Goal: Information Seeking & Learning: Learn about a topic

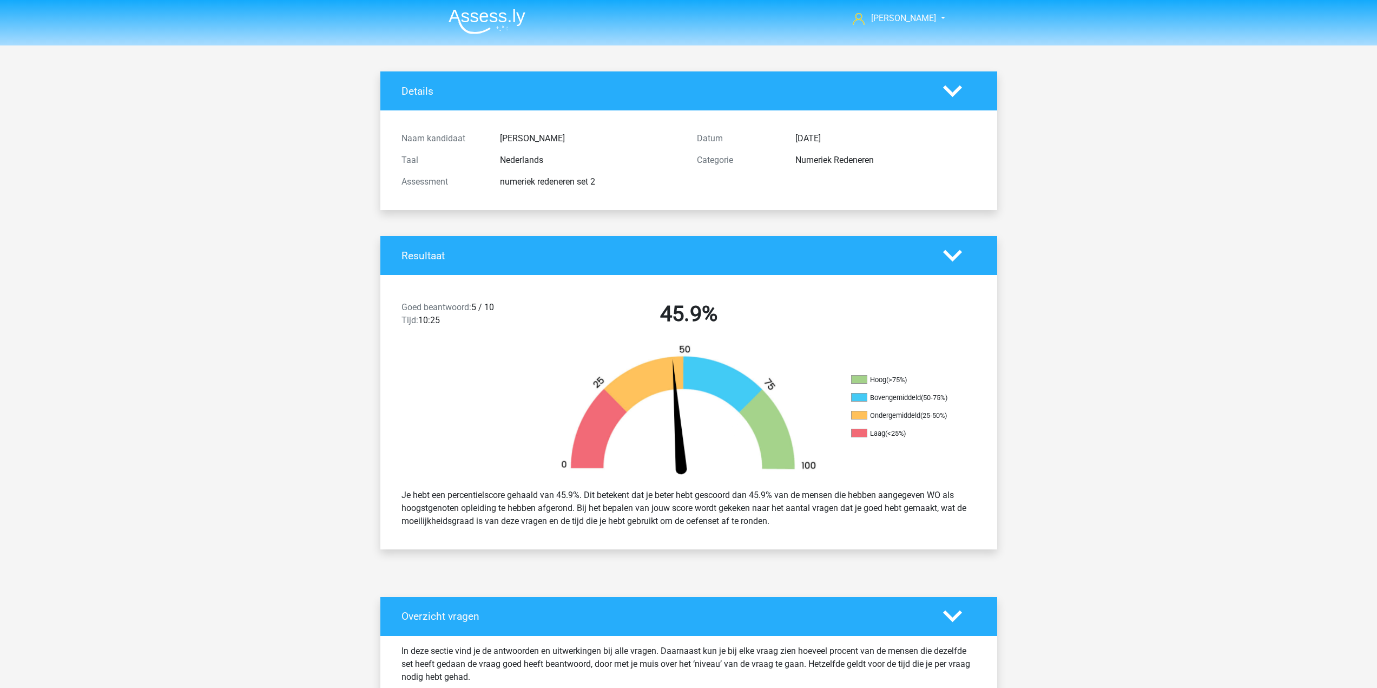
scroll to position [649, 0]
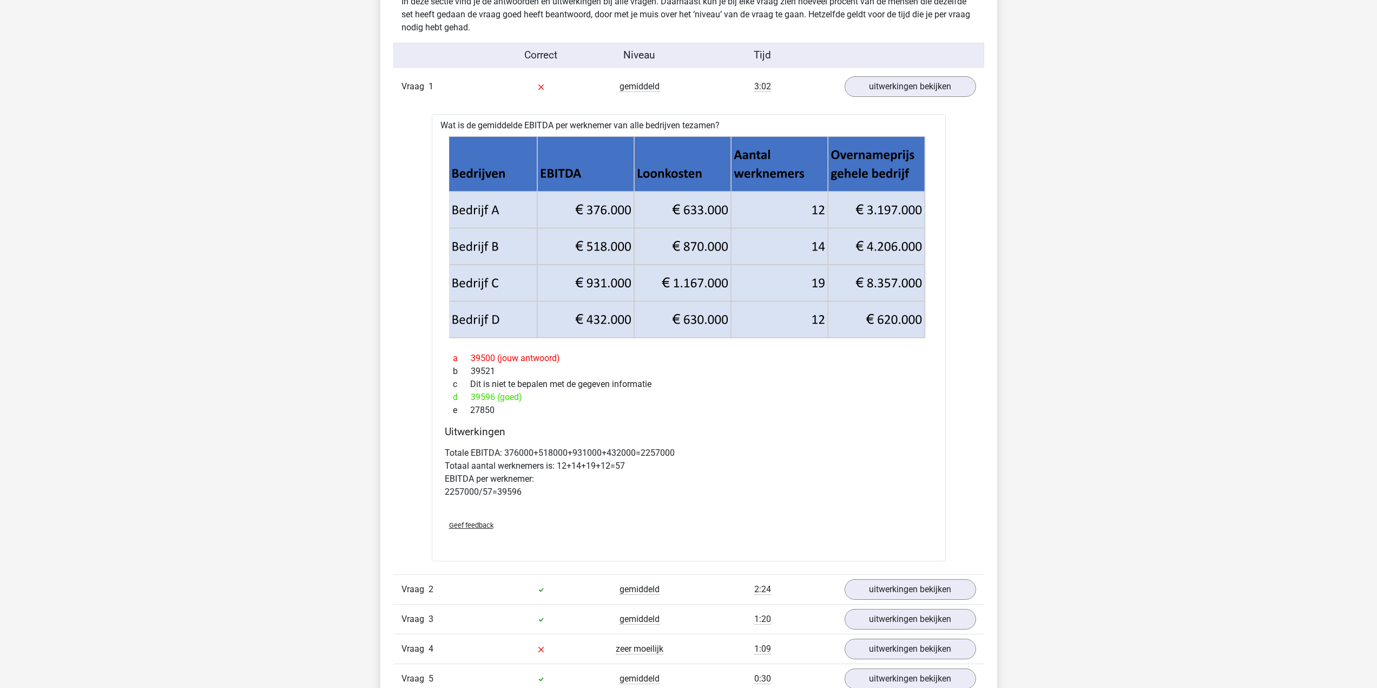
click at [652, 394] on div "d 39596 (goed)" at bounding box center [689, 397] width 488 height 13
click at [625, 436] on h4 "Uitwerkingen" at bounding box center [689, 431] width 488 height 12
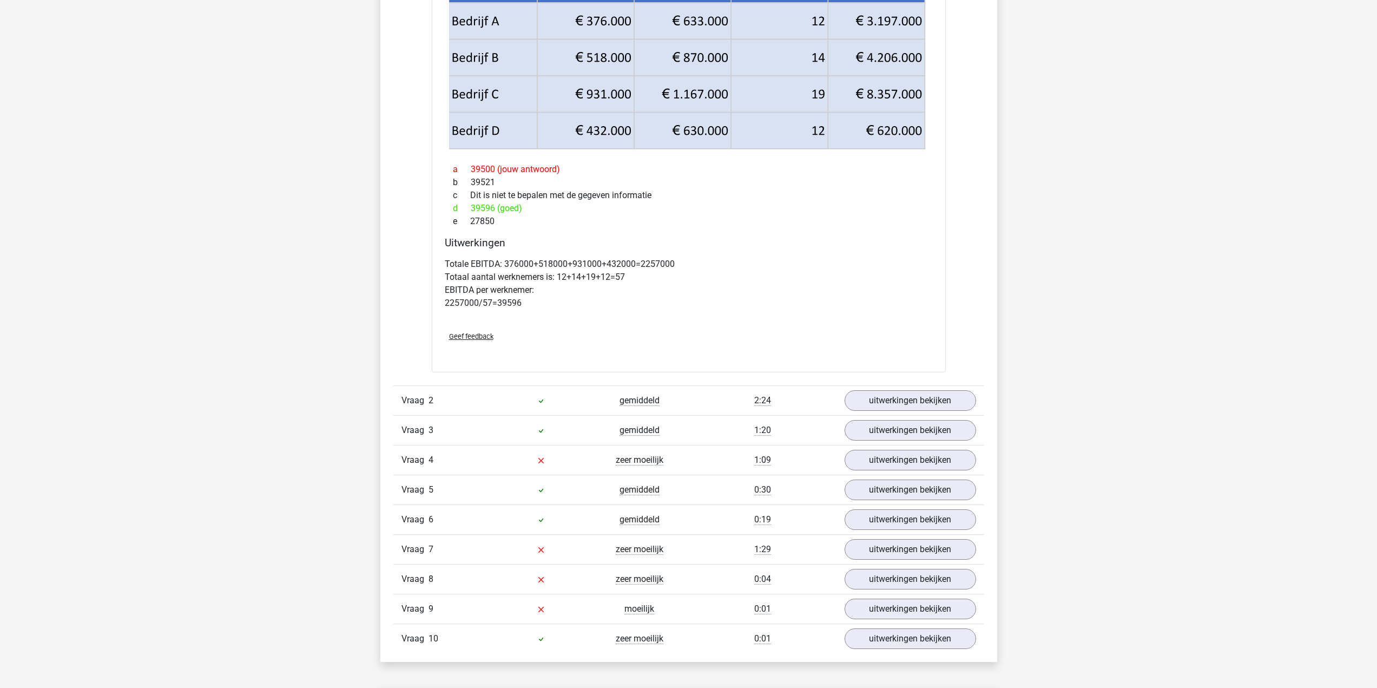
scroll to position [920, 0]
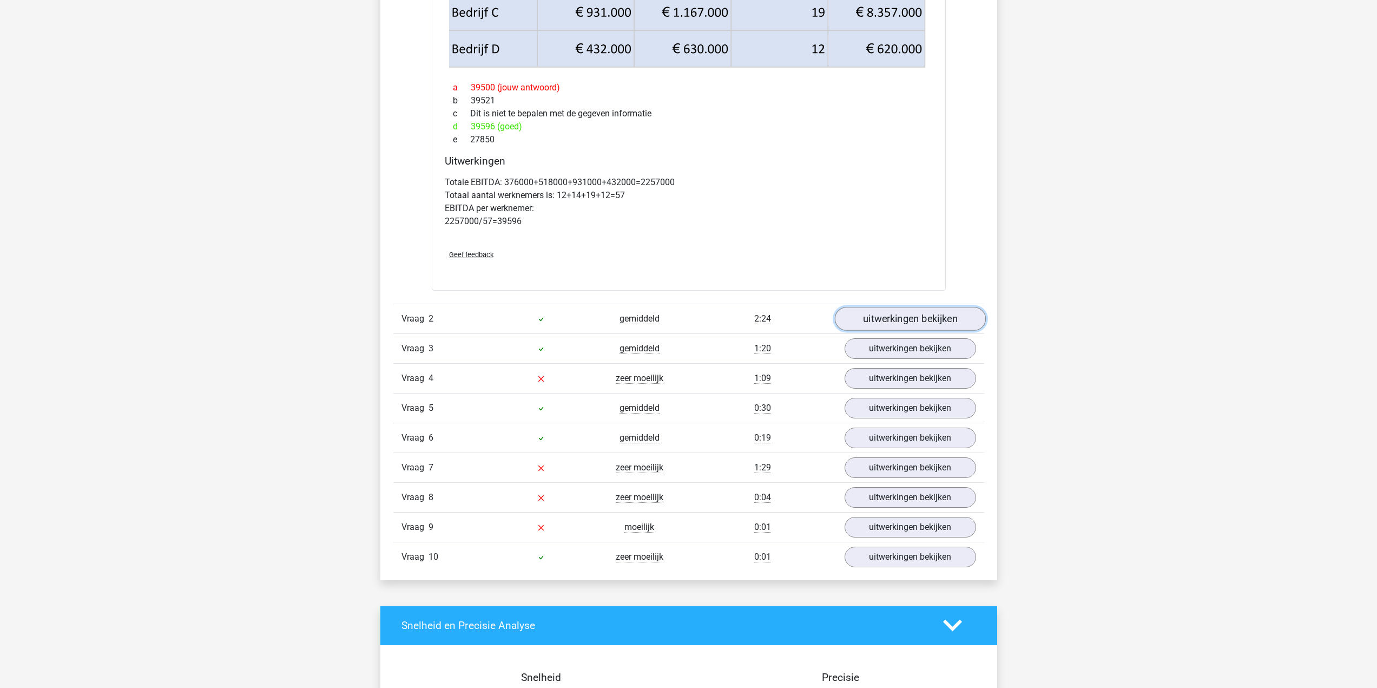
click at [918, 320] on link "uitwerkingen bekijken" at bounding box center [909, 319] width 151 height 24
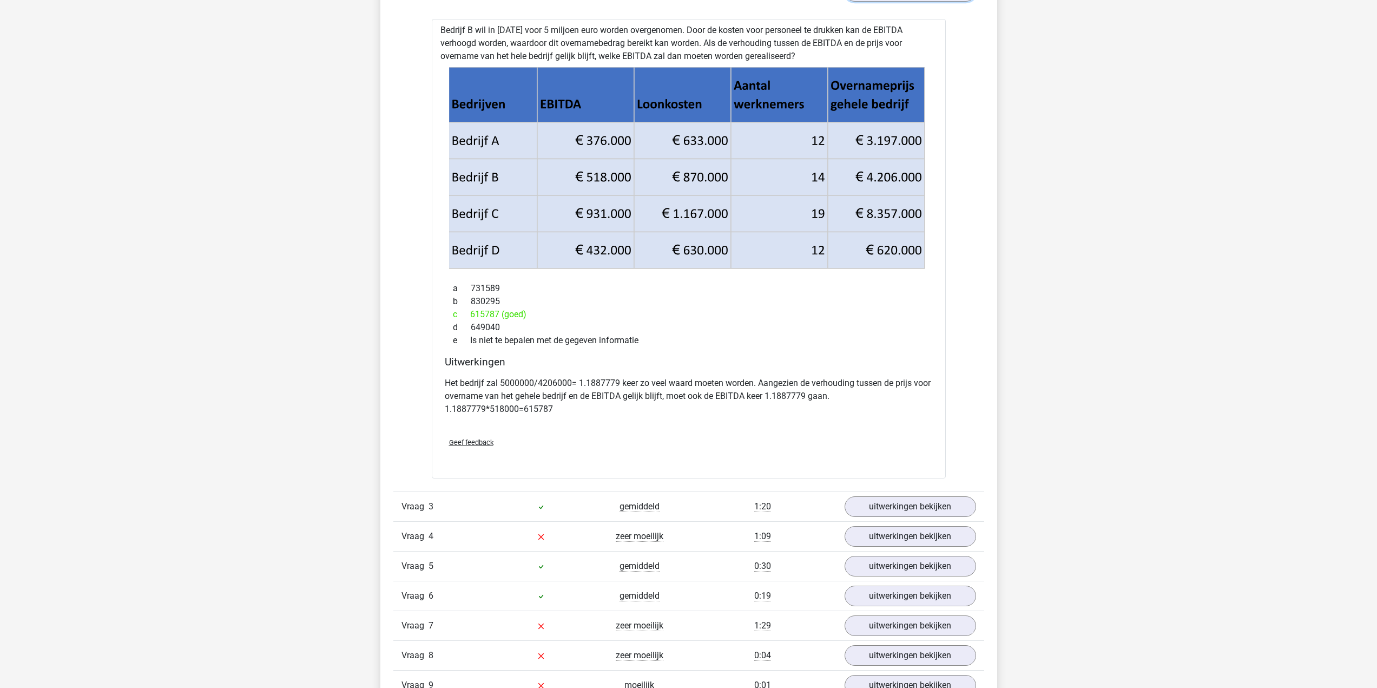
scroll to position [1353, 0]
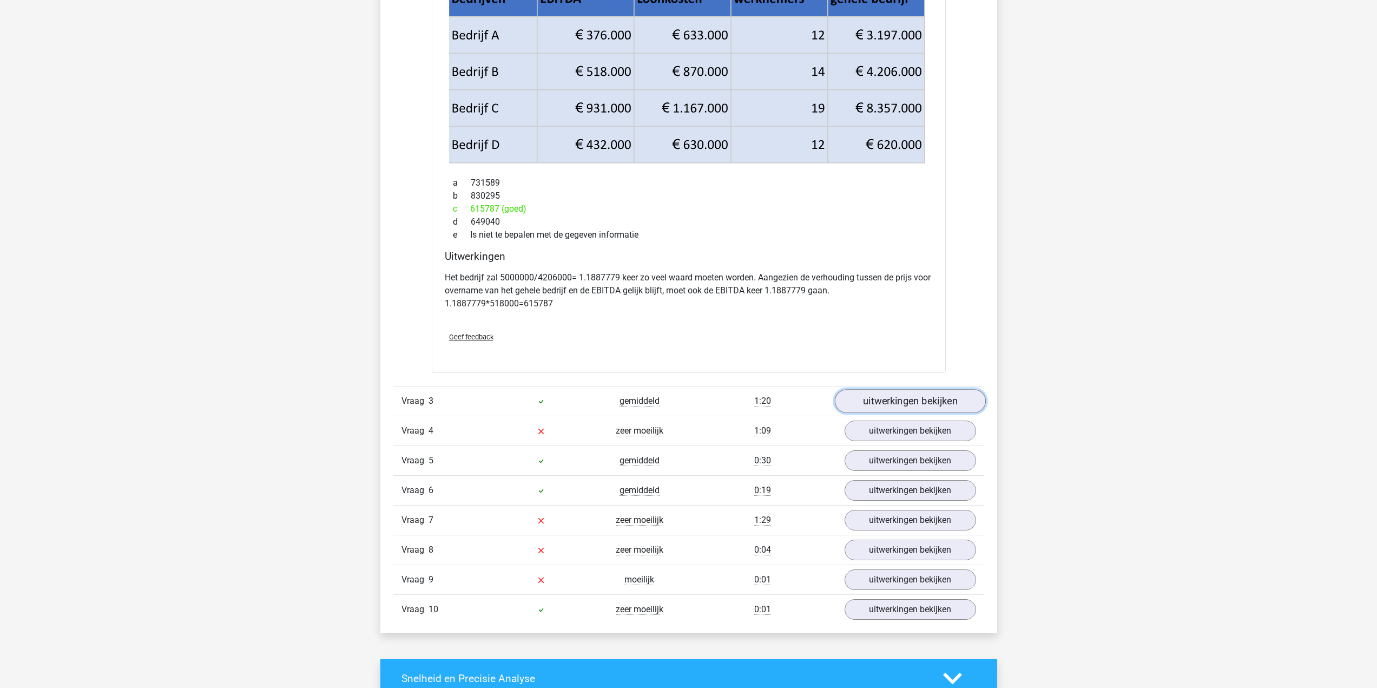
click at [908, 395] on link "uitwerkingen bekijken" at bounding box center [909, 401] width 151 height 24
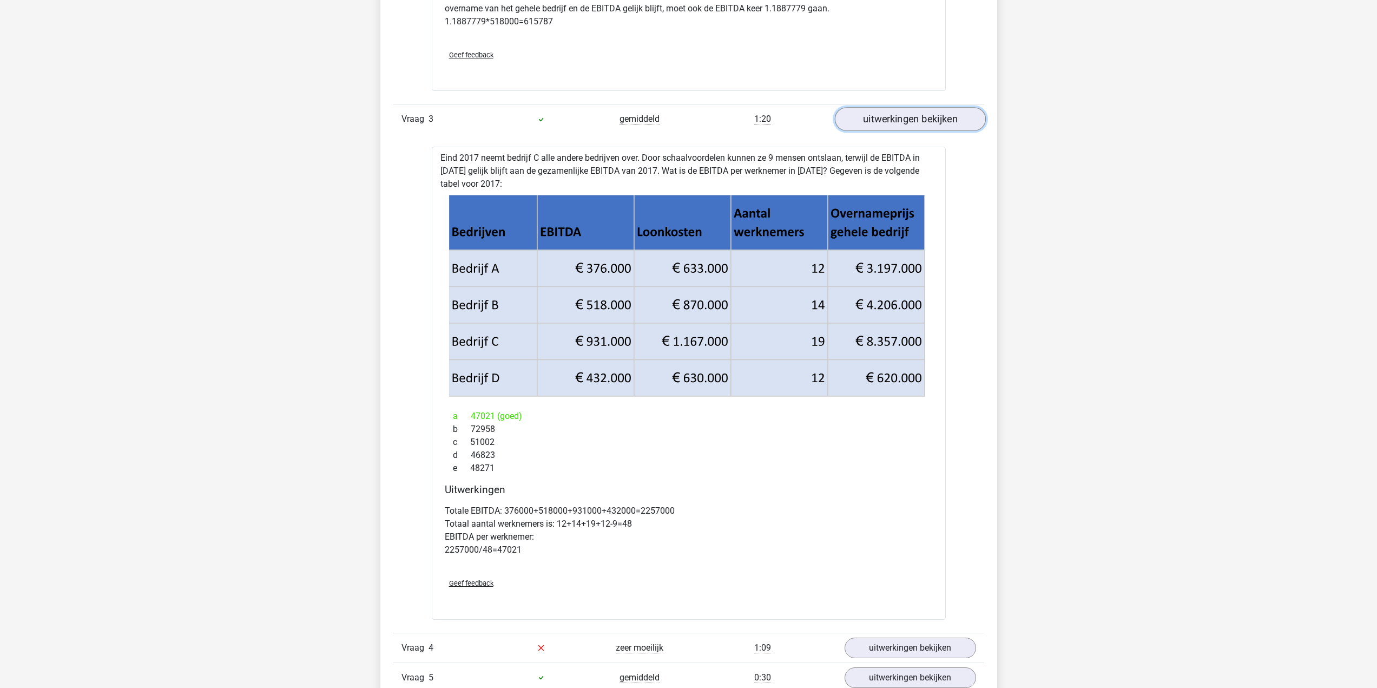
scroll to position [1732, 0]
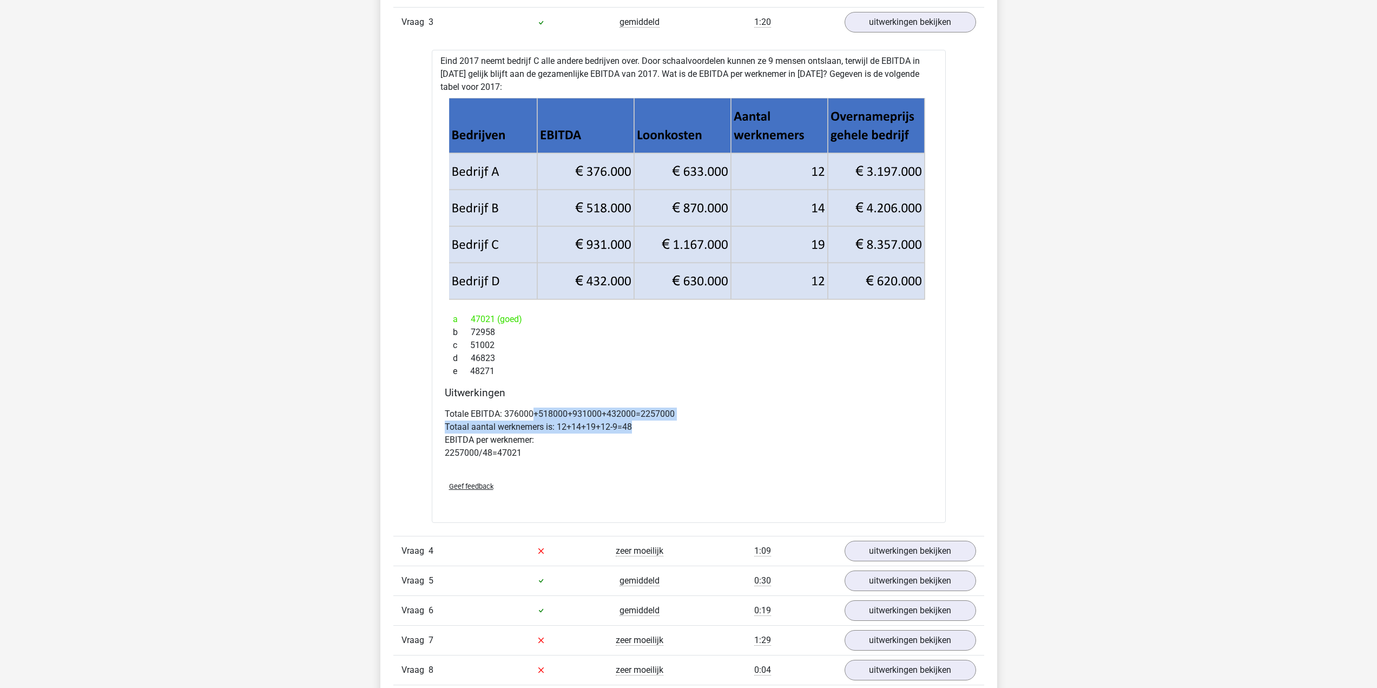
drag, startPoint x: 563, startPoint y: 411, endPoint x: 729, endPoint y: 429, distance: 167.6
click at [729, 429] on div "Totale EBITDA: 376000+518000+931000+432000=2257000 Totaal aantal werknemers is:…" at bounding box center [689, 437] width 488 height 69
click at [729, 429] on p "Totale EBITDA: 376000+518000+931000+432000=2257000 Totaal aantal werknemers is:…" at bounding box center [689, 433] width 488 height 52
click at [715, 423] on p "Totale EBITDA: 376000+518000+931000+432000=2257000 Totaal aantal werknemers is:…" at bounding box center [689, 433] width 488 height 52
click at [545, 444] on p "Totale EBITDA: 376000+518000+931000+432000=2257000 Totaal aantal werknemers is:…" at bounding box center [689, 433] width 488 height 52
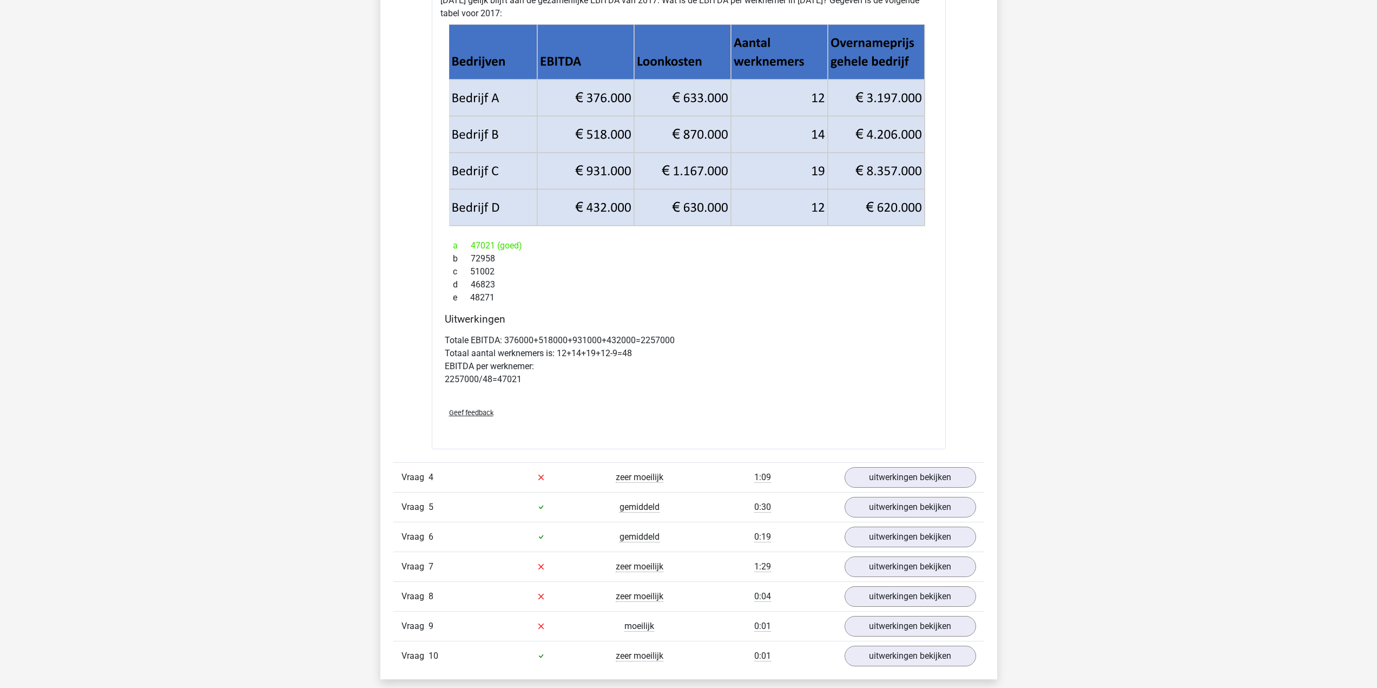
scroll to position [1894, 0]
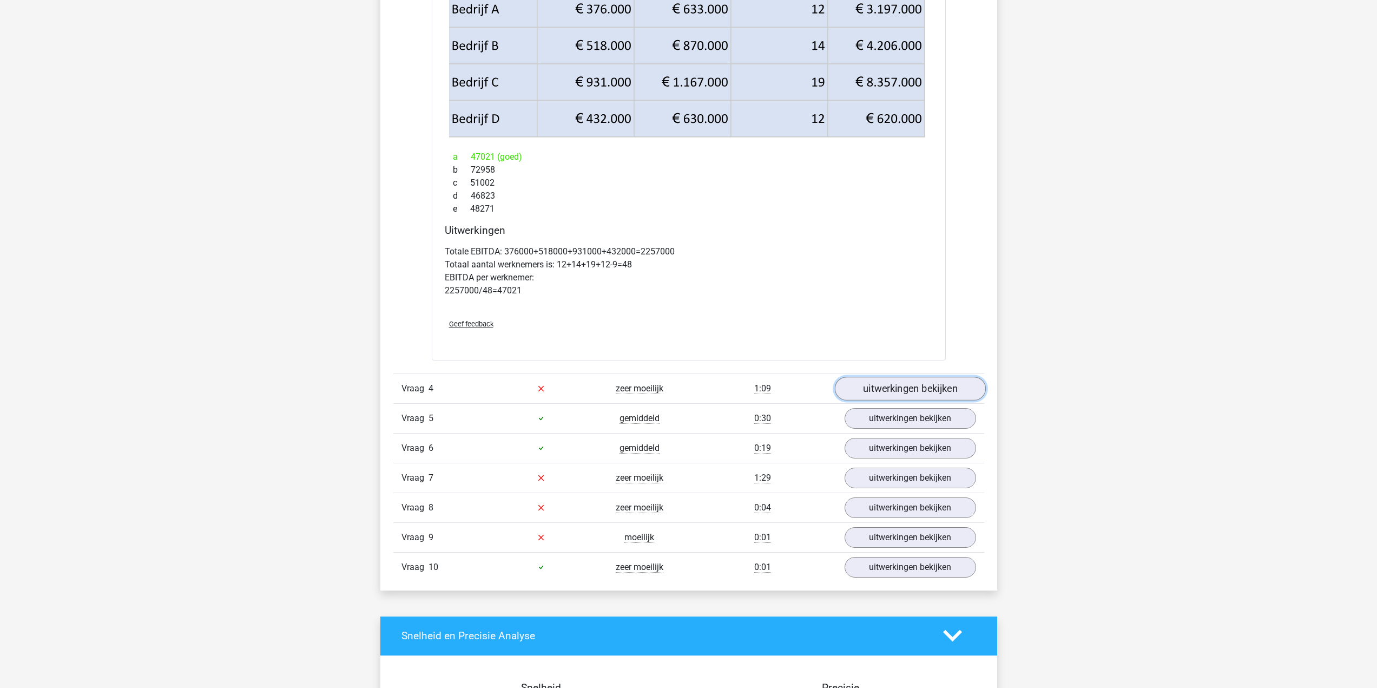
click at [903, 392] on link "uitwerkingen bekijken" at bounding box center [909, 389] width 151 height 24
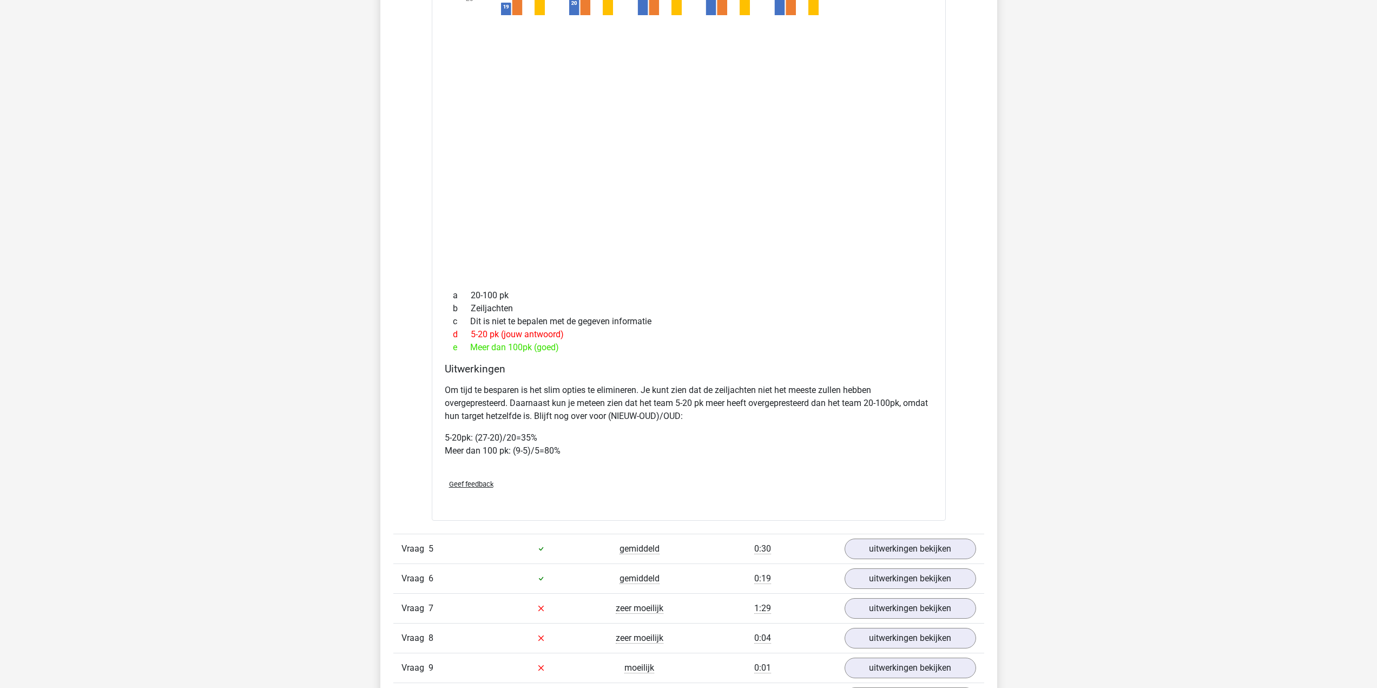
scroll to position [2489, 0]
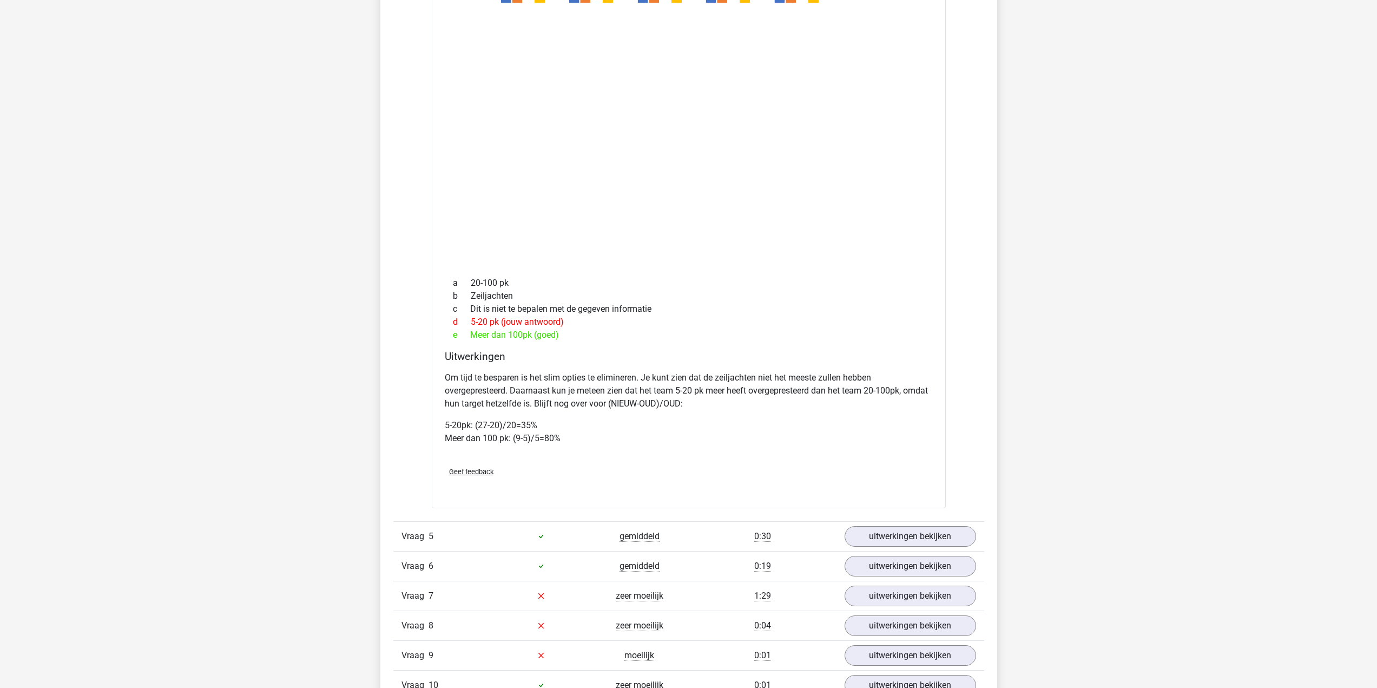
click at [628, 392] on p "Om tijd te besparen is het slim opties te elimineren. Je kunt zien dat de zeilj…" at bounding box center [689, 390] width 488 height 39
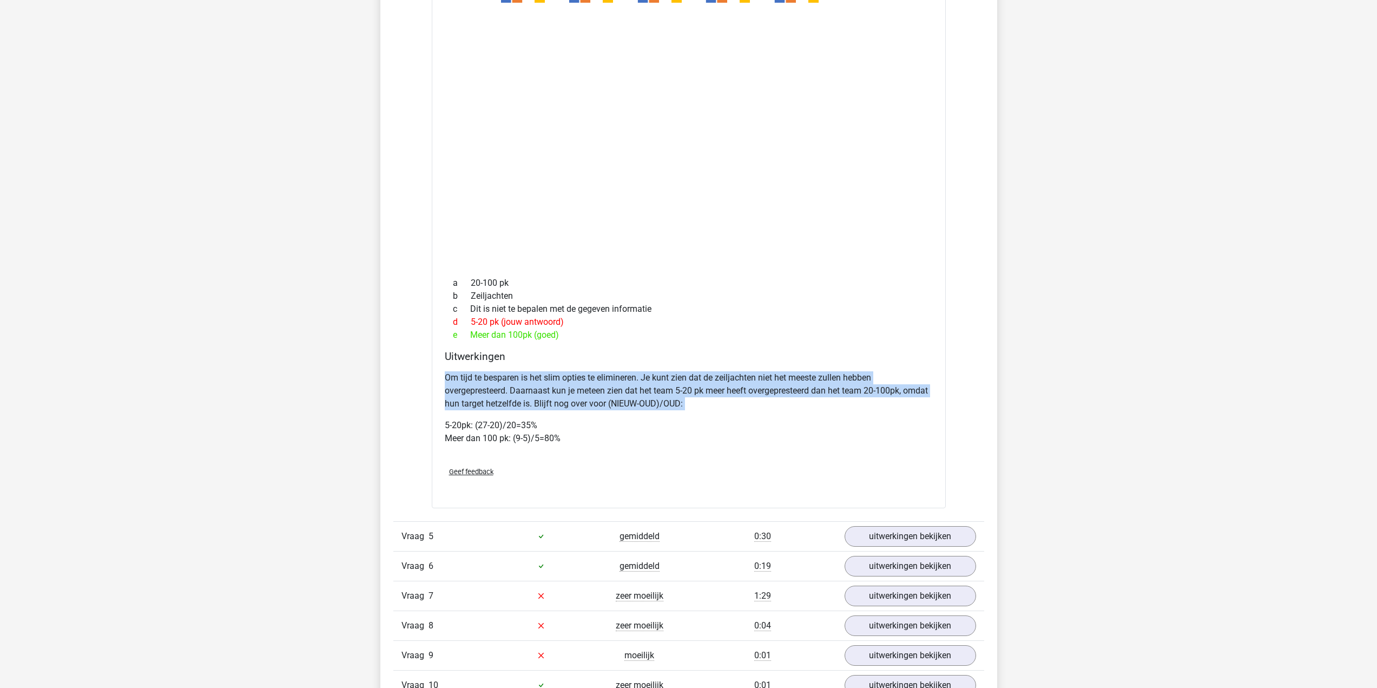
click at [628, 392] on p "Om tijd te besparen is het slim opties te elimineren. Je kunt zien dat de zeilj…" at bounding box center [689, 390] width 488 height 39
click at [628, 400] on p "Om tijd te besparen is het slim opties te elimineren. Je kunt zien dat de zeilj…" at bounding box center [689, 390] width 488 height 39
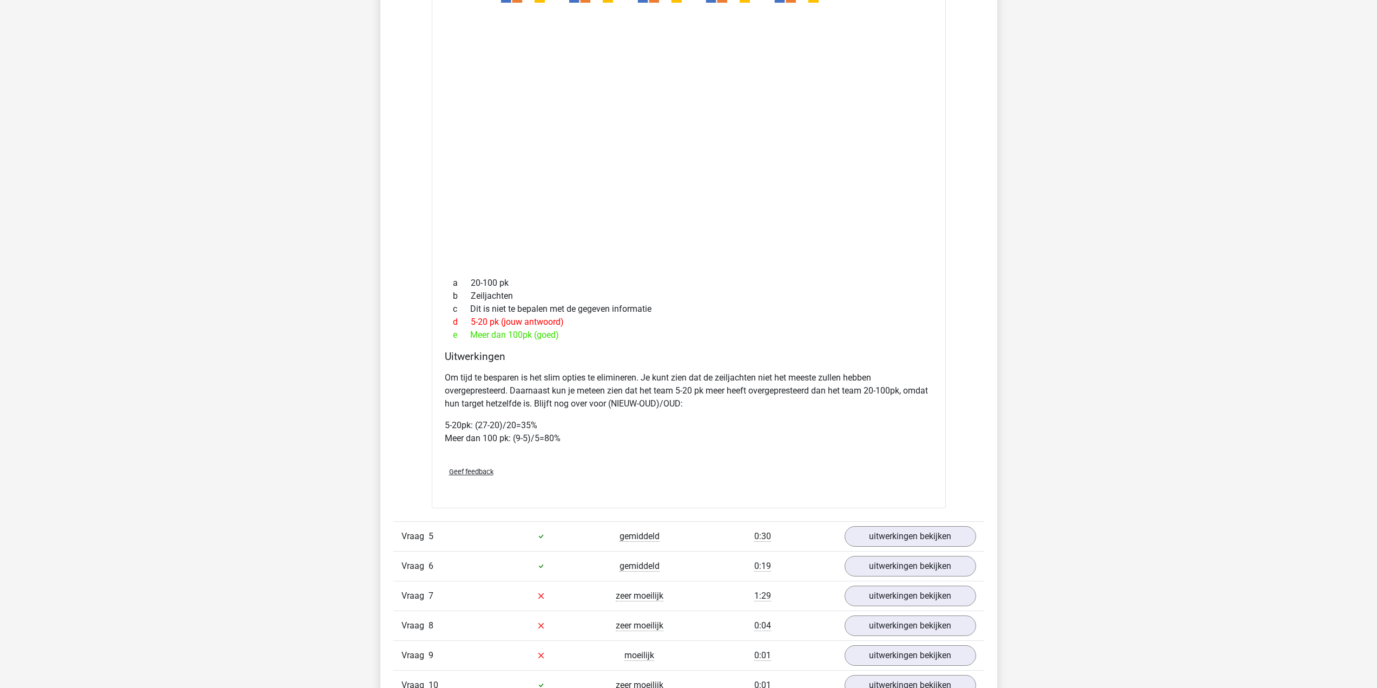
click at [641, 402] on p "Om tijd te besparen is het slim opties te elimineren. Je kunt zien dat de zeilj…" at bounding box center [689, 390] width 488 height 39
click at [648, 399] on p "Om tijd te besparen is het slim opties te elimineren. Je kunt zien dat de zeilj…" at bounding box center [689, 390] width 488 height 39
click at [649, 405] on p "Om tijd te besparen is het slim opties te elimineren. Je kunt zien dat de zeilj…" at bounding box center [689, 390] width 488 height 39
click at [649, 406] on p "Om tijd te besparen is het slim opties te elimineren. Je kunt zien dat de zeilj…" at bounding box center [689, 390] width 488 height 39
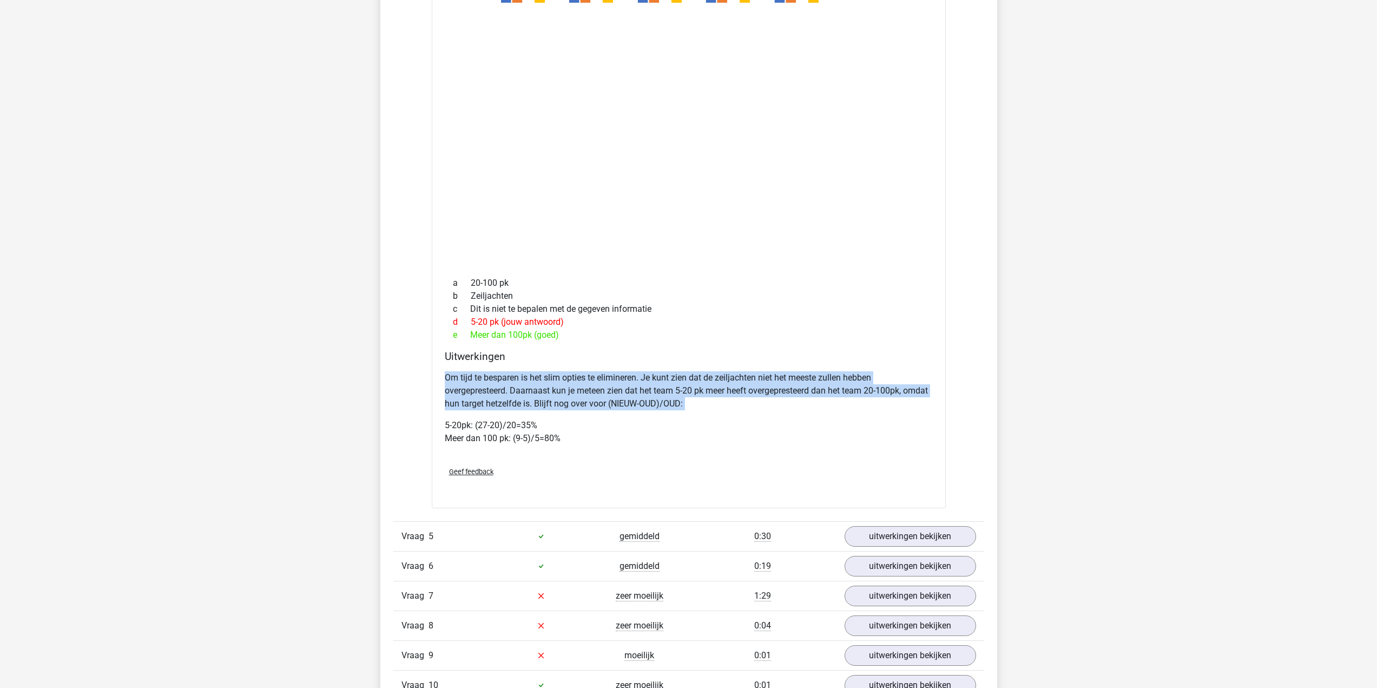
click at [649, 406] on p "Om tijd te besparen is het slim opties te elimineren. Je kunt zien dat de zeilj…" at bounding box center [689, 390] width 488 height 39
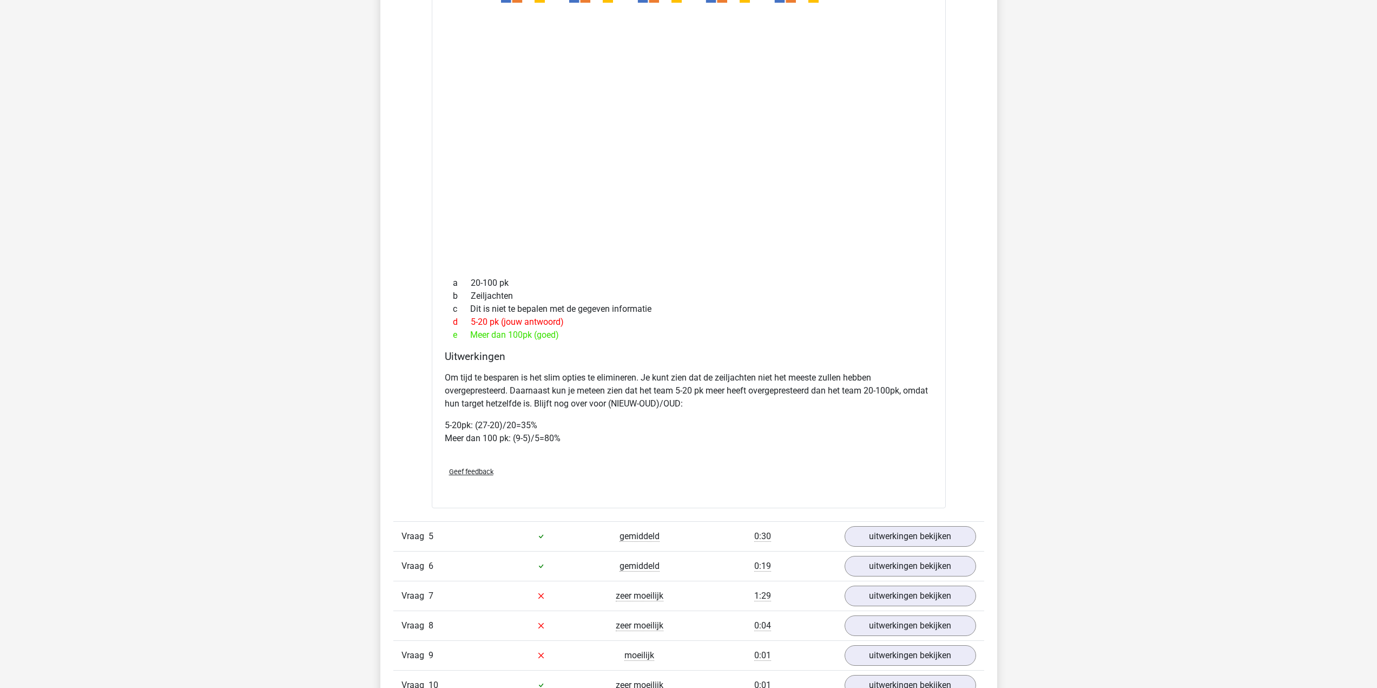
click at [631, 425] on div "Om tijd te besparen is het slim opties te elimineren. Je kunt zien dat de zeilj…" at bounding box center [689, 412] width 488 height 91
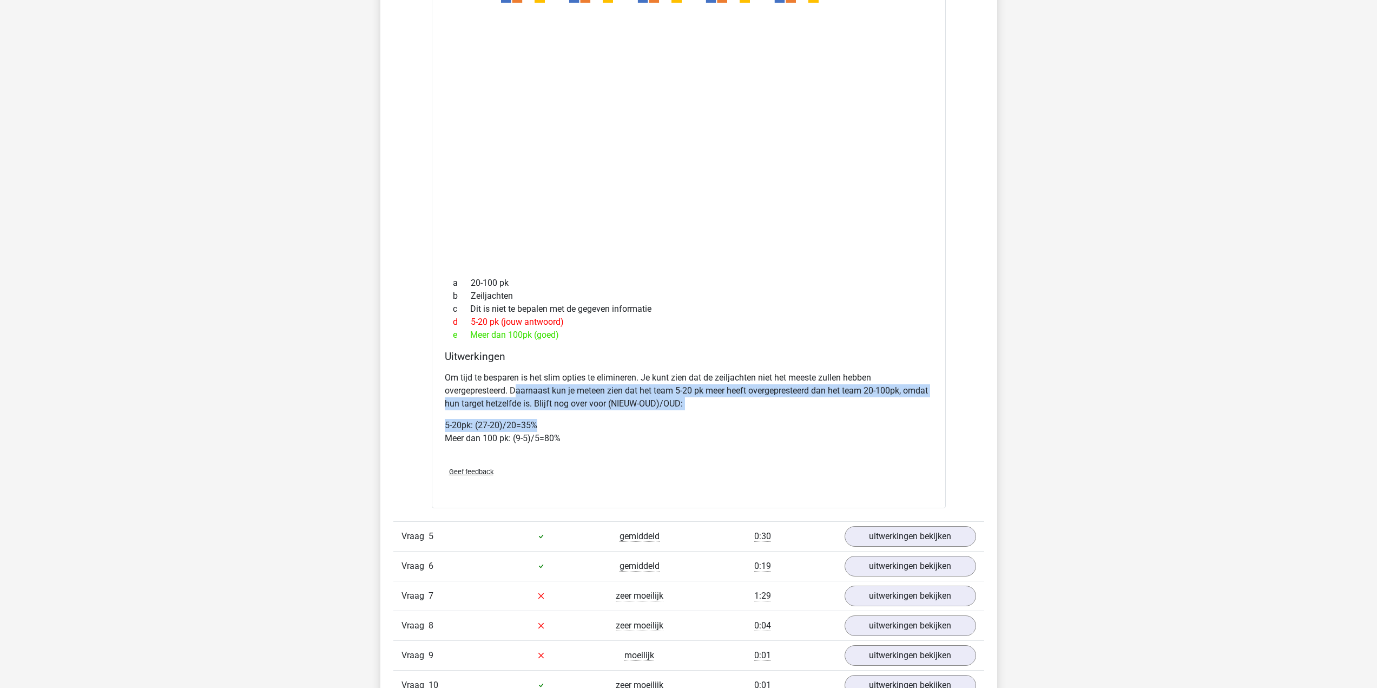
drag, startPoint x: 516, startPoint y: 401, endPoint x: 821, endPoint y: 425, distance: 306.1
click at [821, 425] on div "Om tijd te besparen is het slim opties te elimineren. Je kunt zien dat de zeilj…" at bounding box center [689, 412] width 488 height 91
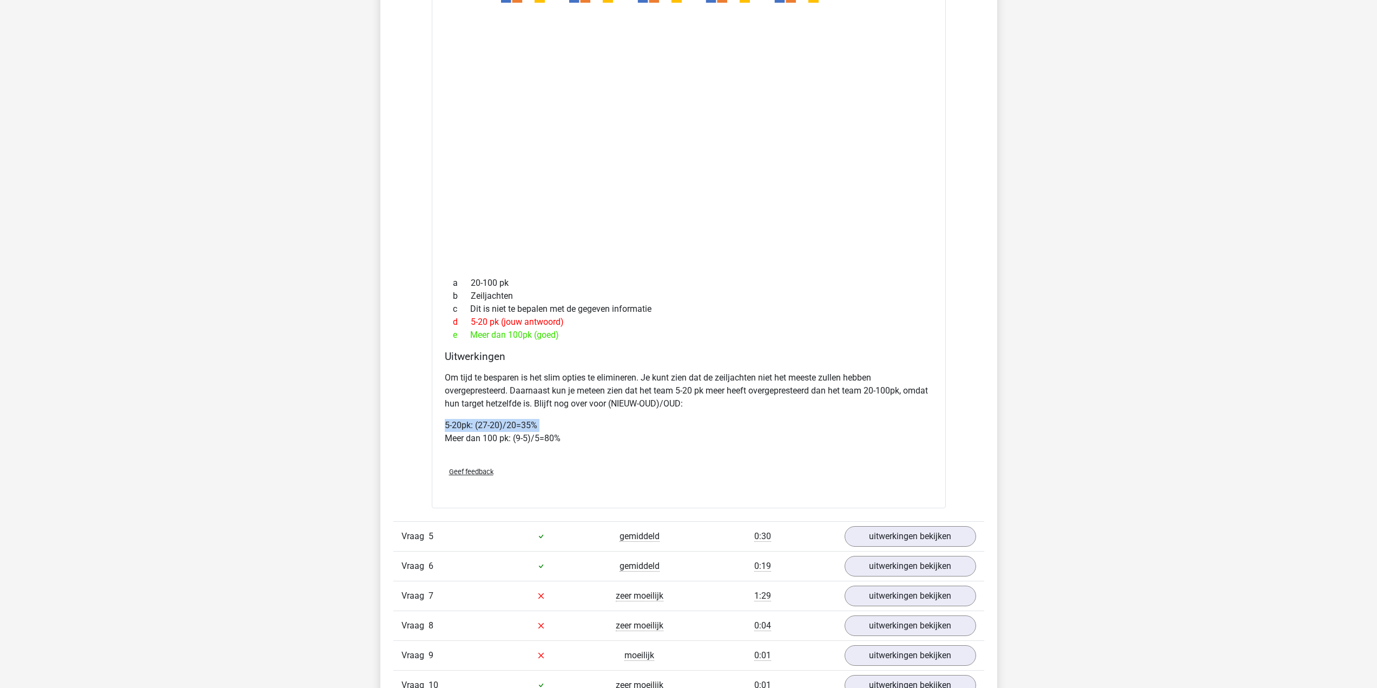
click at [817, 423] on div "Om tijd te besparen is het slim opties te elimineren. Je kunt zien dat de zeilj…" at bounding box center [689, 412] width 488 height 91
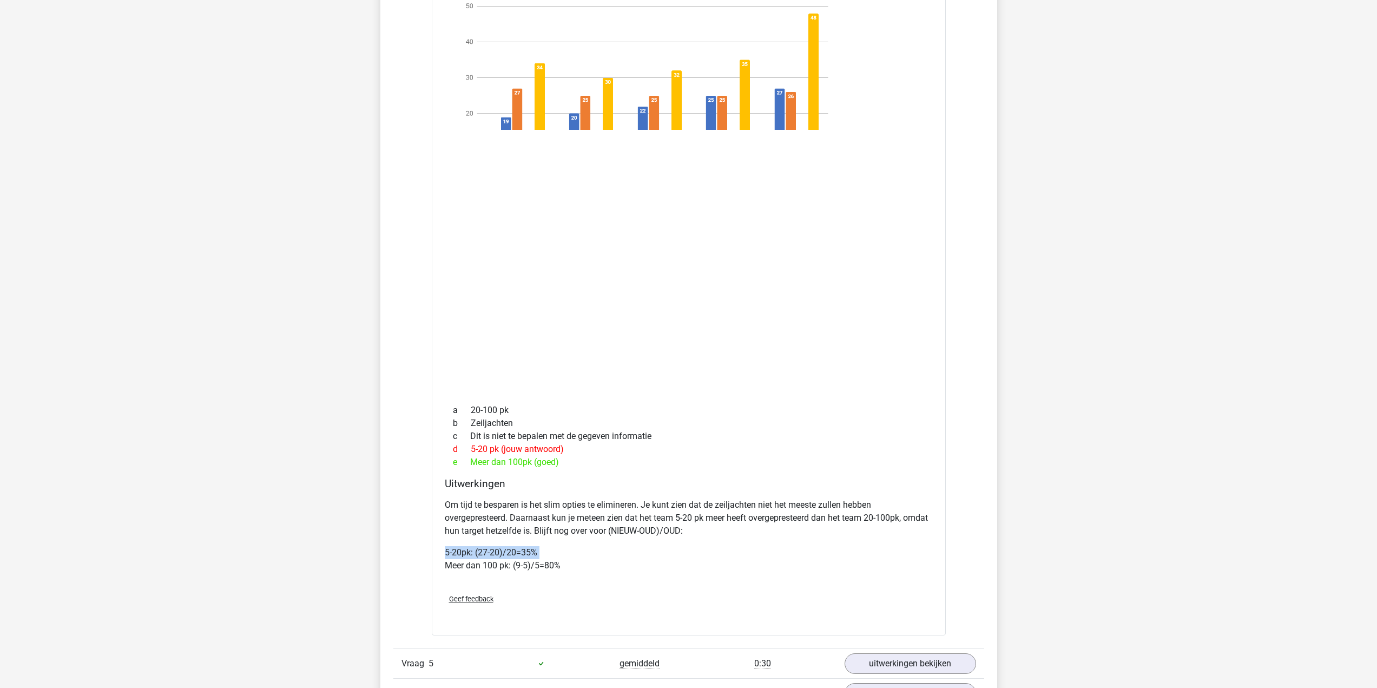
scroll to position [2381, 0]
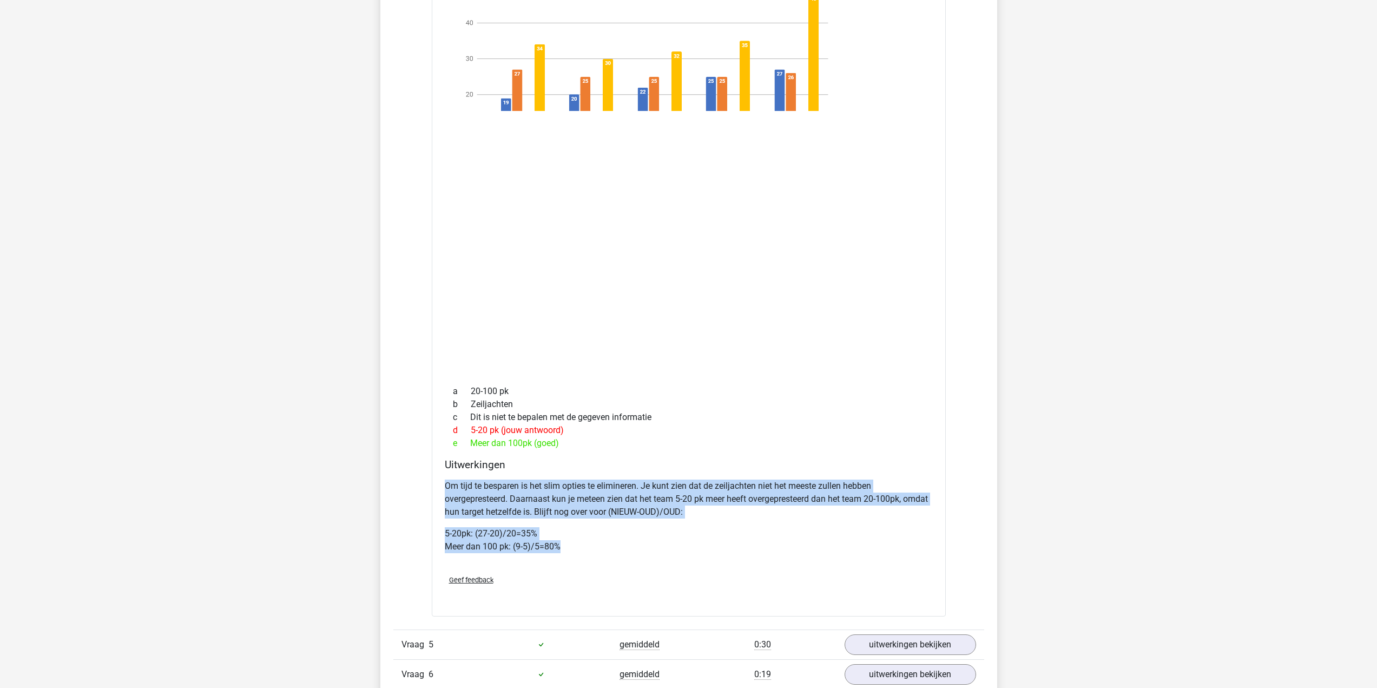
drag, startPoint x: 664, startPoint y: 520, endPoint x: 860, endPoint y: 561, distance: 200.2
click at [860, 561] on div "Uitwerkingen Om tijd te besparen is het slim opties te elimineren. Je kunt zien…" at bounding box center [688, 512] width 497 height 108
click at [860, 553] on p "5-20pk: (27-20)/20=35% Meer dan 100 pk: (9-5)/5=80%" at bounding box center [689, 540] width 488 height 26
click at [864, 537] on div "Om tijd te besparen is het slim opties te elimineren. Je kunt zien dat de zeilj…" at bounding box center [689, 520] width 488 height 91
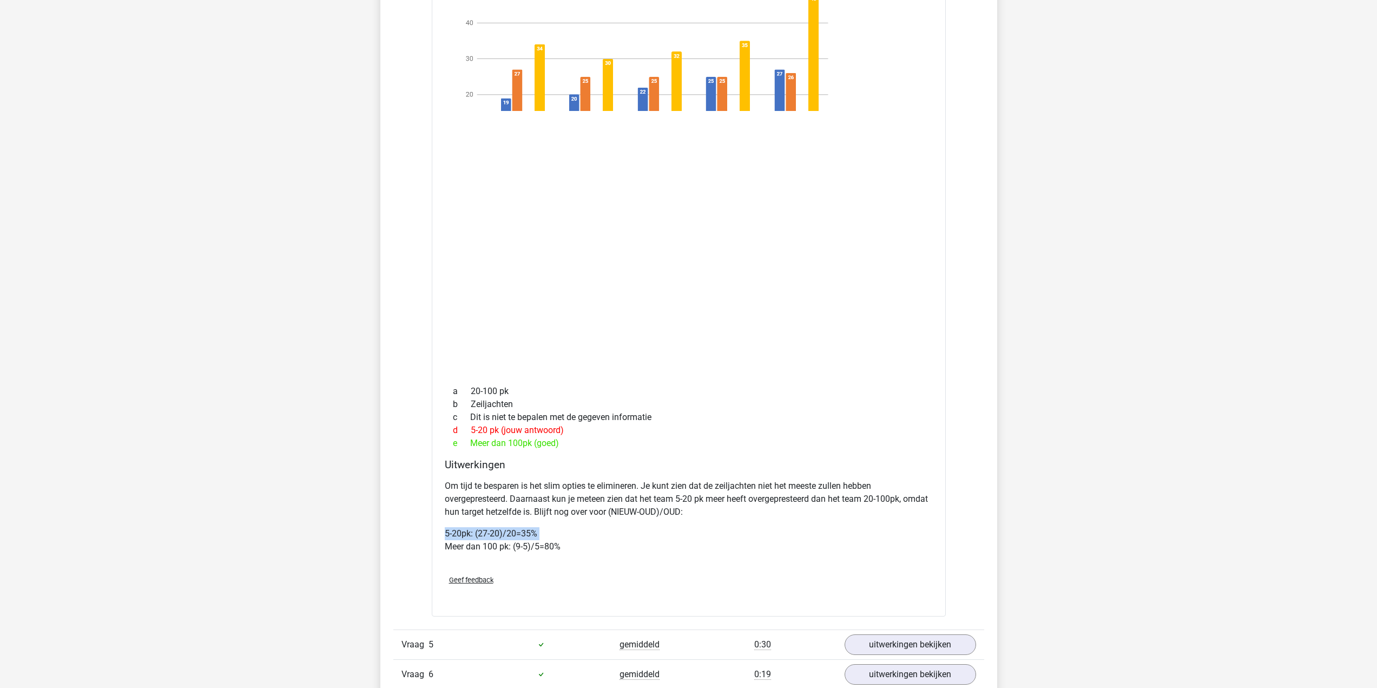
click at [865, 537] on div "Om tijd te besparen is het slim opties te elimineren. Je kunt zien dat de zeilj…" at bounding box center [689, 520] width 488 height 91
click at [892, 518] on p "Om tijd te besparen is het slim opties te elimineren. Je kunt zien dat de zeilj…" at bounding box center [689, 498] width 488 height 39
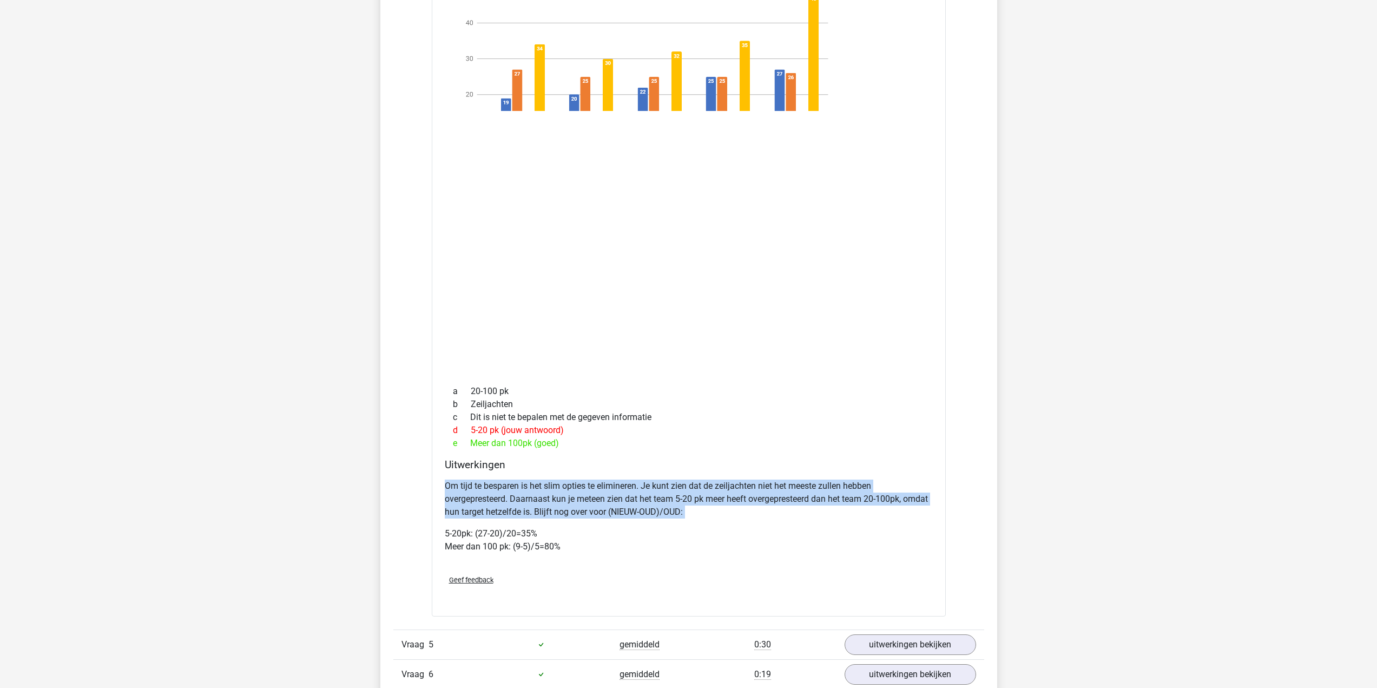
click at [892, 518] on p "Om tijd te besparen is het slim opties te elimineren. Je kunt zien dat de zeilj…" at bounding box center [689, 498] width 488 height 39
click at [887, 518] on p "Om tijd te besparen is het slim opties te elimineren. Je kunt zien dat de zeilj…" at bounding box center [689, 498] width 488 height 39
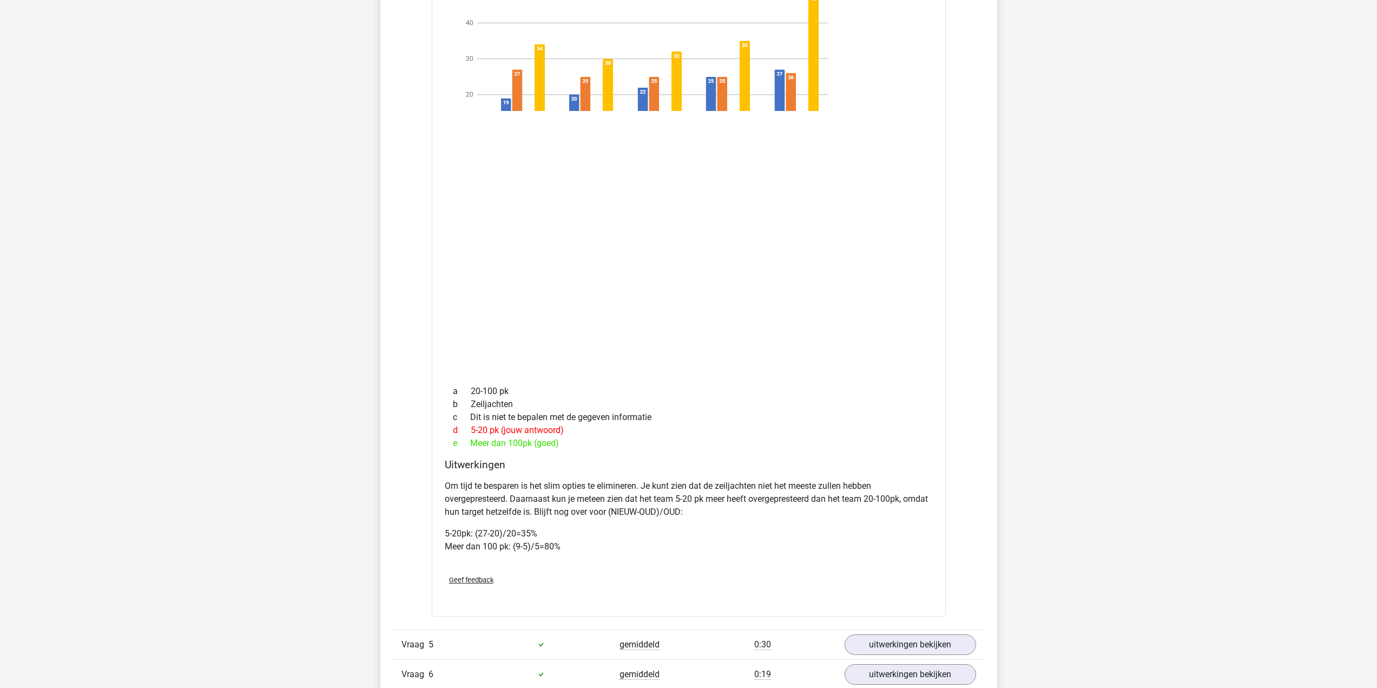
click at [887, 533] on div "Om tijd te besparen is het slim opties te elimineren. Je kunt zien dat de zeilj…" at bounding box center [689, 520] width 488 height 91
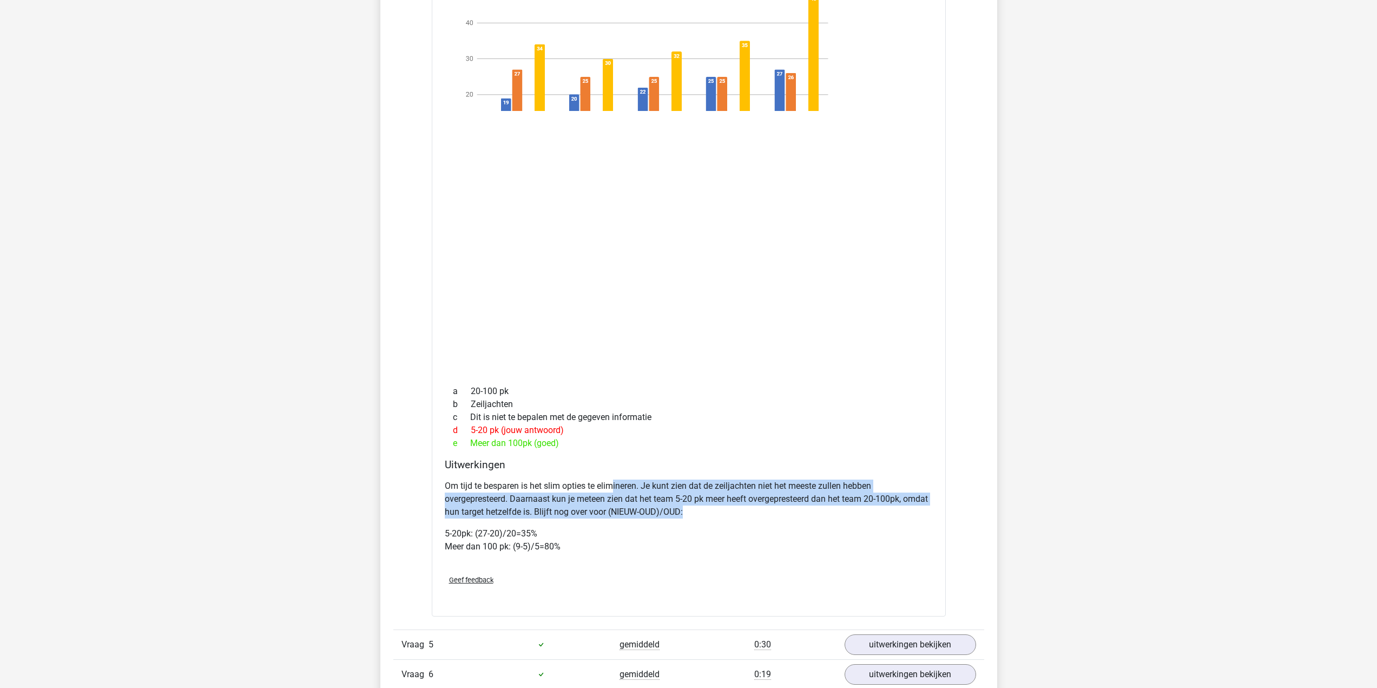
drag, startPoint x: 698, startPoint y: 504, endPoint x: 746, endPoint y: 530, distance: 54.5
click at [746, 518] on p "Om tijd te besparen is het slim opties te elimineren. Je kunt zien dat de zeilj…" at bounding box center [689, 498] width 488 height 39
drag, startPoint x: 746, startPoint y: 530, endPoint x: 498, endPoint y: 495, distance: 250.3
click at [500, 494] on p "Om tijd te besparen is het slim opties te elimineren. Je kunt zien dat de zeilj…" at bounding box center [689, 498] width 488 height 39
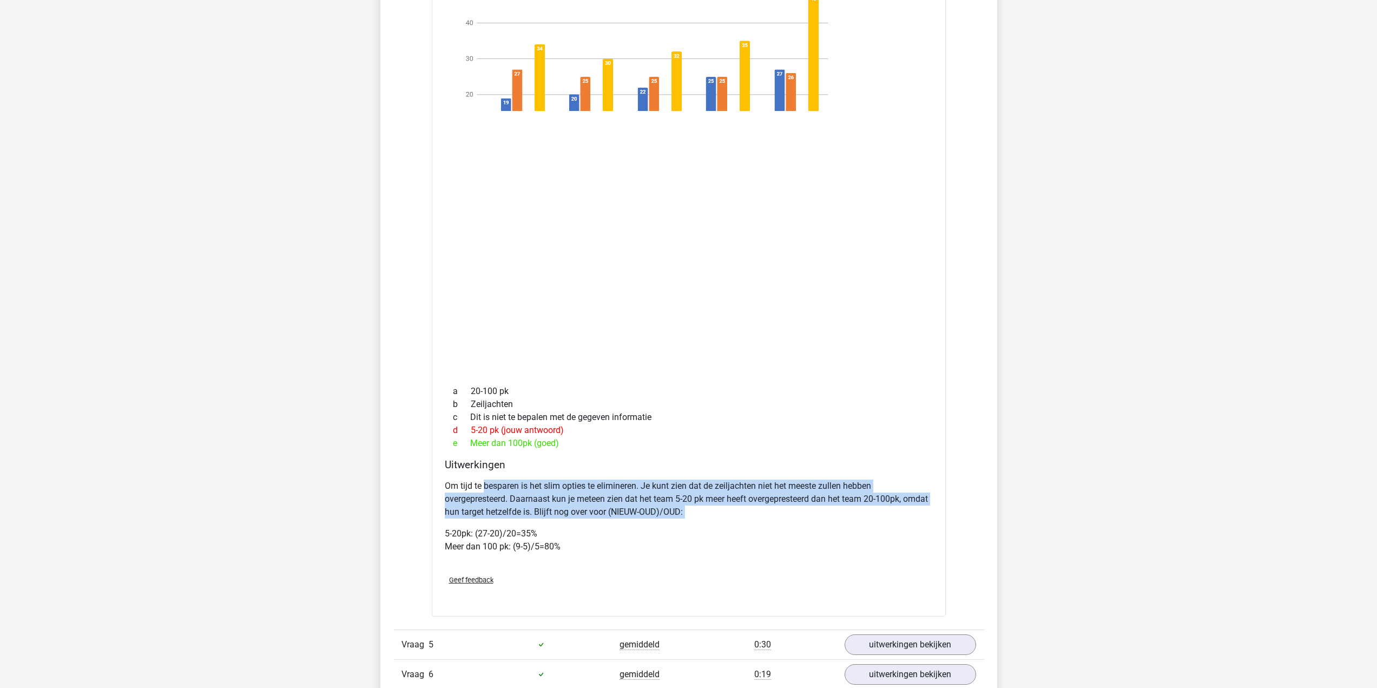
click at [494, 496] on p "Om tijd te besparen is het slim opties te elimineren. Je kunt zien dat de zeilj…" at bounding box center [689, 498] width 488 height 39
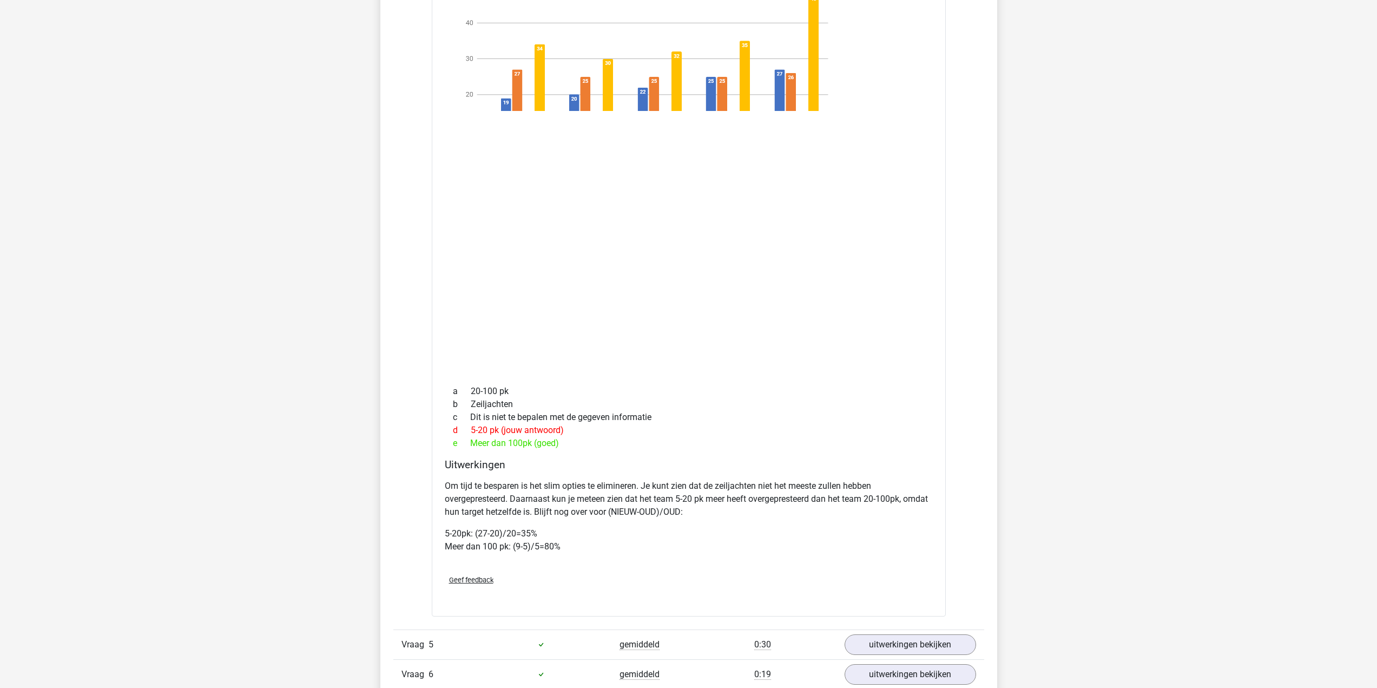
click at [497, 496] on p "Om tijd te besparen is het slim opties te elimineren. Je kunt zien dat de zeilj…" at bounding box center [689, 498] width 488 height 39
drag, startPoint x: 498, startPoint y: 495, endPoint x: 507, endPoint y: 496, distance: 8.2
click at [501, 495] on p "Om tijd te besparen is het slim opties te elimineren. Je kunt zien dat de zeilj…" at bounding box center [689, 498] width 488 height 39
click at [507, 498] on p "Om tijd te besparen is het slim opties te elimineren. Je kunt zien dat de zeilj…" at bounding box center [689, 498] width 488 height 39
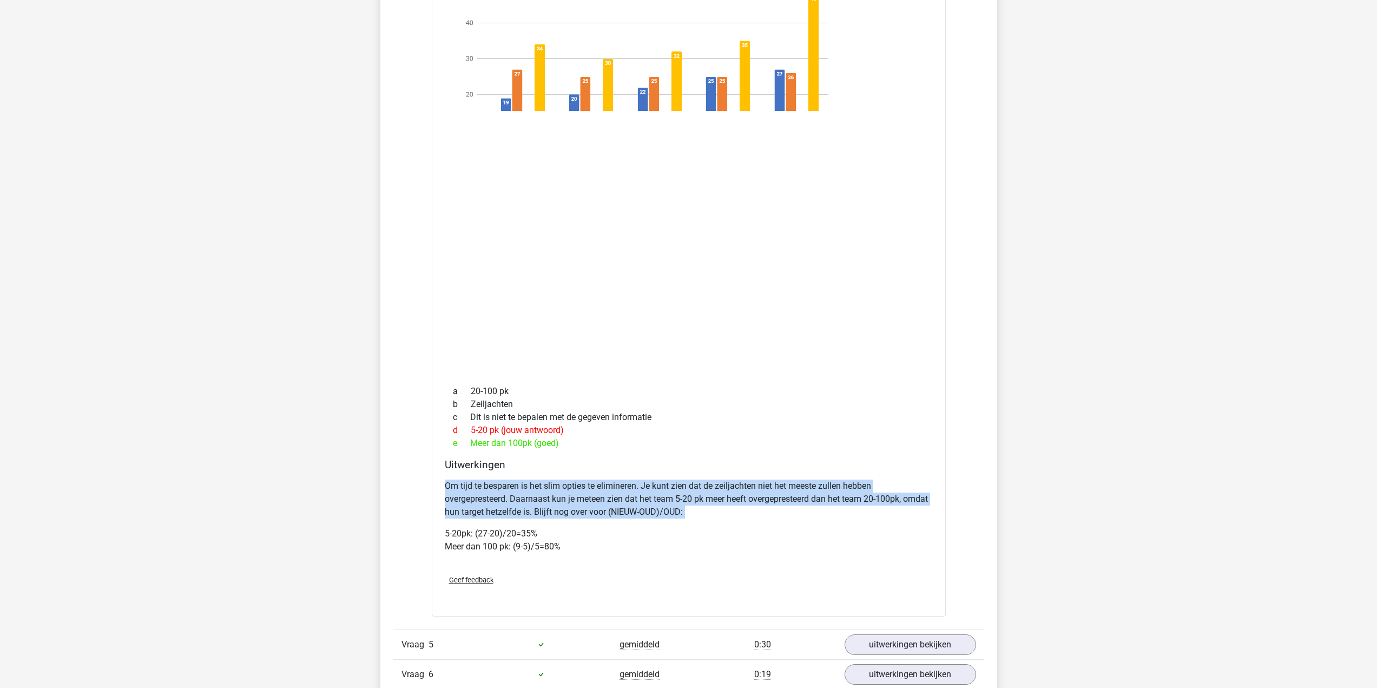
click at [507, 498] on p "Om tijd te besparen is het slim opties te elimineren. Je kunt zien dat de zeilj…" at bounding box center [689, 498] width 488 height 39
click at [512, 502] on p "Om tijd te besparen is het slim opties te elimineren. Je kunt zien dat de zeilj…" at bounding box center [689, 498] width 488 height 39
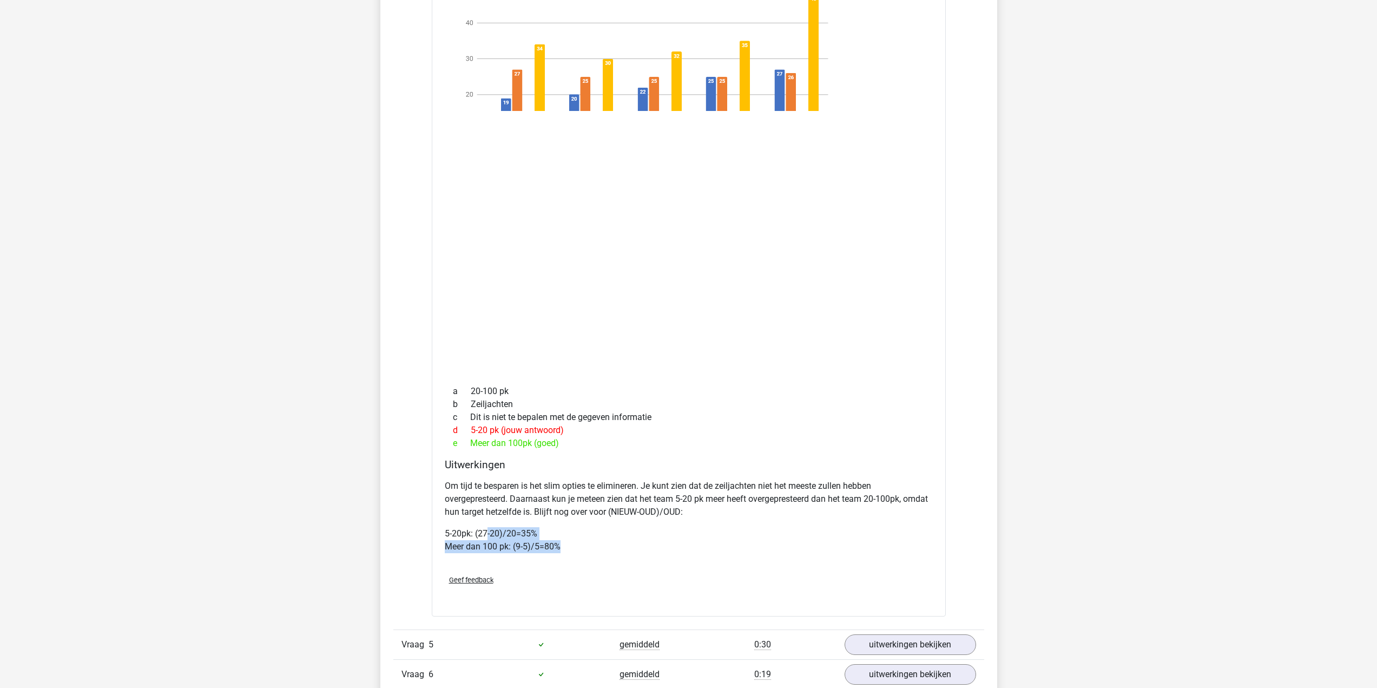
drag, startPoint x: 489, startPoint y: 545, endPoint x: 573, endPoint y: 554, distance: 84.3
click at [573, 553] on p "5-20pk: (27-20)/20=35% Meer dan 100 pk: (9-5)/5=80%" at bounding box center [689, 540] width 488 height 26
drag, startPoint x: 572, startPoint y: 562, endPoint x: 439, endPoint y: 548, distance: 133.9
click at [439, 548] on div "Welk sales team heeft procentueel het meeste "overgepresteerd" ten opzichte van…" at bounding box center [689, 272] width 514 height 687
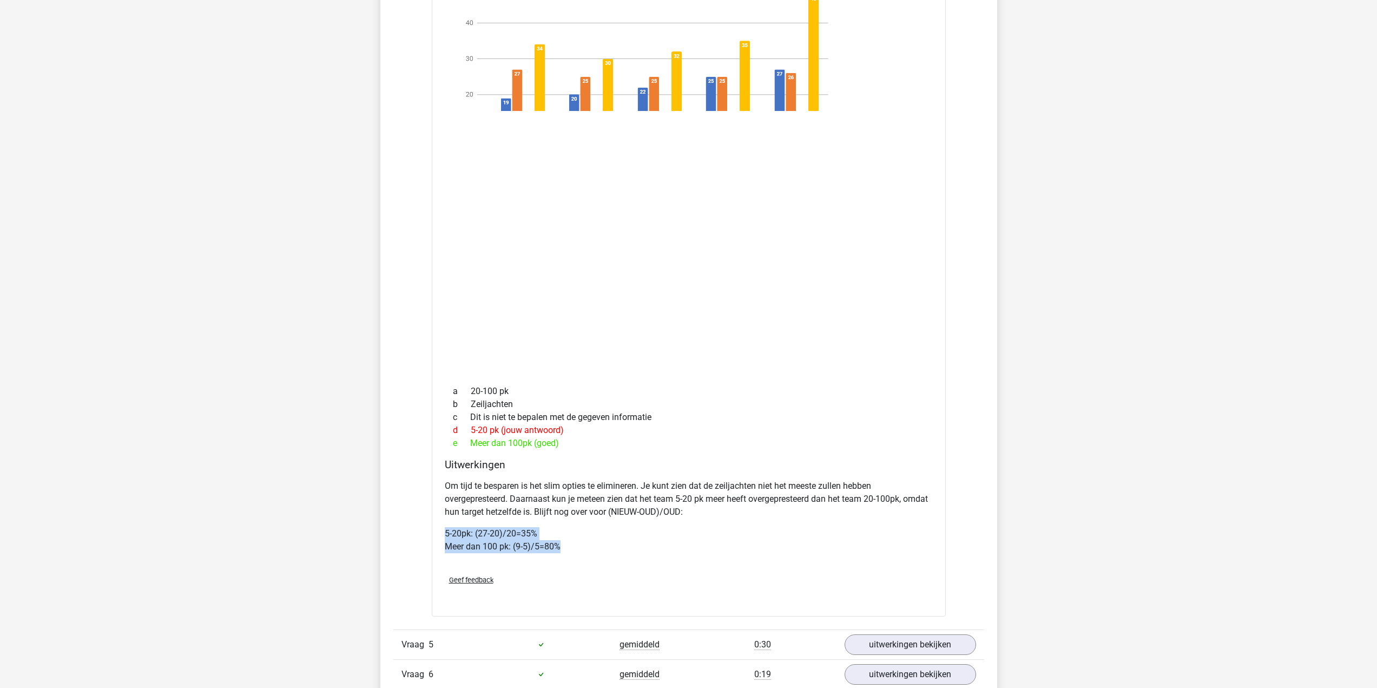
click at [446, 545] on p "5-20pk: (27-20)/20=35% Meer dan 100 pk: (9-5)/5=80%" at bounding box center [689, 540] width 488 height 26
drag, startPoint x: 498, startPoint y: 553, endPoint x: 560, endPoint y: 563, distance: 62.0
click at [560, 553] on p "5-20pk: (27-20)/20=35% Meer dan 100 pk: (9-5)/5=80%" at bounding box center [689, 540] width 488 height 26
click at [561, 553] on p "5-20pk: (27-20)/20=35% Meer dan 100 pk: (9-5)/5=80%" at bounding box center [689, 540] width 488 height 26
click at [563, 553] on p "5-20pk: (27-20)/20=35% Meer dan 100 pk: (9-5)/5=80%" at bounding box center [689, 540] width 488 height 26
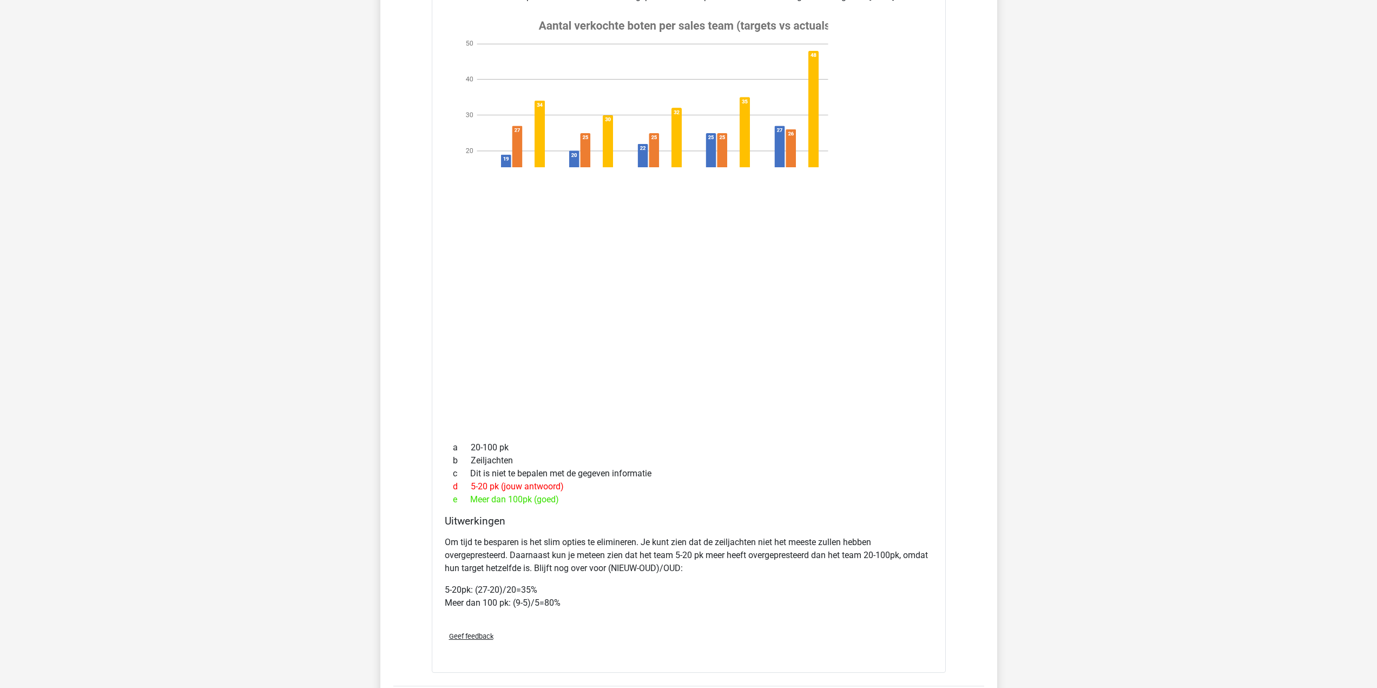
scroll to position [2273, 0]
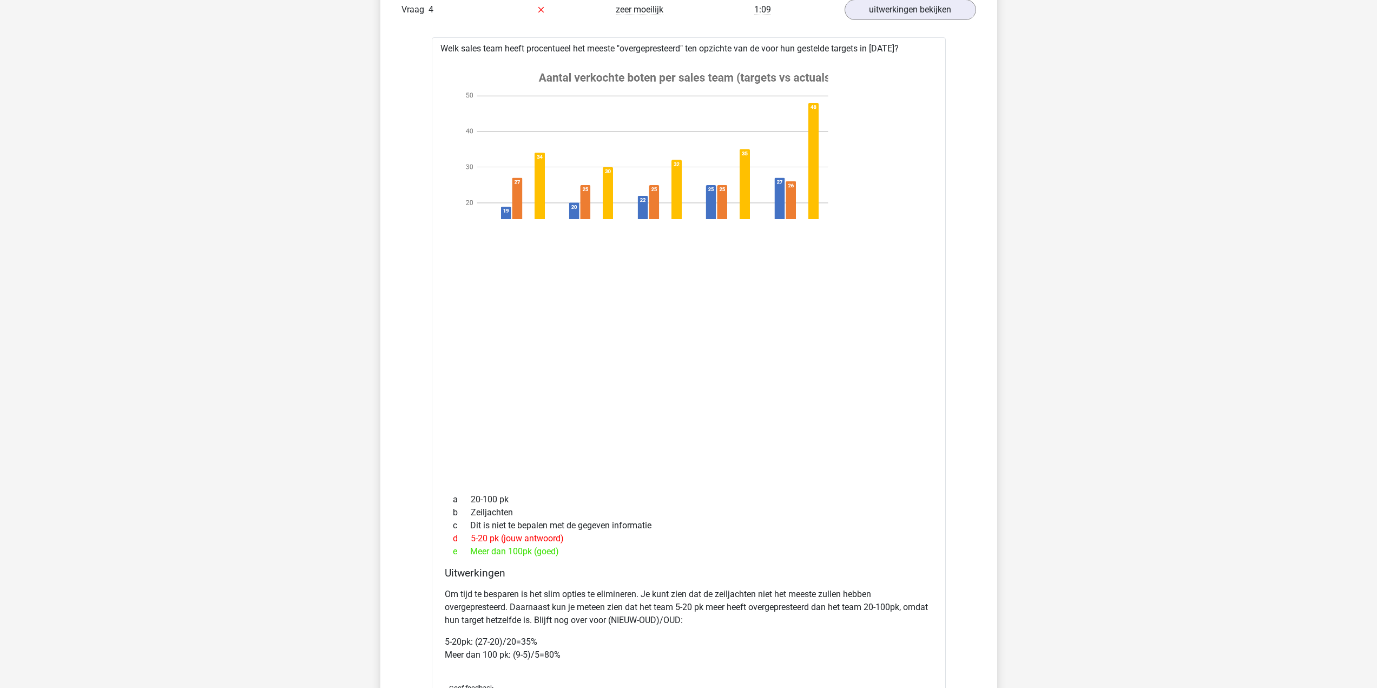
click at [844, 53] on div "Welk sales team heeft procentueel het meeste "overgepresteerd" ten opzichte van…" at bounding box center [689, 380] width 514 height 687
click at [745, 217] on image at bounding box center [686, 188] width 475 height 257
click at [821, 227] on image at bounding box center [686, 188] width 475 height 257
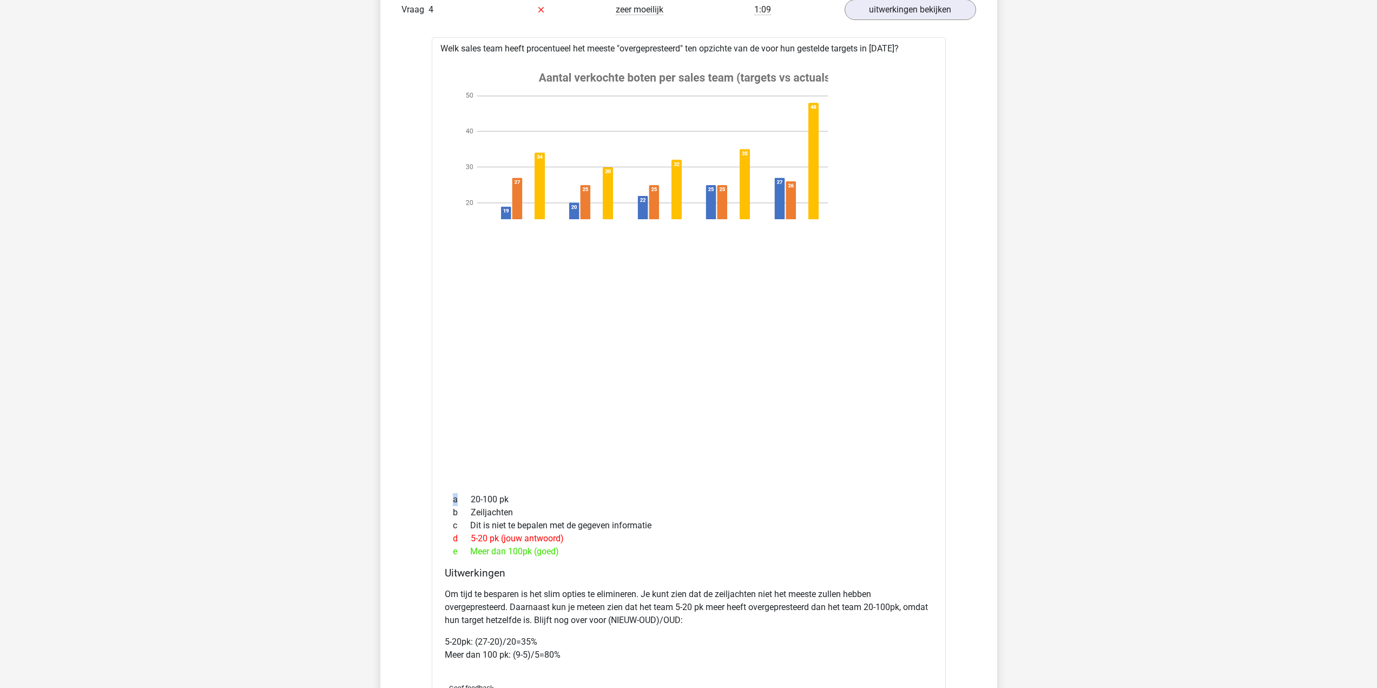
click at [821, 227] on image at bounding box center [686, 188] width 475 height 257
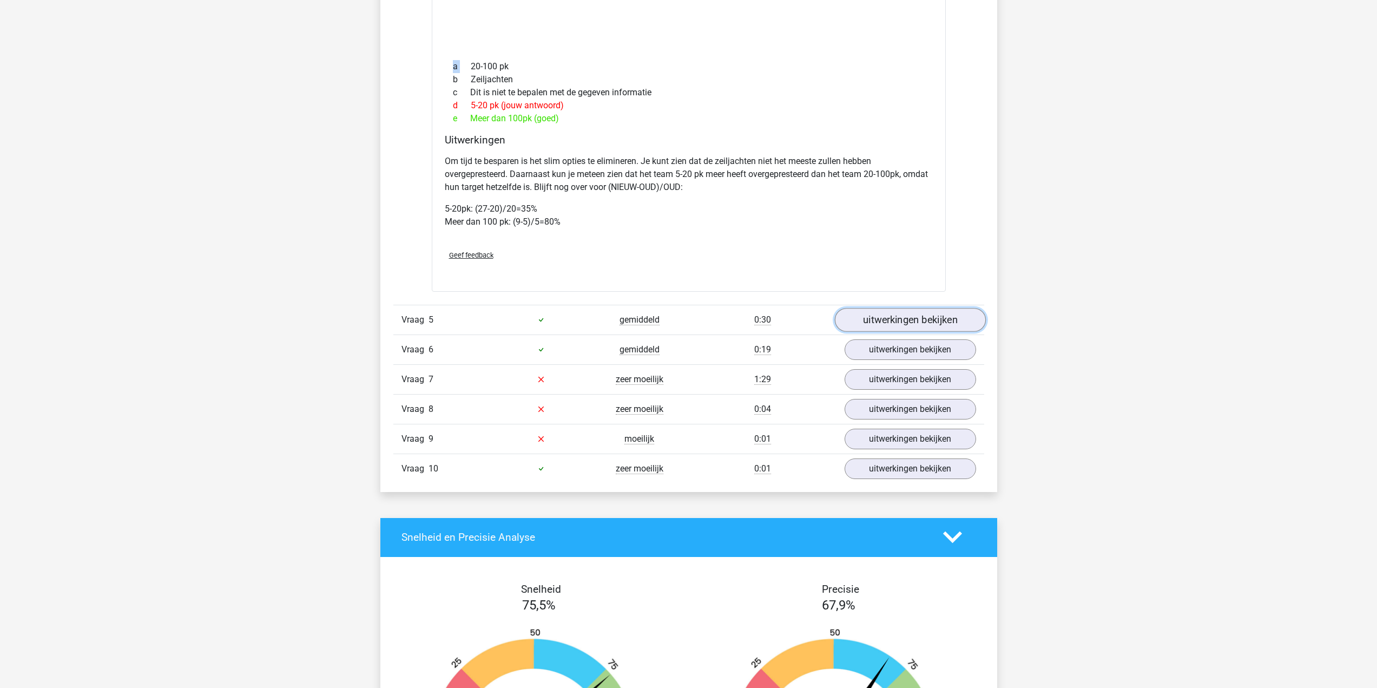
click at [952, 327] on link "uitwerkingen bekijken" at bounding box center [909, 320] width 151 height 24
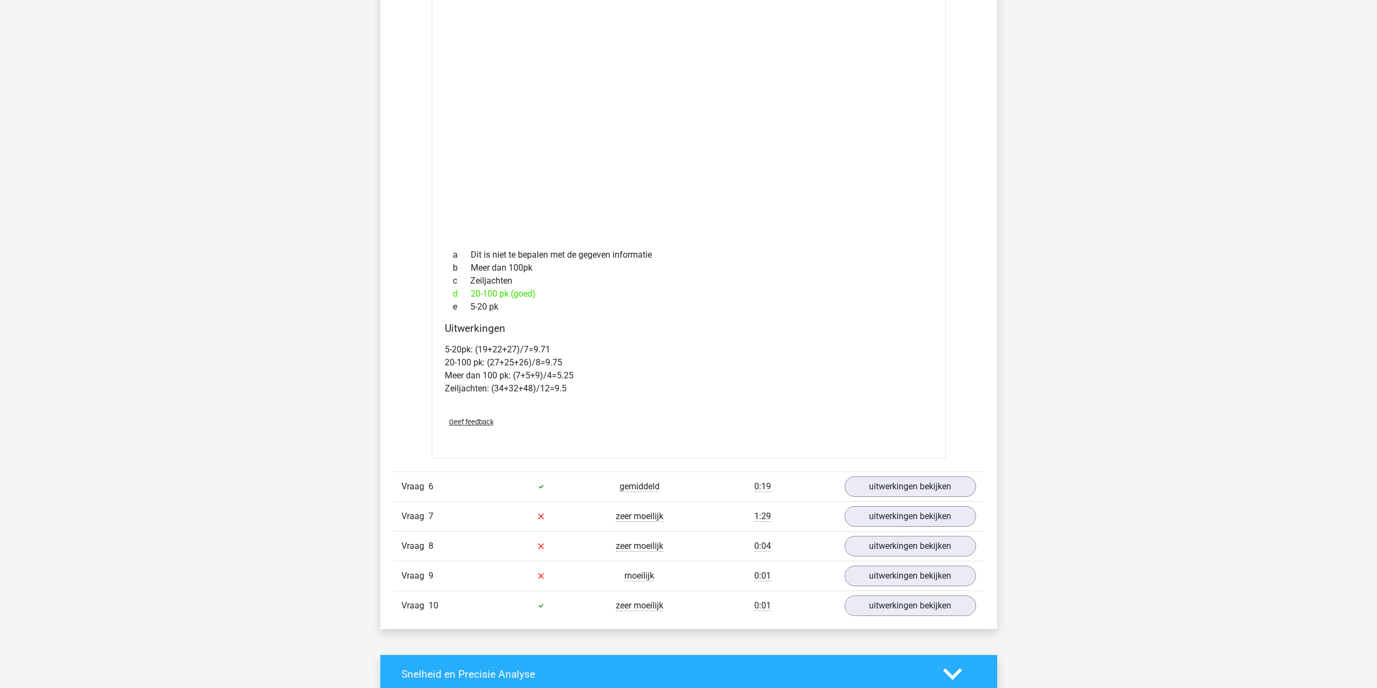
scroll to position [3301, 0]
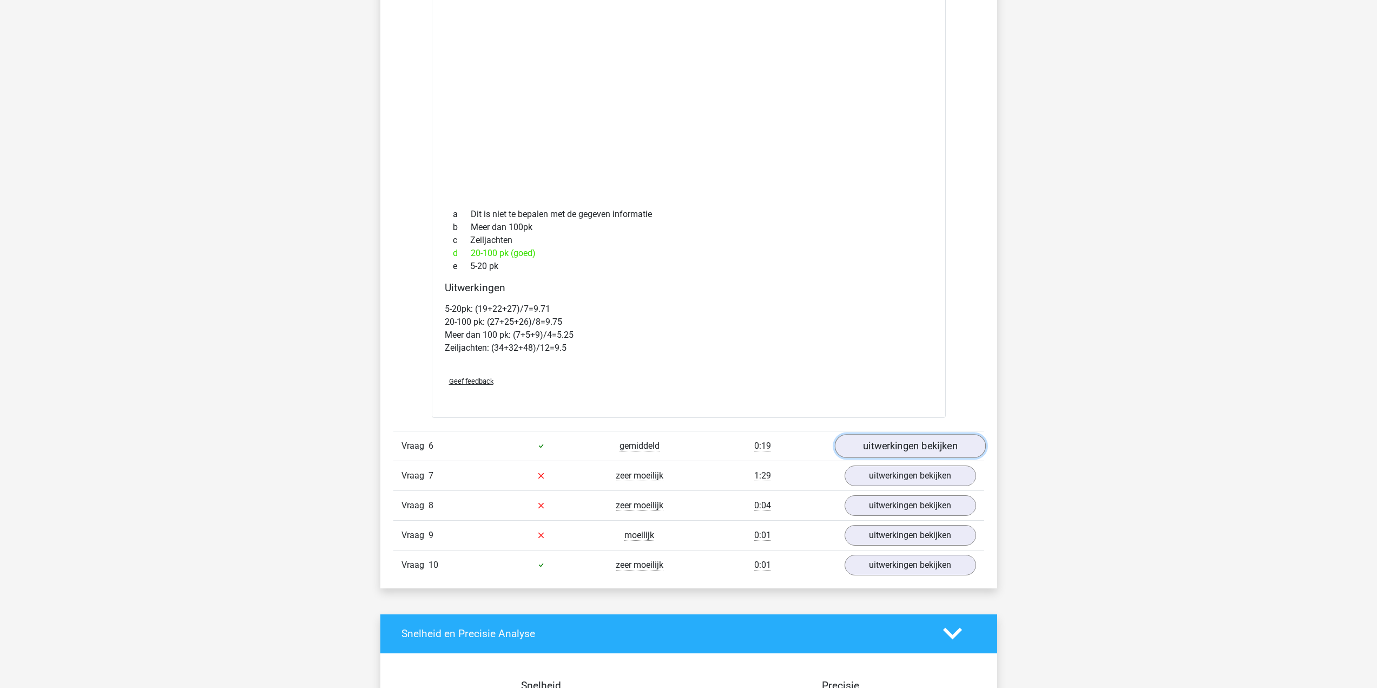
click at [888, 458] on link "uitwerkingen bekijken" at bounding box center [909, 446] width 151 height 24
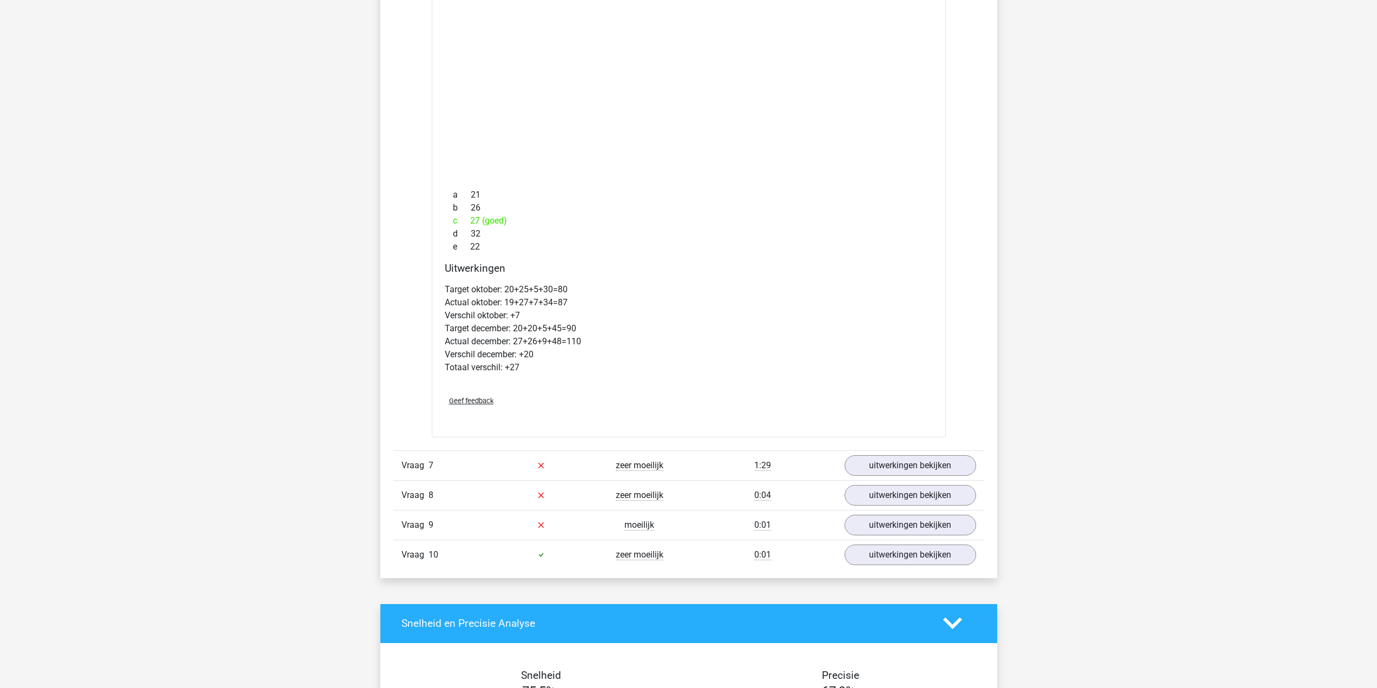
scroll to position [4221, 0]
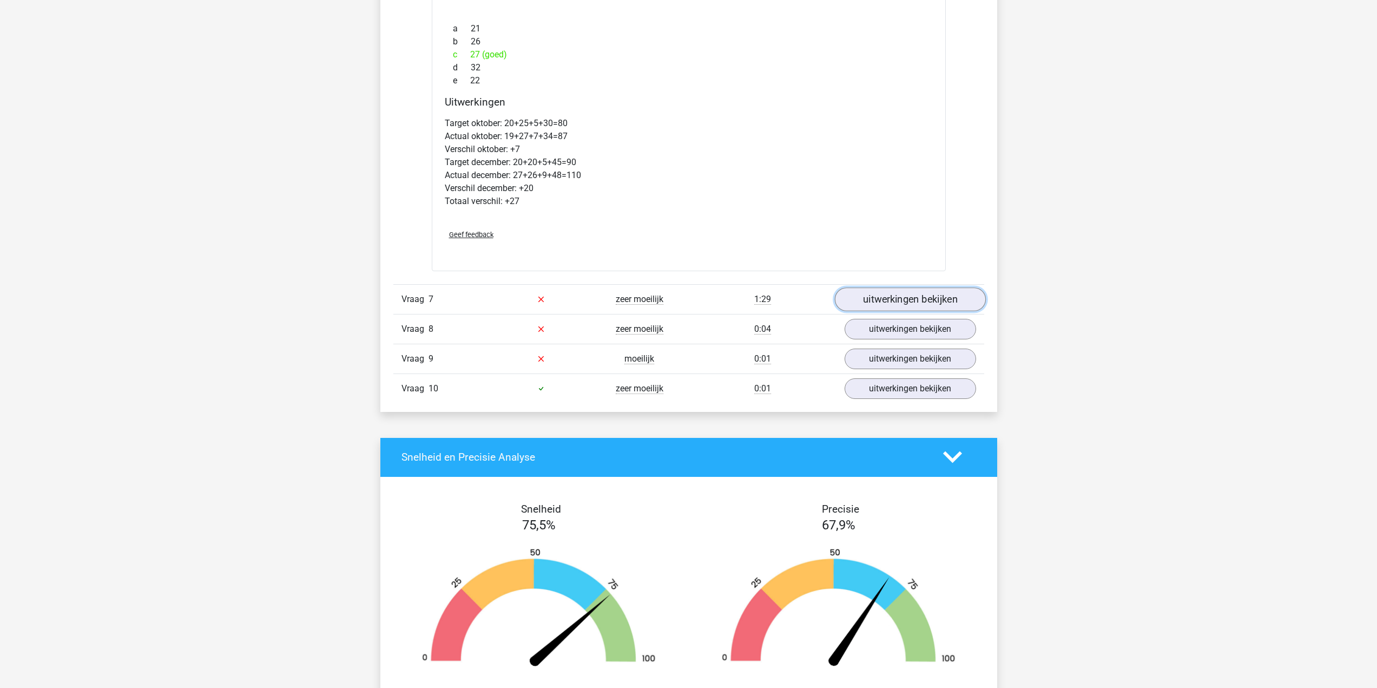
click at [934, 306] on link "uitwerkingen bekijken" at bounding box center [909, 299] width 151 height 24
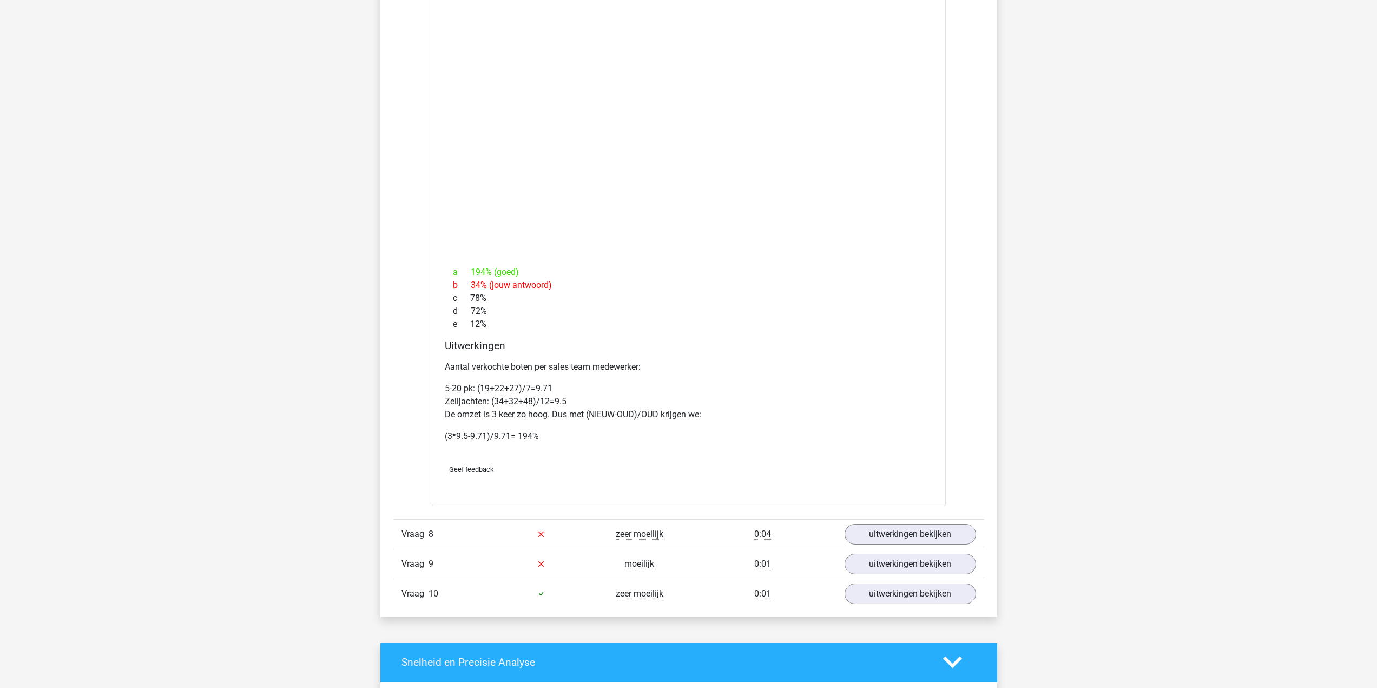
scroll to position [4816, 0]
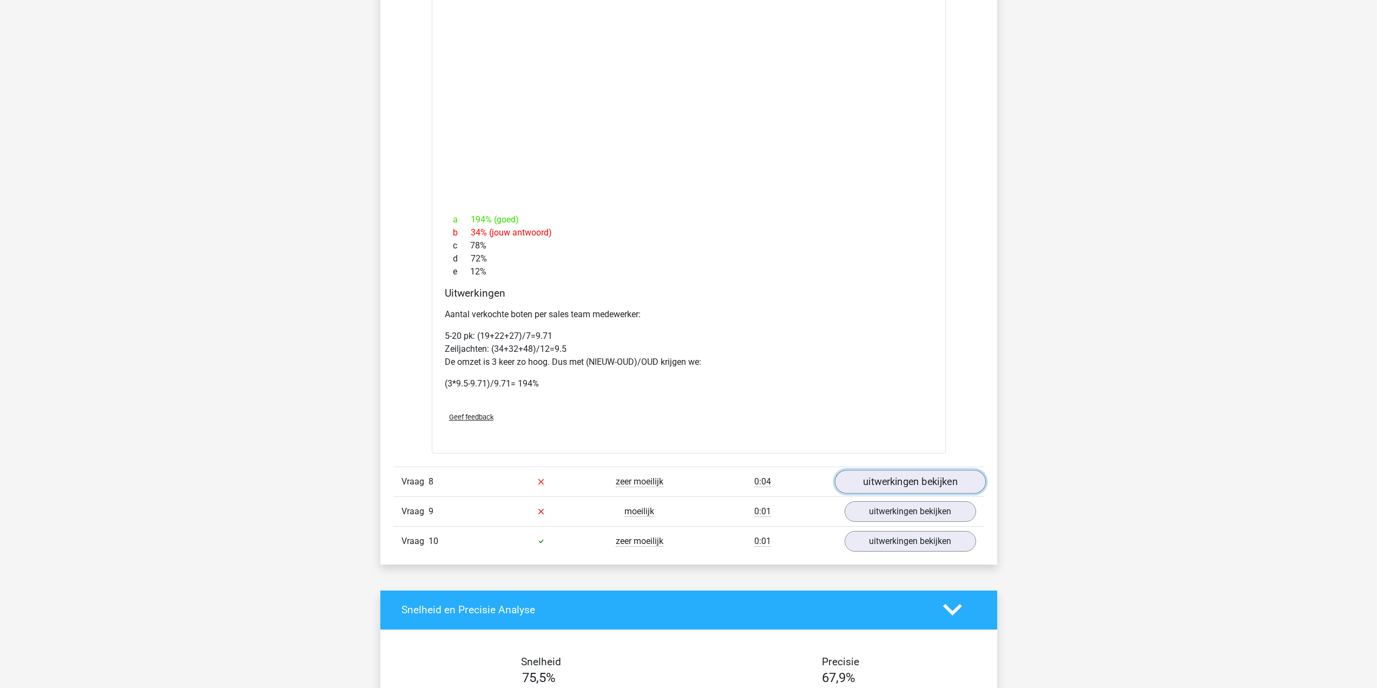
click at [911, 494] on link "uitwerkingen bekijken" at bounding box center [909, 482] width 151 height 24
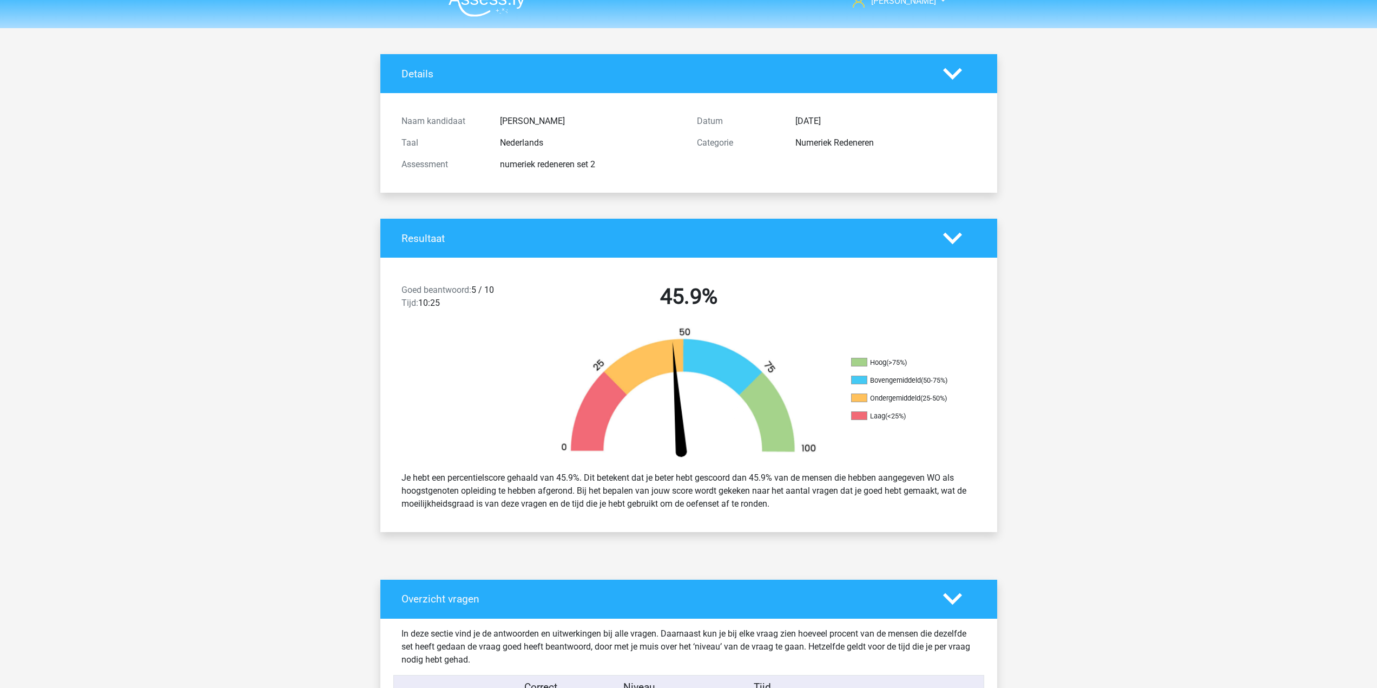
scroll to position [0, 0]
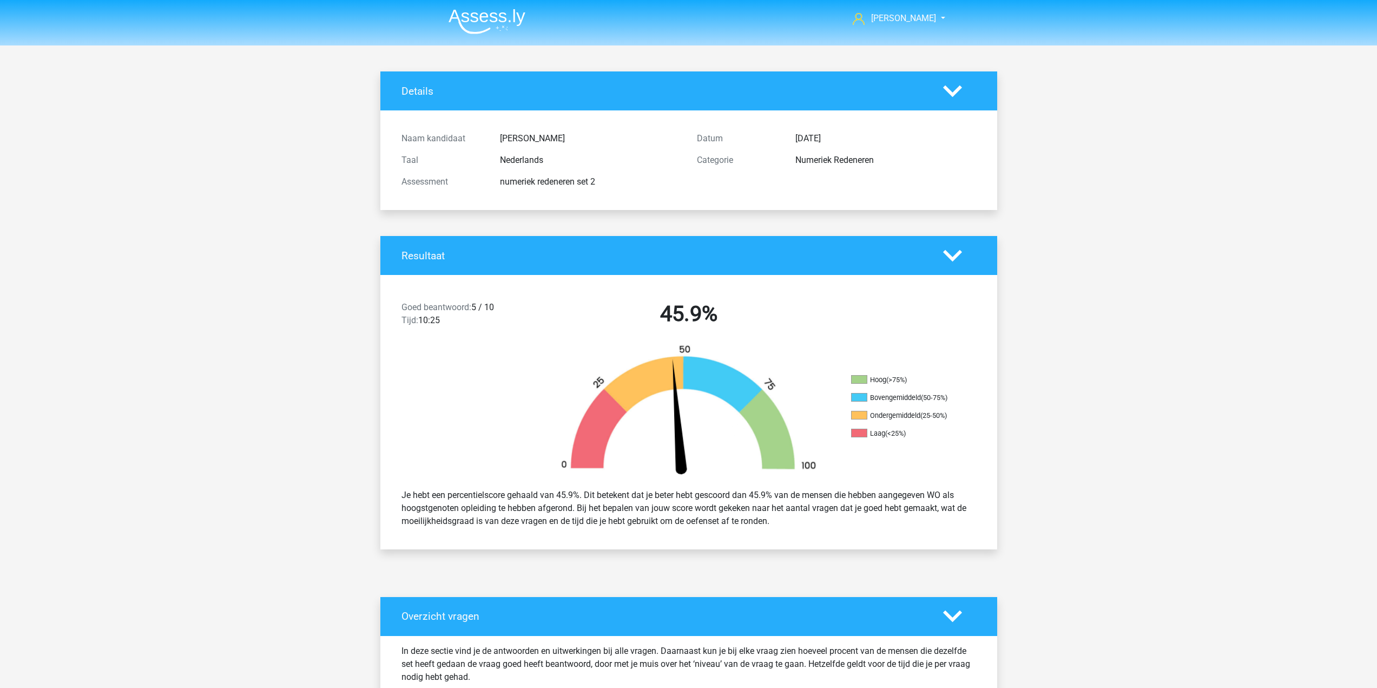
click at [482, 21] on img at bounding box center [487, 21] width 77 height 25
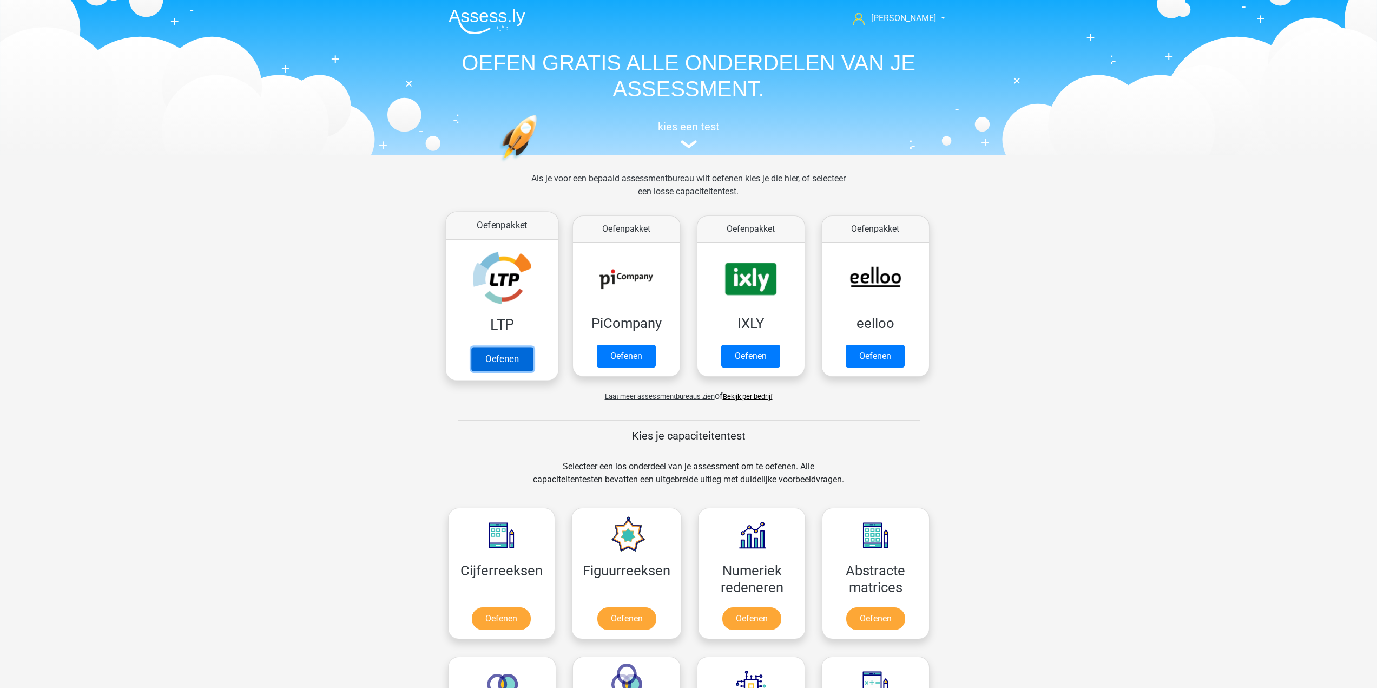
click at [496, 347] on link "Oefenen" at bounding box center [502, 359] width 62 height 24
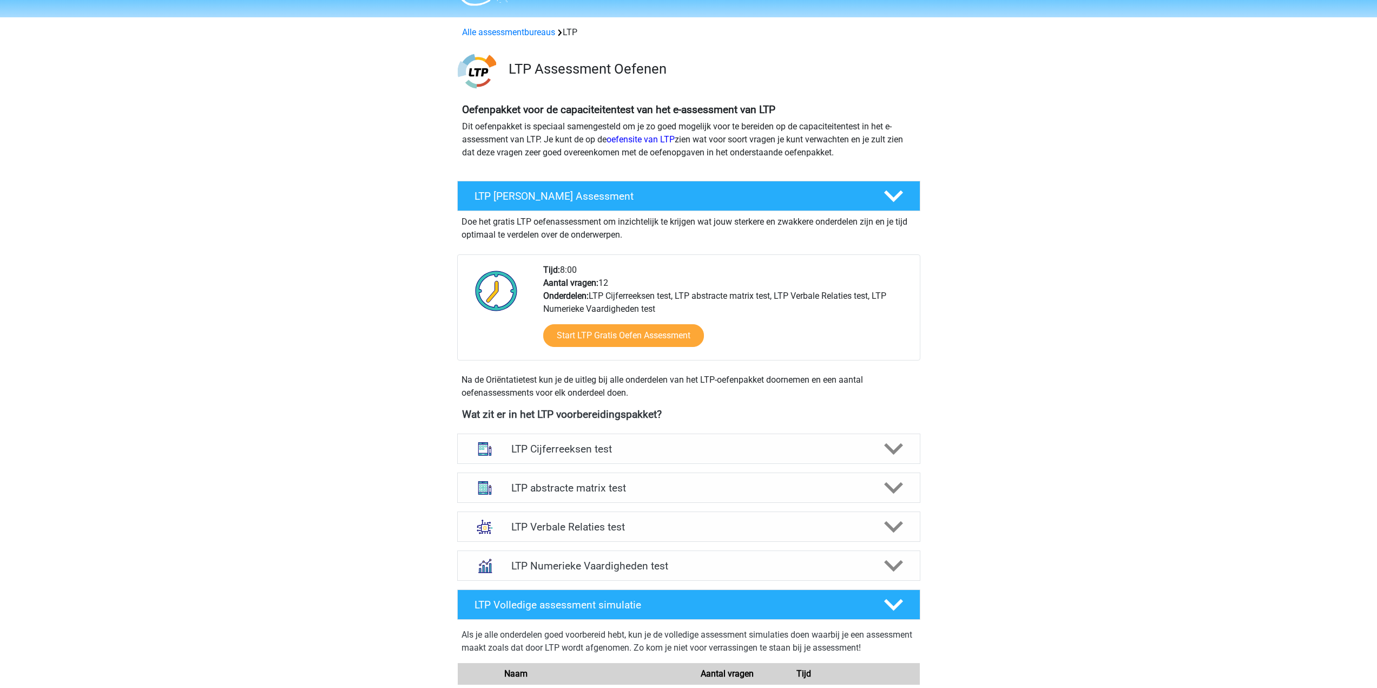
scroll to position [54, 0]
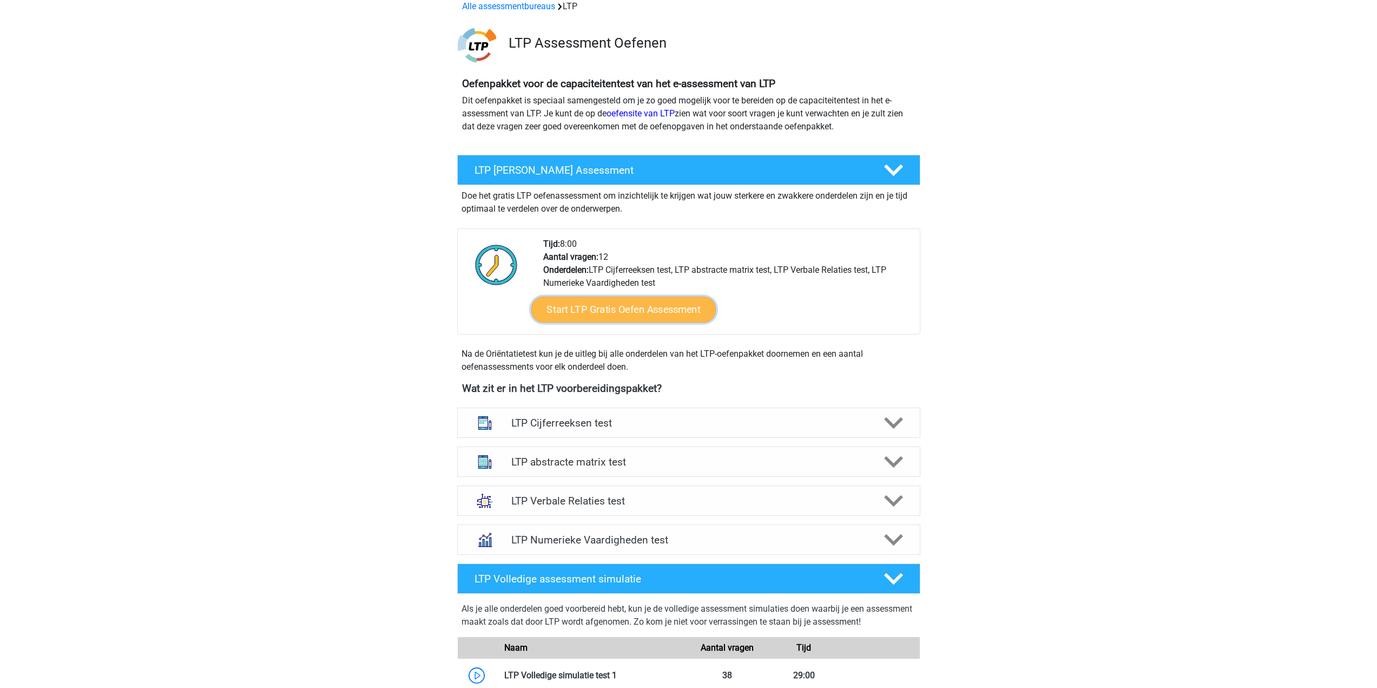
click at [686, 307] on link "Start LTP Gratis Oefen Assessment" at bounding box center [623, 310] width 185 height 26
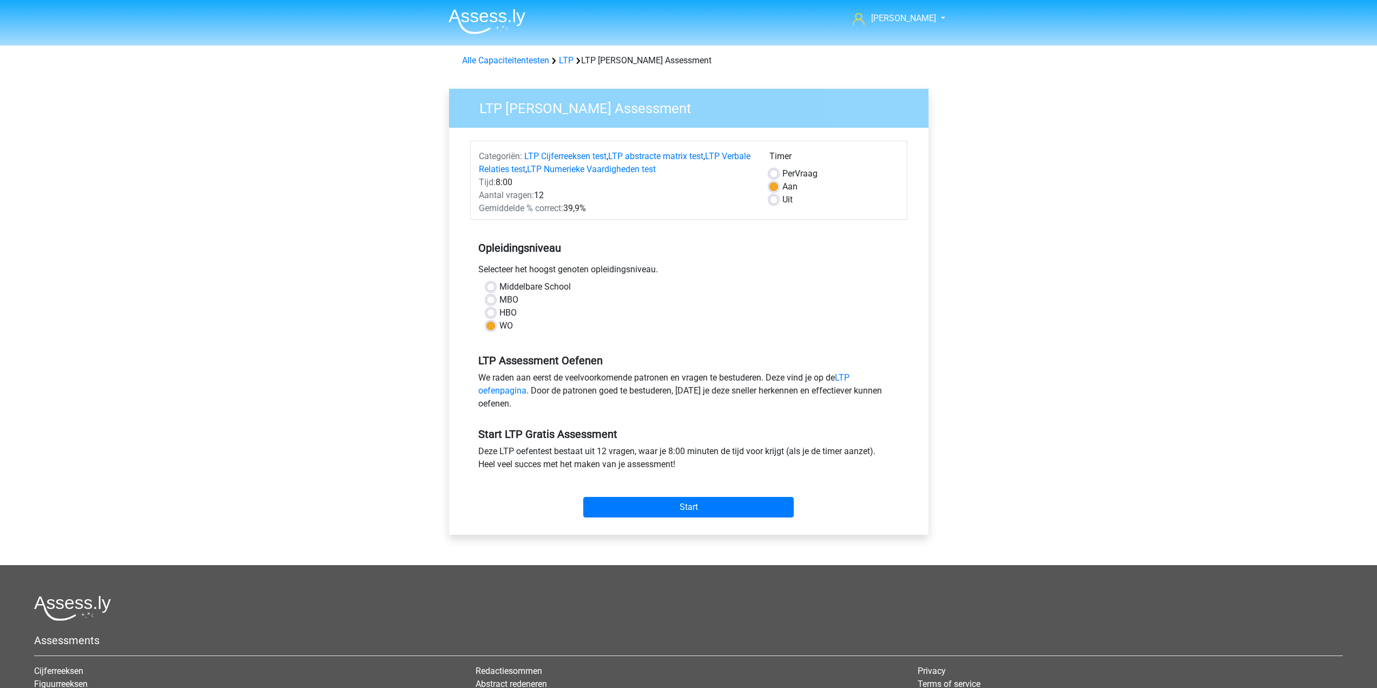
click at [588, 209] on div "Gemiddelde % correct: 39,9%" at bounding box center [616, 208] width 291 height 13
click at [586, 236] on div "Opleidingsniveau Selecteer het hoogst genoten opleidingsniveau. Middelbare Scho…" at bounding box center [688, 282] width 437 height 117
click at [718, 496] on div "Start" at bounding box center [688, 498] width 437 height 38
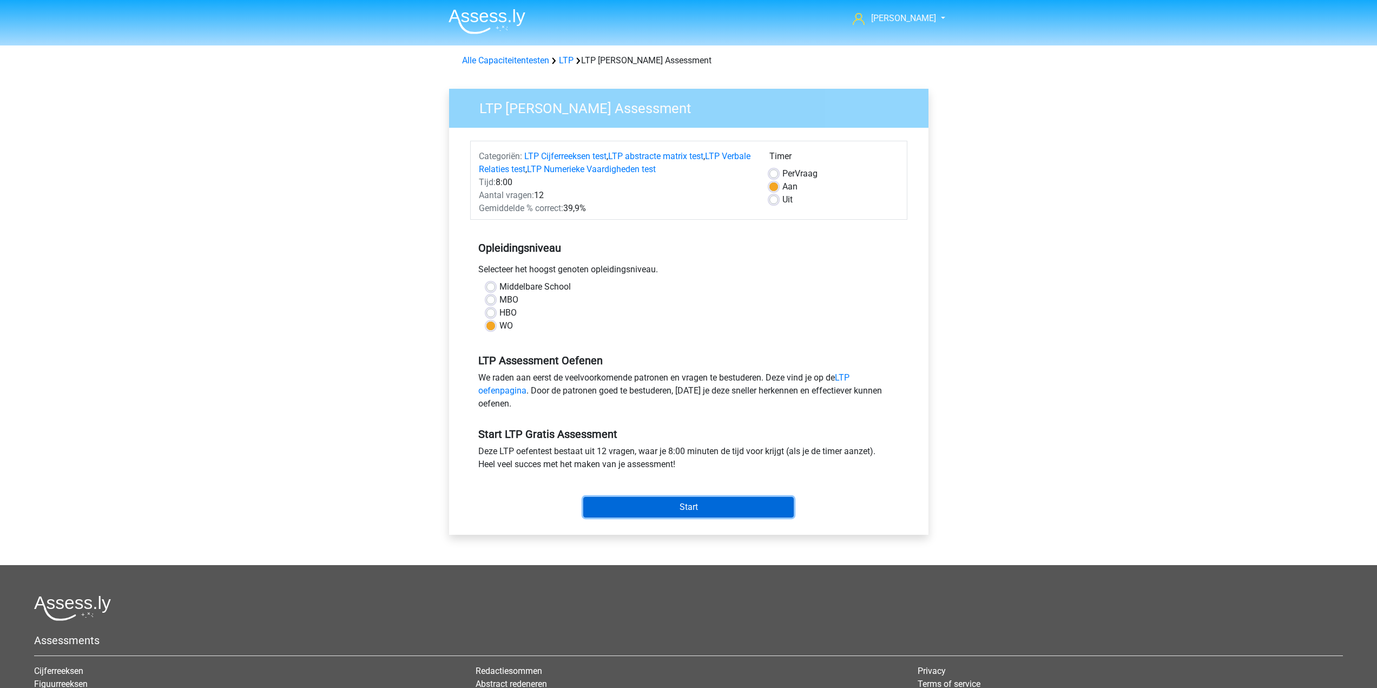
click at [731, 502] on input "Start" at bounding box center [688, 507] width 211 height 21
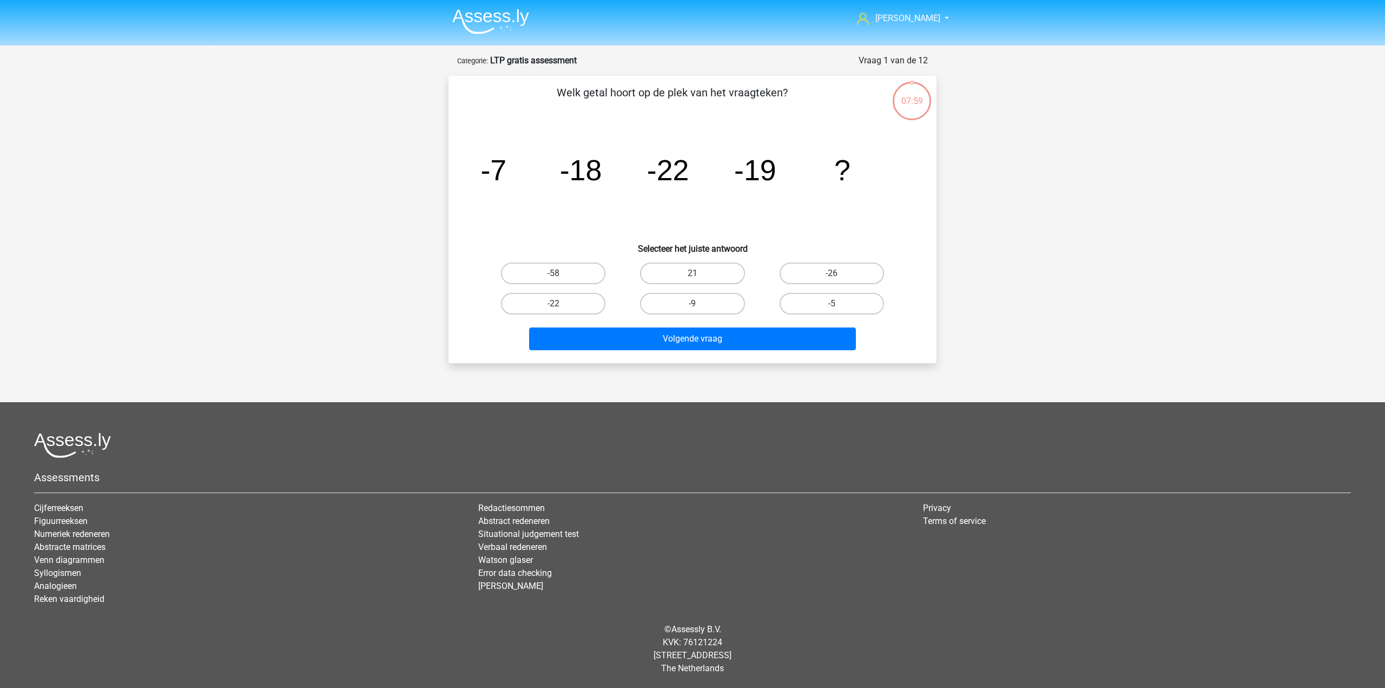
click at [727, 107] on p "Welk getal hoort op de plek van het vraagteken?" at bounding box center [672, 100] width 413 height 32
click at [733, 146] on icon "image/svg+xml -7 -18 -22 -19 ?" at bounding box center [693, 180] width 436 height 109
click at [693, 97] on p "Welk getal hoort op de plek van het vraagteken?" at bounding box center [672, 100] width 413 height 32
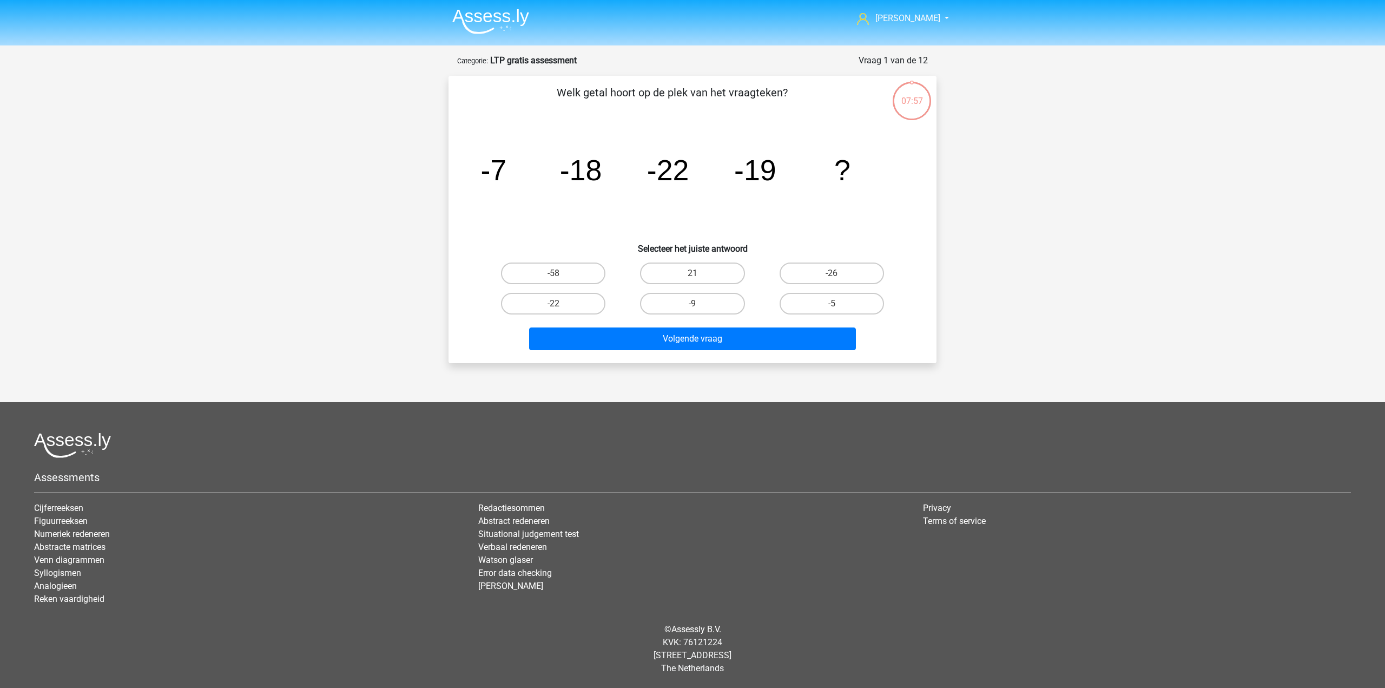
click at [693, 97] on p "Welk getal hoort op de plek van het vraagteken?" at bounding box center [672, 100] width 413 height 32
click at [636, 141] on icon "image/svg+xml -7 -18 -22 -19 ?" at bounding box center [693, 180] width 436 height 109
click at [662, 160] on tspan "-22" at bounding box center [668, 170] width 42 height 32
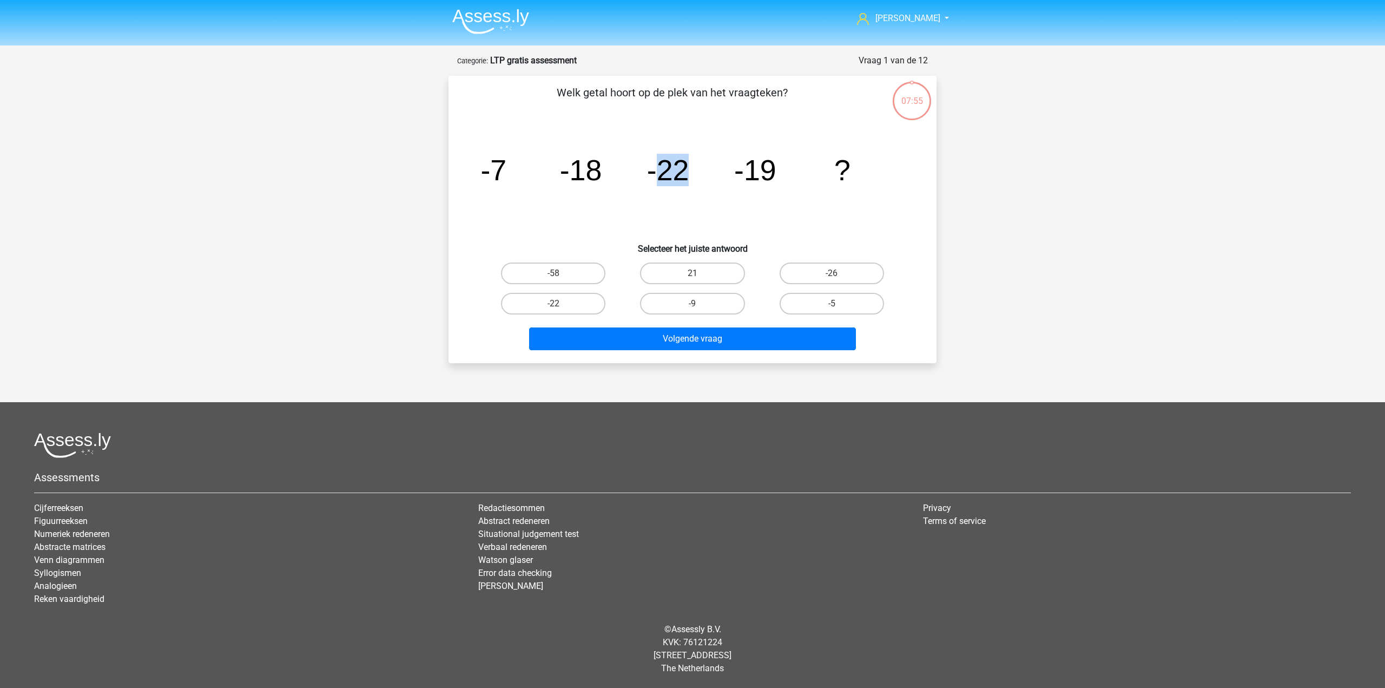
click at [665, 160] on tspan "-22" at bounding box center [668, 170] width 42 height 32
click at [670, 186] on tspan "-22" at bounding box center [668, 170] width 42 height 32
click at [681, 297] on label "-9" at bounding box center [692, 304] width 104 height 22
click at [693, 304] on input "-9" at bounding box center [696, 307] width 7 height 7
radio input "true"
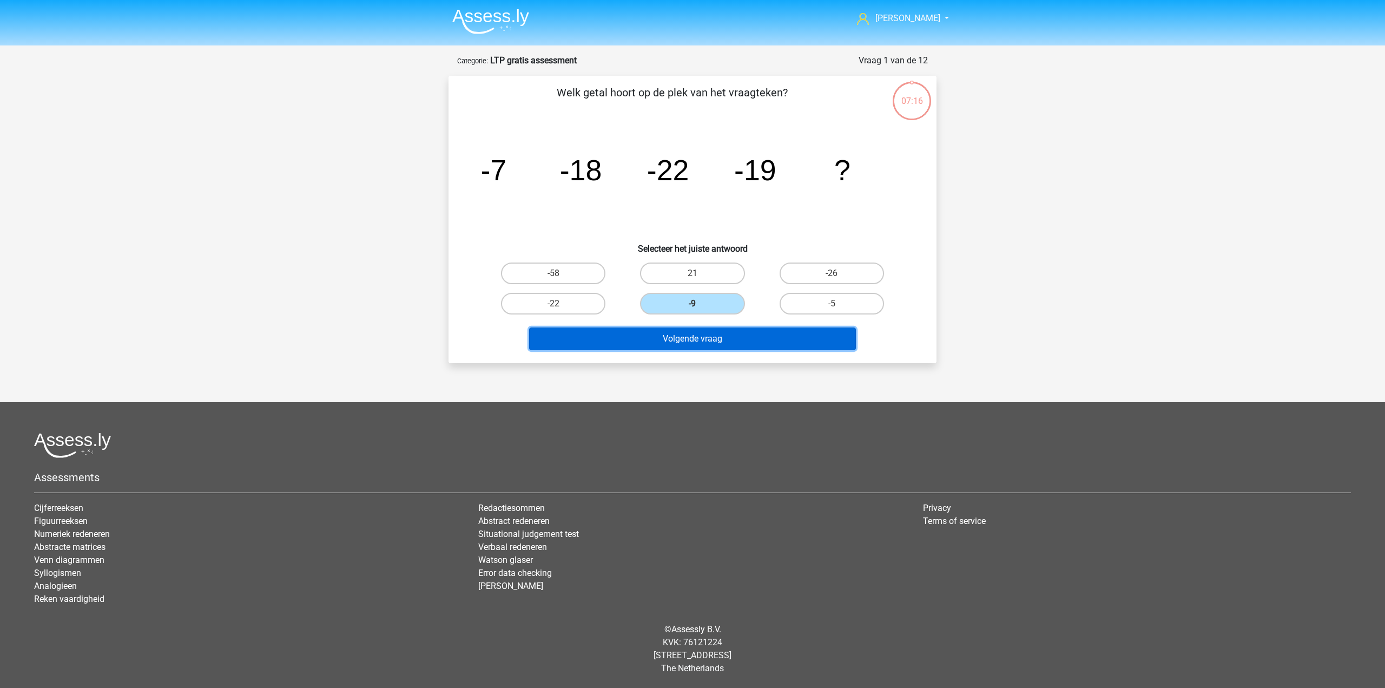
click at [696, 335] on button "Volgende vraag" at bounding box center [692, 338] width 327 height 23
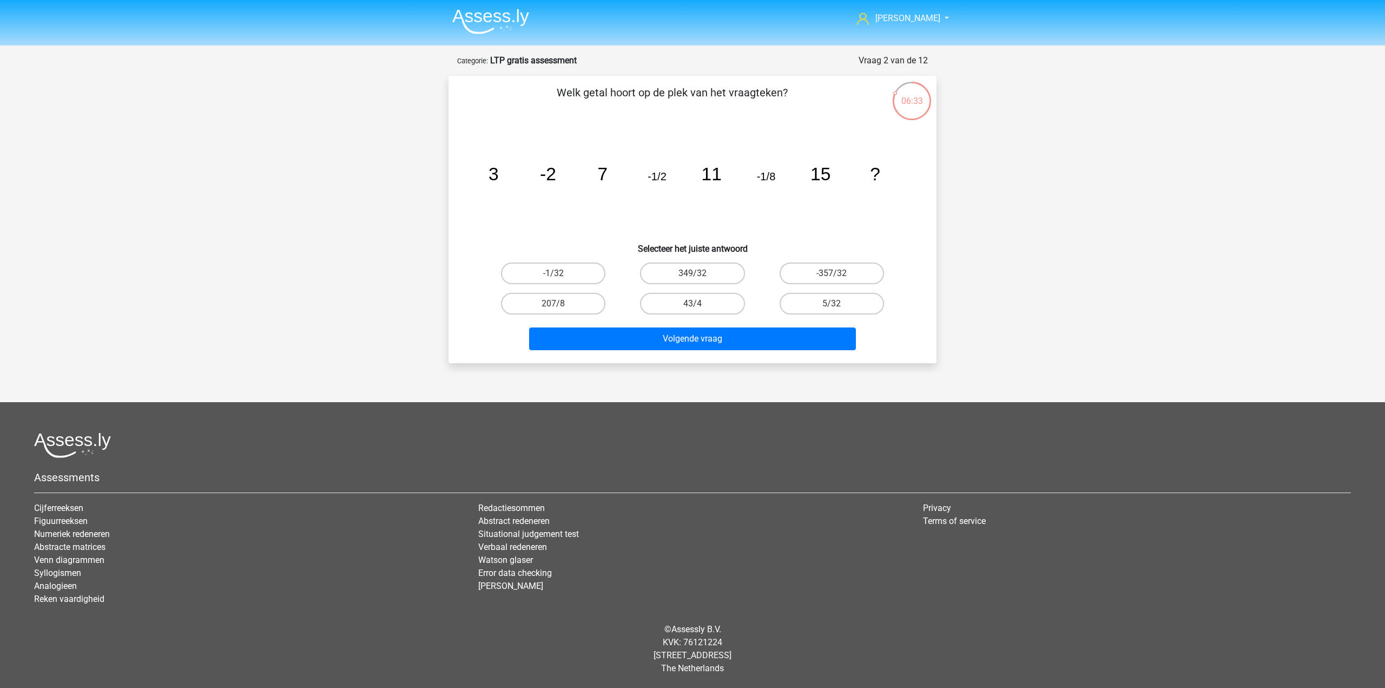
click at [560, 274] on input "-1/32" at bounding box center [557, 276] width 7 height 7
radio input "true"
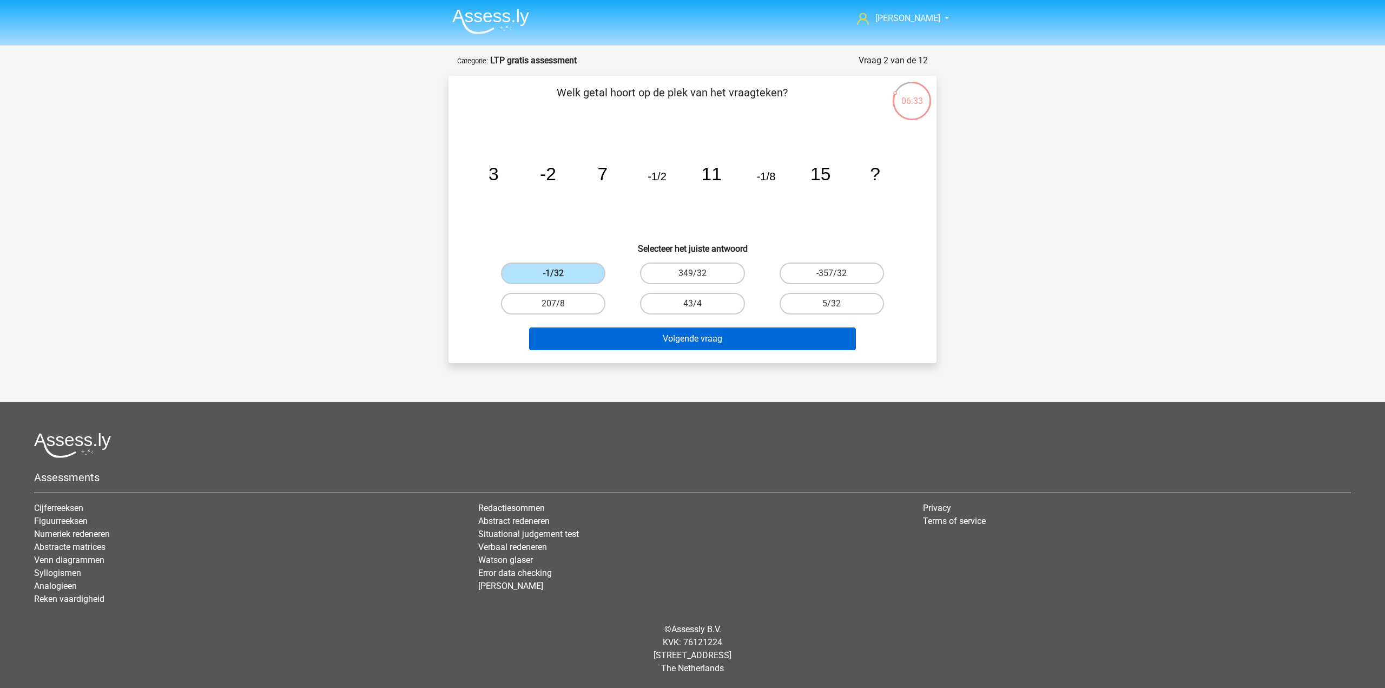
drag, startPoint x: 641, startPoint y: 352, endPoint x: 660, endPoint y: 333, distance: 26.8
click at [644, 351] on div "Volgende vraag" at bounding box center [693, 340] width 418 height 27
click at [669, 326] on div "Volgende vraag" at bounding box center [692, 337] width 453 height 36
click at [672, 334] on button "Volgende vraag" at bounding box center [692, 338] width 327 height 23
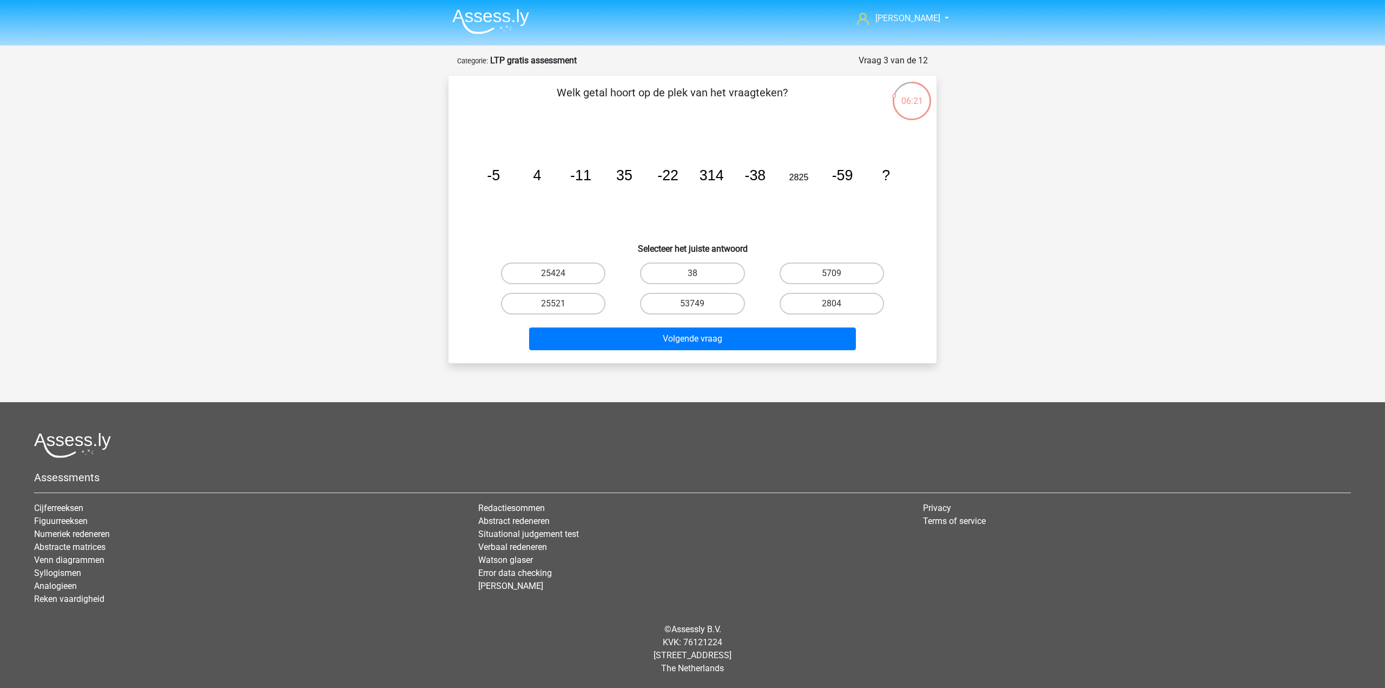
click at [632, 174] on tspan "35" at bounding box center [624, 175] width 16 height 16
click at [637, 190] on icon "image/svg+xml -5 4 -11 35 -22 314 -38 2825 -59 ?" at bounding box center [693, 180] width 436 height 109
click at [580, 273] on label "25424" at bounding box center [553, 273] width 104 height 22
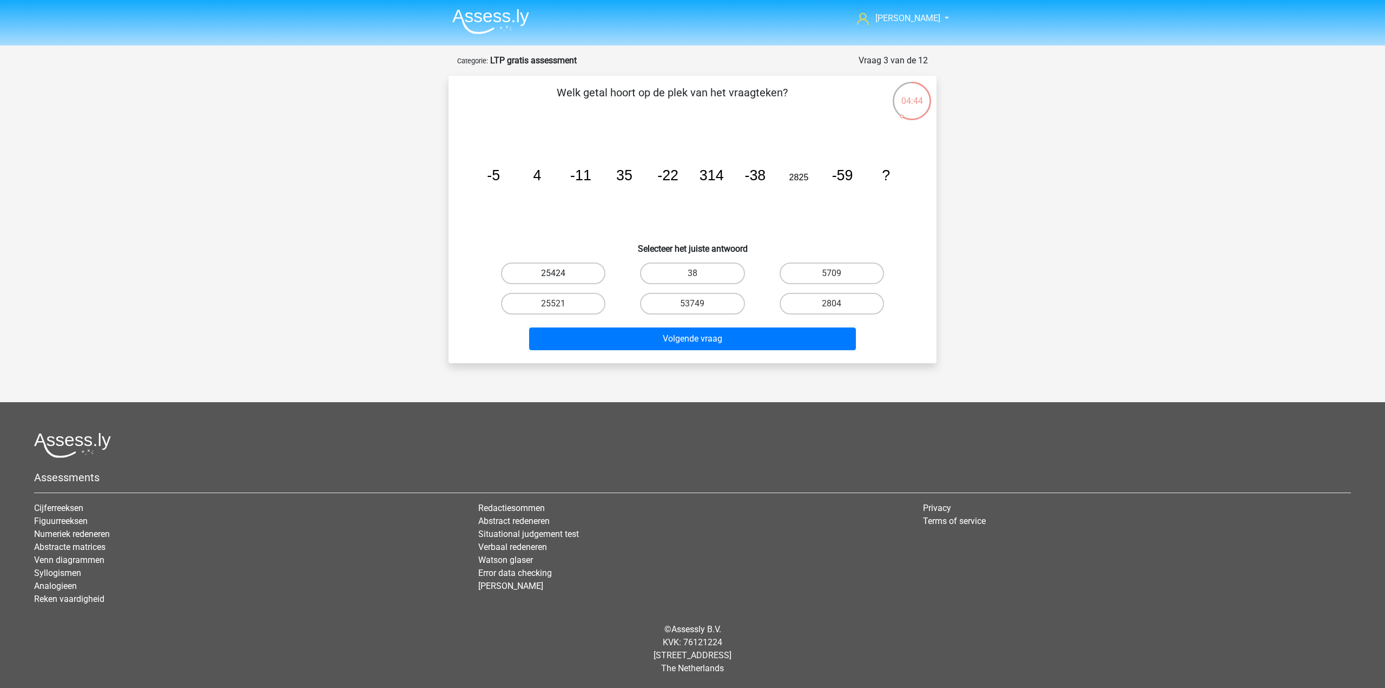
click at [561, 273] on input "25424" at bounding box center [557, 276] width 7 height 7
radio input "true"
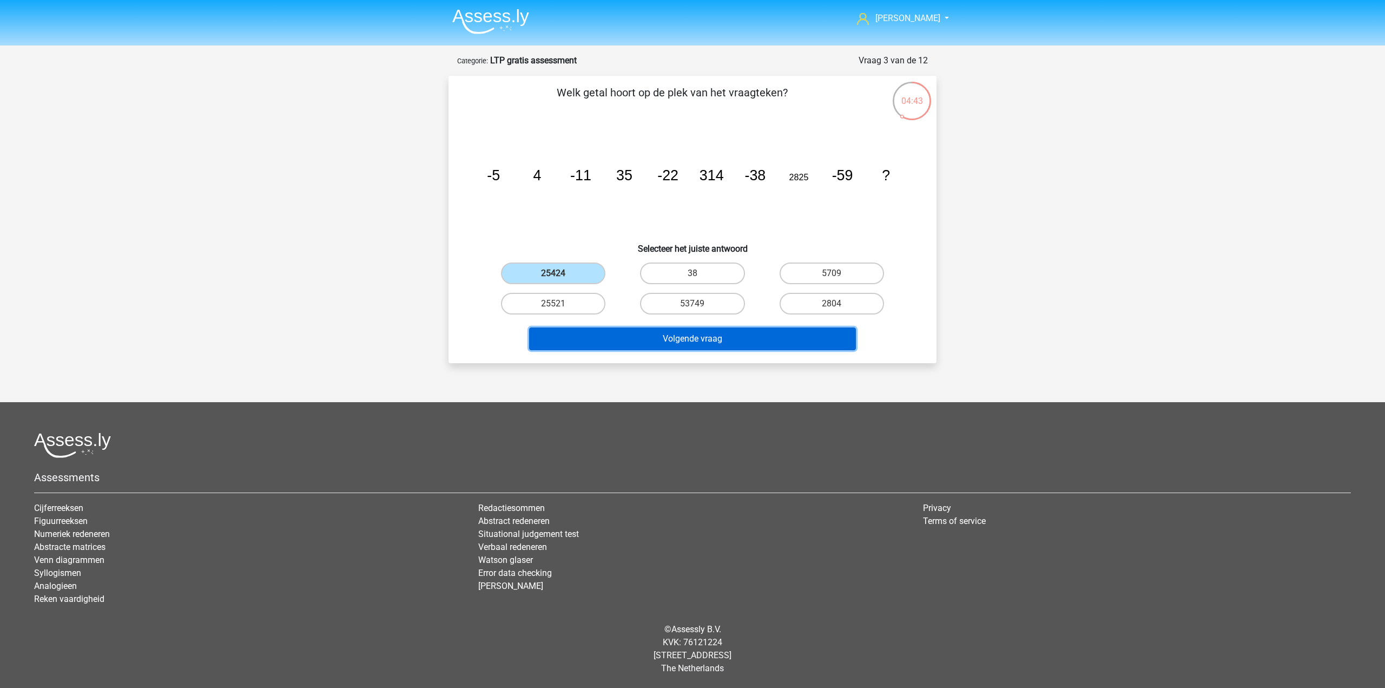
drag, startPoint x: 648, startPoint y: 338, endPoint x: 655, endPoint y: 331, distance: 10.0
click at [656, 336] on button "Volgende vraag" at bounding box center [692, 338] width 327 height 23
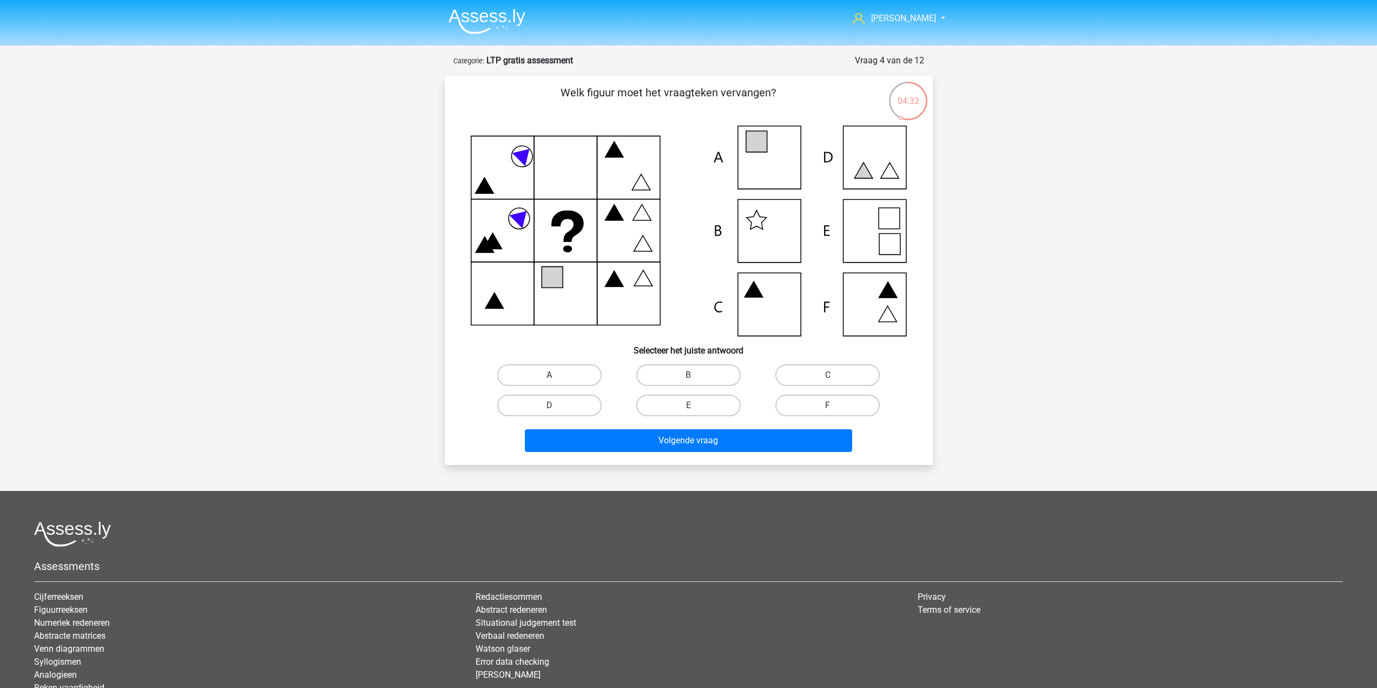
click at [550, 373] on label "A" at bounding box center [549, 375] width 104 height 22
click at [550, 375] on input "A" at bounding box center [552, 378] width 7 height 7
radio input "true"
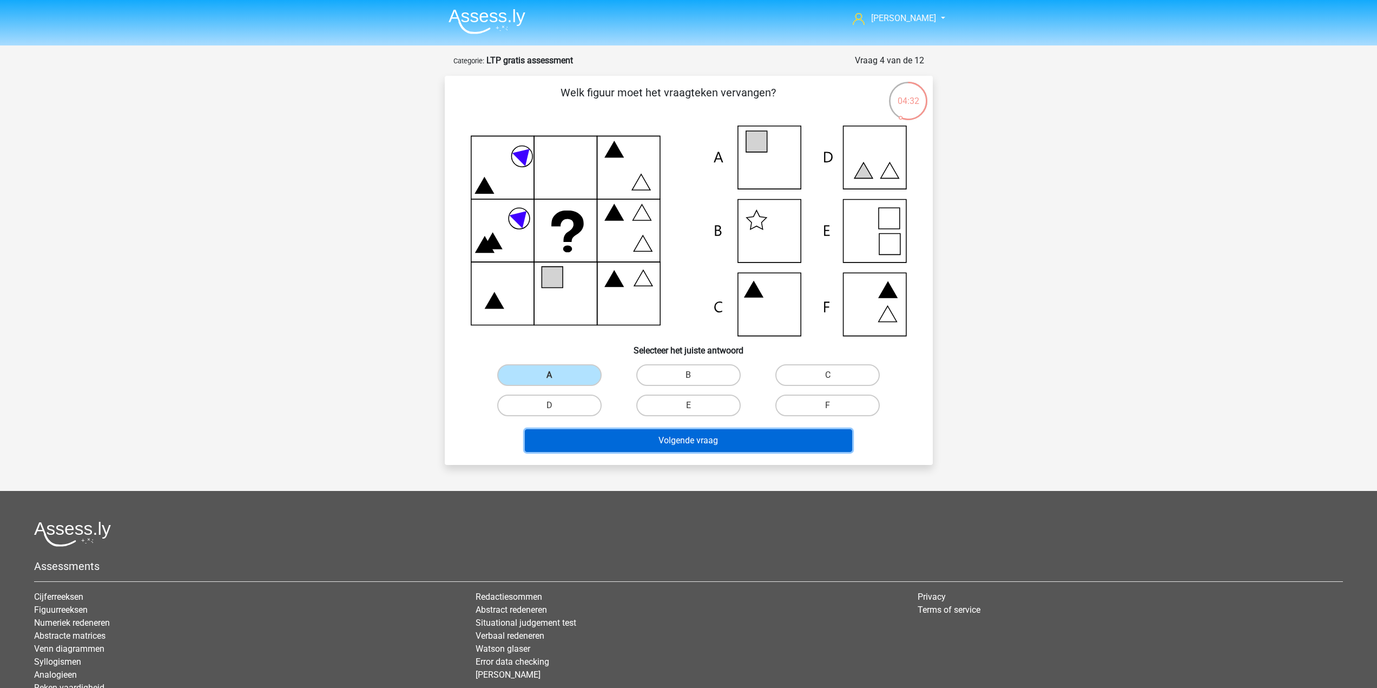
click at [648, 446] on button "Volgende vraag" at bounding box center [688, 440] width 327 height 23
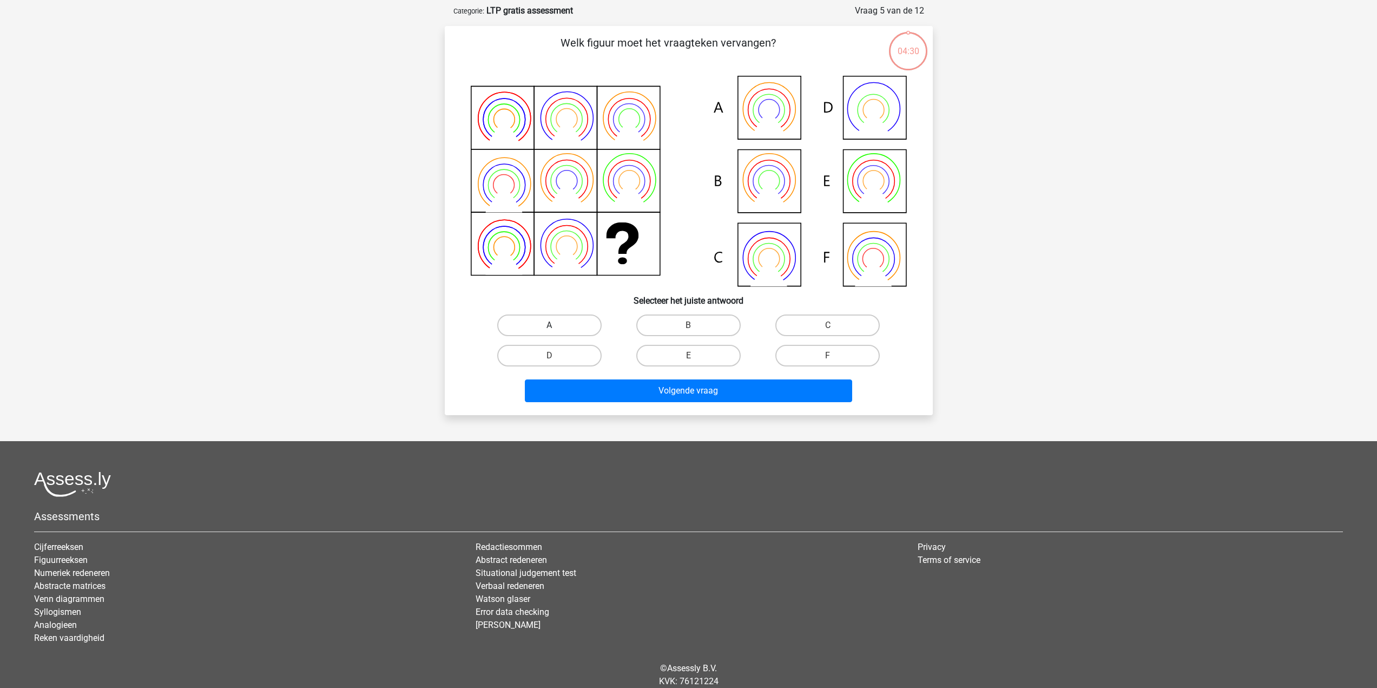
scroll to position [54, 0]
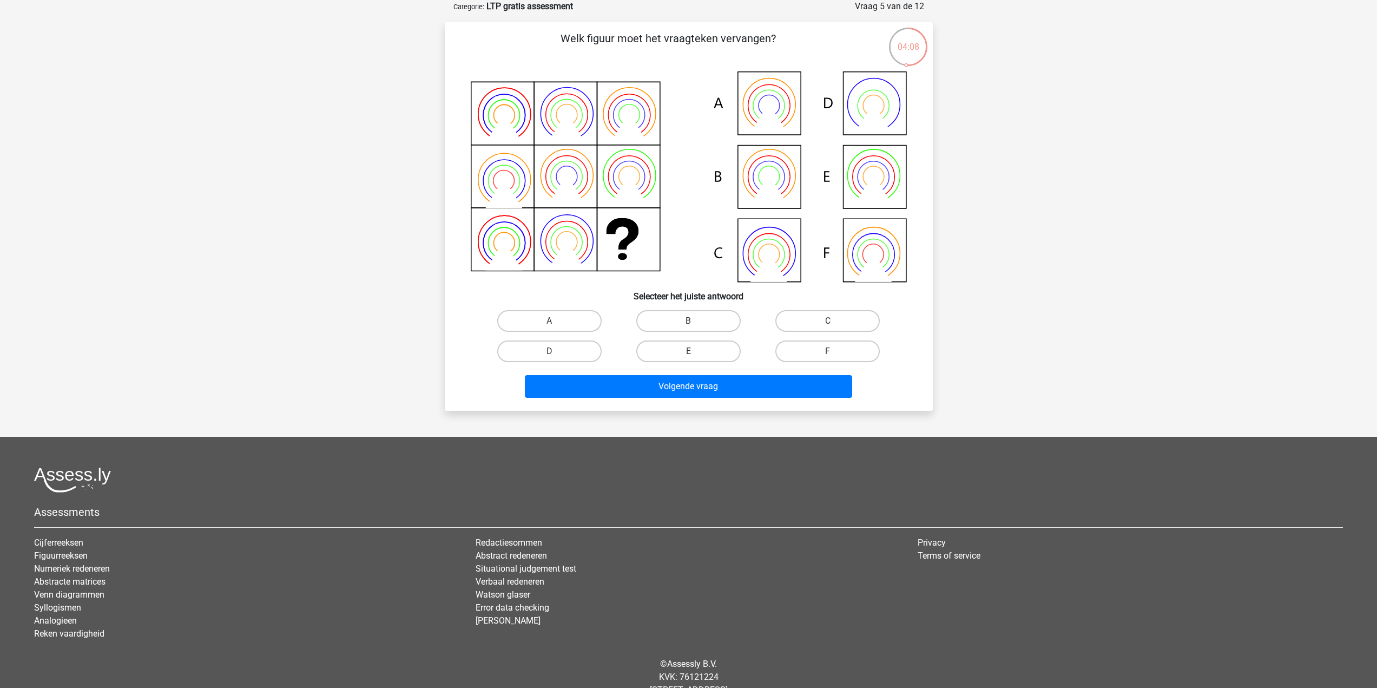
click at [756, 198] on icon at bounding box center [768, 189] width 37 height 29
click at [662, 314] on label "B" at bounding box center [688, 321] width 104 height 22
click at [688, 321] on input "B" at bounding box center [691, 324] width 7 height 7
radio input "true"
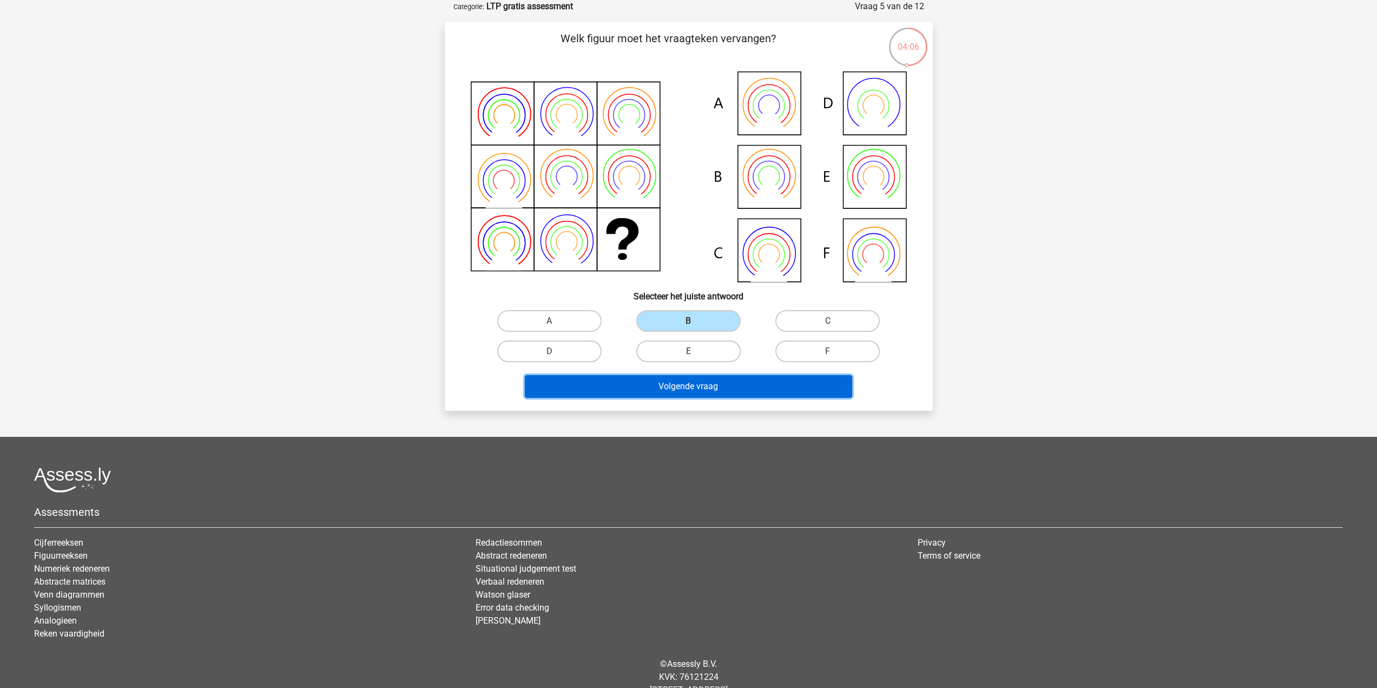
click at [664, 395] on button "Volgende vraag" at bounding box center [688, 386] width 327 height 23
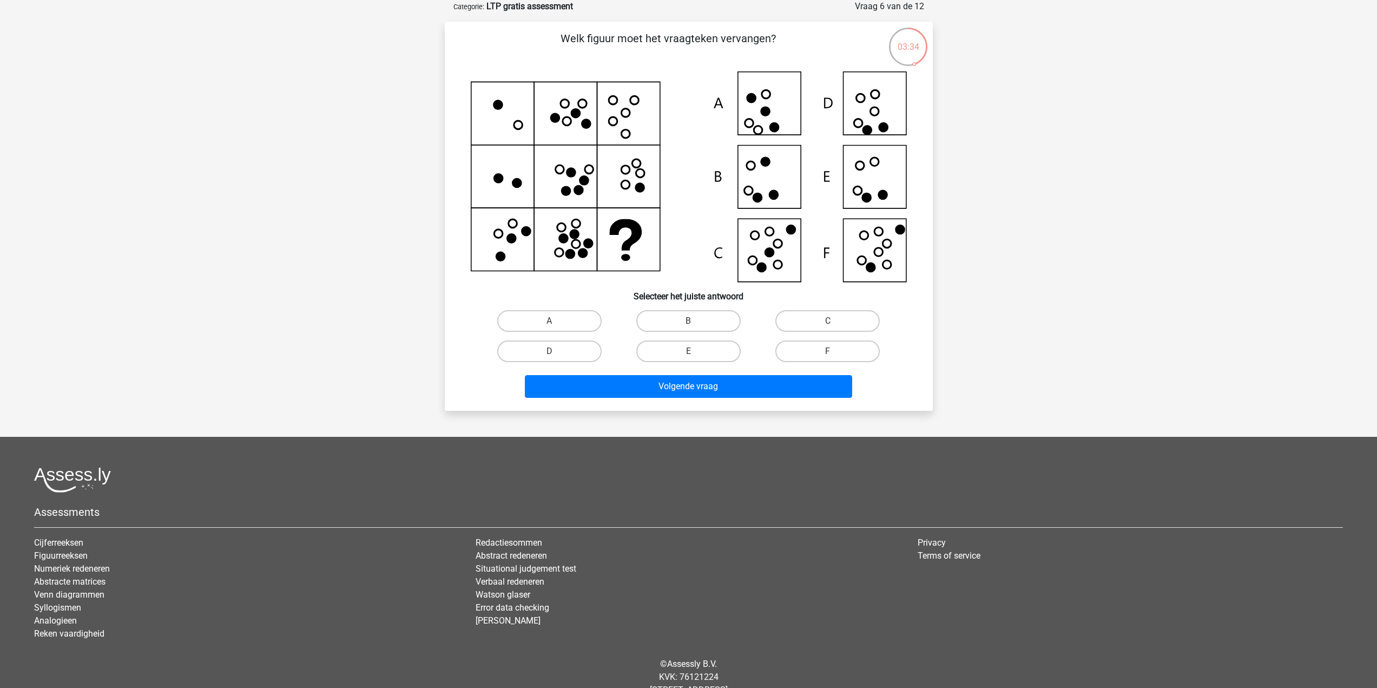
click at [833, 353] on input "F" at bounding box center [831, 354] width 7 height 7
radio input "true"
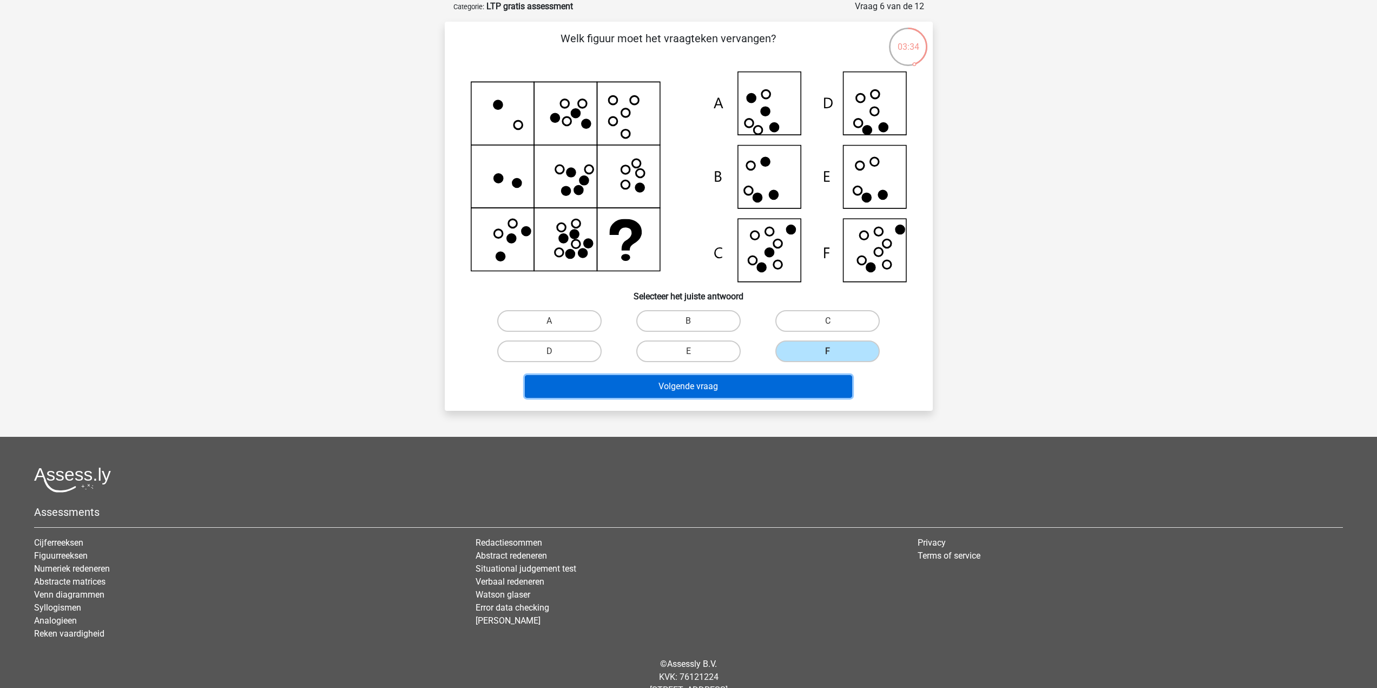
click at [821, 382] on button "Volgende vraag" at bounding box center [688, 386] width 327 height 23
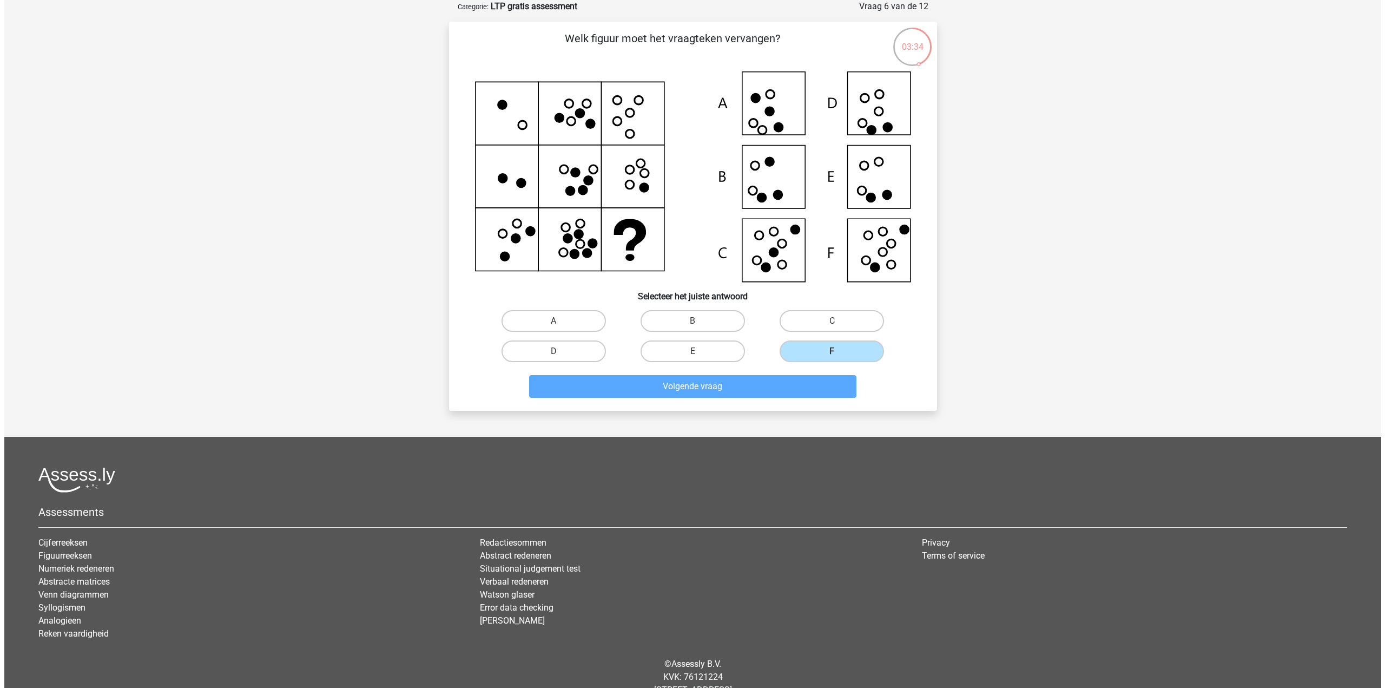
scroll to position [0, 0]
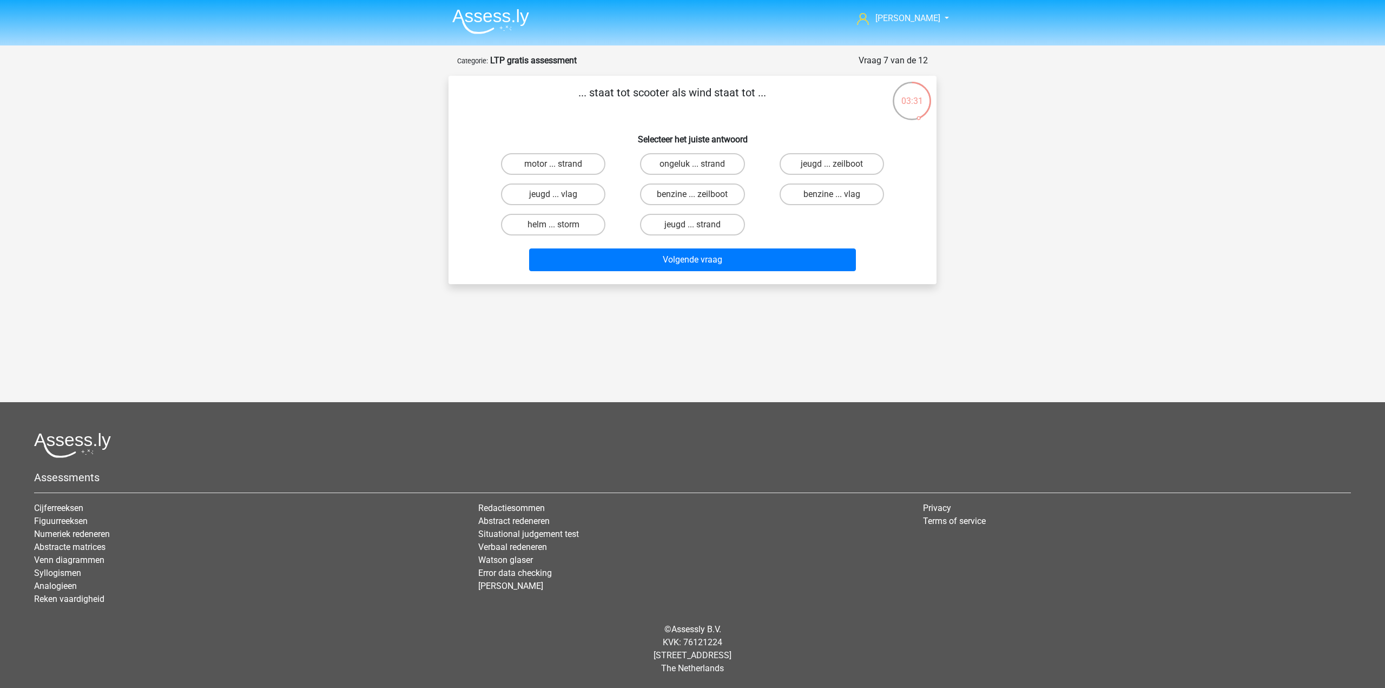
click at [713, 99] on p "... staat tot scooter als wind staat tot ..." at bounding box center [672, 100] width 413 height 32
click at [709, 133] on h6 "Selecteer het juiste antwoord" at bounding box center [692, 135] width 453 height 19
click at [700, 94] on p "... staat tot scooter als wind staat tot ..." at bounding box center [672, 100] width 413 height 32
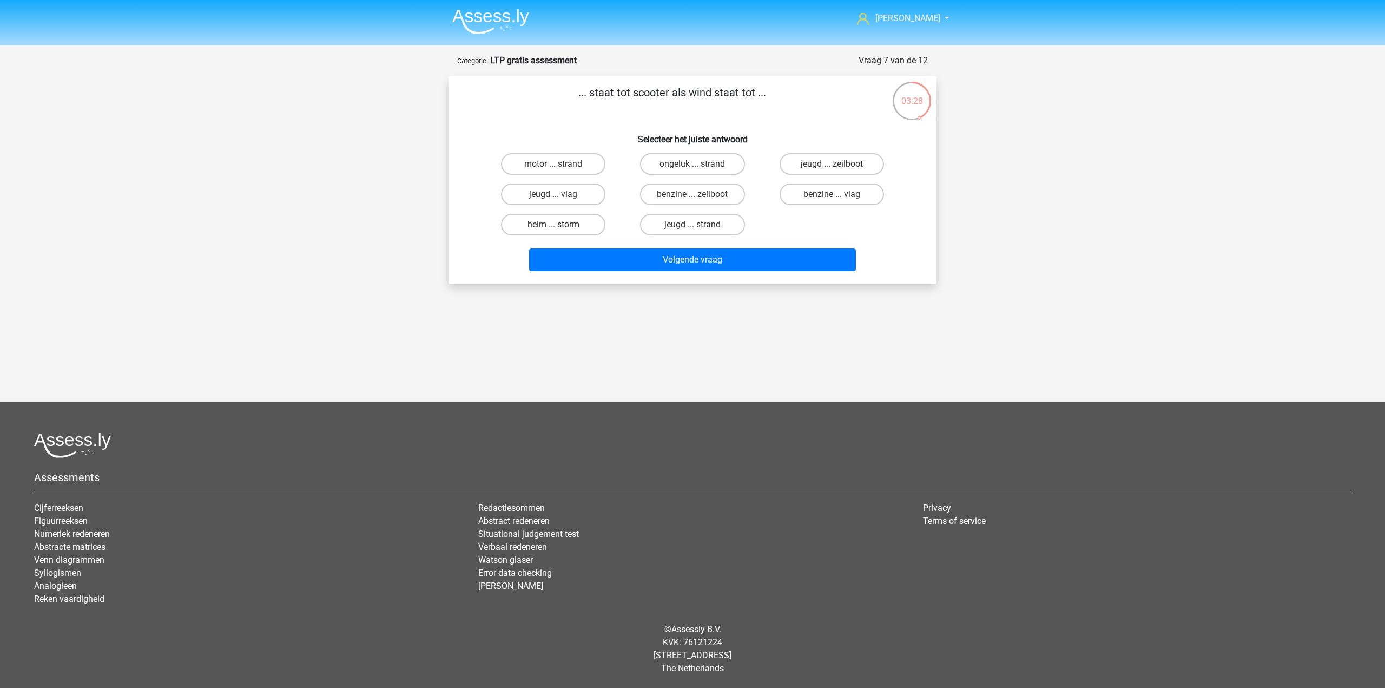
click at [700, 94] on p "... staat tot scooter als wind staat tot ..." at bounding box center [672, 100] width 413 height 32
click at [698, 110] on p "... staat tot scooter als wind staat tot ..." at bounding box center [672, 100] width 413 height 32
click at [716, 200] on label "benzine ... zeilboot" at bounding box center [692, 194] width 104 height 22
click at [700, 200] on input "benzine ... zeilboot" at bounding box center [696, 197] width 7 height 7
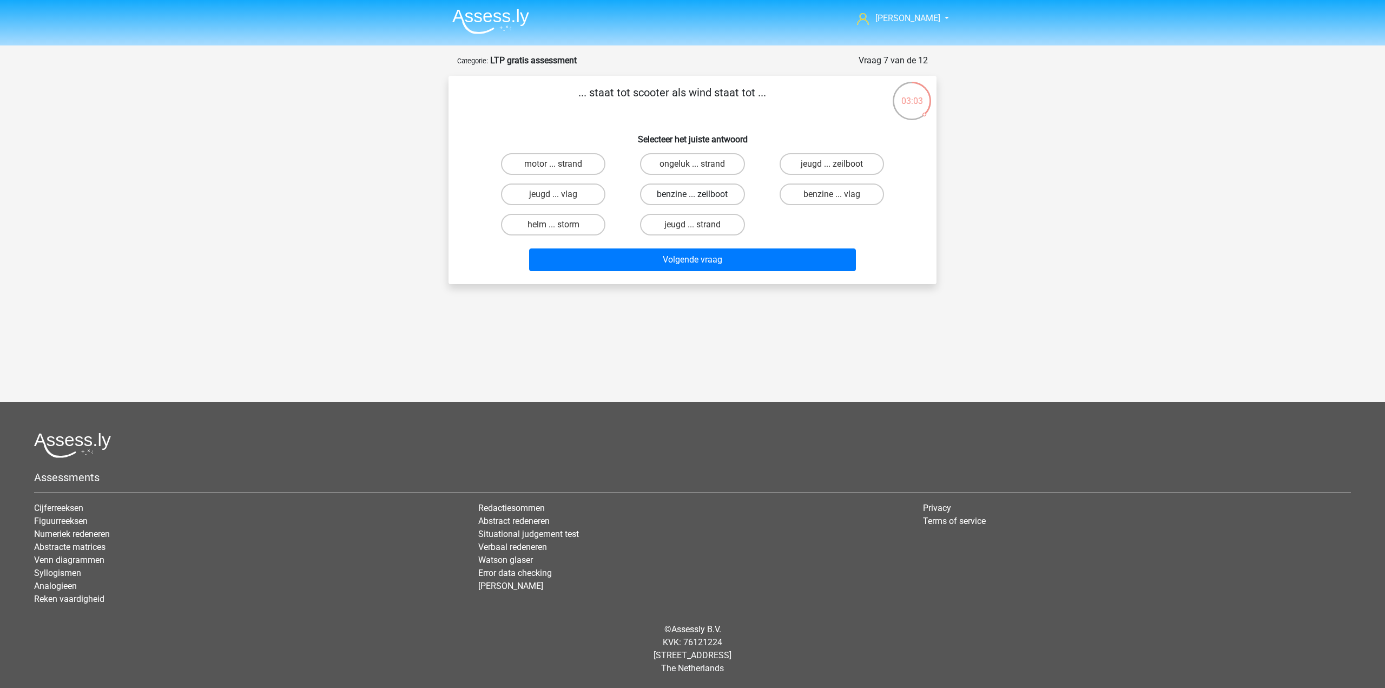
radio input "true"
click at [739, 268] on button "Volgende vraag" at bounding box center [692, 259] width 327 height 23
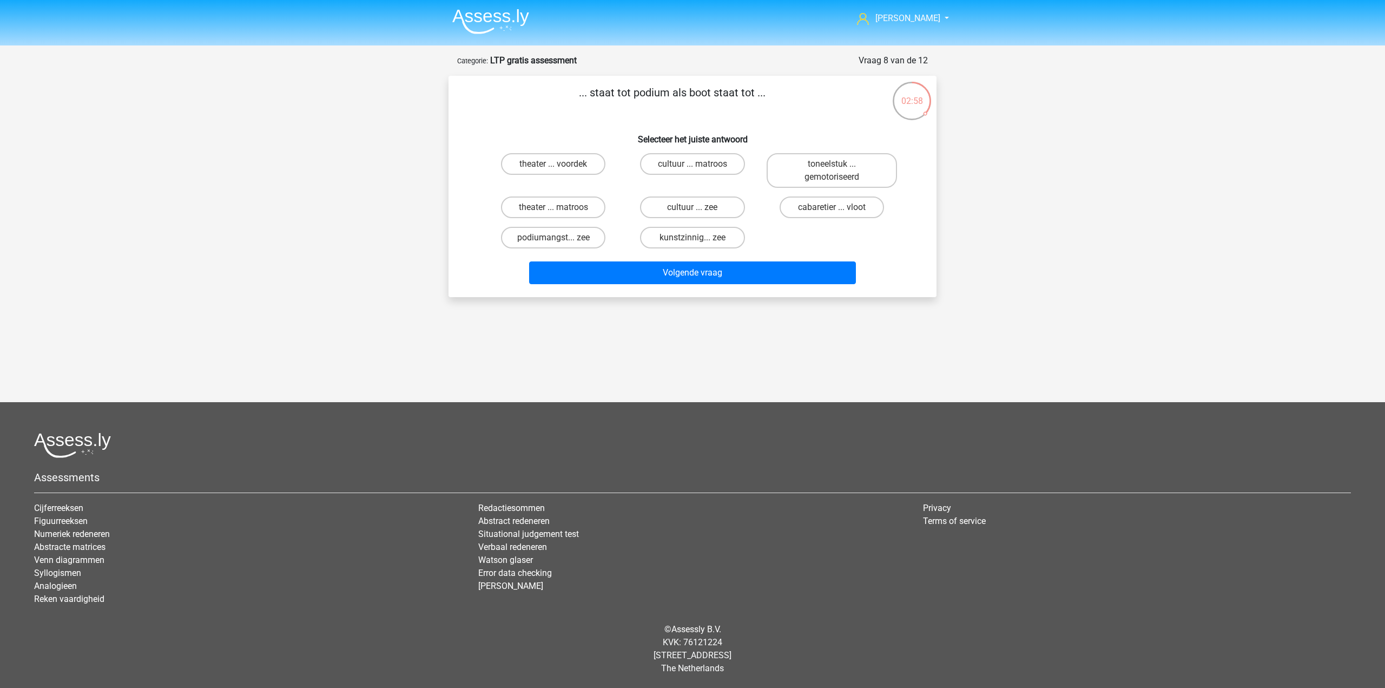
click at [657, 92] on p "... staat tot podium als boot staat tot ..." at bounding box center [672, 100] width 413 height 32
click at [651, 94] on p "... staat tot podium als boot staat tot ..." at bounding box center [672, 100] width 413 height 32
click at [648, 97] on p "... staat tot podium als boot staat tot ..." at bounding box center [672, 100] width 413 height 32
click at [645, 110] on p "... staat tot podium als boot staat tot ..." at bounding box center [672, 100] width 413 height 32
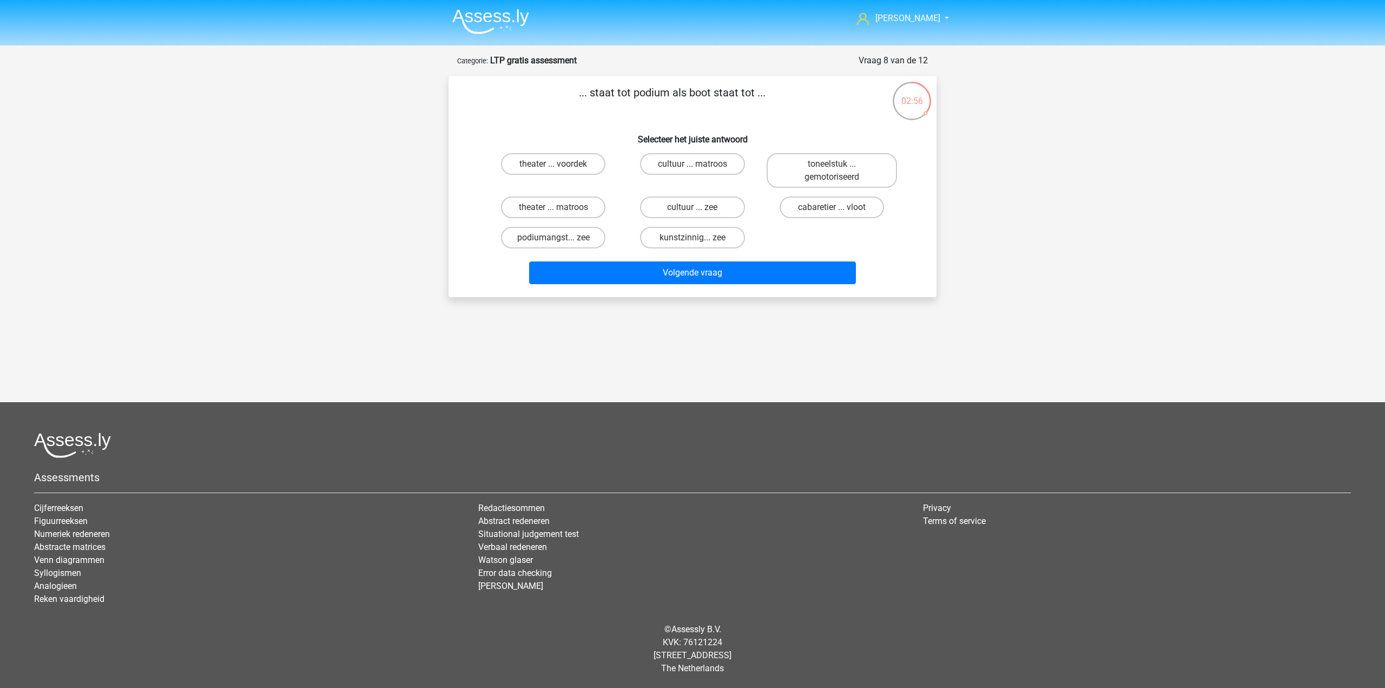
click at [645, 110] on p "... staat tot podium als boot staat tot ..." at bounding box center [672, 100] width 413 height 32
click at [544, 135] on h6 "Selecteer het juiste antwoord" at bounding box center [692, 135] width 453 height 19
click at [564, 206] on label "theater ... matroos" at bounding box center [553, 207] width 104 height 22
click at [561, 207] on input "theater ... matroos" at bounding box center [557, 210] width 7 height 7
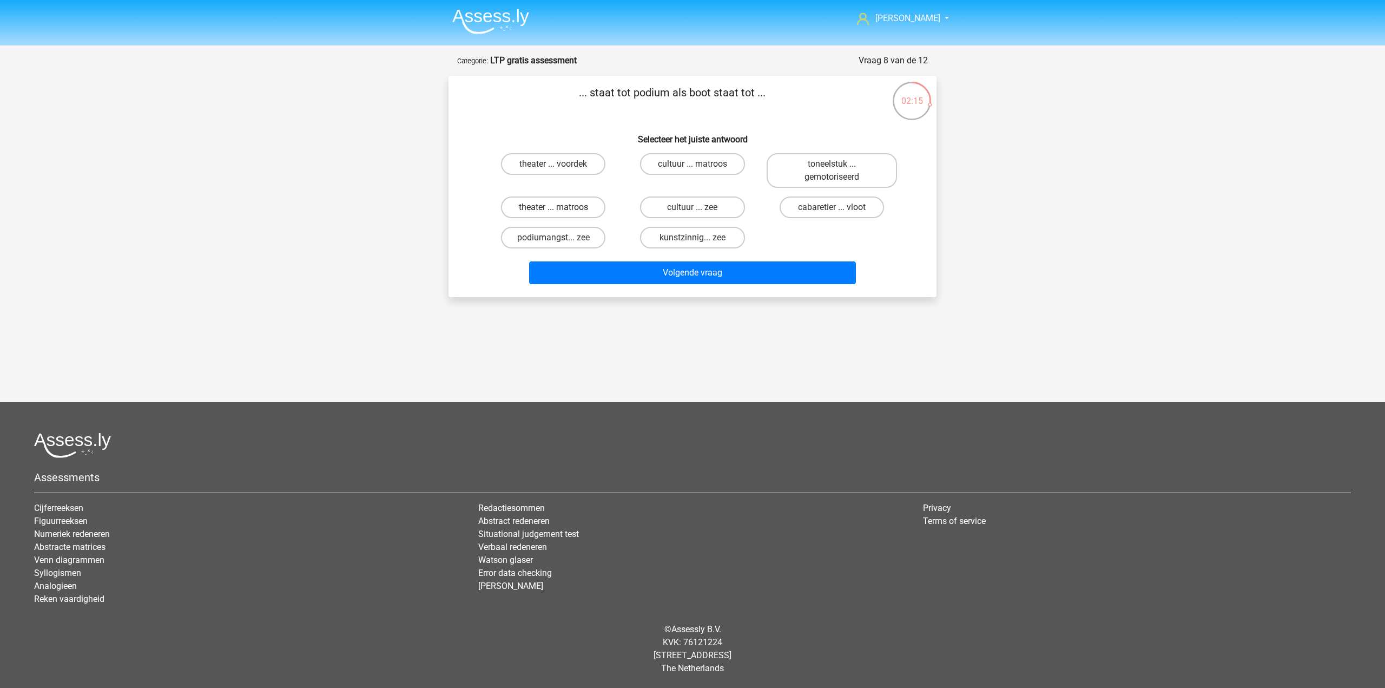
radio input "true"
click at [803, 286] on div "Volgende vraag" at bounding box center [693, 274] width 418 height 27
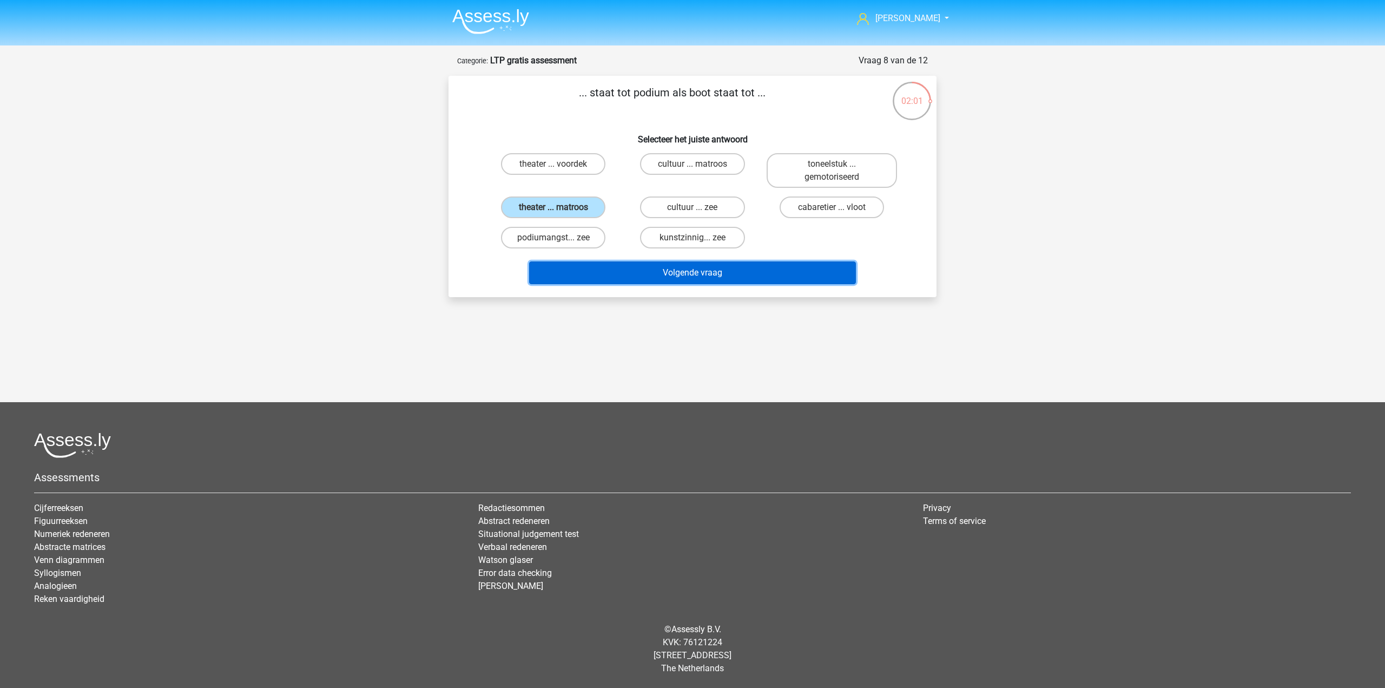
drag, startPoint x: 801, startPoint y: 276, endPoint x: 796, endPoint y: 280, distance: 6.2
click at [801, 276] on button "Volgende vraag" at bounding box center [692, 272] width 327 height 23
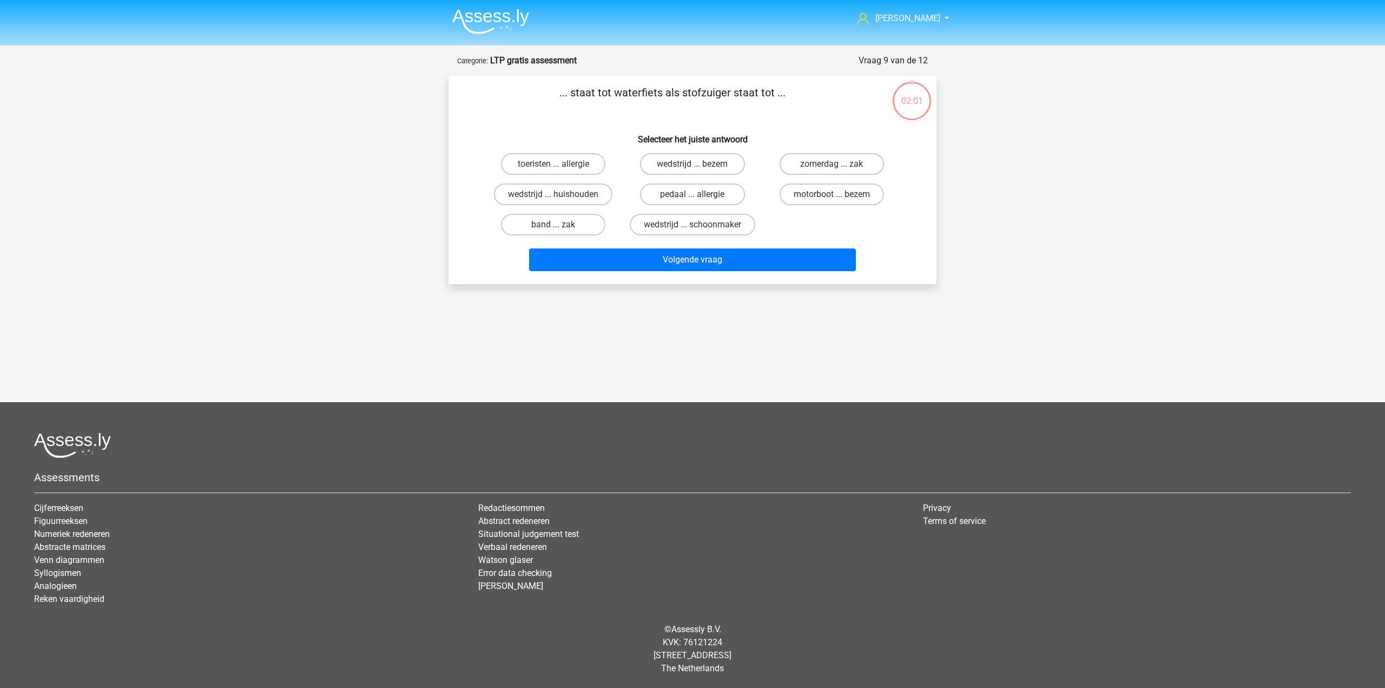
click at [628, 91] on p "... staat tot waterfiets als stofzuiger staat tot ..." at bounding box center [672, 100] width 413 height 32
click at [641, 110] on p "... staat tot waterfiets als stofzuiger staat tot ..." at bounding box center [672, 100] width 413 height 32
click at [797, 203] on label "motorboot ... bezem" at bounding box center [832, 194] width 104 height 22
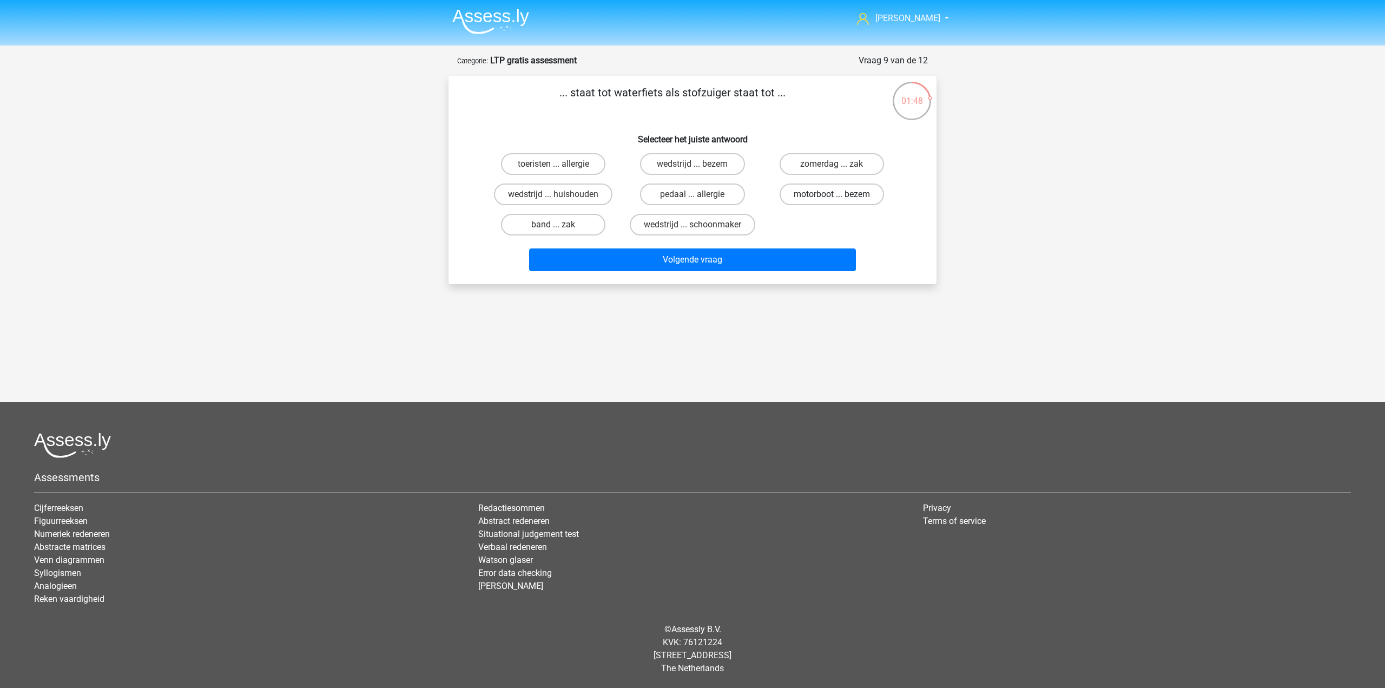
click at [832, 201] on input "motorboot ... bezem" at bounding box center [835, 197] width 7 height 7
radio input "true"
click at [691, 86] on p "... staat tot waterfiets als stofzuiger staat tot ..." at bounding box center [672, 100] width 413 height 32
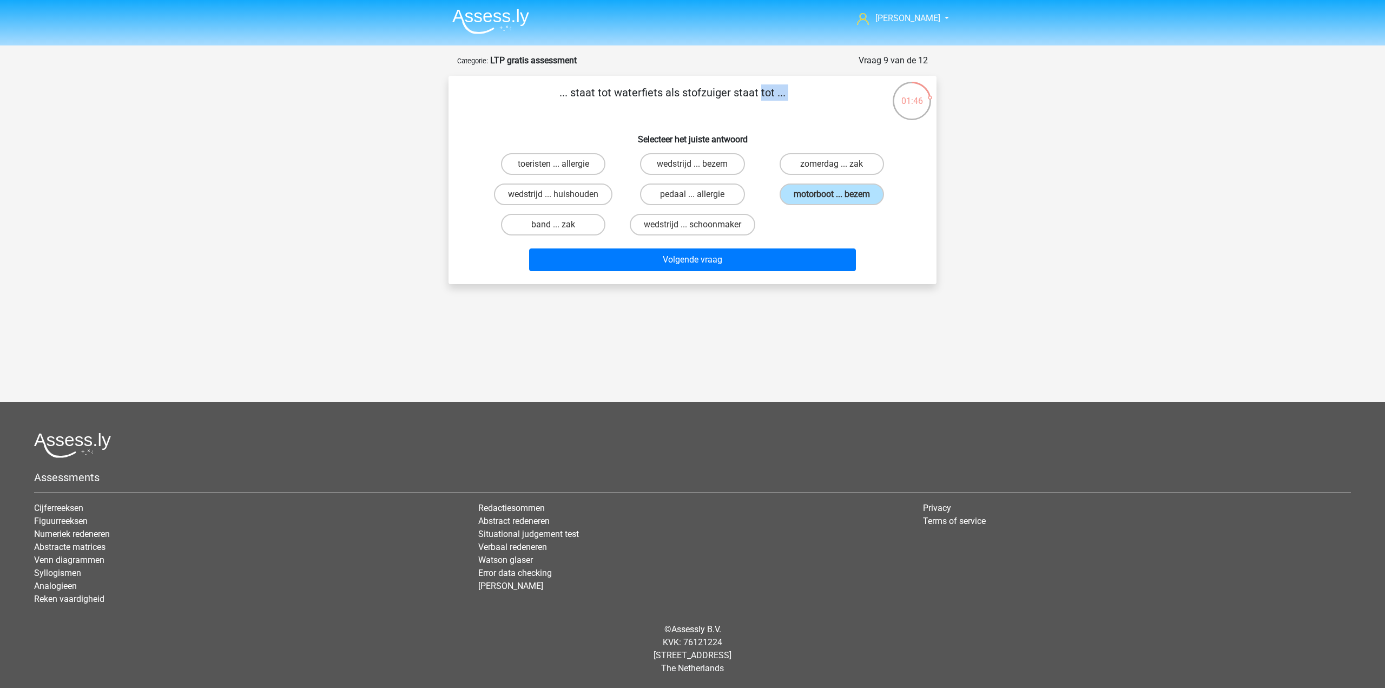
click at [712, 112] on p "... staat tot waterfiets als stofzuiger staat tot ..." at bounding box center [672, 100] width 413 height 32
click at [788, 260] on button "Volgende vraag" at bounding box center [692, 259] width 327 height 23
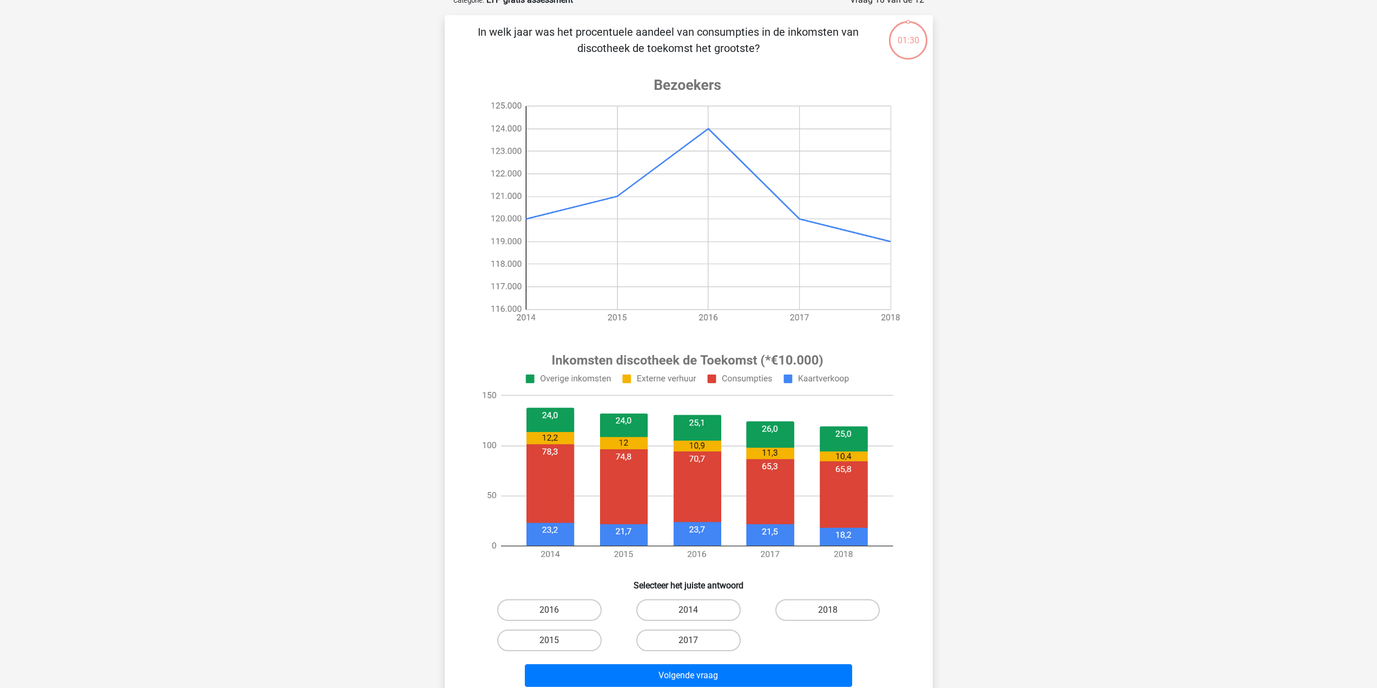
scroll to position [54, 0]
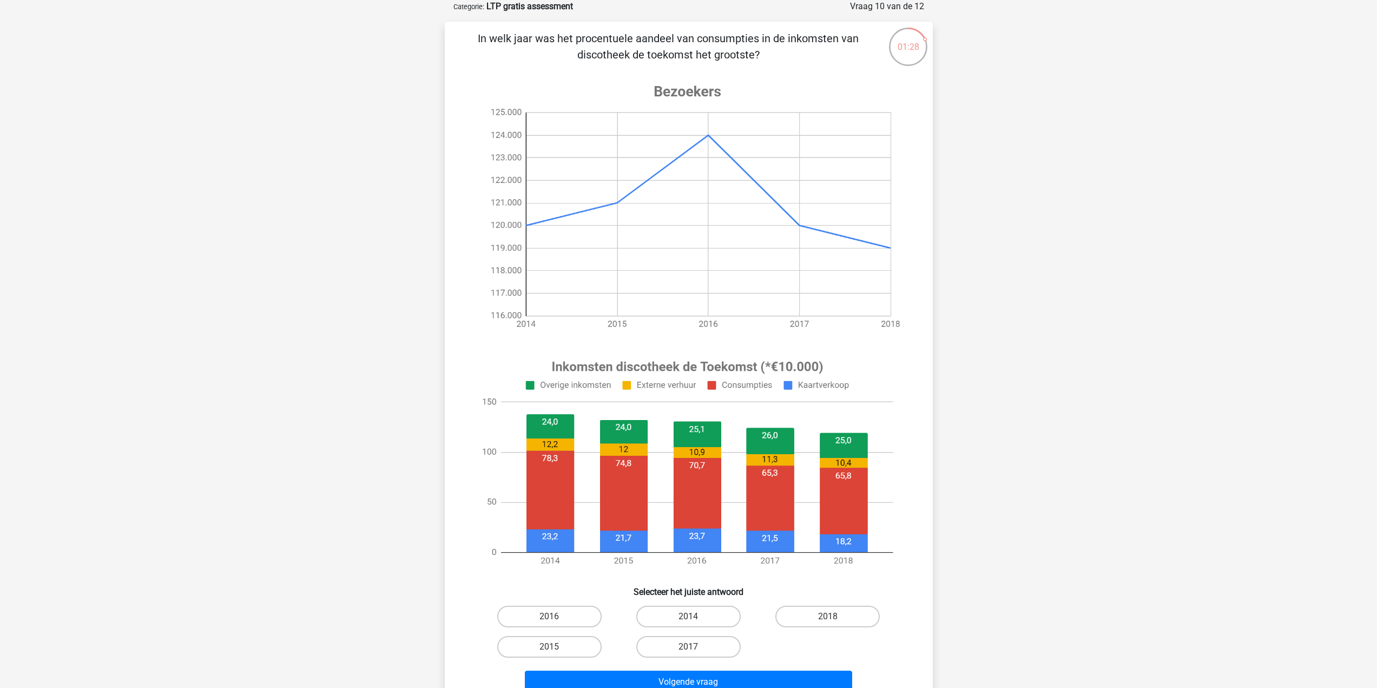
click at [687, 62] on p "In welk jaar was het procentuele aandeel van consumpties in de inkomsten van di…" at bounding box center [668, 46] width 413 height 32
click at [695, 95] on image at bounding box center [687, 206] width 433 height 271
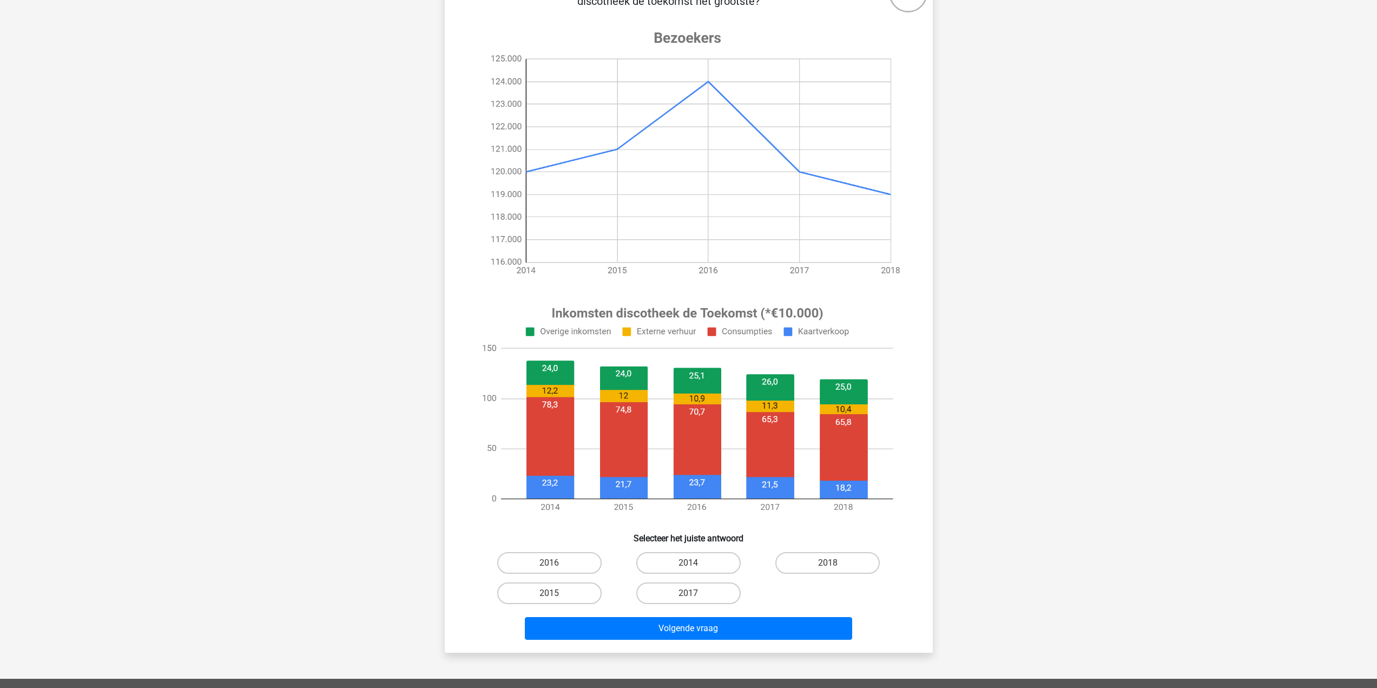
scroll to position [108, 0]
click at [703, 558] on label "2014" at bounding box center [688, 562] width 104 height 22
click at [695, 562] on input "2014" at bounding box center [691, 565] width 7 height 7
radio input "true"
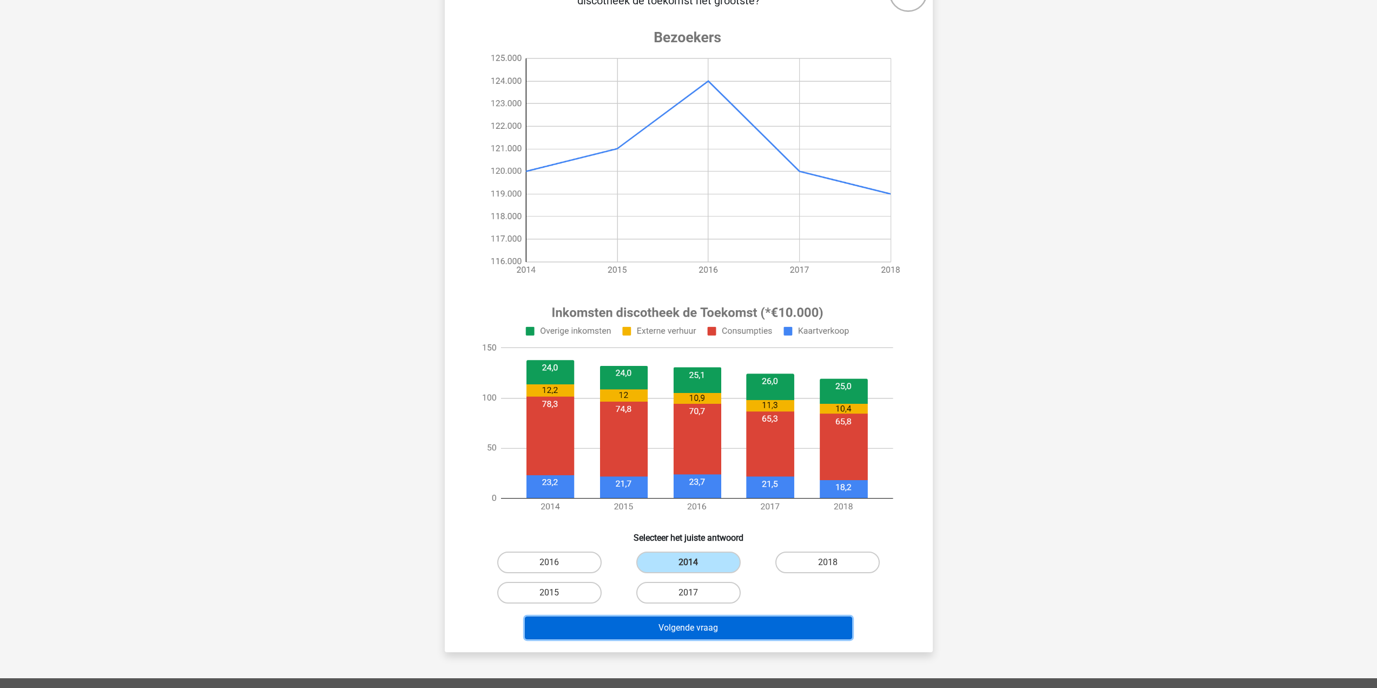
click at [649, 636] on button "Volgende vraag" at bounding box center [688, 627] width 327 height 23
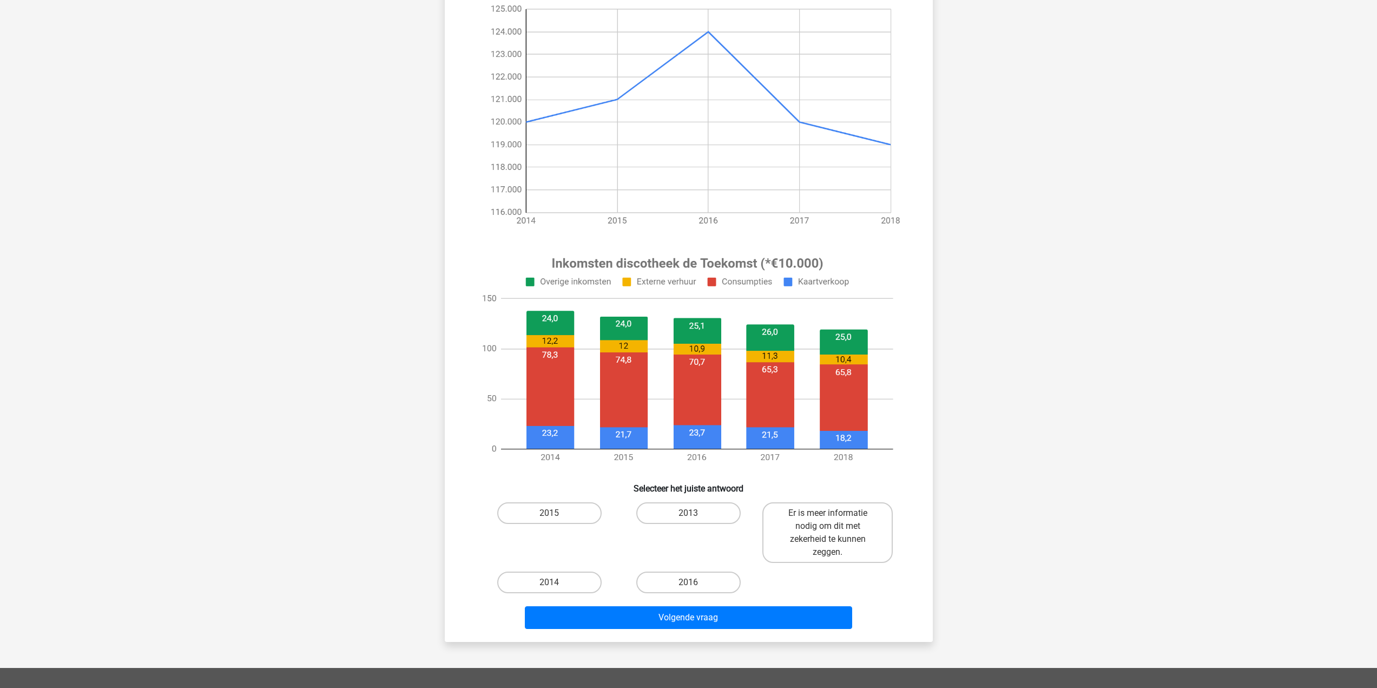
scroll to position [271, 0]
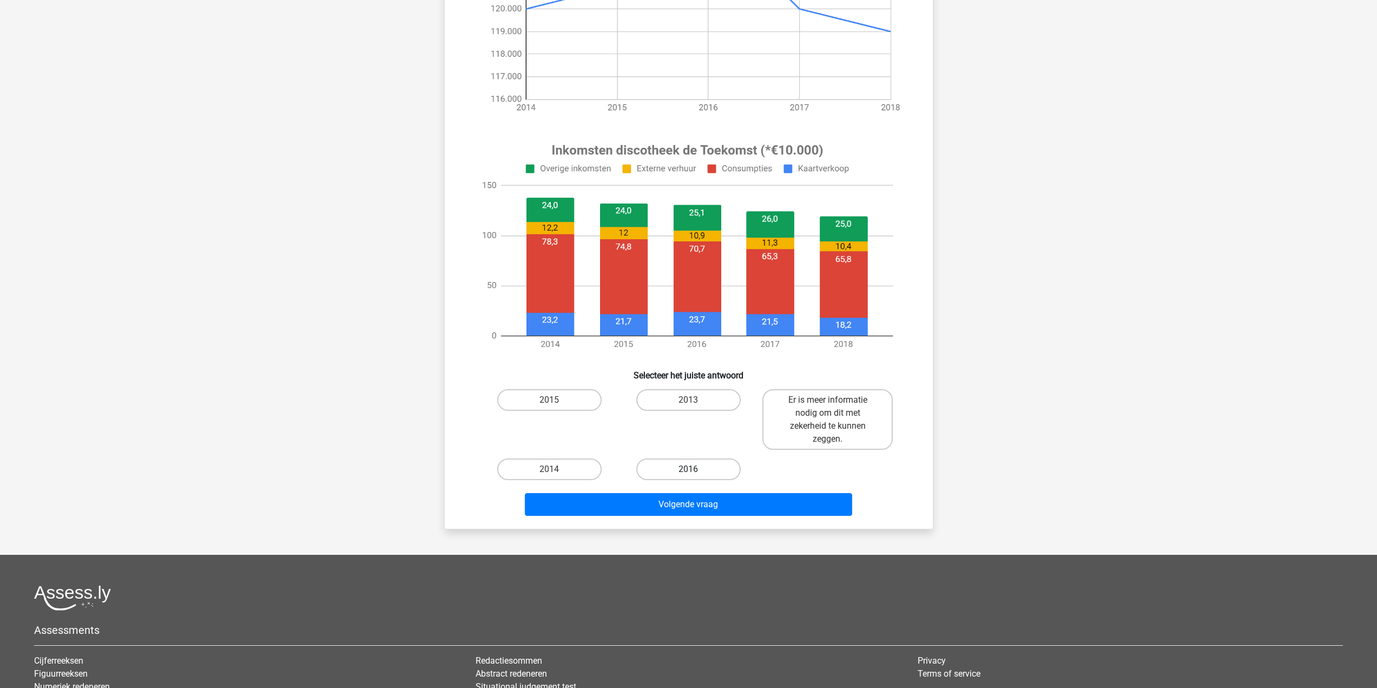
click at [676, 477] on label "2016" at bounding box center [688, 469] width 104 height 22
click at [688, 476] on input "2016" at bounding box center [691, 472] width 7 height 7
radio input "true"
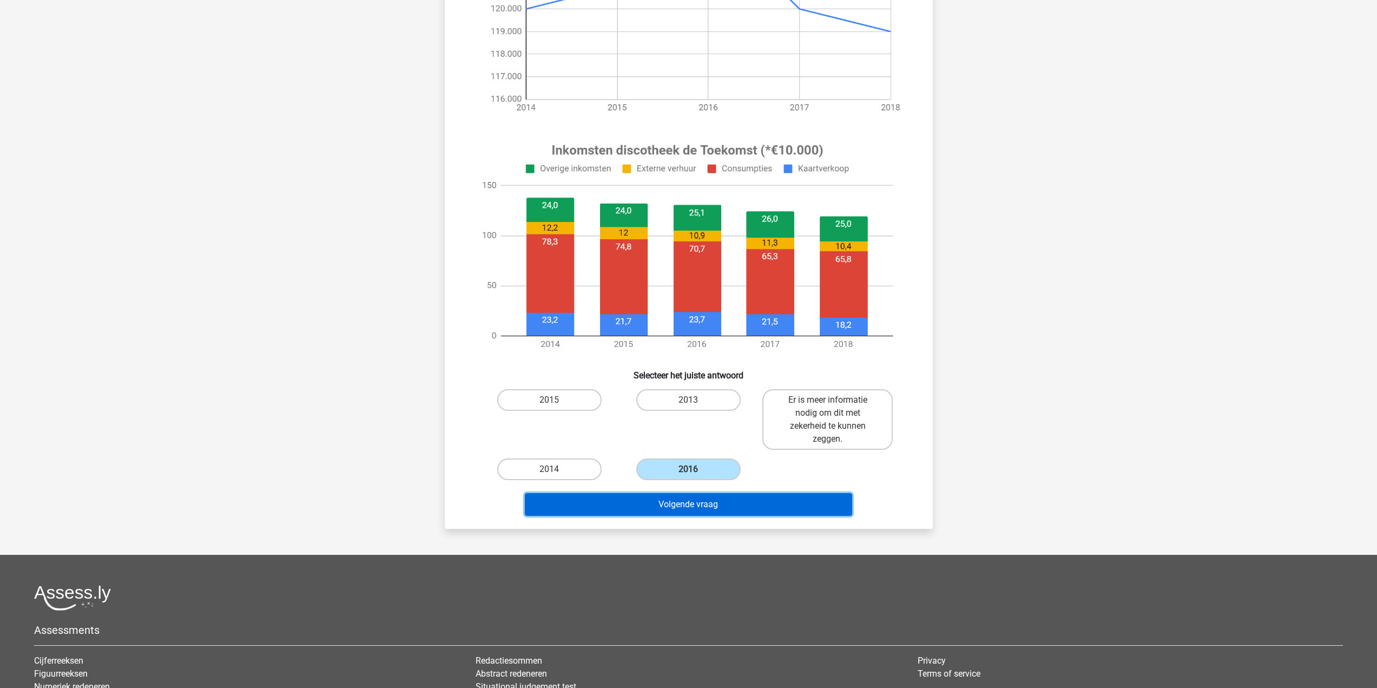
click at [683, 503] on button "Volgende vraag" at bounding box center [688, 504] width 327 height 23
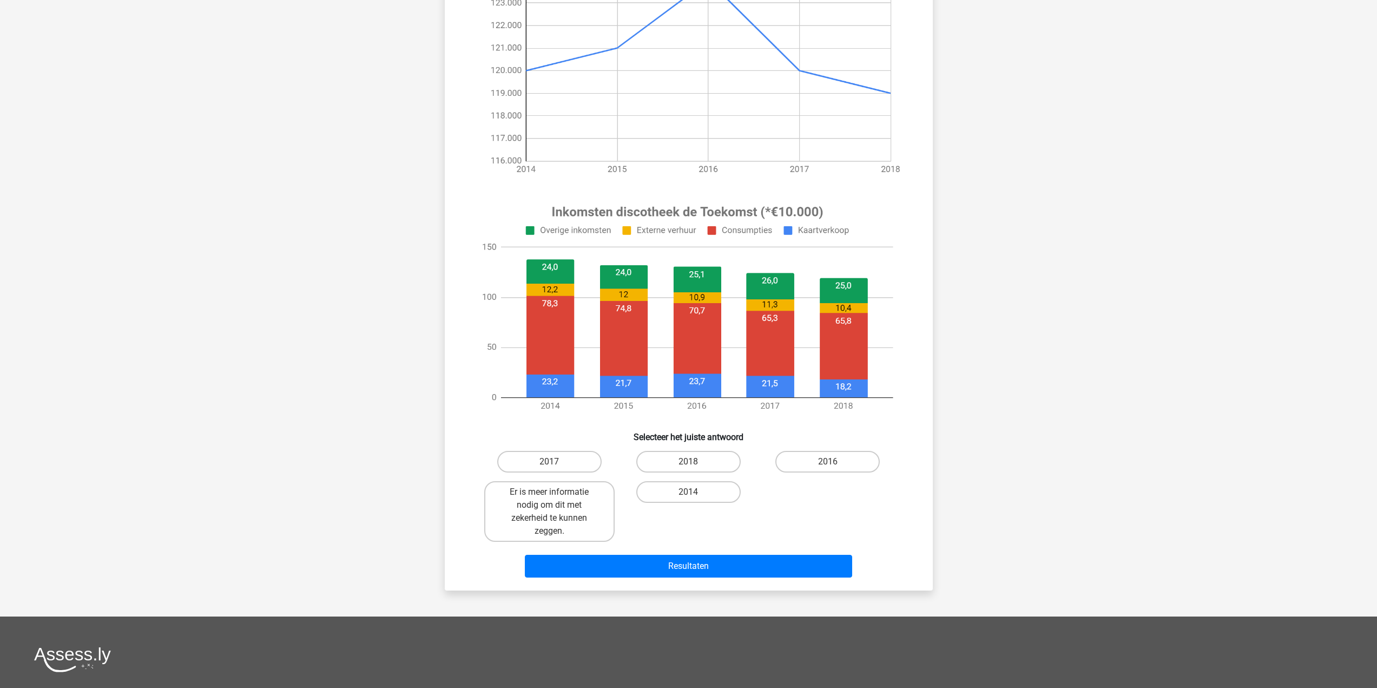
scroll to position [216, 0]
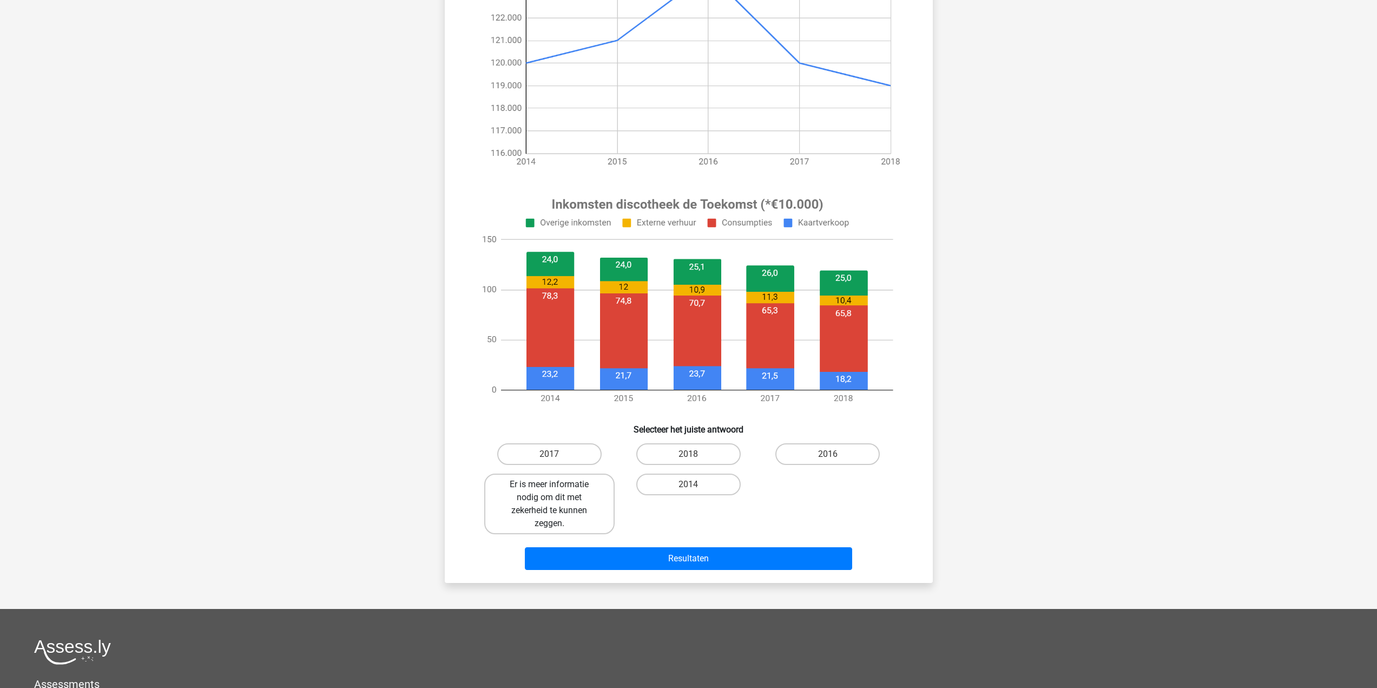
click at [570, 512] on label "Er is meer informatie nodig om dit met zekerheid te kunnen zeggen." at bounding box center [549, 504] width 130 height 61
click at [556, 491] on input "Er is meer informatie nodig om dit met zekerheid te kunnen zeggen." at bounding box center [552, 487] width 7 height 7
radio input "true"
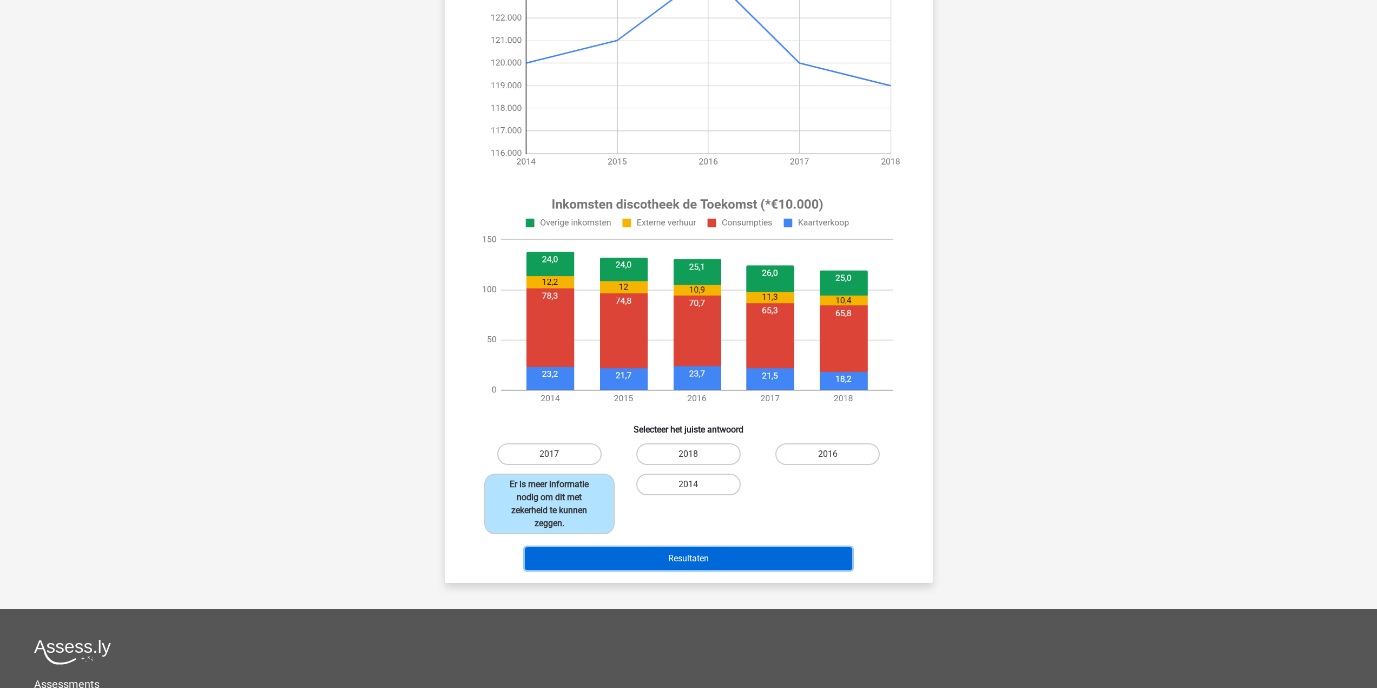
click at [654, 558] on button "Resultaten" at bounding box center [688, 558] width 327 height 23
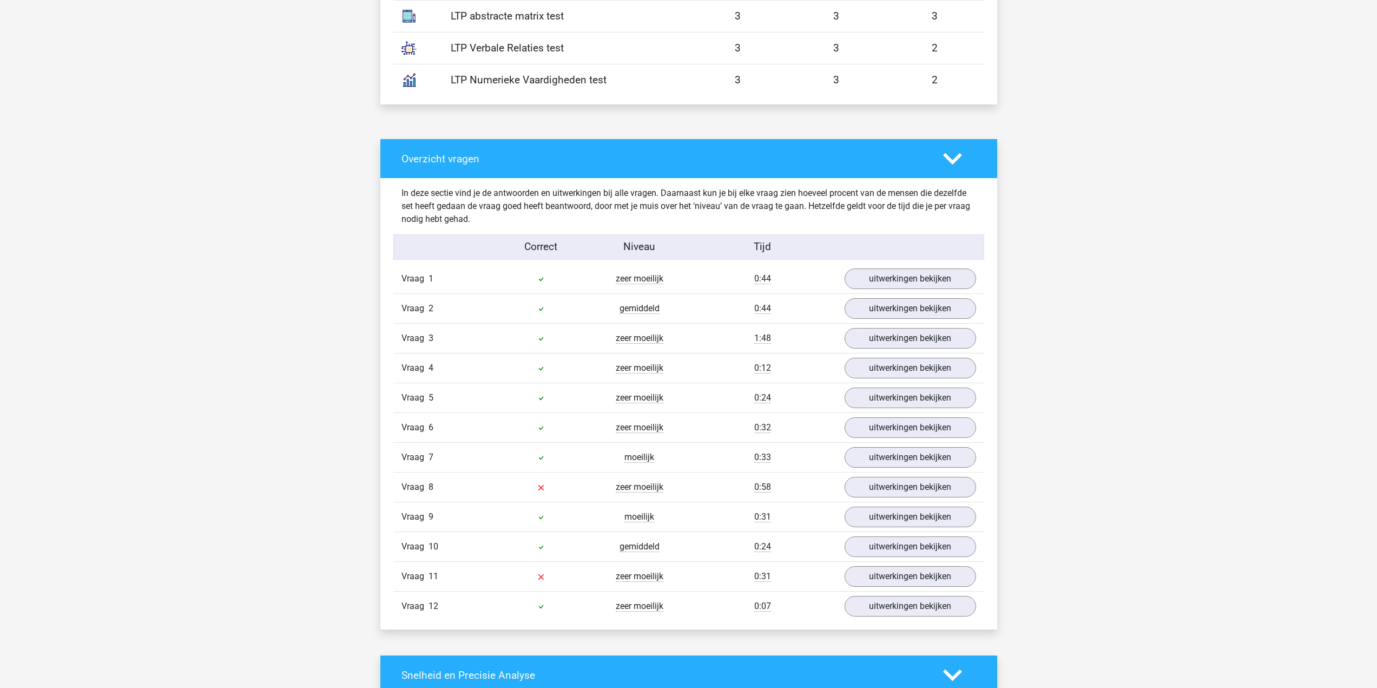
scroll to position [812, 0]
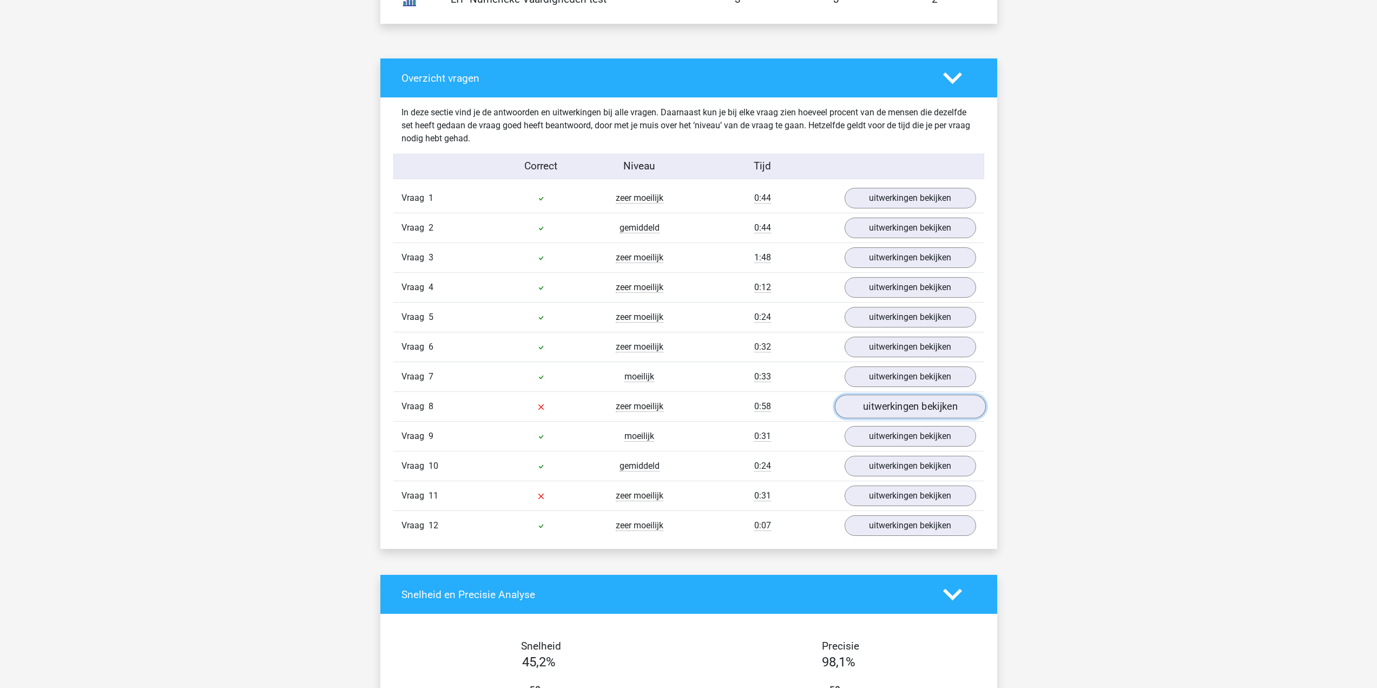
click at [905, 412] on link "uitwerkingen bekijken" at bounding box center [909, 407] width 151 height 24
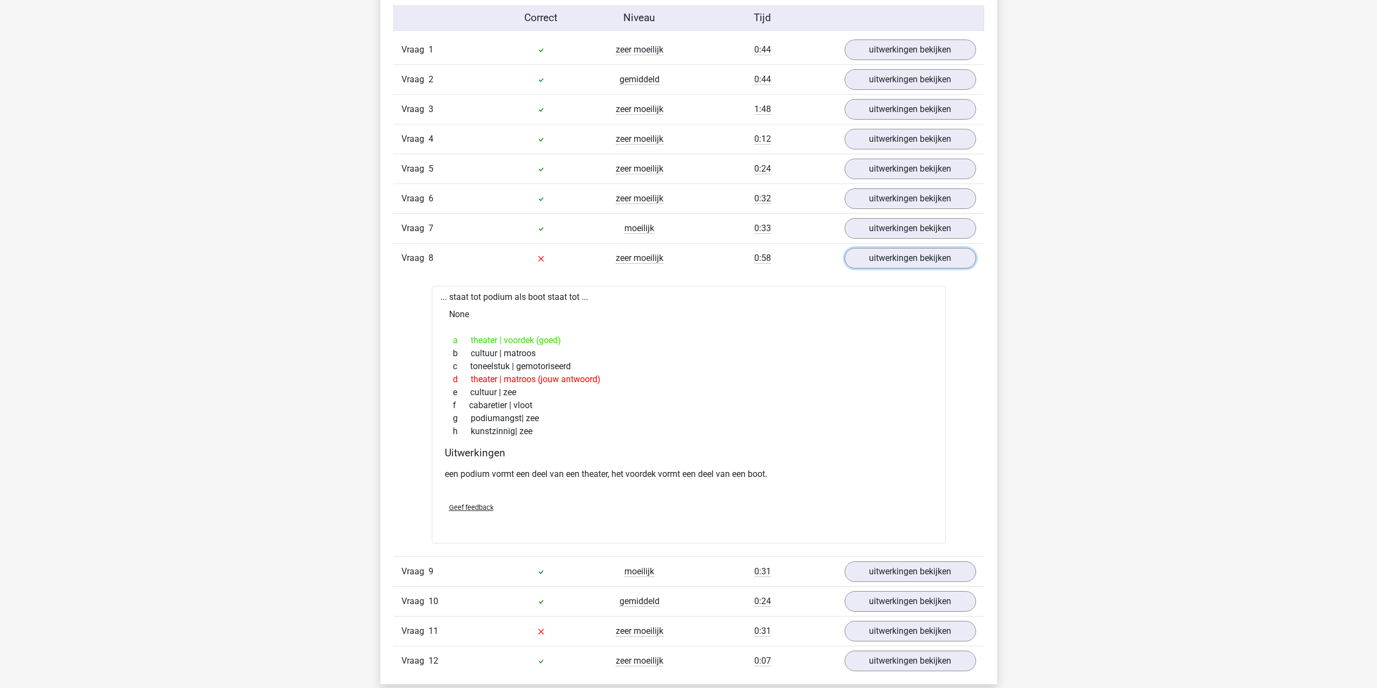
scroll to position [974, 0]
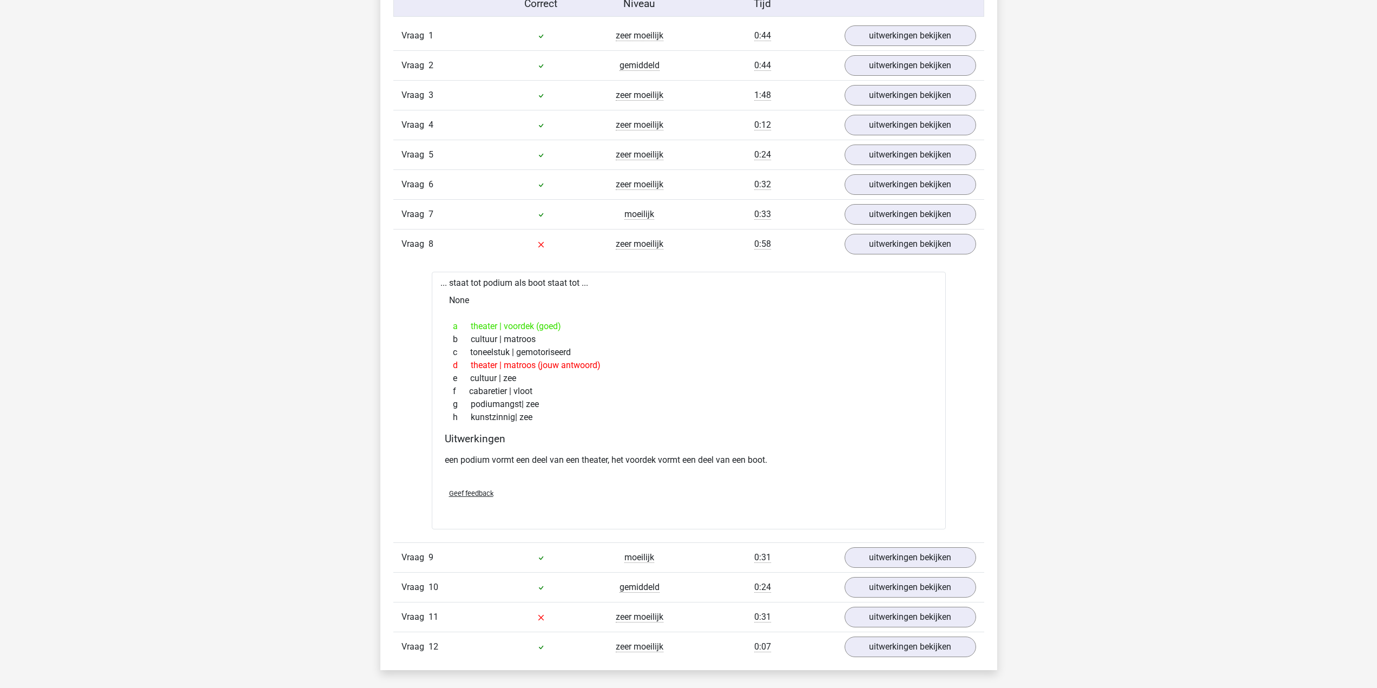
click at [595, 366] on div "d theater | matroos (jouw antwoord)" at bounding box center [689, 365] width 488 height 13
click at [594, 366] on div "d theater | matroos (jouw antwoord)" at bounding box center [689, 365] width 488 height 13
click at [597, 369] on div "d theater | matroos (jouw antwoord)" at bounding box center [689, 365] width 488 height 13
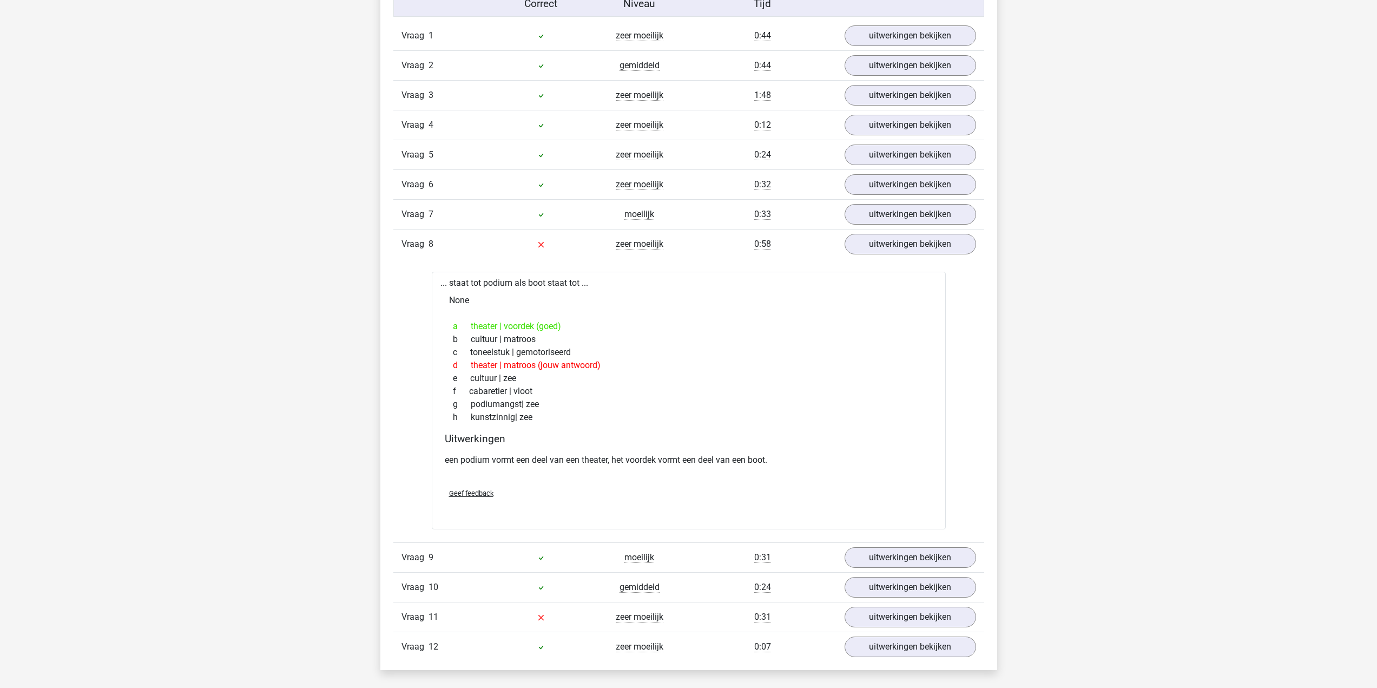
click at [740, 358] on div "c toneelstuk | gemotoriseerd" at bounding box center [689, 352] width 488 height 13
drag, startPoint x: 733, startPoint y: 377, endPoint x: 499, endPoint y: 319, distance: 240.7
click at [499, 319] on div "a theater | voordek (goed) b cultuur | matroos c toneelstuk | gemotoriseerd d t…" at bounding box center [689, 371] width 488 height 113
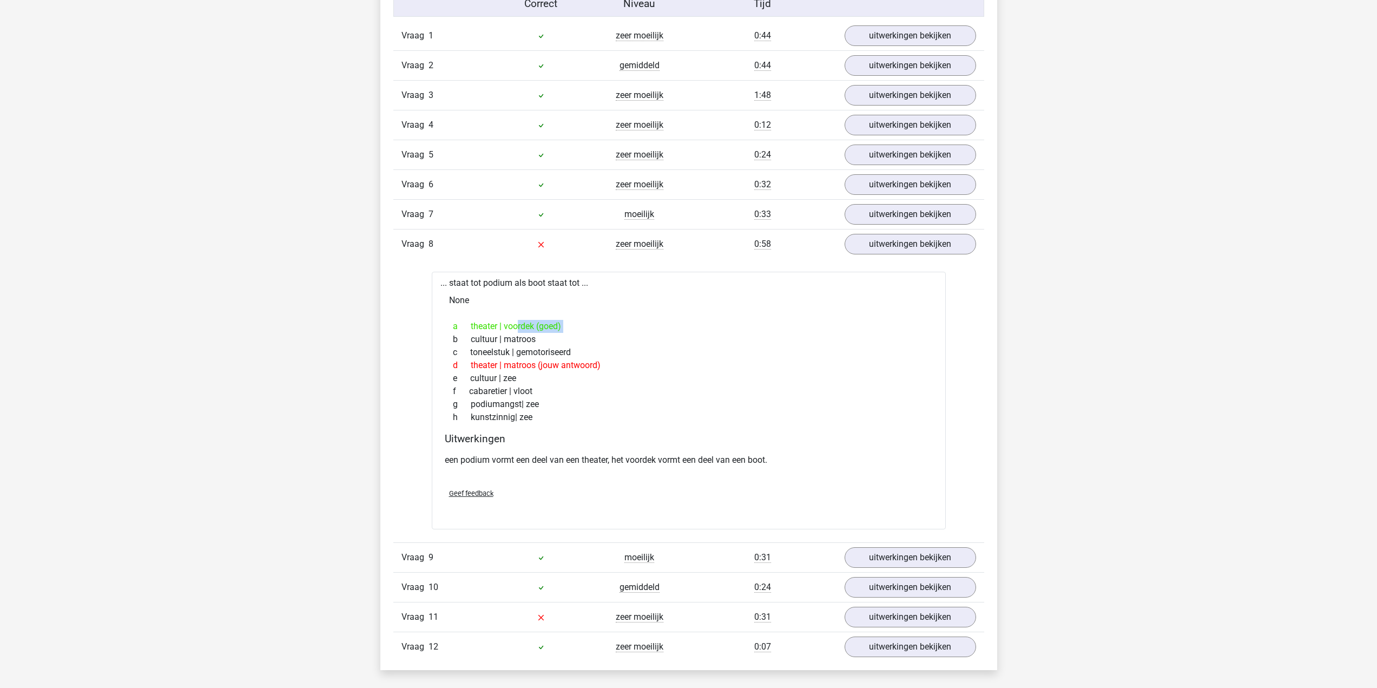
click at [499, 319] on div "a theater | voordek (goed) b cultuur | matroos c toneelstuk | gemotoriseerd d t…" at bounding box center [689, 371] width 488 height 113
click at [513, 336] on div "b cultuur | matroos" at bounding box center [689, 339] width 488 height 13
click at [532, 322] on div "a theater | voordek (goed)" at bounding box center [689, 326] width 488 height 13
click at [531, 322] on div "a theater | voordek (goed)" at bounding box center [689, 326] width 488 height 13
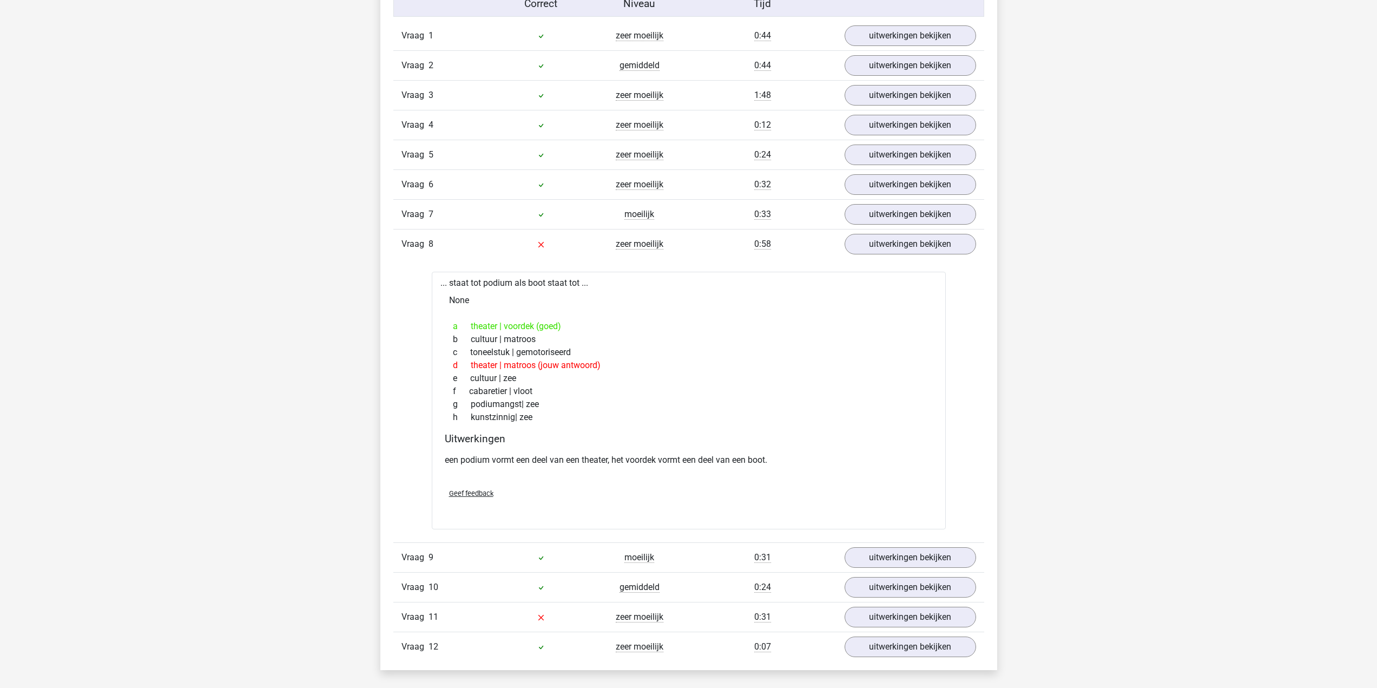
click at [649, 312] on div "... staat tot podium als boot staat tot ... None a theater | voordek (goed) b c…" at bounding box center [689, 401] width 514 height 258
click at [920, 606] on link "uitwerkingen bekijken" at bounding box center [909, 618] width 151 height 24
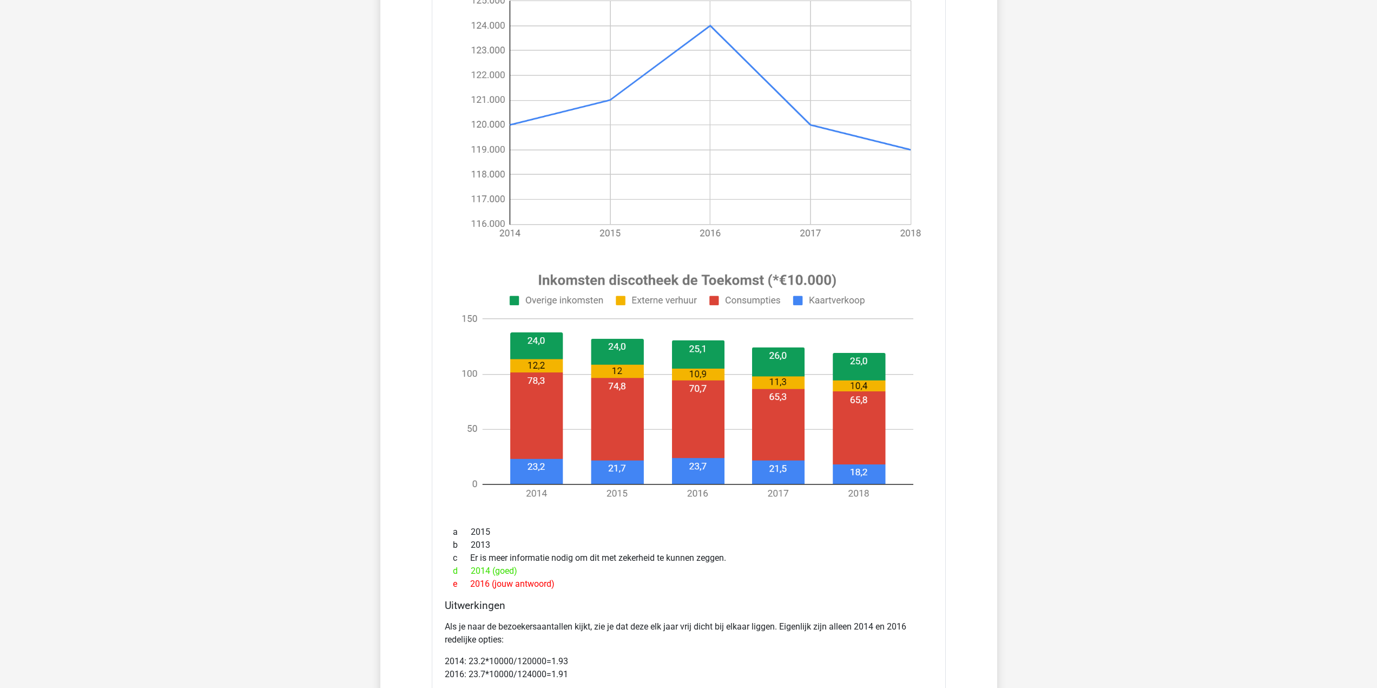
scroll to position [1840, 0]
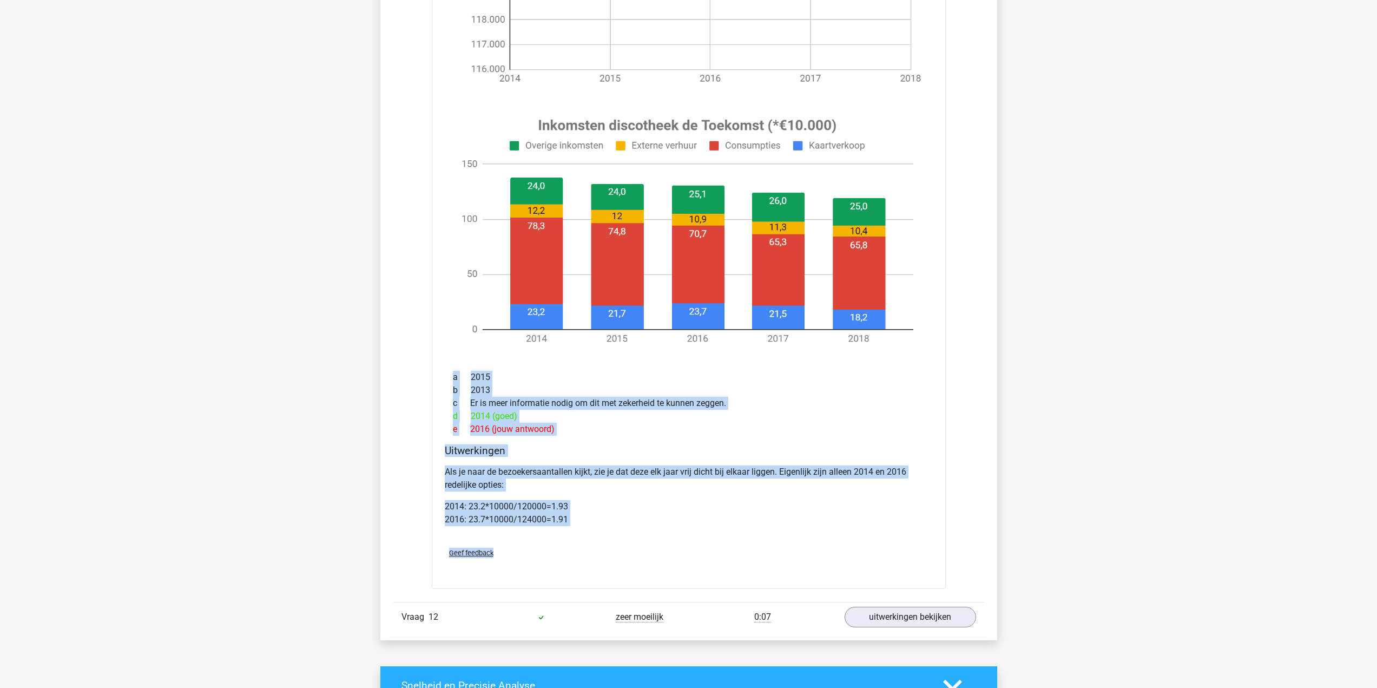
drag, startPoint x: 499, startPoint y: 379, endPoint x: 644, endPoint y: 558, distance: 230.5
click at [644, 558] on div "In welk jaar waren de inkomsten door kaartverkoop het hoogste per bezoeker? a 2…" at bounding box center [689, 184] width 514 height 810
click at [644, 558] on div "Geef feedback" at bounding box center [688, 553] width 497 height 28
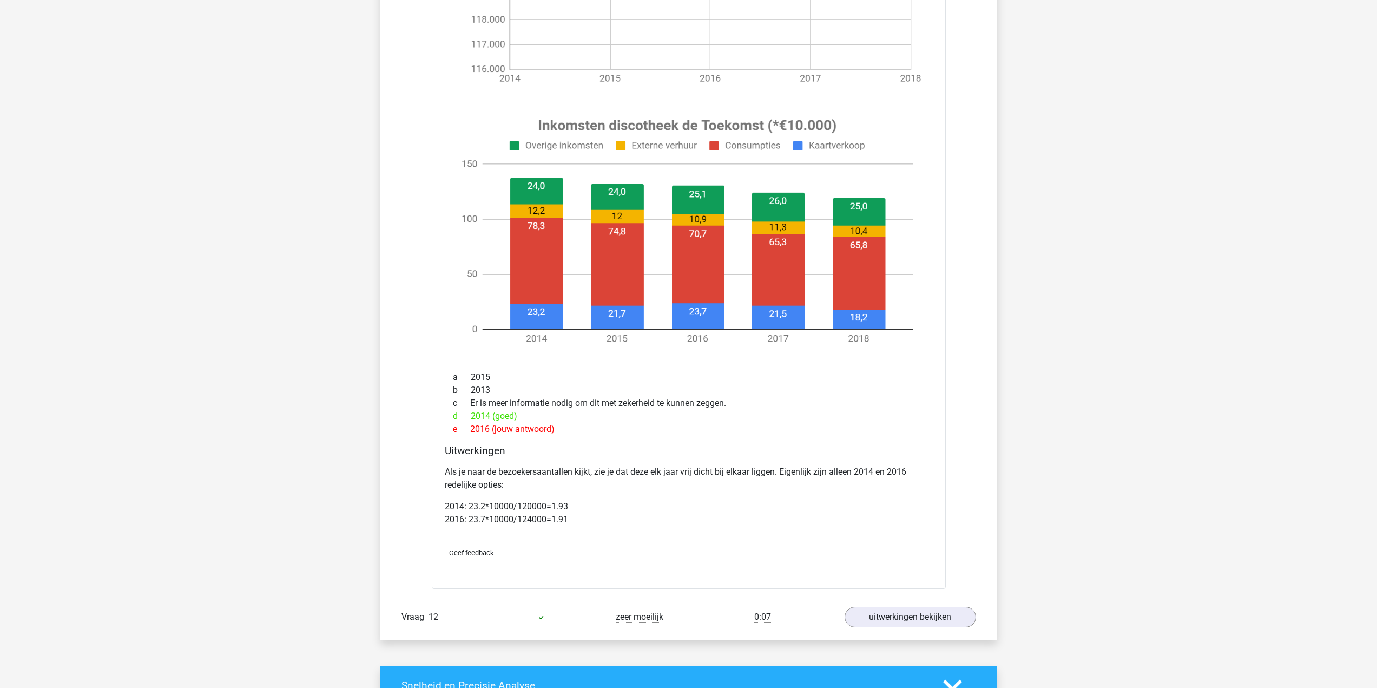
click at [544, 279] on image at bounding box center [687, 231] width 476 height 249
drag, startPoint x: 545, startPoint y: 288, endPoint x: 545, endPoint y: 294, distance: 5.4
click at [545, 294] on image at bounding box center [687, 231] width 476 height 249
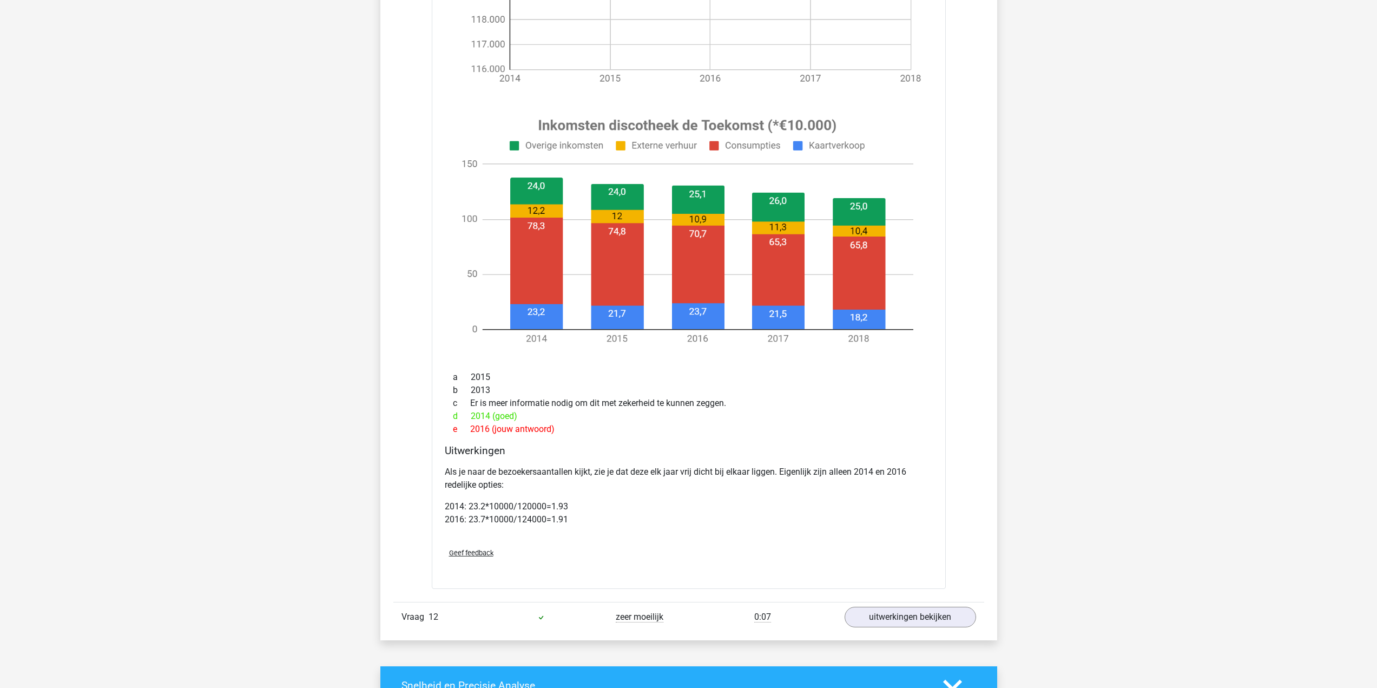
click at [567, 411] on div "d 2014 (goed)" at bounding box center [689, 416] width 488 height 13
click at [595, 476] on p "Als je naar de bezoekersaantallen kijkt, zie je dat deze elk jaar vrij dicht bi…" at bounding box center [689, 478] width 488 height 26
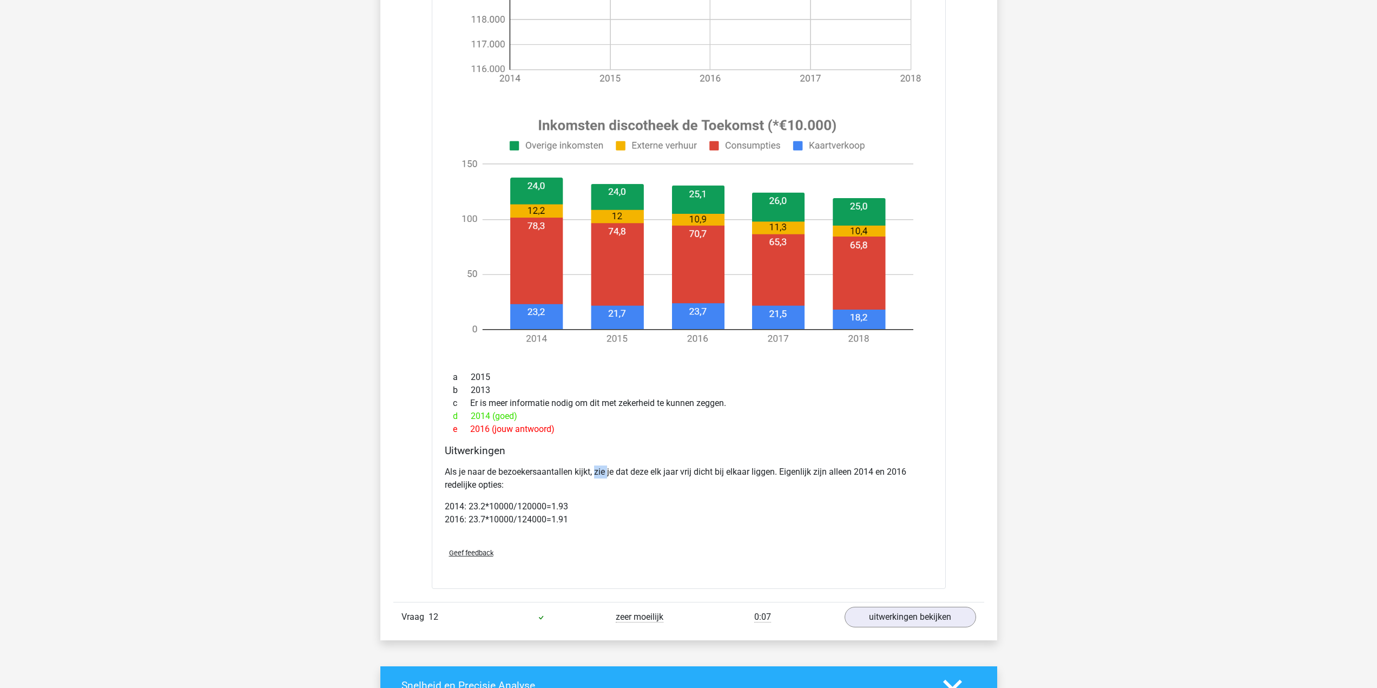
click at [595, 476] on p "Als je naar de bezoekersaantallen kijkt, zie je dat deze elk jaar vrij dicht bi…" at bounding box center [689, 478] width 488 height 26
click at [616, 459] on div "Uitwerkingen Als je naar de bezoekersaantallen kijkt, zie je dat deze elk jaar …" at bounding box center [688, 491] width 497 height 95
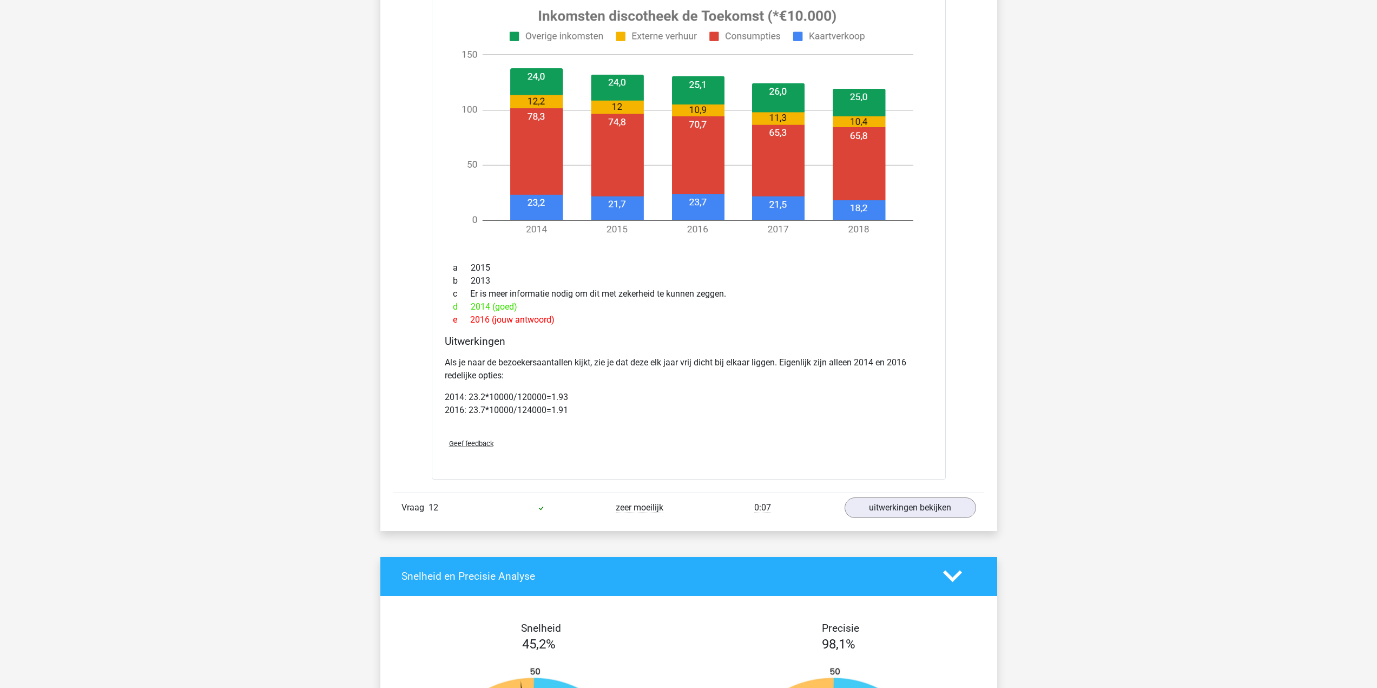
scroll to position [2002, 0]
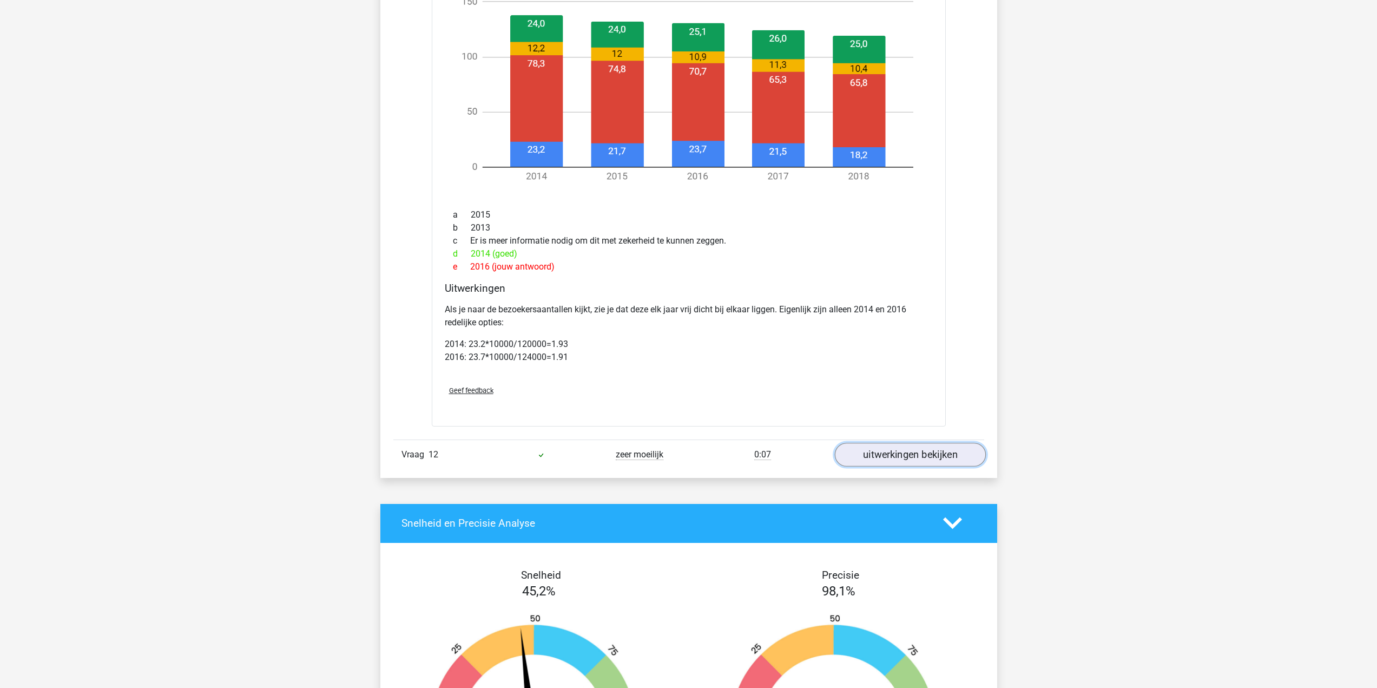
click at [939, 461] on link "uitwerkingen bekijken" at bounding box center [909, 455] width 151 height 24
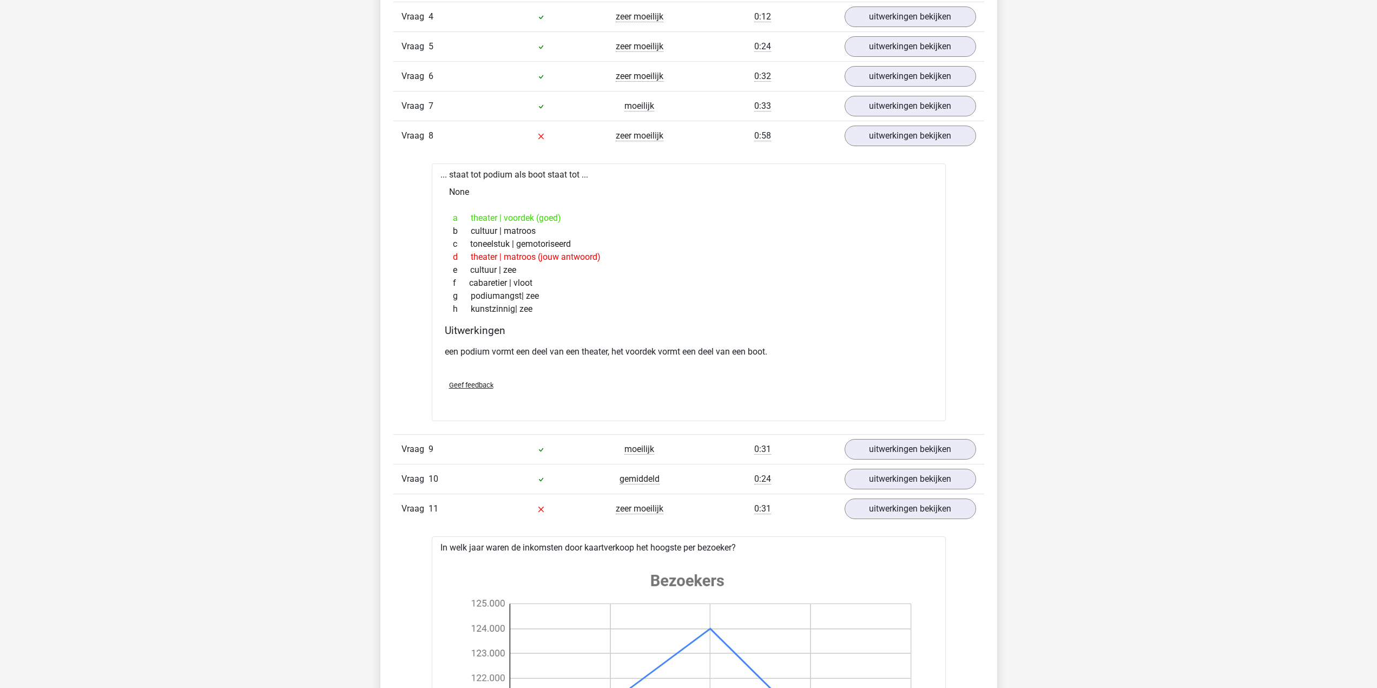
scroll to position [866, 0]
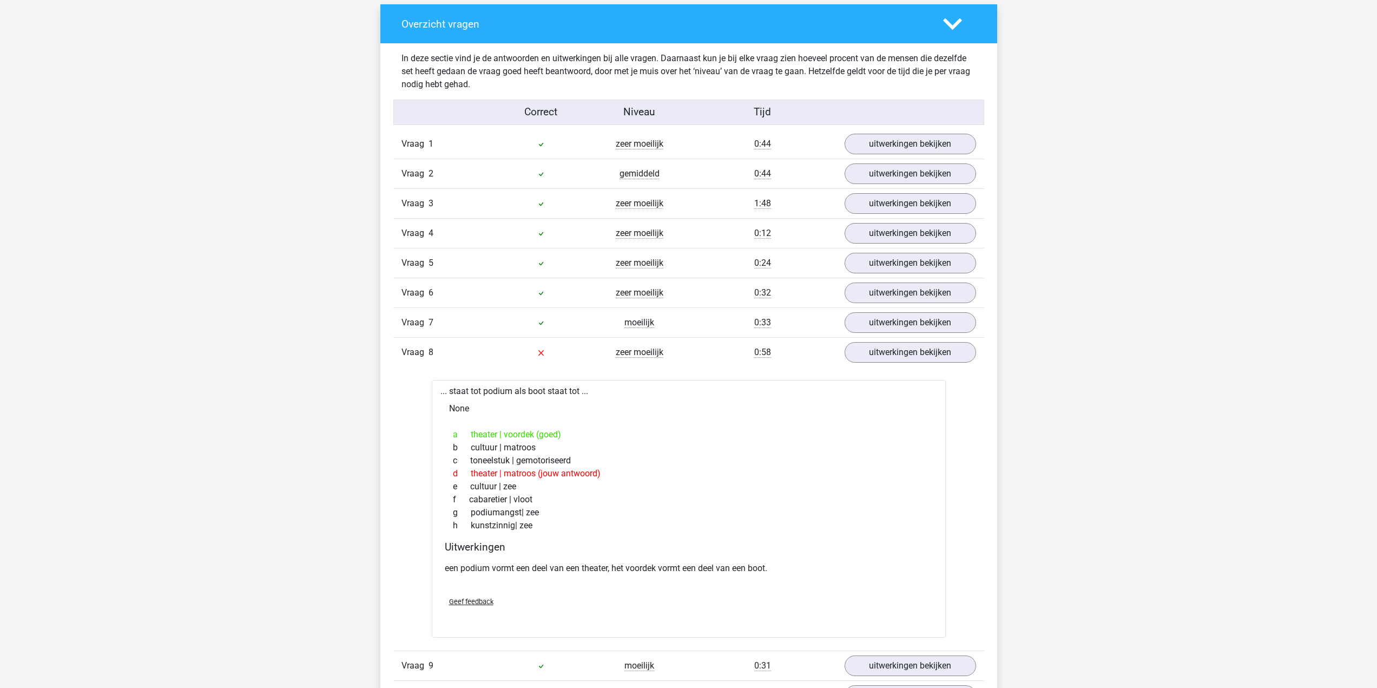
drag, startPoint x: 443, startPoint y: 430, endPoint x: 586, endPoint y: 588, distance: 213.0
click at [585, 589] on div "... staat tot podium als boot staat tot ... None a theater | voordek (goed) b c…" at bounding box center [689, 509] width 514 height 258
click at [586, 588] on div "Geef feedback" at bounding box center [688, 602] width 497 height 28
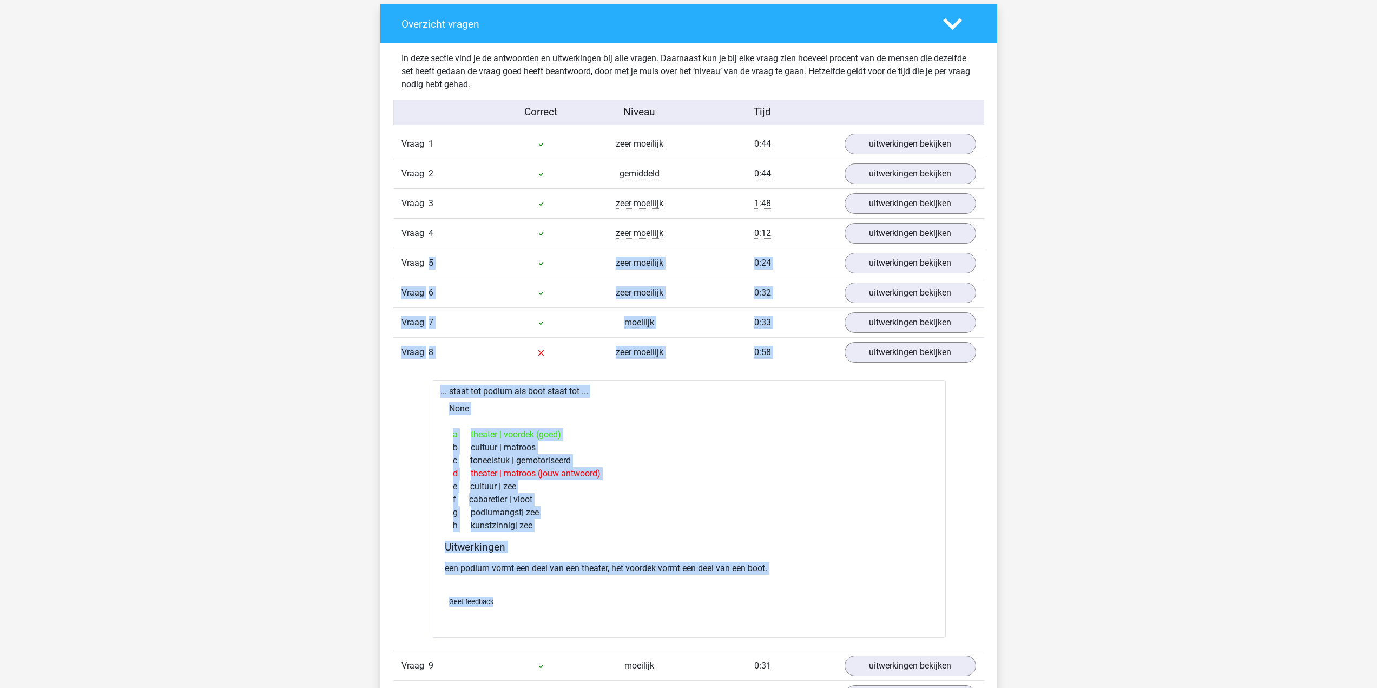
drag, startPoint x: 595, startPoint y: 591, endPoint x: 333, endPoint y: 267, distance: 416.7
drag, startPoint x: 432, startPoint y: 323, endPoint x: 445, endPoint y: 327, distance: 13.5
click at [431, 324] on span "7" at bounding box center [431, 322] width 5 height 10
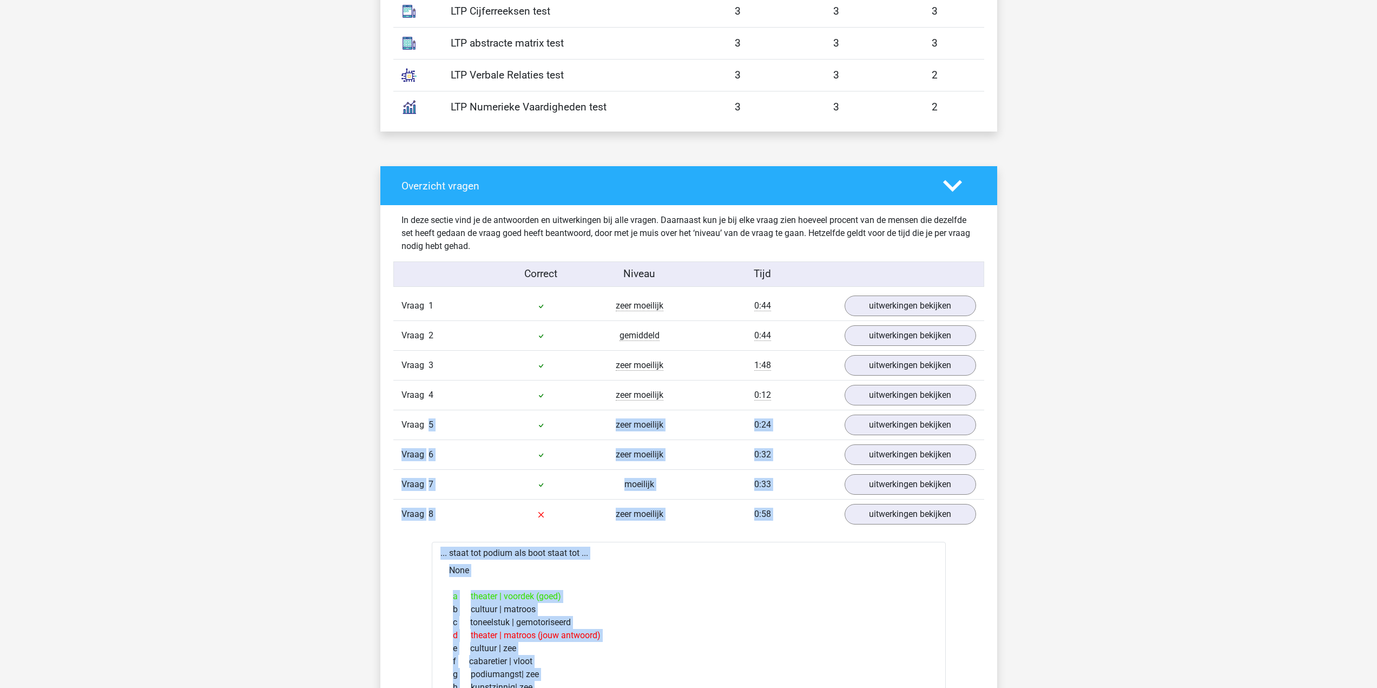
scroll to position [703, 0]
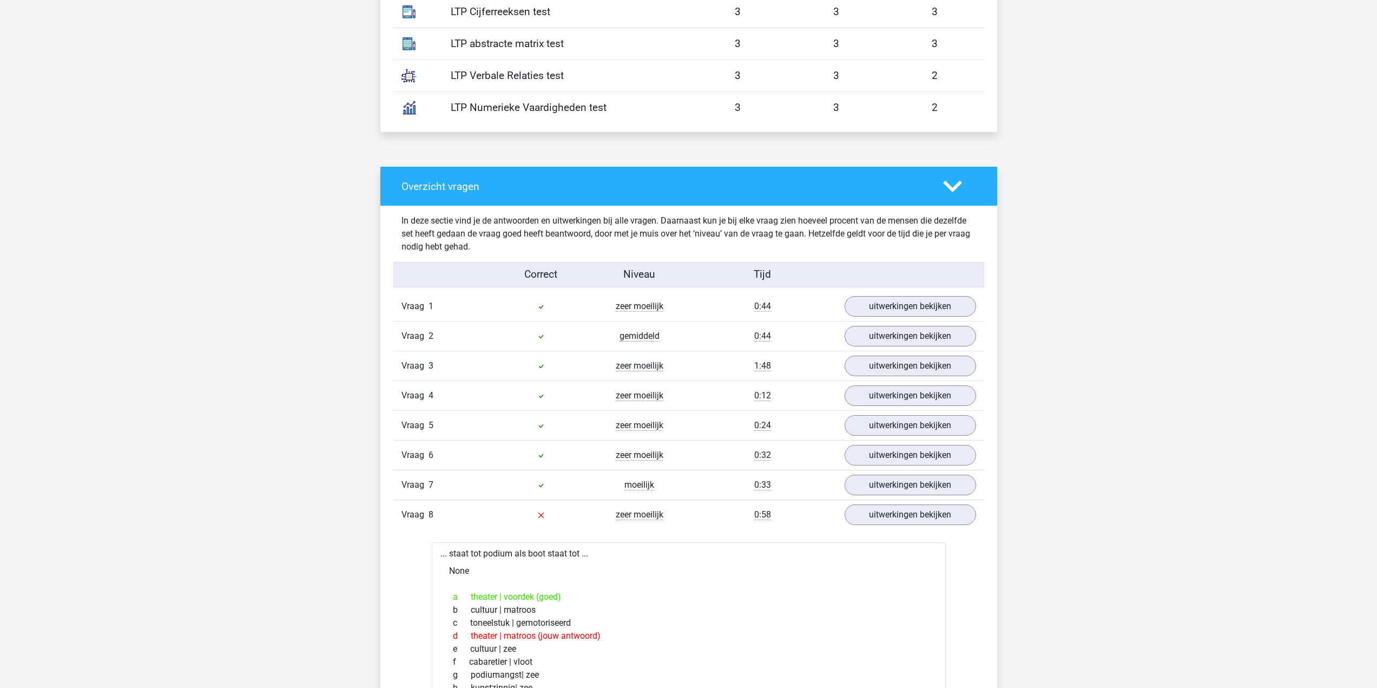
click at [484, 363] on div "Vraag 3" at bounding box center [442, 365] width 98 height 13
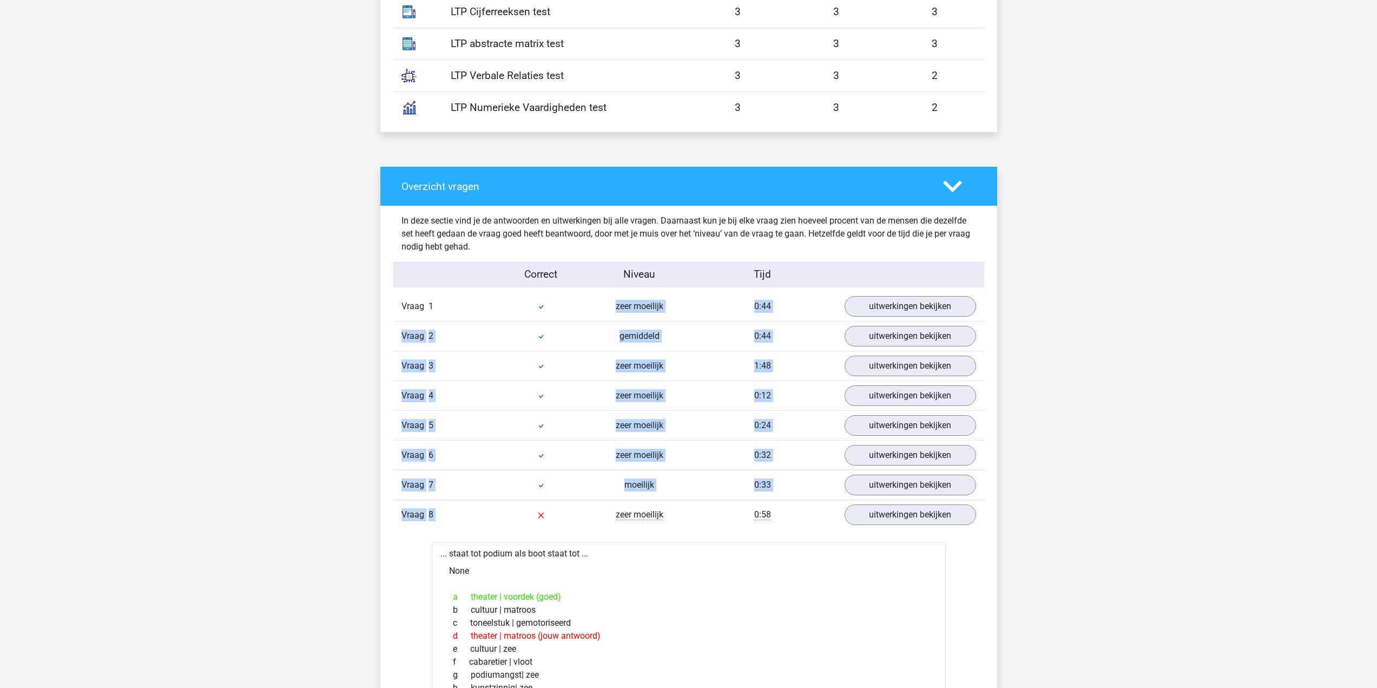
drag, startPoint x: 437, startPoint y: 320, endPoint x: 544, endPoint y: 510, distance: 218.8
click at [544, 510] on div at bounding box center [541, 514] width 98 height 13
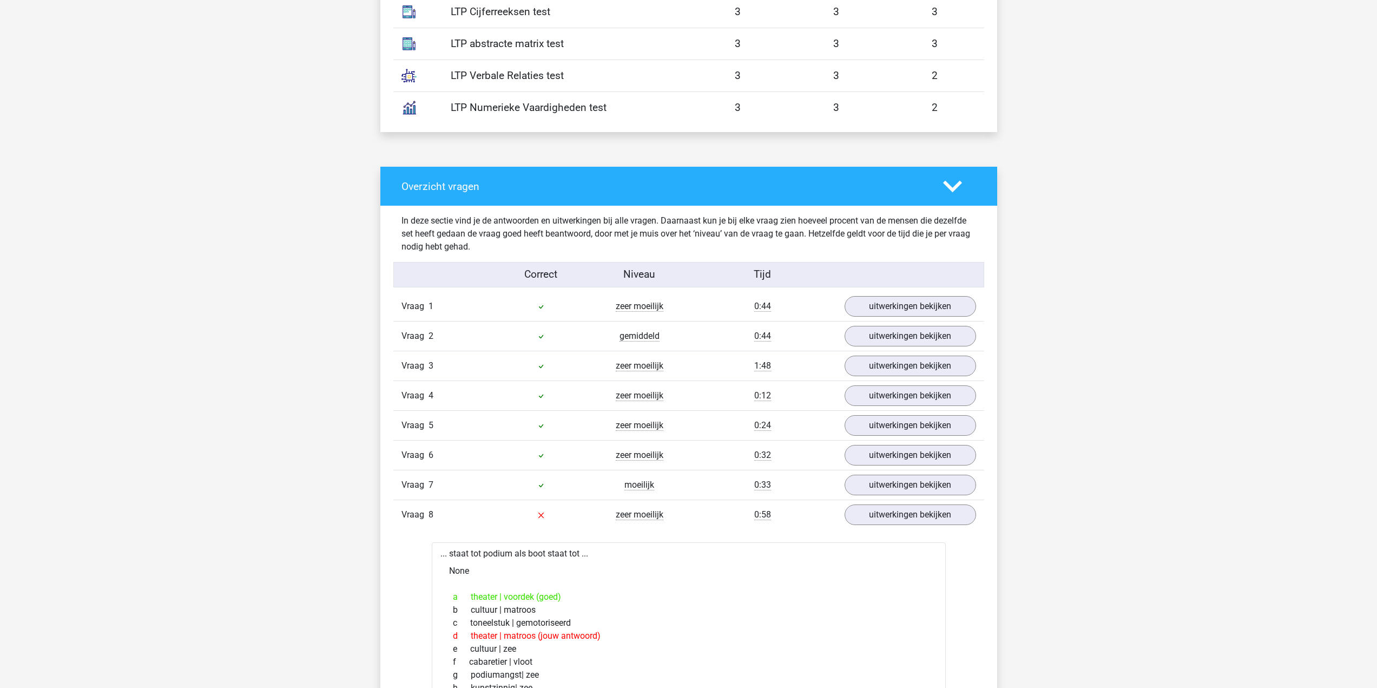
click at [698, 518] on div "0:58" at bounding box center [763, 514] width 148 height 13
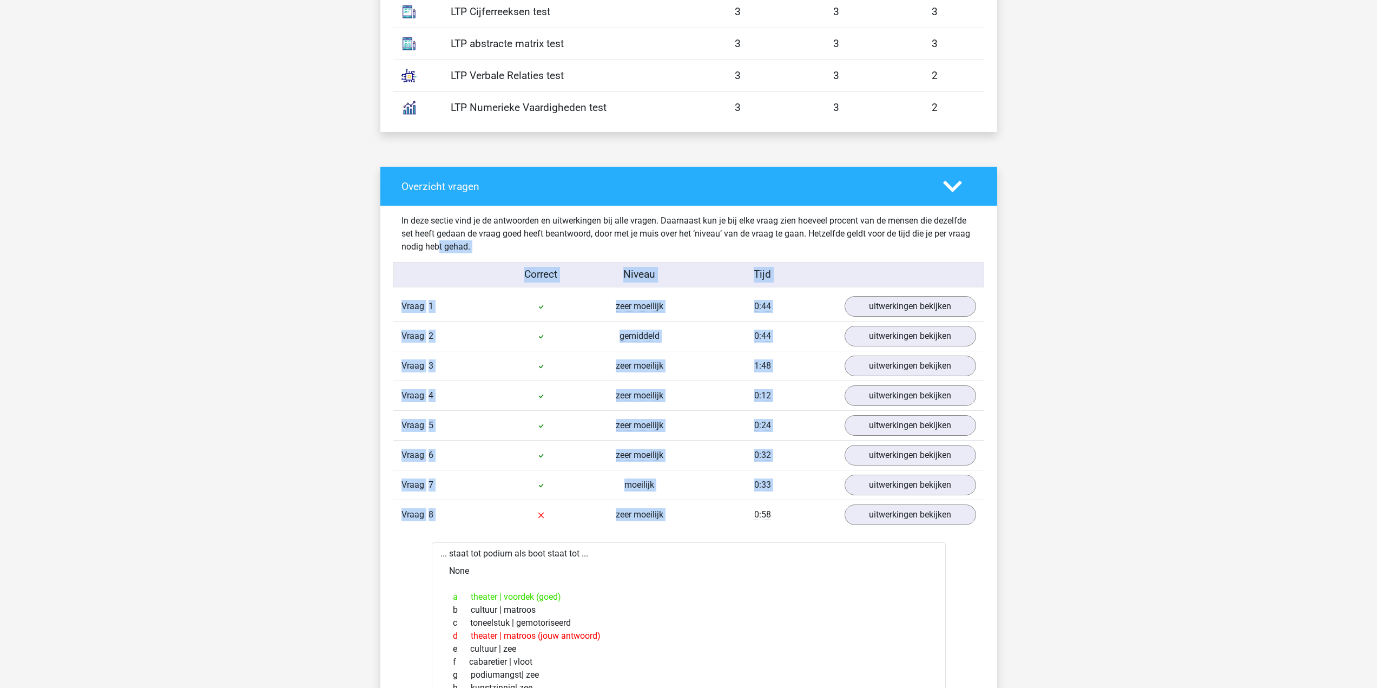
drag, startPoint x: 691, startPoint y: 516, endPoint x: 293, endPoint y: 244, distance: 482.7
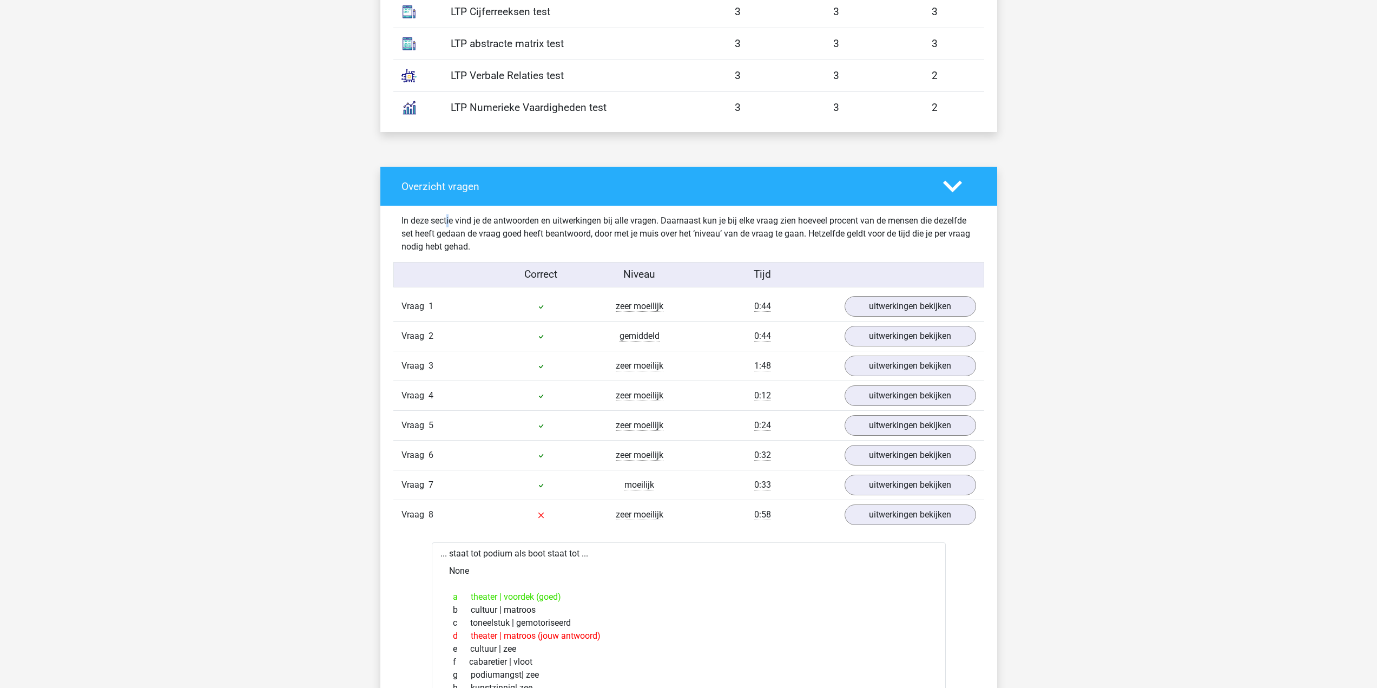
click at [413, 213] on div "In deze sectie vind je de antwoorden en uitwerkingen bij alle vragen. Daarnaast…" at bounding box center [688, 234] width 591 height 56
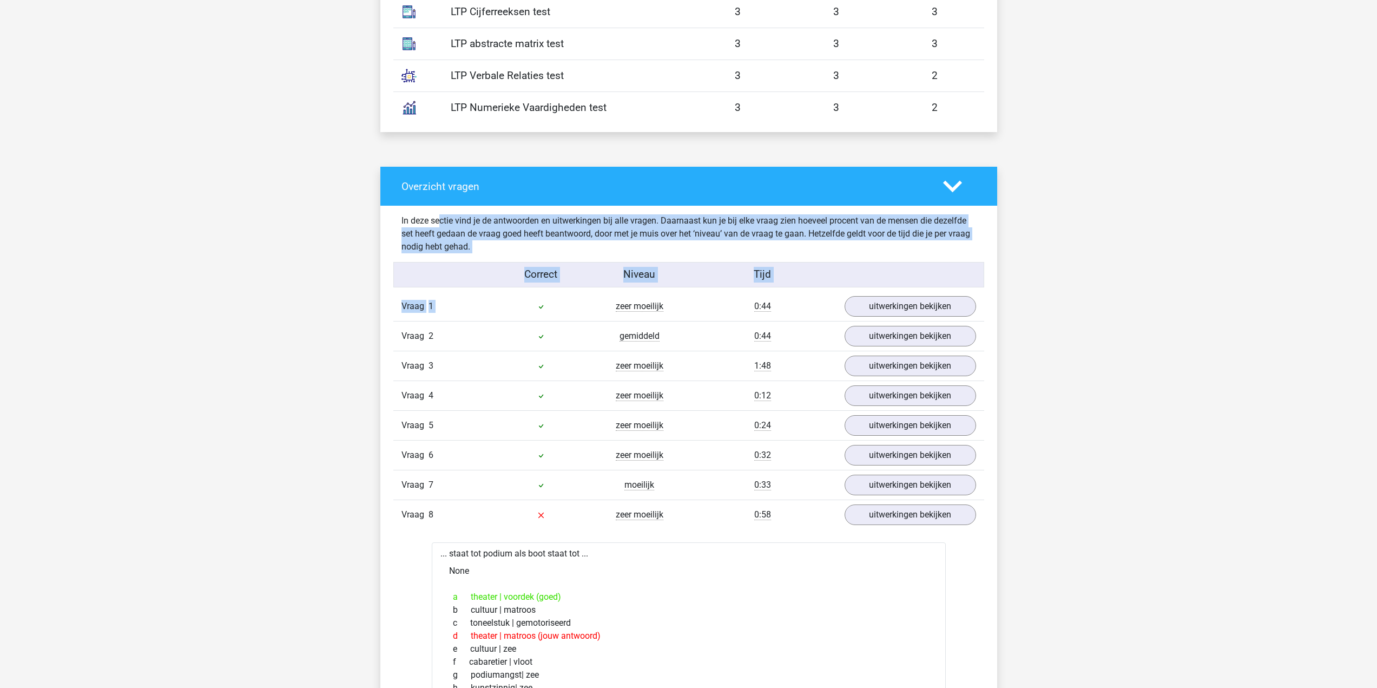
drag, startPoint x: 495, startPoint y: 285, endPoint x: 520, endPoint y: 294, distance: 27.0
click at [511, 252] on div "In deze sectie vind je de antwoorden en uitwerkingen bij alle vragen. Daarnaast…" at bounding box center [688, 233] width 591 height 39
drag, startPoint x: 487, startPoint y: 248, endPoint x: 317, endPoint y: 217, distance: 173.2
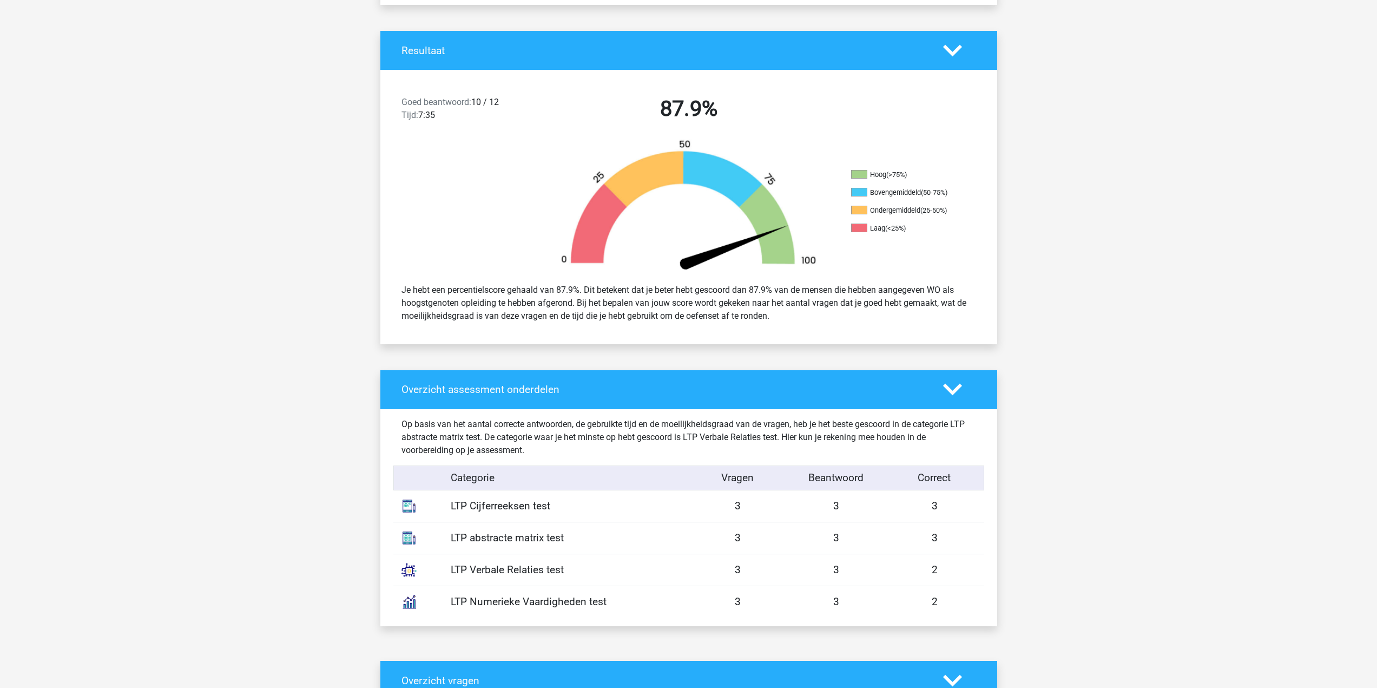
scroll to position [162, 0]
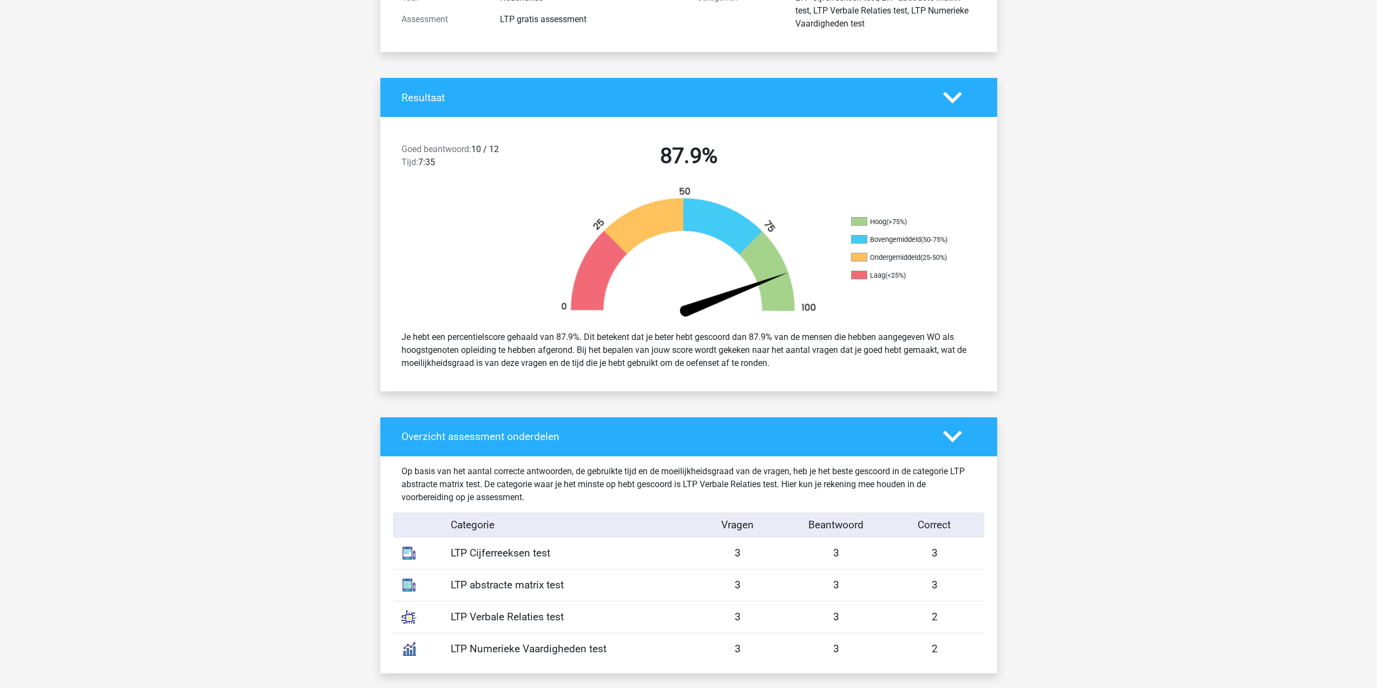
click at [581, 349] on div "Je hebt een percentielscore gehaald van 87.9%. Dit betekent dat je beter hebt g…" at bounding box center [688, 350] width 591 height 48
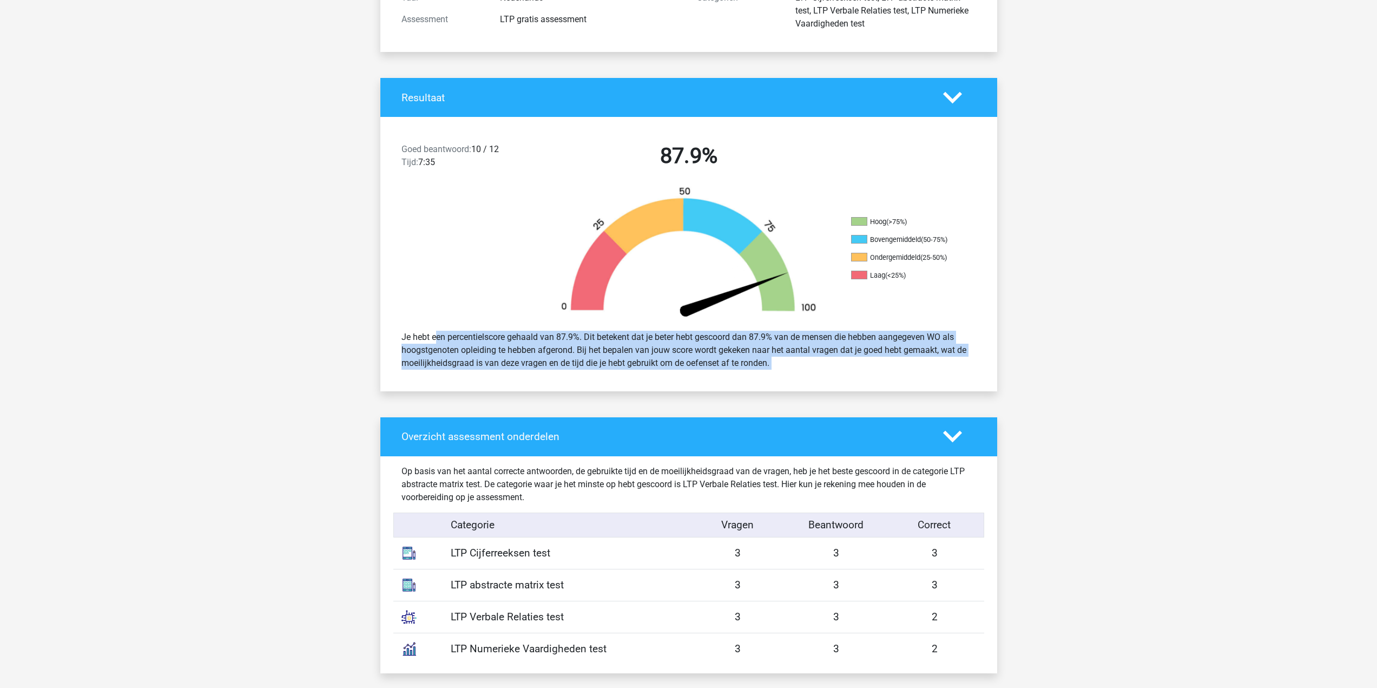
click at [581, 349] on div "Je hebt een percentielscore gehaald van 87.9%. Dit betekent dat je beter hebt g…" at bounding box center [688, 350] width 591 height 48
click at [586, 365] on div "Je hebt een percentielscore gehaald van 87.9%. Dit betekent dat je beter hebt g…" at bounding box center [688, 350] width 591 height 48
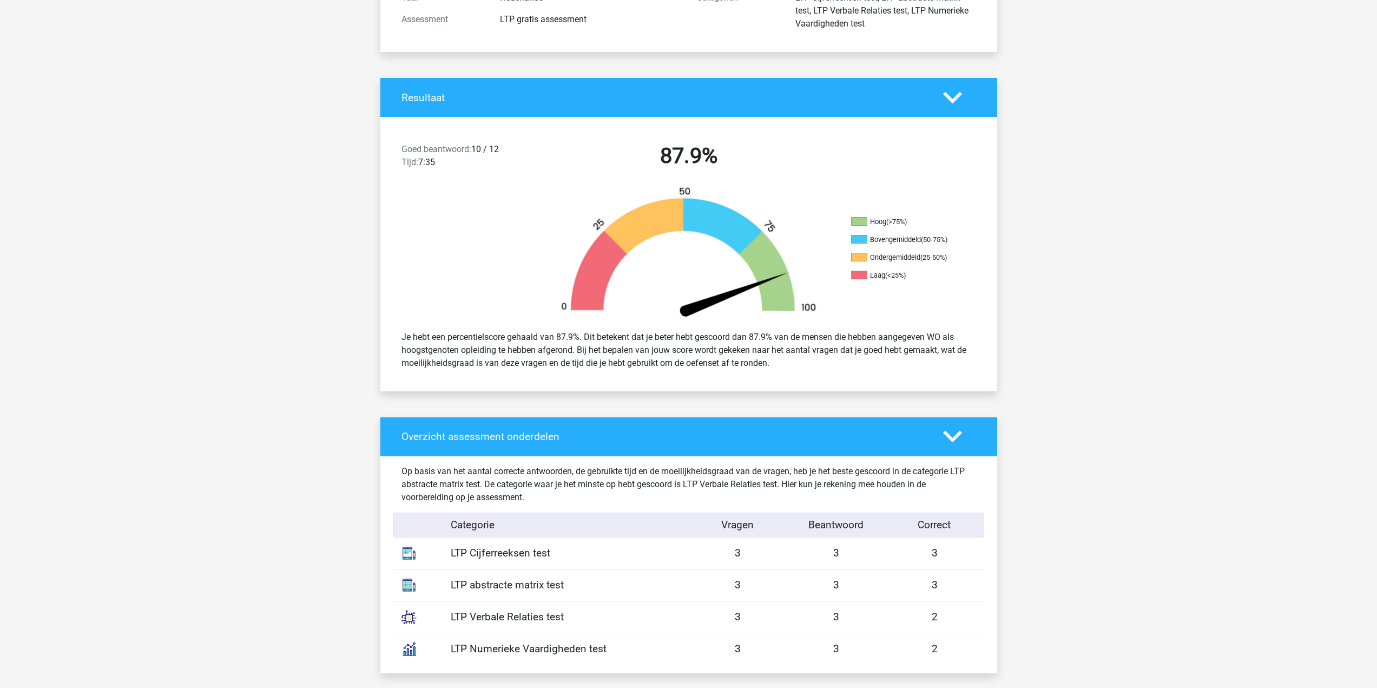
click at [586, 365] on div "Je hebt een percentielscore gehaald van 87.9%. Dit betekent dat je beter hebt g…" at bounding box center [688, 350] width 591 height 48
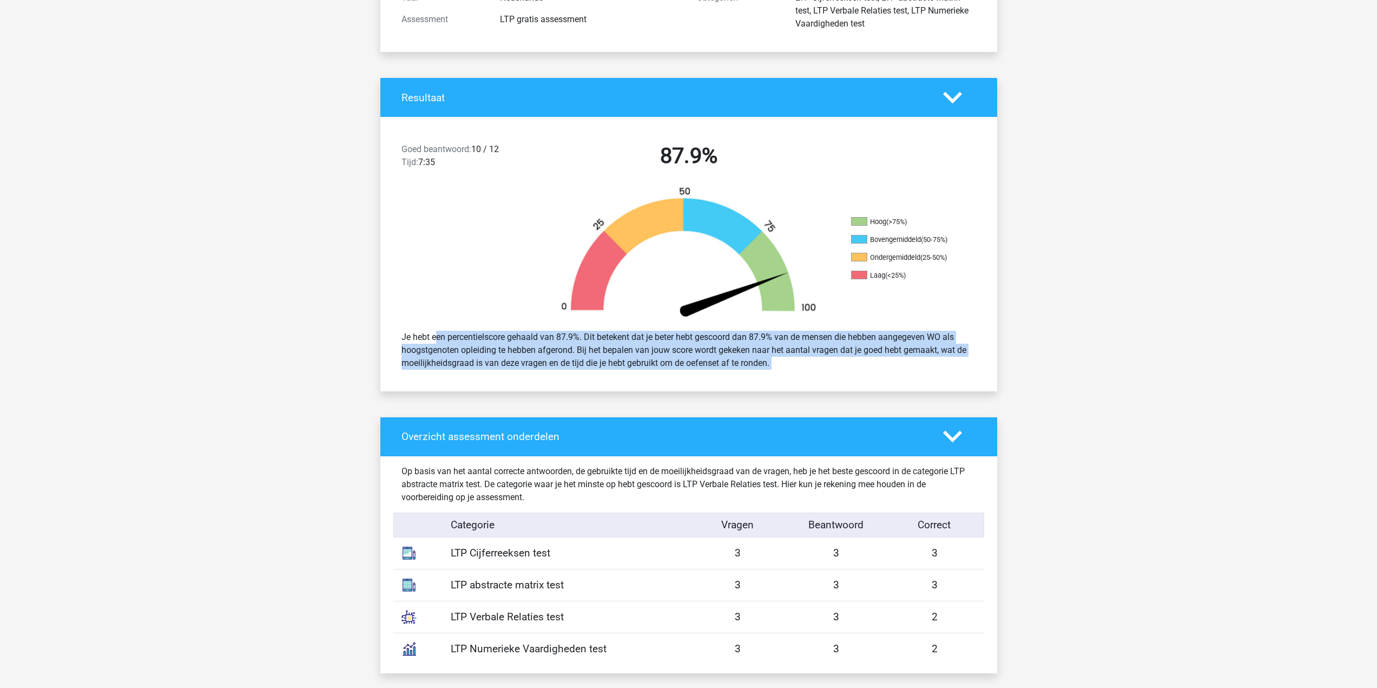
click at [586, 365] on div "Je hebt een percentielscore gehaald van 87.9%. Dit betekent dat je beter hebt g…" at bounding box center [688, 350] width 591 height 48
click at [586, 366] on div "Je hebt een percentielscore gehaald van 87.9%. Dit betekent dat je beter hebt g…" at bounding box center [688, 350] width 591 height 48
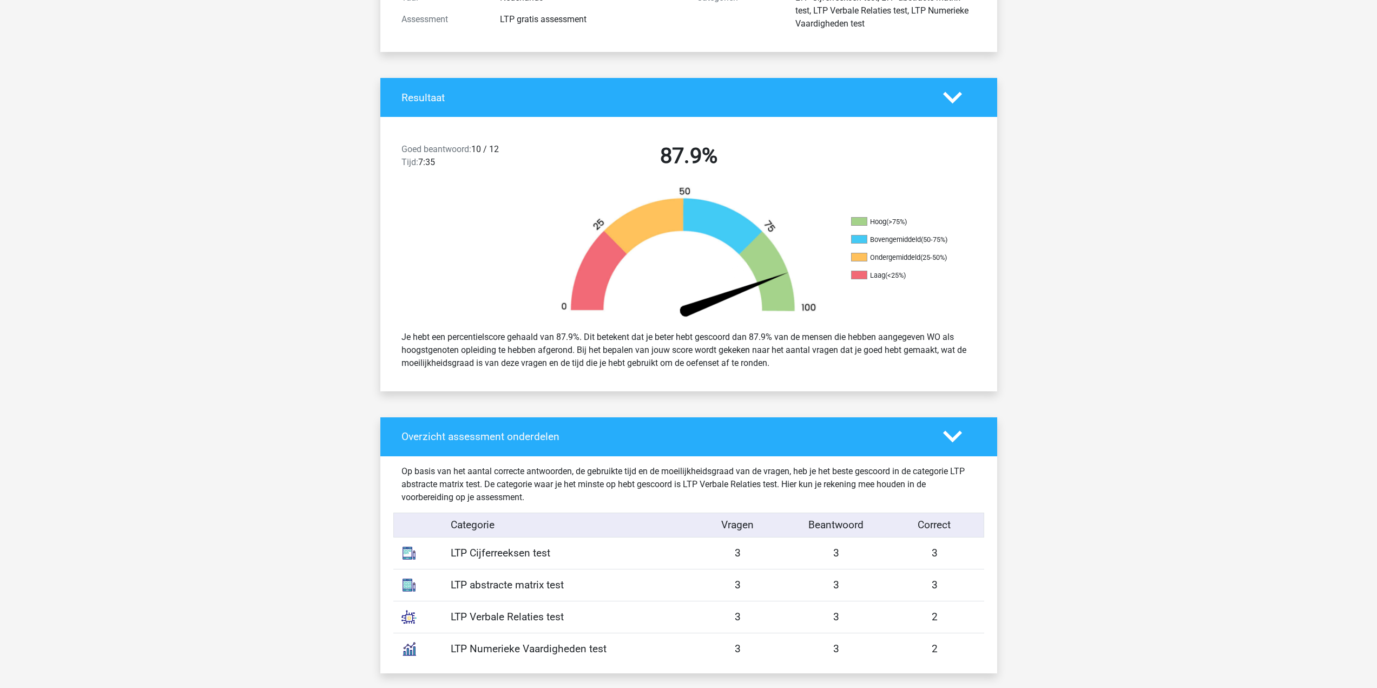
drag, startPoint x: 602, startPoint y: 530, endPoint x: 581, endPoint y: 490, distance: 45.7
click at [601, 531] on div "Categorie" at bounding box center [566, 525] width 246 height 16
click at [571, 474] on div "Op basis van het aantal correcte antwoorden, de gebruikte tijd en de moeilijkhe…" at bounding box center [688, 484] width 591 height 39
click at [576, 465] on div "Op basis van het aantal correcte antwoorden, de gebruikte tijd en de moeilijkhe…" at bounding box center [688, 484] width 591 height 39
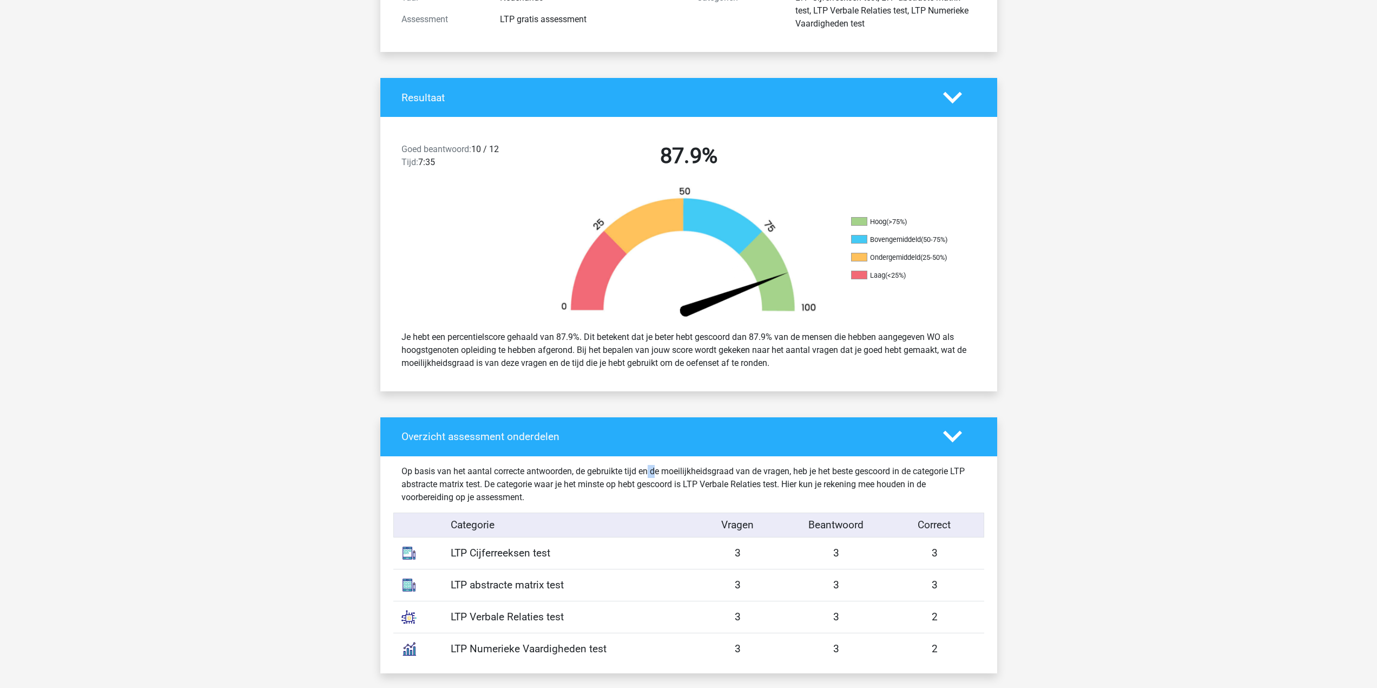
click at [576, 465] on div "Op basis van het aantal correcte antwoorden, de gebruikte tijd en de moeilijkhe…" at bounding box center [688, 484] width 591 height 39
click at [576, 486] on div "Op basis van het aantal correcte antwoorden, de gebruikte tijd en de moeilijkhe…" at bounding box center [688, 484] width 591 height 39
click at [685, 322] on div "Je hebt een percentielscore gehaald van 87.9%. Dit betekent dat je beter hebt g…" at bounding box center [688, 350] width 617 height 56
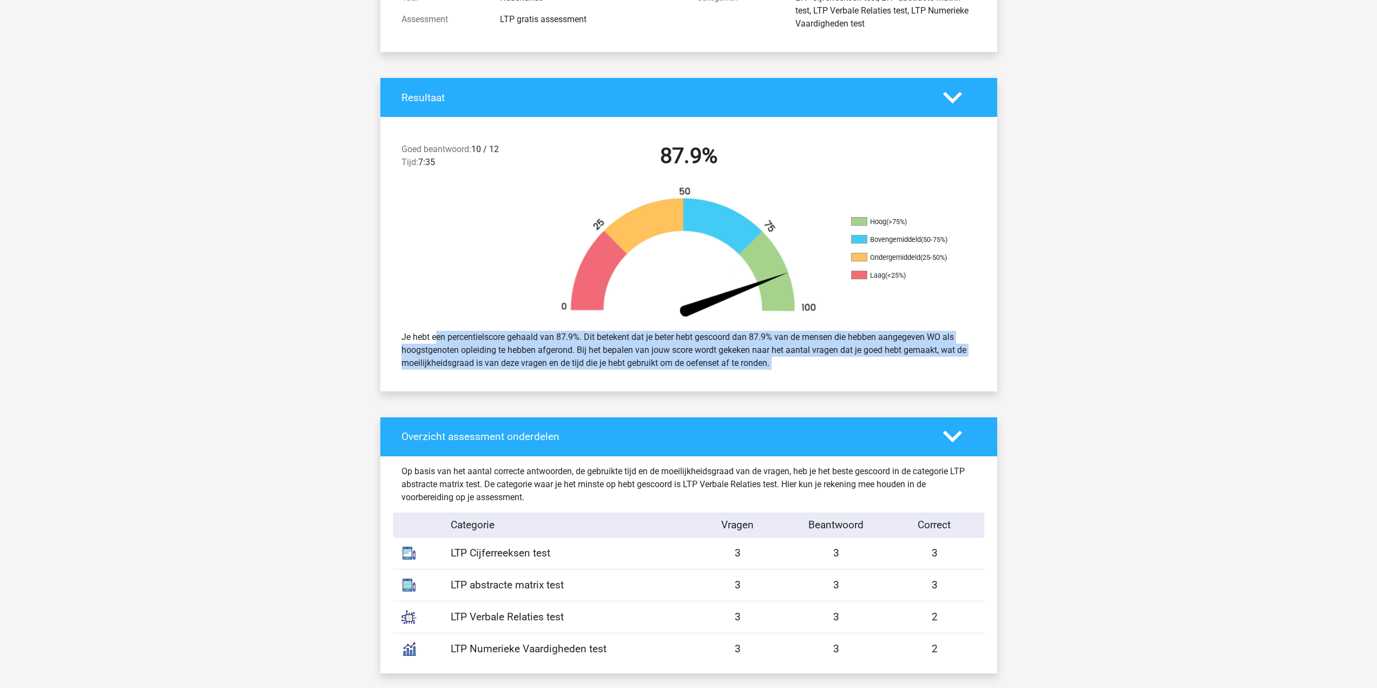
click at [685, 322] on div "Je hebt een percentielscore gehaald van 87.9%. Dit betekent dat je beter hebt g…" at bounding box center [688, 350] width 617 height 56
click at [685, 369] on div "Je hebt een percentielscore gehaald van 87.9%. Dit betekent dat je beter hebt g…" at bounding box center [688, 350] width 591 height 48
drag, startPoint x: 803, startPoint y: 367, endPoint x: 280, endPoint y: 323, distance: 525.2
click at [441, 333] on div "Je hebt een percentielscore gehaald van 87.9%. Dit betekent dat je beter hebt g…" at bounding box center [688, 350] width 591 height 48
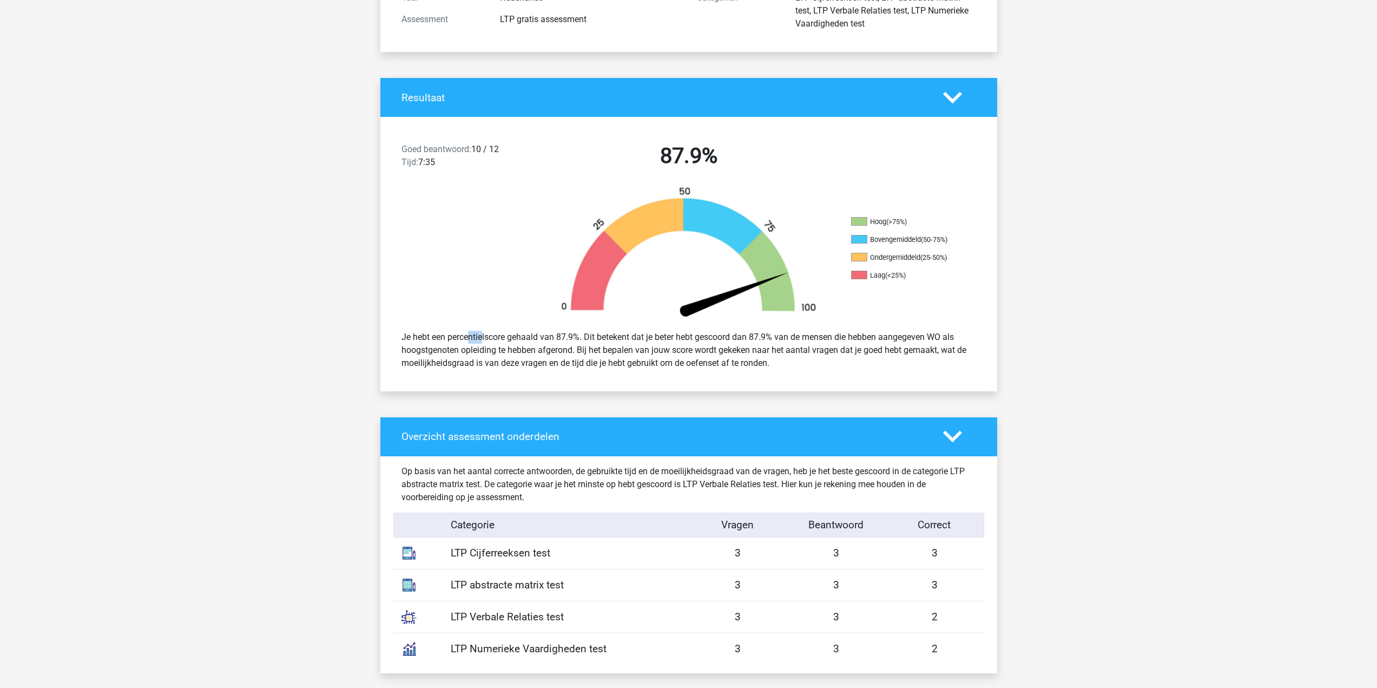
click at [441, 333] on div "Je hebt een percentielscore gehaald van 87.9%. Dit betekent dat je beter hebt g…" at bounding box center [688, 350] width 591 height 48
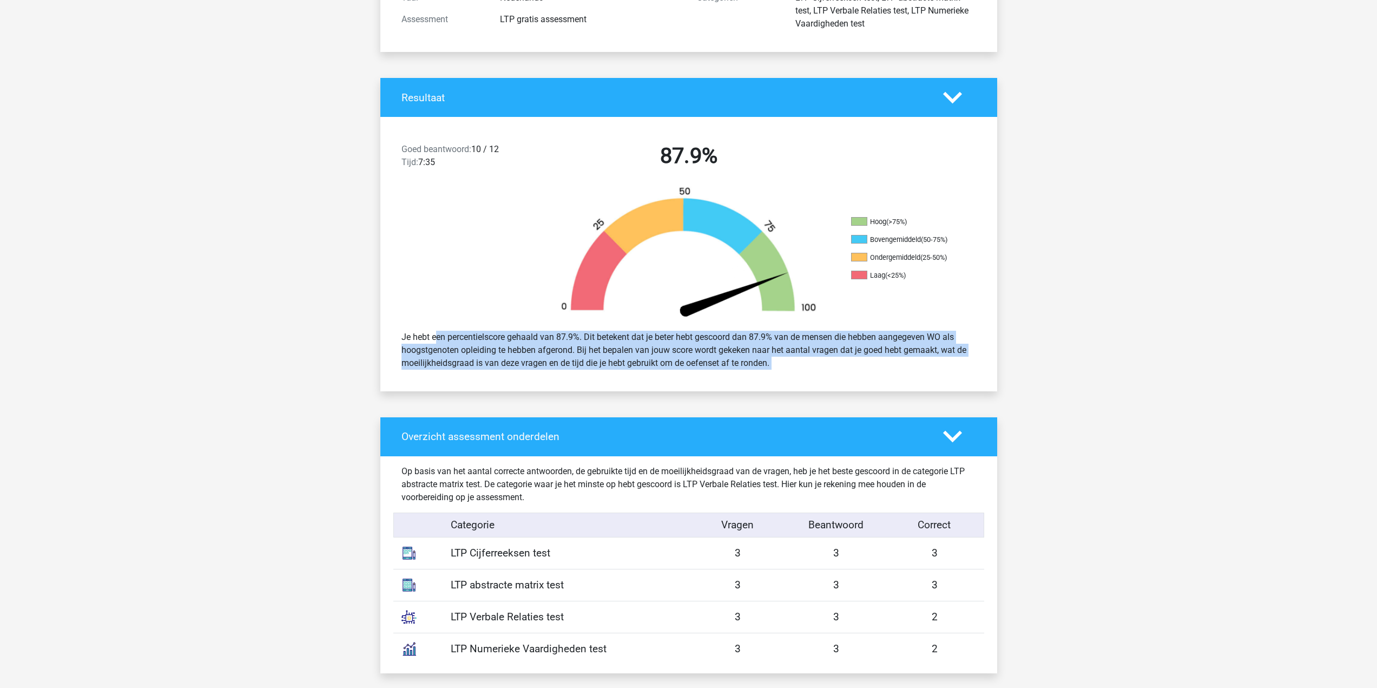
click at [441, 333] on div "Je hebt een percentielscore gehaald van 87.9%. Dit betekent dat je beter hebt g…" at bounding box center [688, 350] width 591 height 48
click at [485, 370] on div "Je hebt een percentielscore gehaald van 87.9%. Dit betekent dat je beter hebt g…" at bounding box center [688, 350] width 591 height 48
click at [492, 377] on div "Je hebt een percentielscore gehaald van 87.9%. Dit betekent dat je beter hebt g…" at bounding box center [688, 350] width 617 height 56
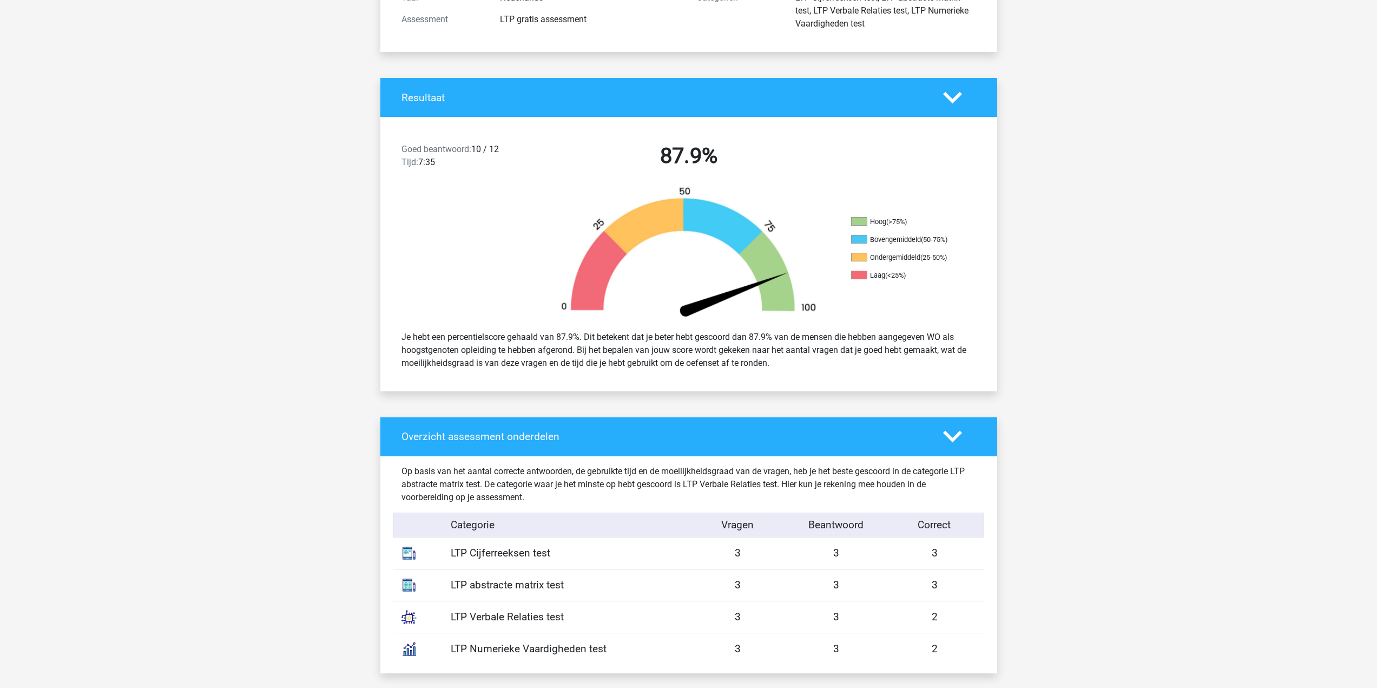
click at [529, 490] on div "Op basis van het aantal correcte antwoorden, de gebruikte tijd en de moeilijkhe…" at bounding box center [688, 484] width 591 height 39
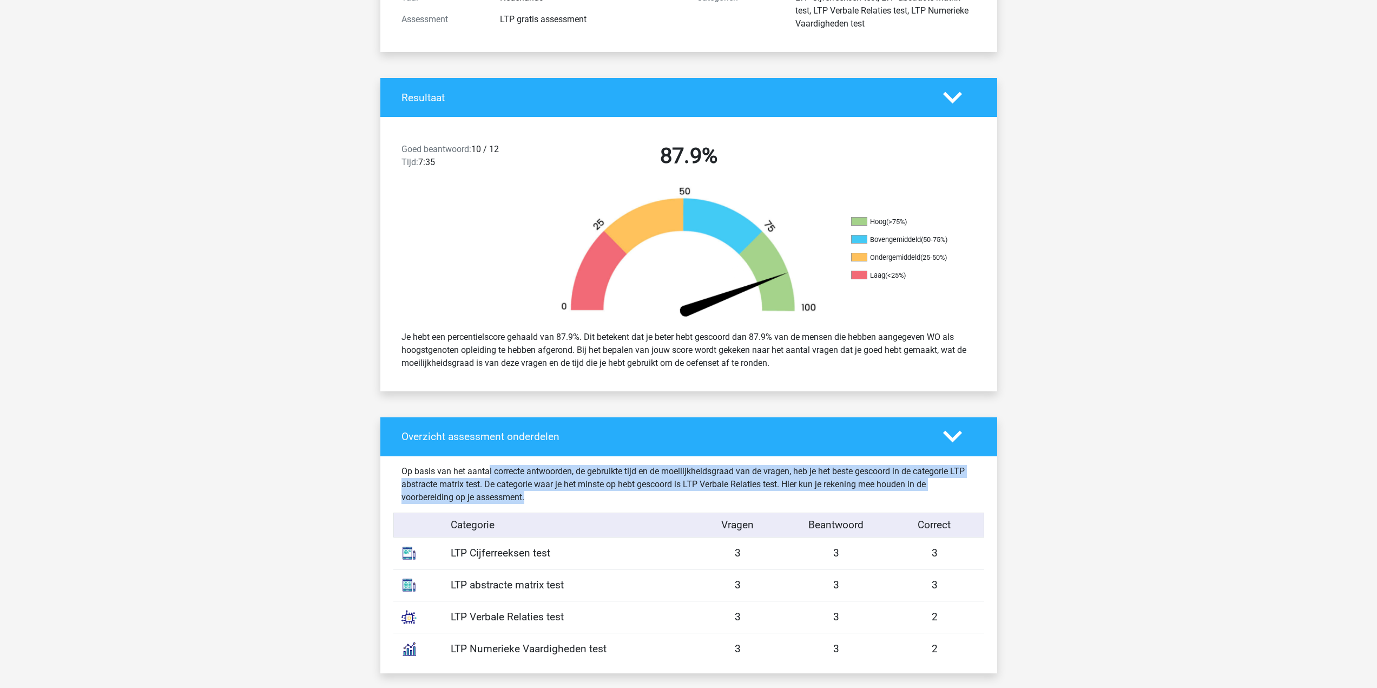
click at [529, 490] on div "Op basis van het aantal correcte antwoorden, de gebruikte tijd en de moeilijkhe…" at bounding box center [688, 484] width 591 height 39
click at [540, 511] on div "Op basis van het aantal correcte antwoorden, de gebruikte tijd en de moeilijkhe…" at bounding box center [688, 484] width 591 height 56
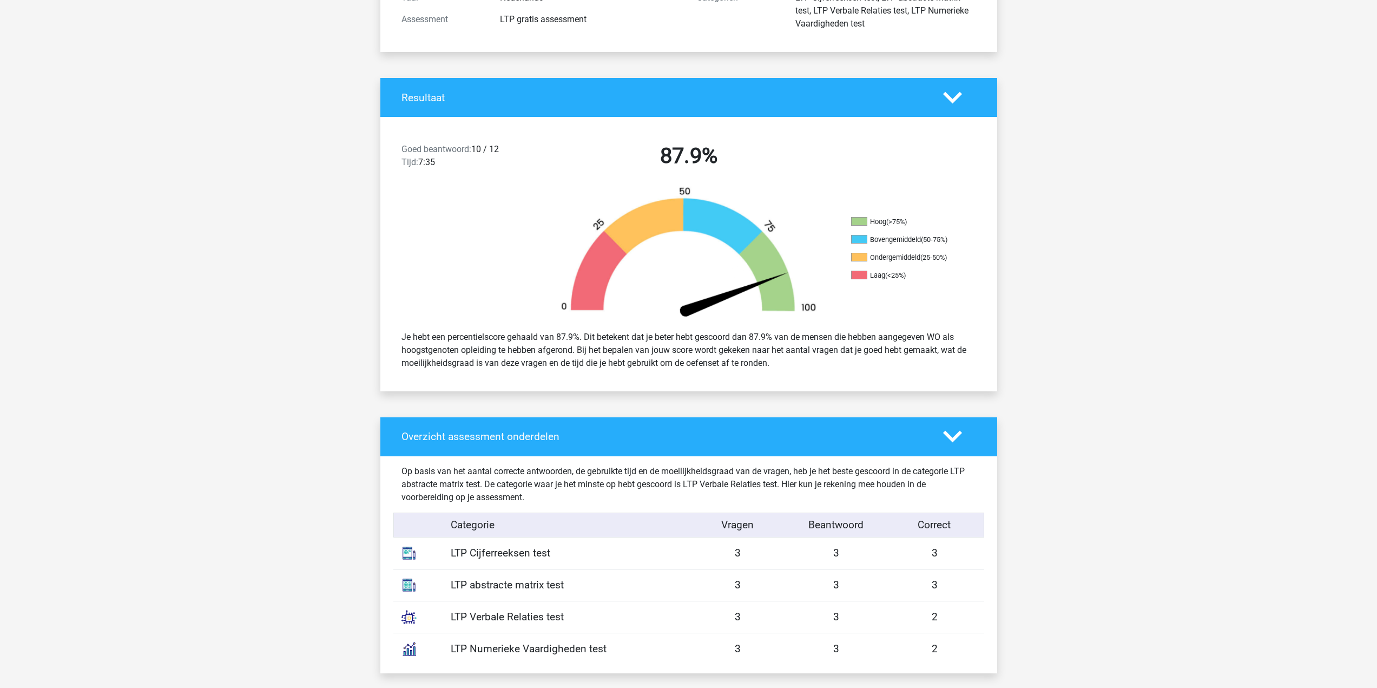
click at [694, 161] on h2 "87.9%" at bounding box center [688, 156] width 279 height 26
click at [694, 162] on h2 "87.9%" at bounding box center [688, 156] width 279 height 26
click at [695, 162] on h2 "87.9%" at bounding box center [688, 156] width 279 height 26
click at [712, 219] on img at bounding box center [689, 254] width 292 height 136
click at [779, 321] on img at bounding box center [689, 254] width 292 height 136
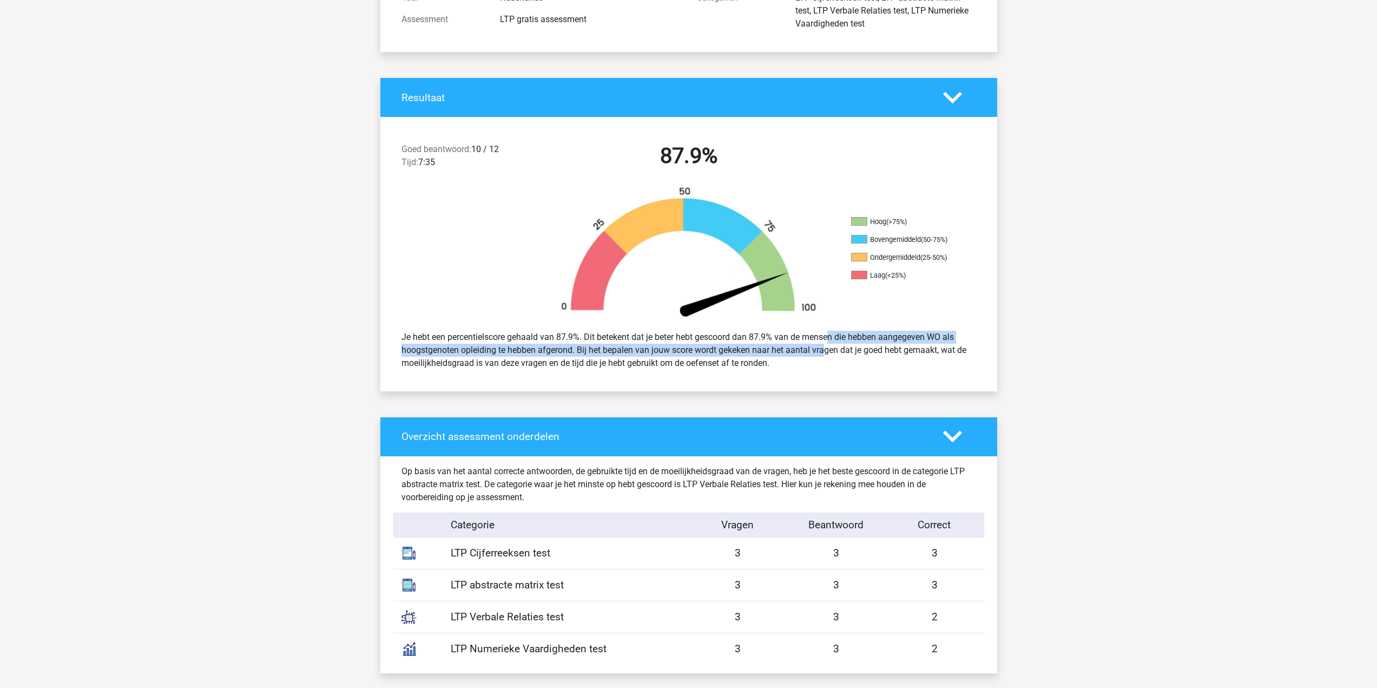
click at [792, 344] on div "Je hebt een percentielscore gehaald van 87.9%. Dit betekent dat je beter hebt g…" at bounding box center [688, 350] width 591 height 48
click at [883, 361] on div "Je hebt een percentielscore gehaald van 87.9%. Dit betekent dat je beter hebt g…" at bounding box center [688, 350] width 591 height 48
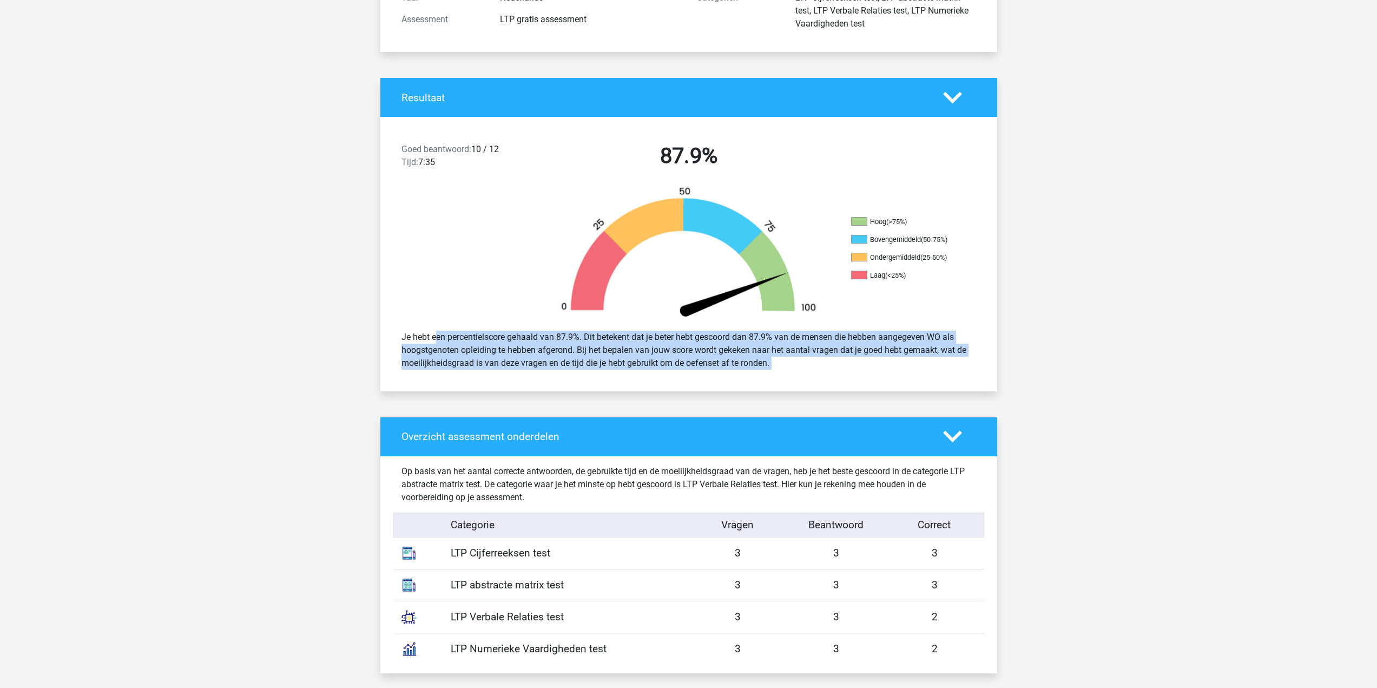
click at [883, 361] on div "Je hebt een percentielscore gehaald van 87.9%. Dit betekent dat je beter hebt g…" at bounding box center [688, 350] width 591 height 48
click at [884, 361] on div "Je hebt een percentielscore gehaald van 87.9%. Dit betekent dat je beter hebt g…" at bounding box center [688, 350] width 591 height 48
click at [678, 351] on div "Je hebt een percentielscore gehaald van 87.9%. Dit betekent dat je beter hebt g…" at bounding box center [688, 350] width 591 height 48
click at [637, 369] on div "Je hebt een percentielscore gehaald van 87.9%. Dit betekent dat je beter hebt g…" at bounding box center [688, 350] width 591 height 48
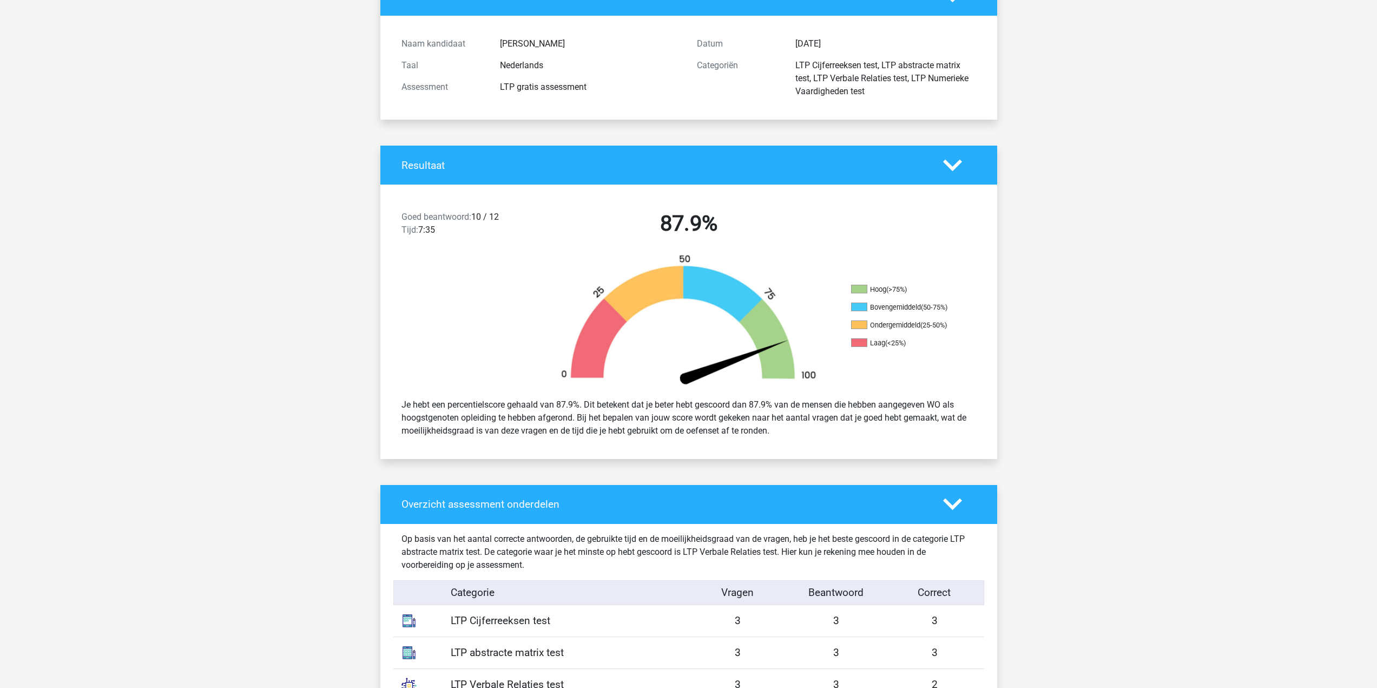
scroll to position [0, 0]
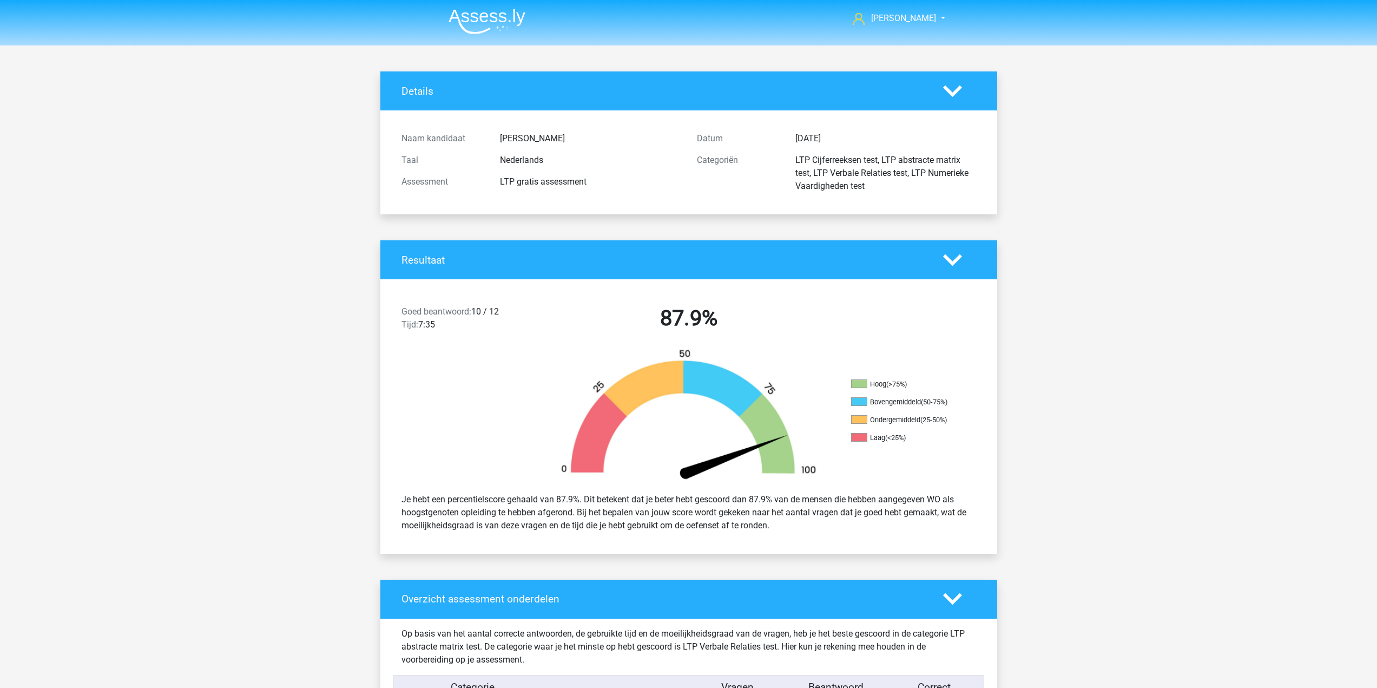
click at [504, 27] on img at bounding box center [487, 21] width 77 height 25
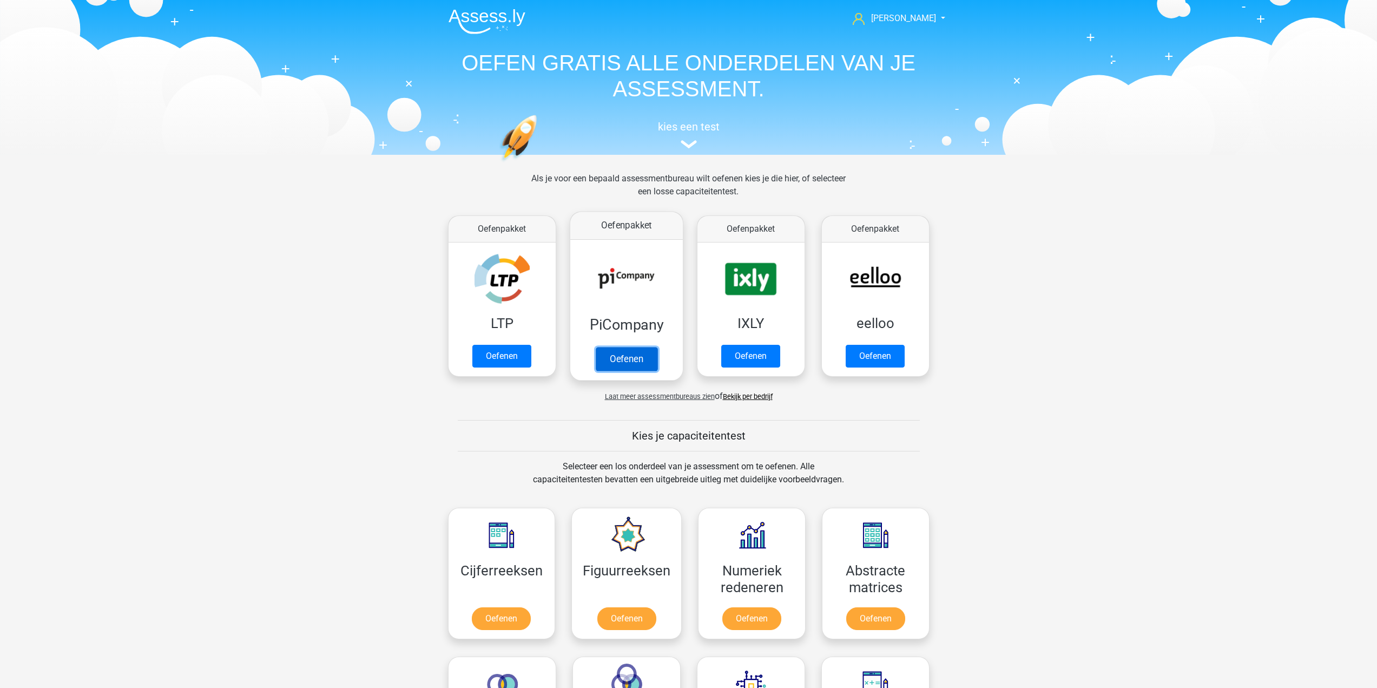
click at [595, 347] on link "Oefenen" at bounding box center [626, 359] width 62 height 24
click at [504, 211] on img at bounding box center [539, 164] width 80 height 98
click at [497, 347] on link "Oefenen" at bounding box center [502, 359] width 62 height 24
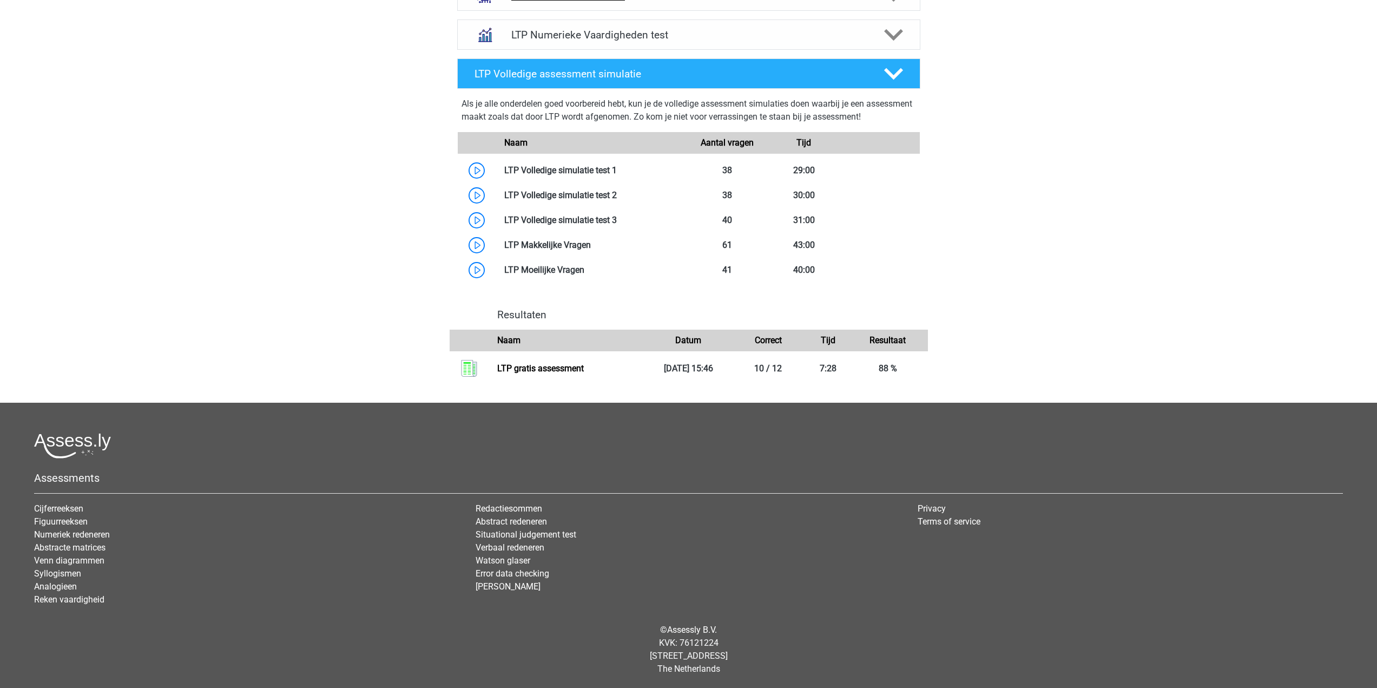
scroll to position [560, 0]
click at [617, 192] on link at bounding box center [617, 194] width 0 height 10
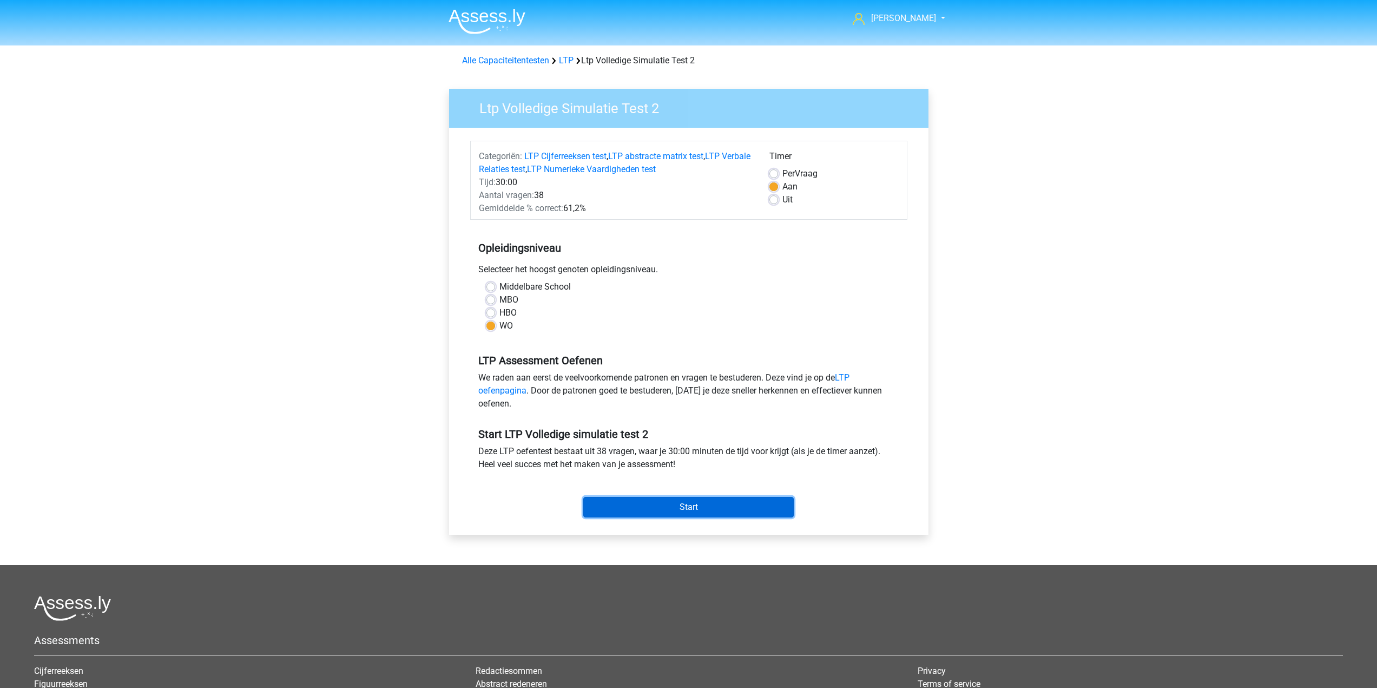
click at [650, 512] on input "Start" at bounding box center [688, 507] width 211 height 21
click at [712, 502] on input "Start" at bounding box center [688, 507] width 211 height 21
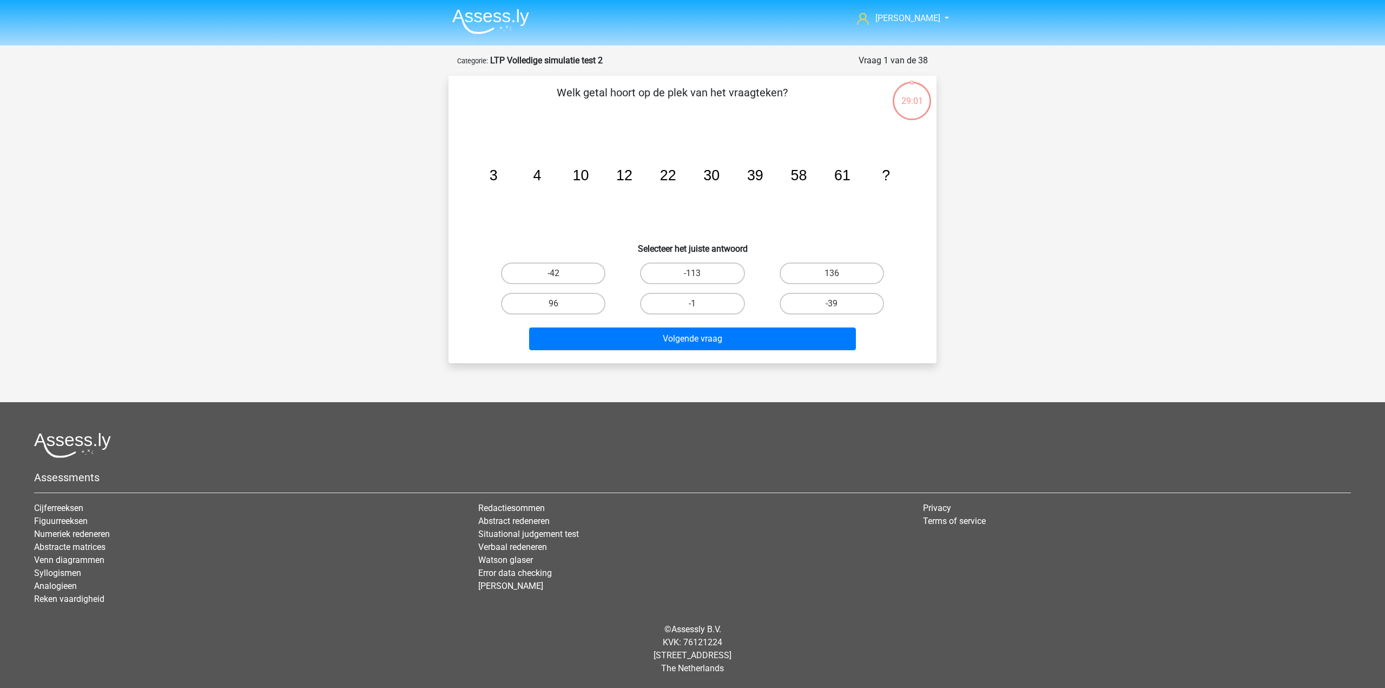
click at [535, 176] on tspan "4" at bounding box center [537, 175] width 8 height 16
click at [575, 202] on icon "image/svg+xml 3 4 10 12 22 30 39 58 61 ?" at bounding box center [693, 180] width 436 height 109
click at [895, 114] on icon at bounding box center [912, 101] width 41 height 41
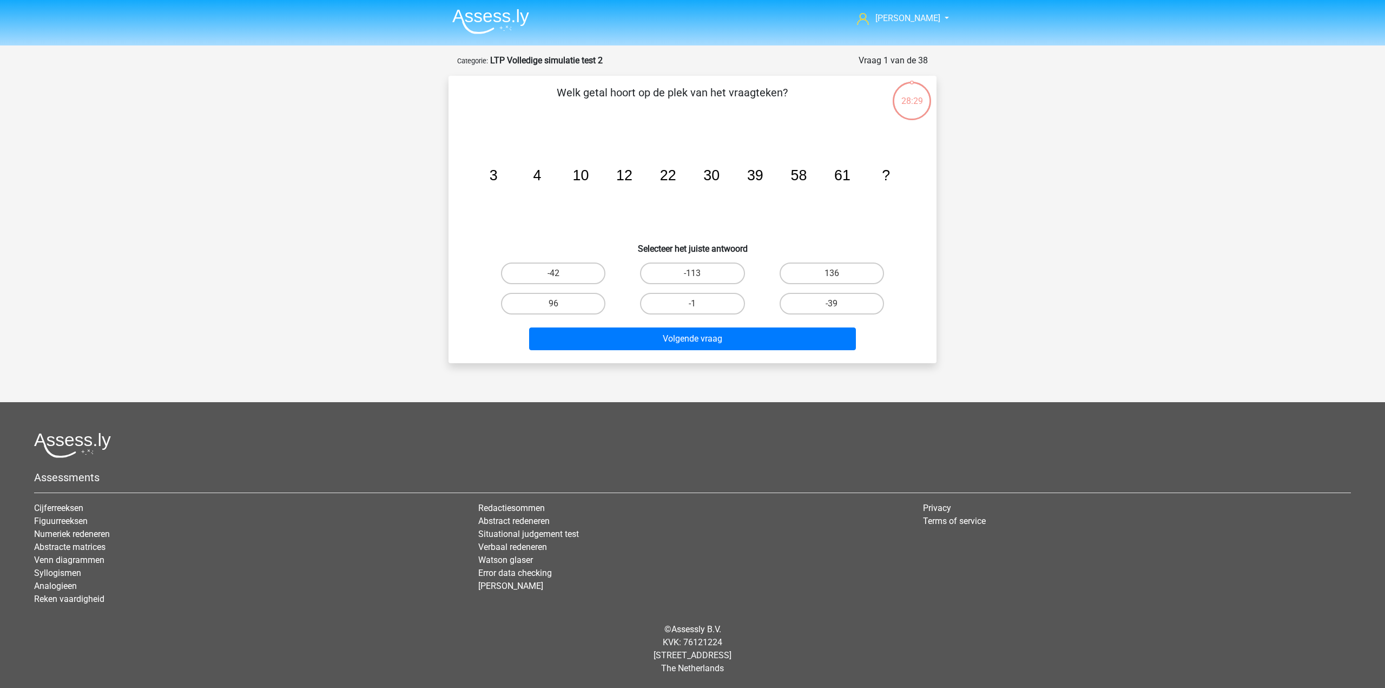
click at [660, 172] on icon "image/svg+xml 3 4 10 12 22 30 39 58 61 ?" at bounding box center [693, 180] width 436 height 109
click at [660, 172] on tspan "22" at bounding box center [668, 175] width 16 height 16
click at [627, 182] on tspan "12" at bounding box center [624, 175] width 16 height 16
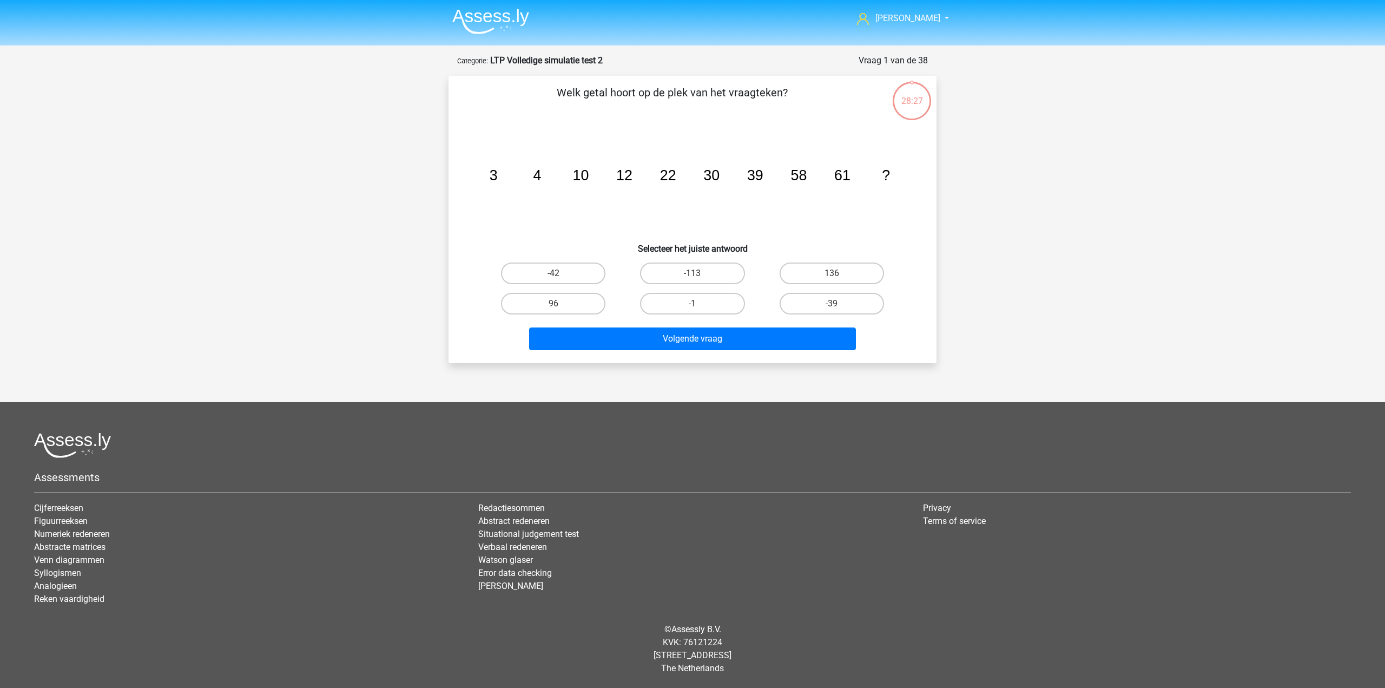
click at [724, 175] on icon "image/svg+xml 3 4 10 12 22 30 39 58 61 ?" at bounding box center [693, 180] width 436 height 109
click at [722, 175] on icon "image/svg+xml 3 4 10 12 22 30 39 58 61 ?" at bounding box center [693, 180] width 436 height 109
click at [711, 180] on tspan "30" at bounding box center [711, 175] width 16 height 16
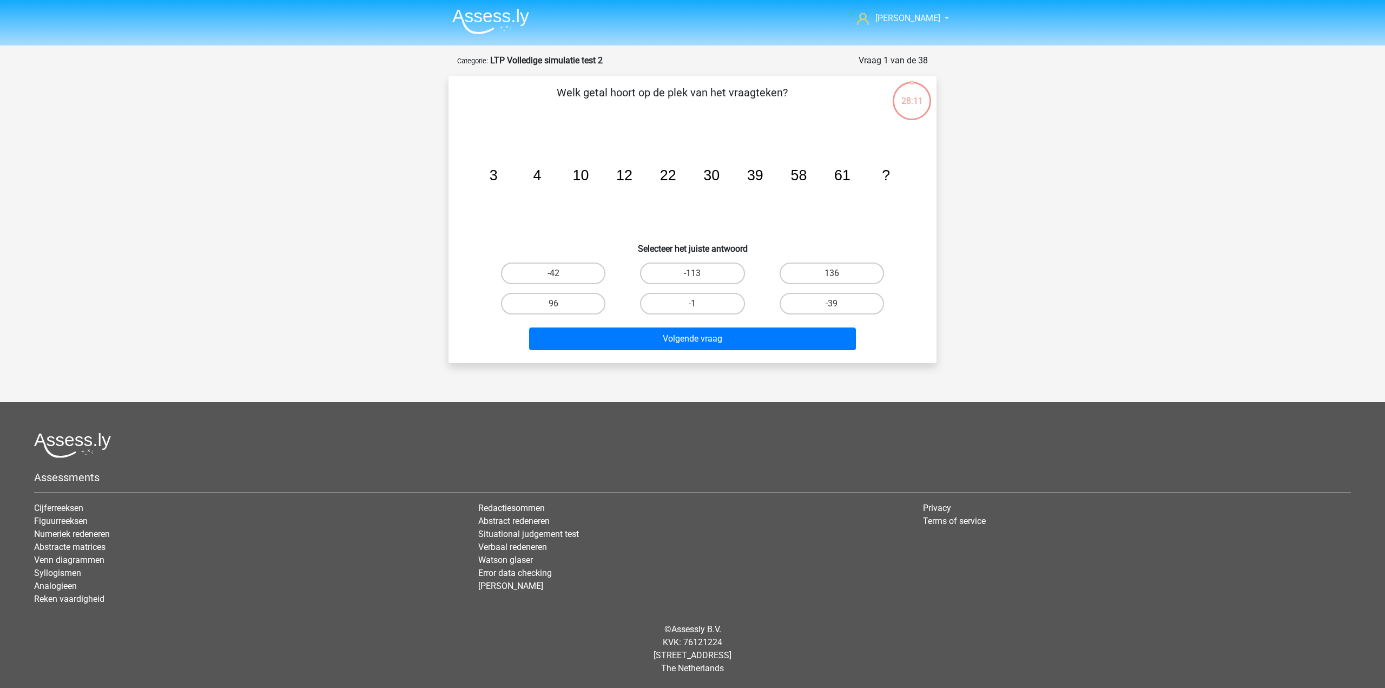
drag, startPoint x: 748, startPoint y: 236, endPoint x: 741, endPoint y: 225, distance: 13.8
click at [748, 231] on div "Welk getal hoort op de plek van het vraagteken? image/svg+xml 3 4 10 12 22 30 3…" at bounding box center [692, 219] width 479 height 270
click at [840, 202] on icon "image/svg+xml 3 4 10 12 22 30 39 58 61 ?" at bounding box center [693, 180] width 436 height 109
click at [800, 181] on tspan "58" at bounding box center [799, 175] width 16 height 16
click at [803, 181] on tspan "58" at bounding box center [799, 175] width 16 height 16
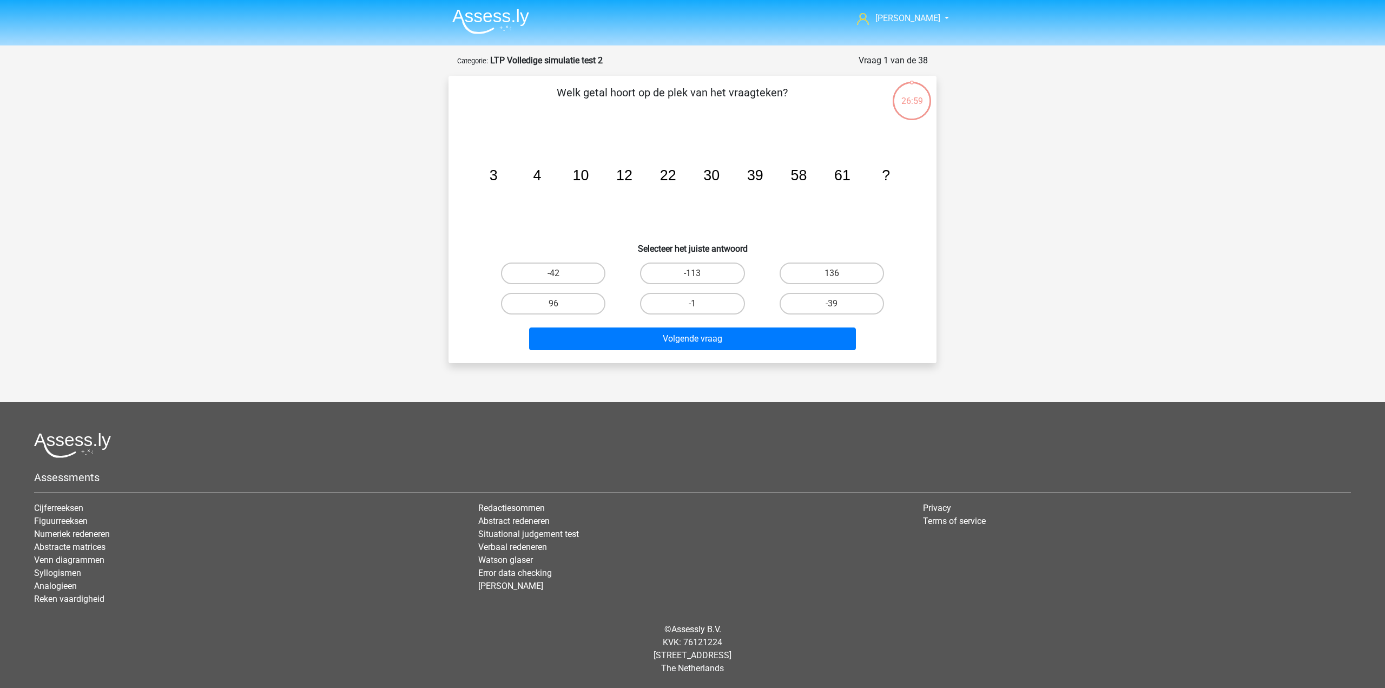
click at [854, 191] on icon "image/svg+xml 3 4 10 12 22 30 39 58 61 ?" at bounding box center [693, 180] width 436 height 109
click at [584, 300] on label "96" at bounding box center [553, 304] width 104 height 22
click at [561, 304] on input "96" at bounding box center [557, 307] width 7 height 7
radio input "true"
click at [840, 179] on tspan "61" at bounding box center [842, 175] width 16 height 16
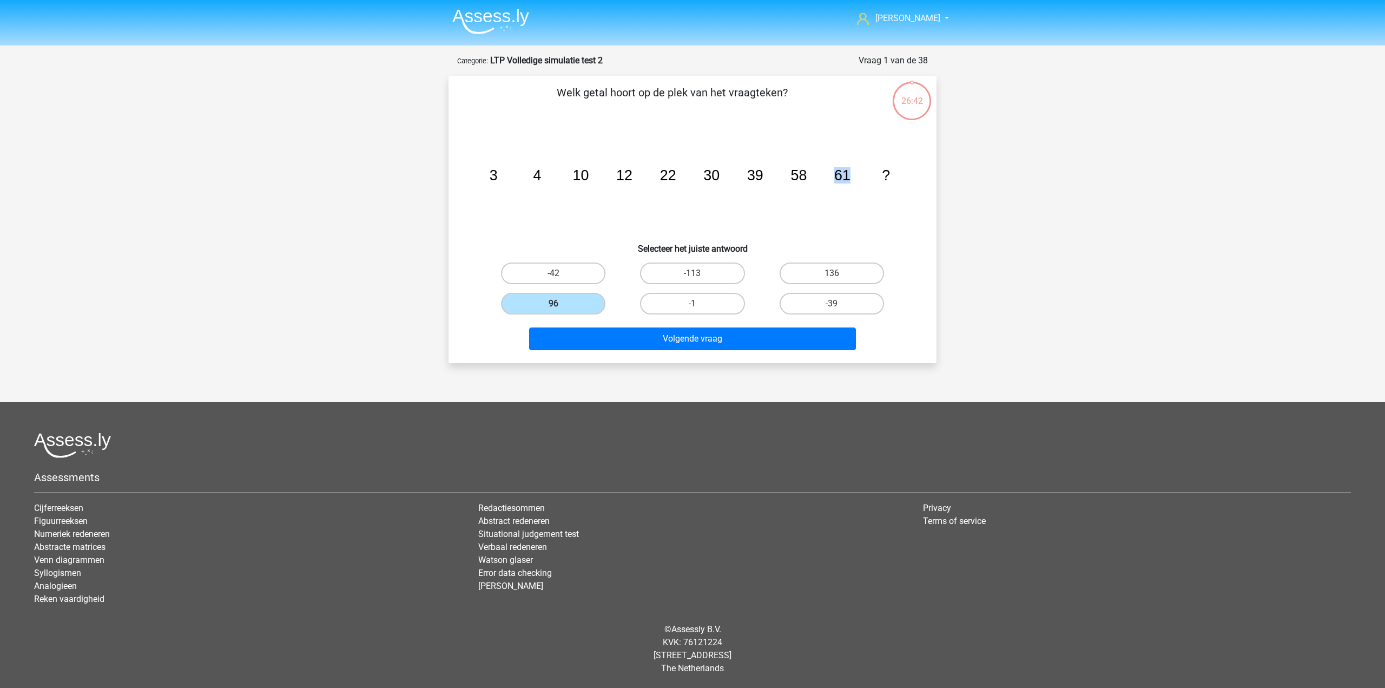
click at [840, 179] on tspan "61" at bounding box center [842, 175] width 16 height 16
click at [753, 339] on button "Volgende vraag" at bounding box center [692, 338] width 327 height 23
click at [682, 292] on div "80" at bounding box center [692, 303] width 139 height 30
click at [694, 307] on input "80" at bounding box center [696, 307] width 7 height 7
radio input "true"
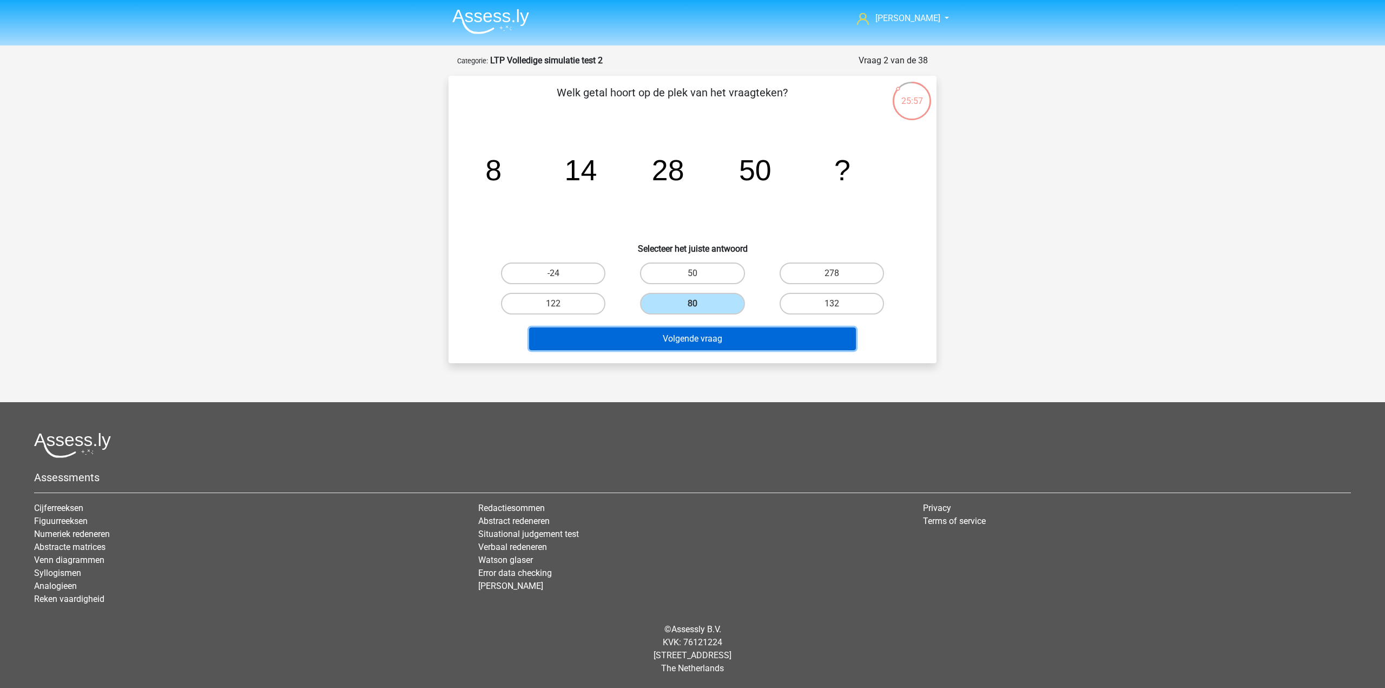
click at [700, 344] on button "Volgende vraag" at bounding box center [692, 338] width 327 height 23
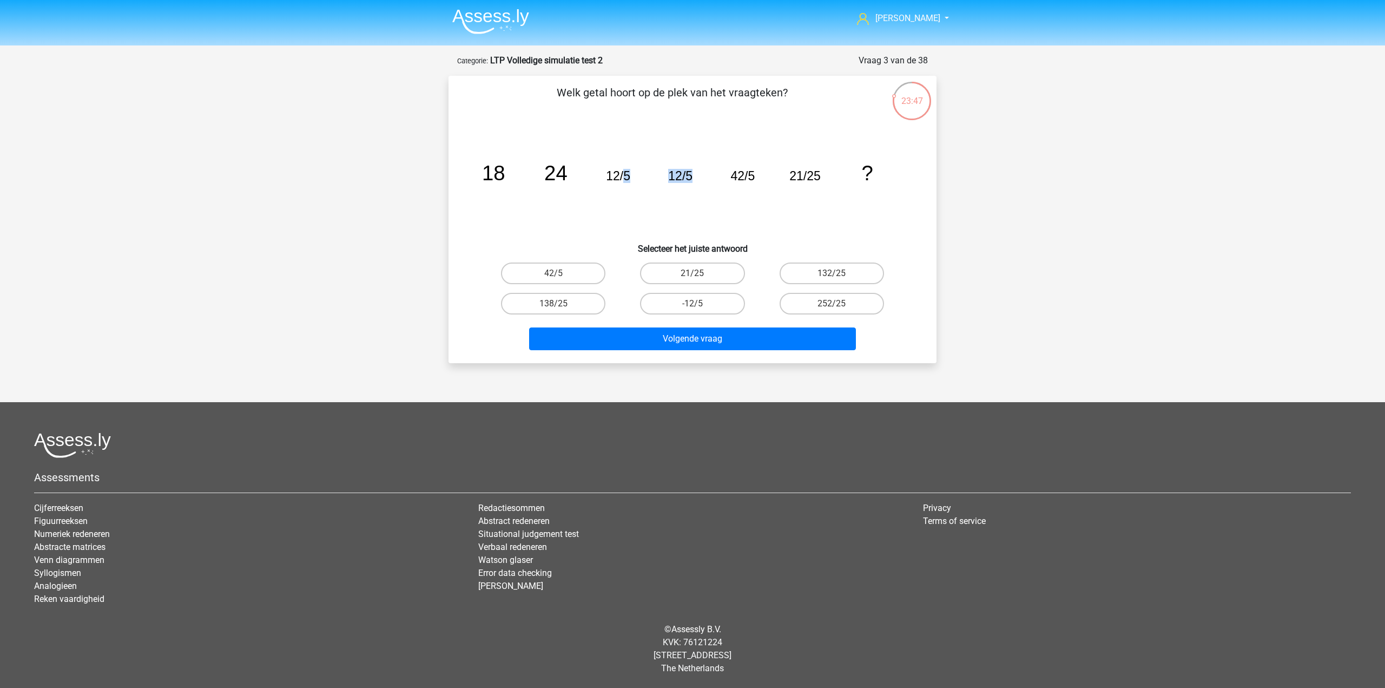
drag, startPoint x: 622, startPoint y: 175, endPoint x: 733, endPoint y: 174, distance: 110.9
click at [733, 174] on g "18 24 12/5 12/5 42/5 21/25 ?" at bounding box center [677, 172] width 391 height 23
click at [733, 174] on tspan "42/5" at bounding box center [743, 176] width 24 height 14
click at [547, 175] on tspan "24" at bounding box center [555, 172] width 23 height 23
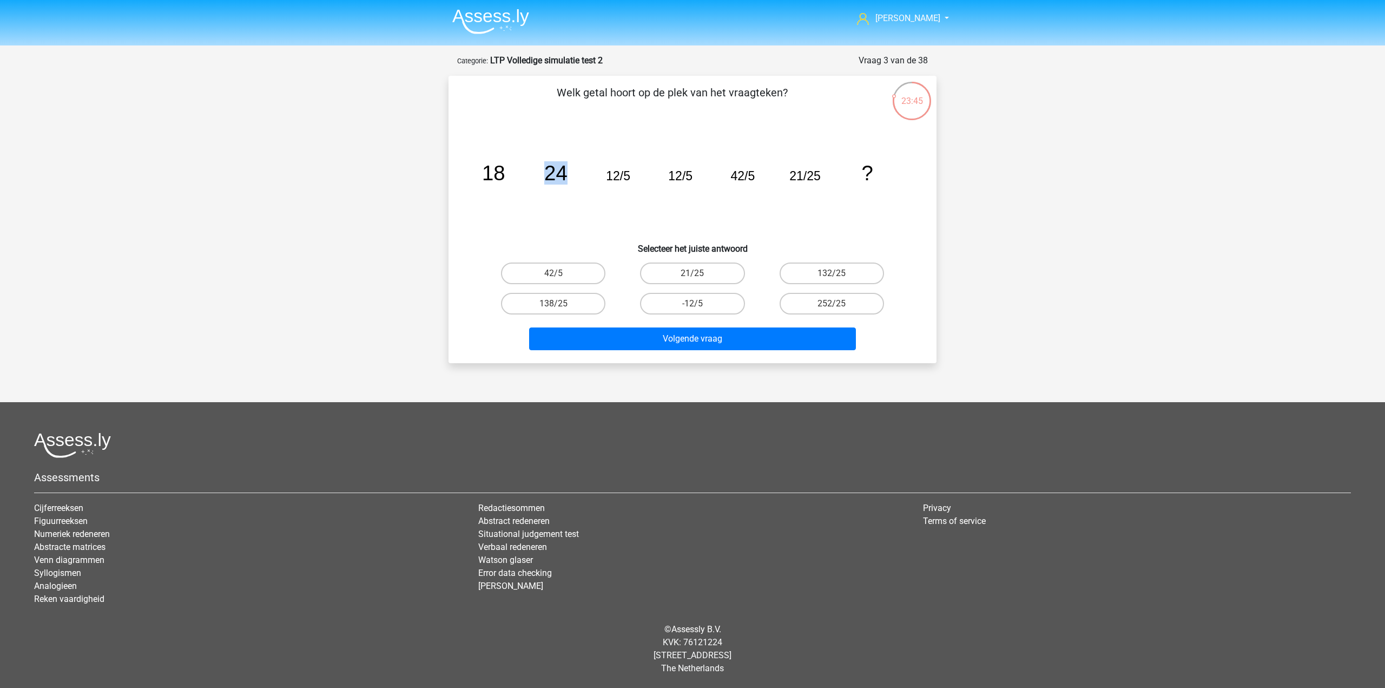
click at [547, 175] on tspan "24" at bounding box center [555, 172] width 23 height 23
click at [608, 187] on icon "image/svg+xml 18 24 12/5 12/5 42/5 21/25 ?" at bounding box center [693, 180] width 436 height 109
click at [609, 175] on tspan "12/5" at bounding box center [618, 176] width 24 height 14
click at [718, 279] on label "21/25" at bounding box center [692, 273] width 104 height 22
click at [700, 279] on input "21/25" at bounding box center [696, 276] width 7 height 7
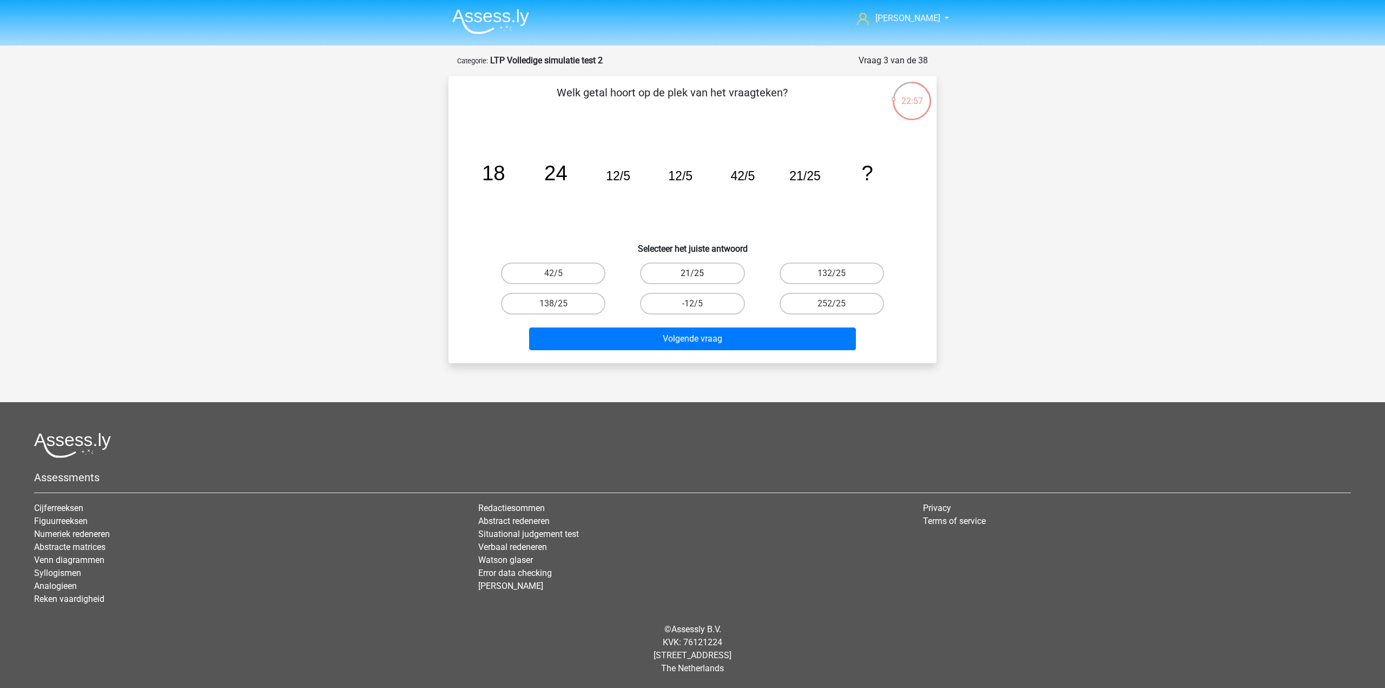
radio input "true"
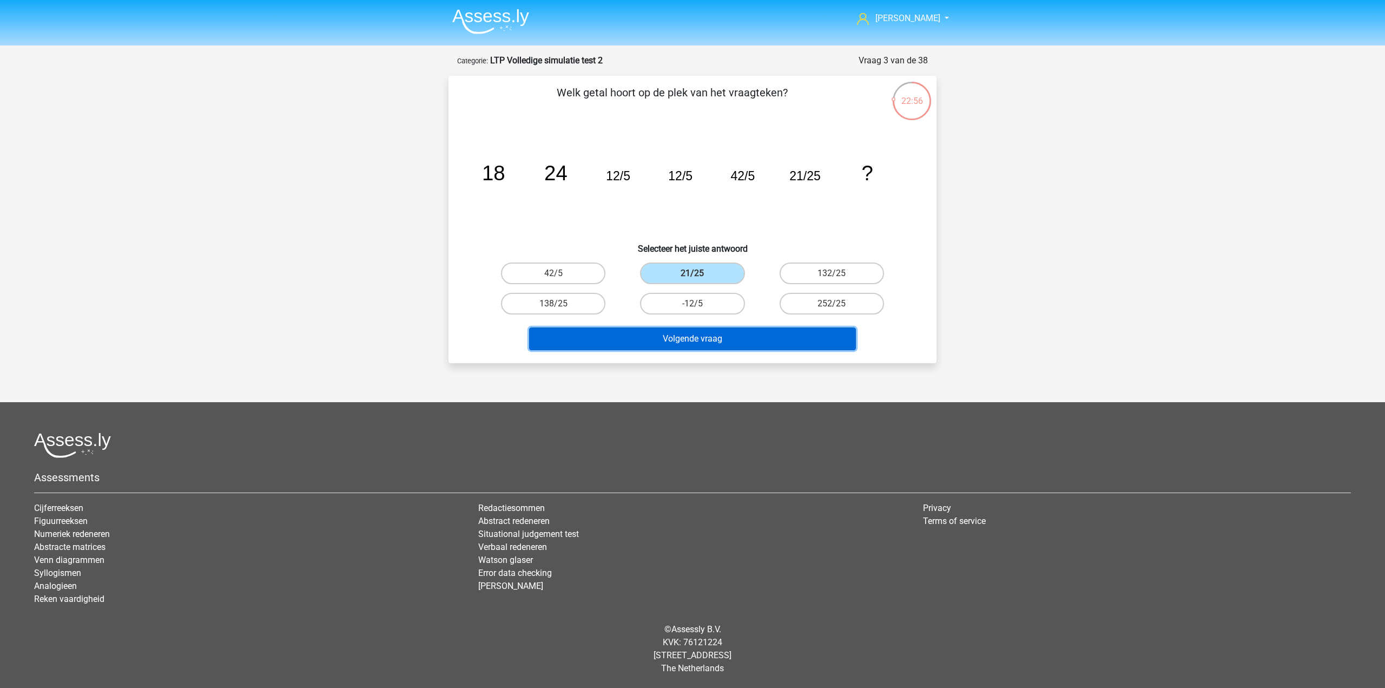
click at [676, 344] on button "Volgende vraag" at bounding box center [692, 338] width 327 height 23
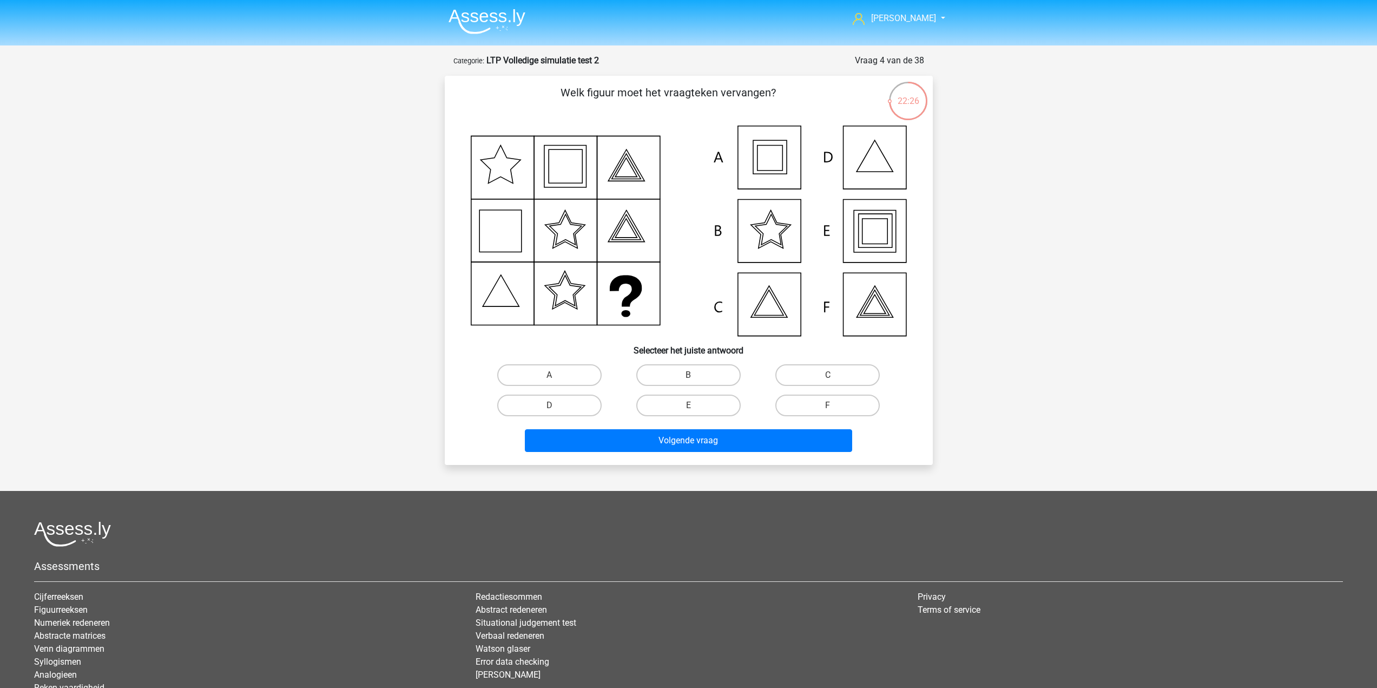
click at [869, 231] on icon at bounding box center [689, 231] width 436 height 211
drag, startPoint x: 711, startPoint y: 399, endPoint x: 705, endPoint y: 405, distance: 7.7
click at [712, 399] on label "E" at bounding box center [688, 406] width 104 height 22
click at [695, 405] on input "E" at bounding box center [691, 408] width 7 height 7
radio input "true"
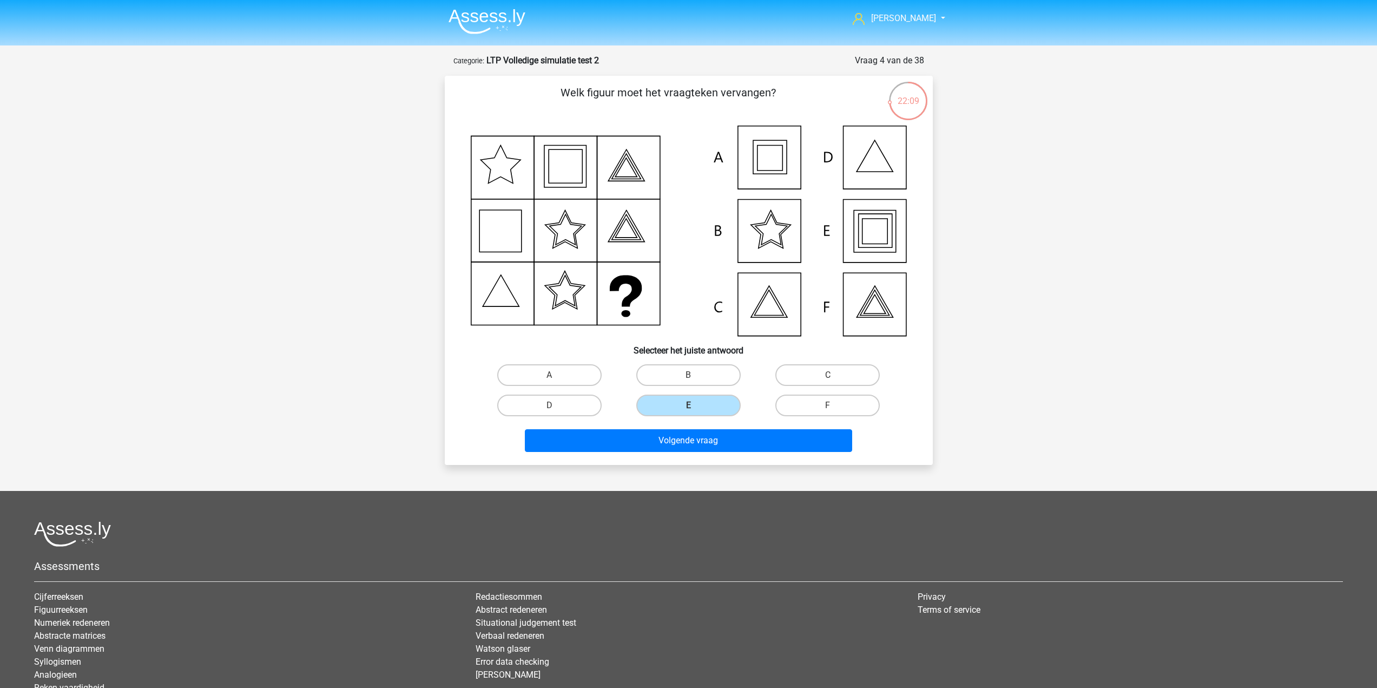
click at [731, 453] on div "Volgende vraag" at bounding box center [689, 442] width 418 height 27
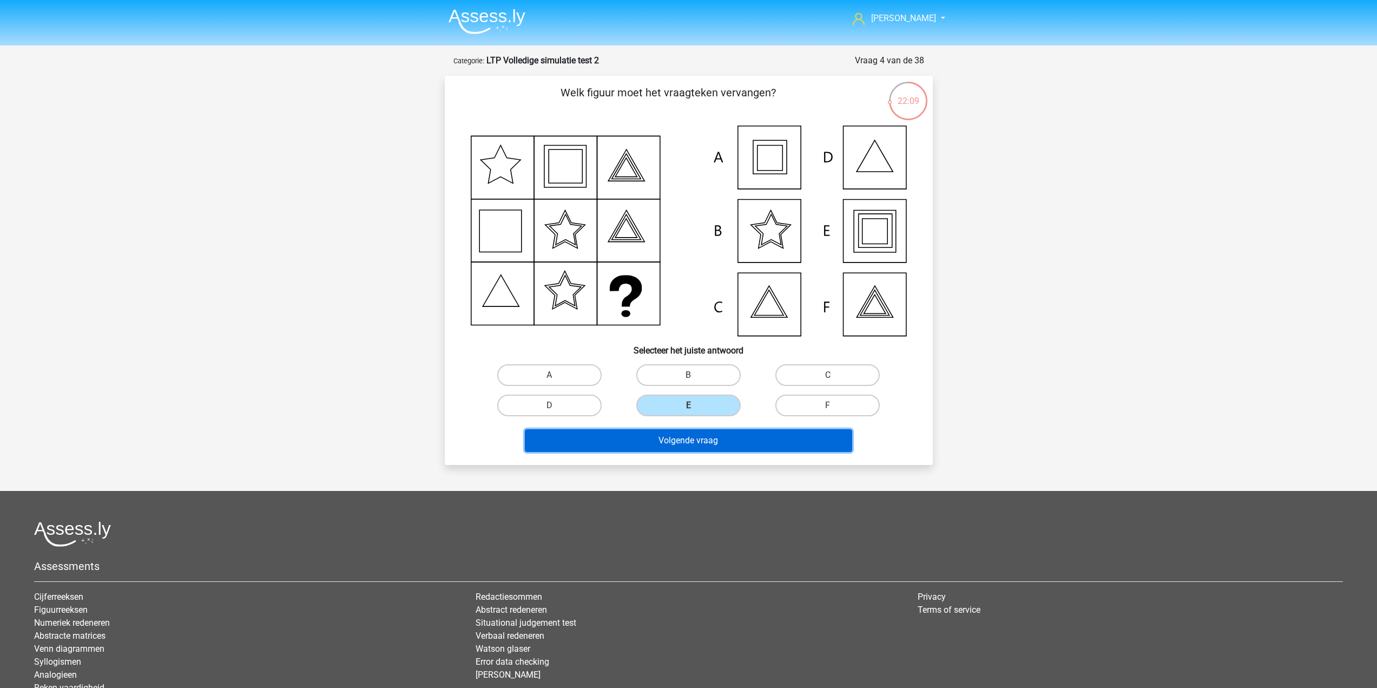
click at [735, 447] on button "Volgende vraag" at bounding box center [688, 440] width 327 height 23
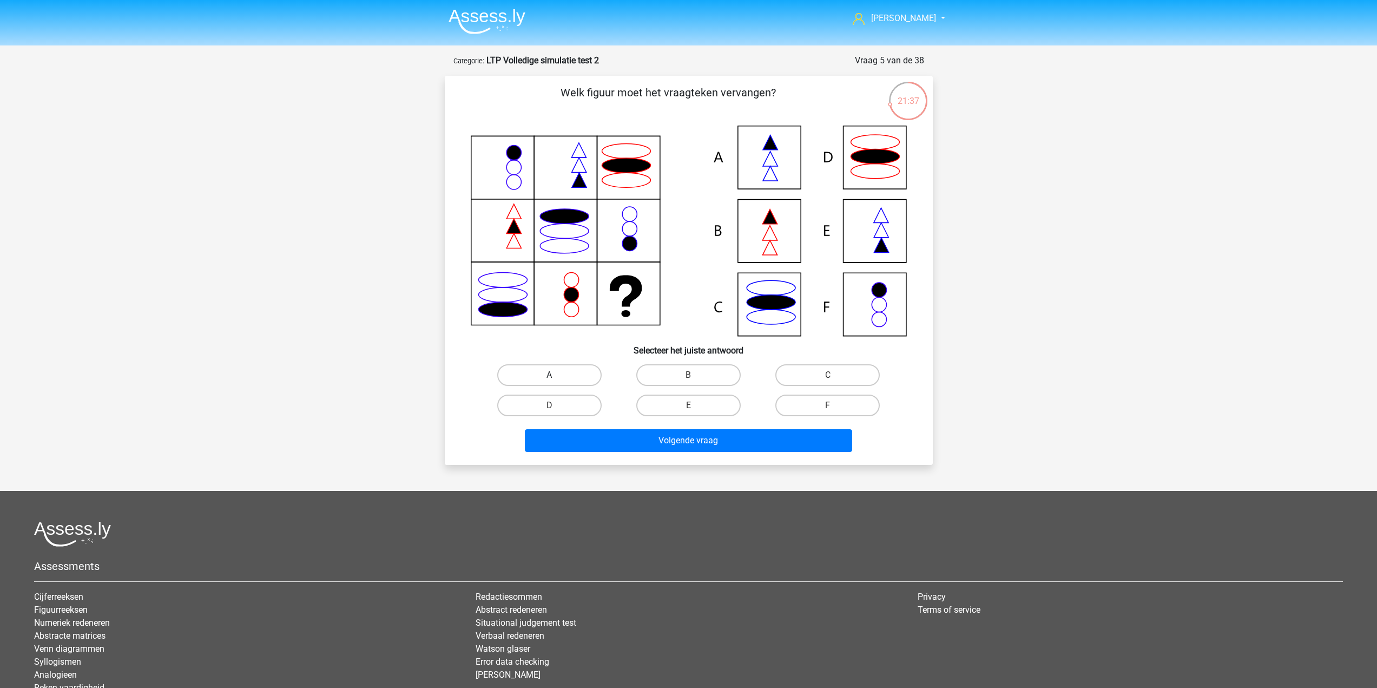
click at [536, 366] on label "A" at bounding box center [549, 375] width 104 height 22
click at [549, 375] on input "A" at bounding box center [552, 378] width 7 height 7
radio input "true"
click at [611, 455] on div "Volgende vraag" at bounding box center [689, 442] width 418 height 27
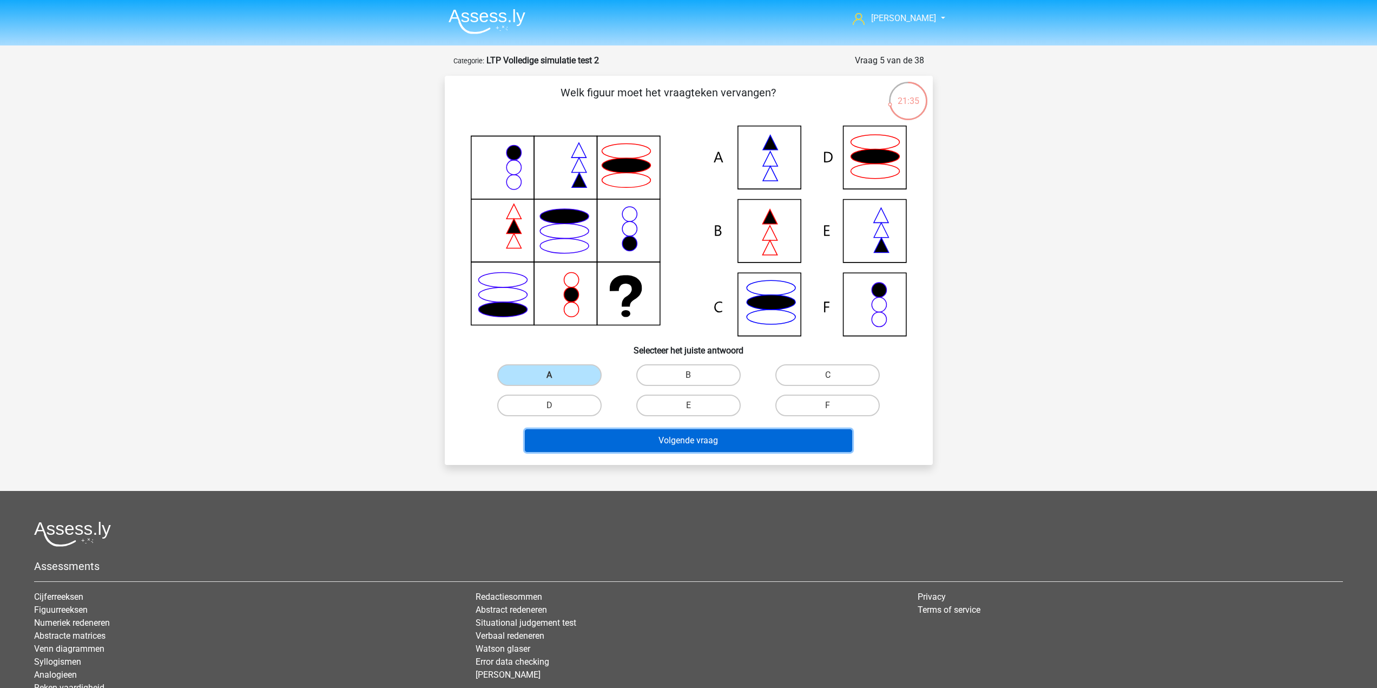
click at [613, 446] on button "Volgende vraag" at bounding box center [688, 440] width 327 height 23
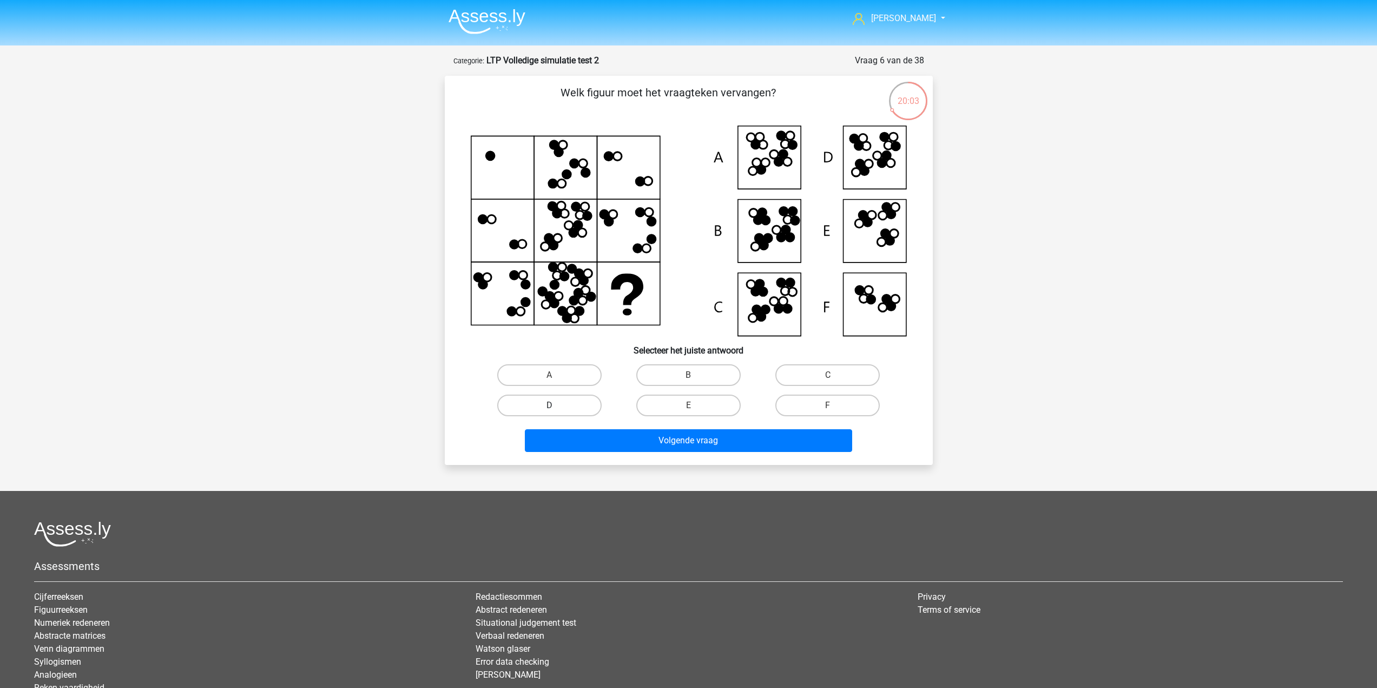
click at [564, 399] on label "D" at bounding box center [549, 406] width 104 height 22
click at [556, 405] on input "D" at bounding box center [552, 408] width 7 height 7
radio input "true"
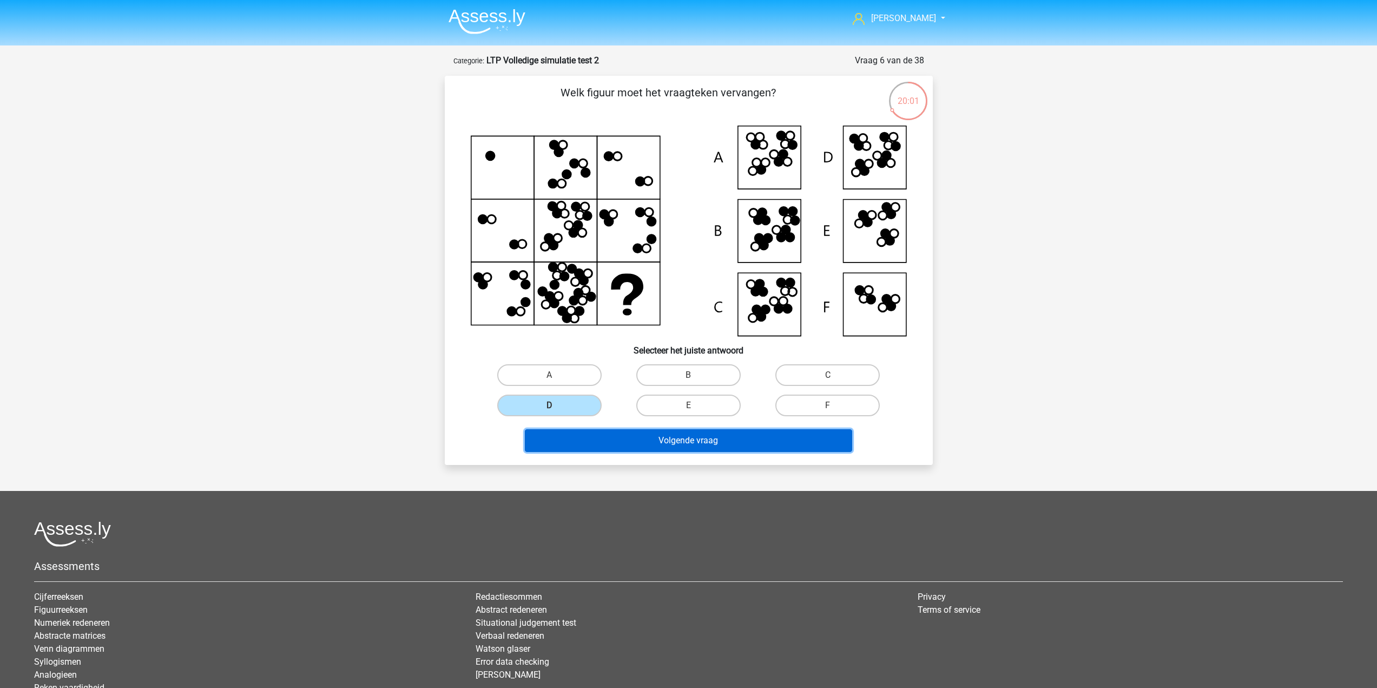
drag, startPoint x: 675, startPoint y: 436, endPoint x: 684, endPoint y: 438, distance: 8.9
click at [676, 437] on button "Volgende vraag" at bounding box center [688, 440] width 327 height 23
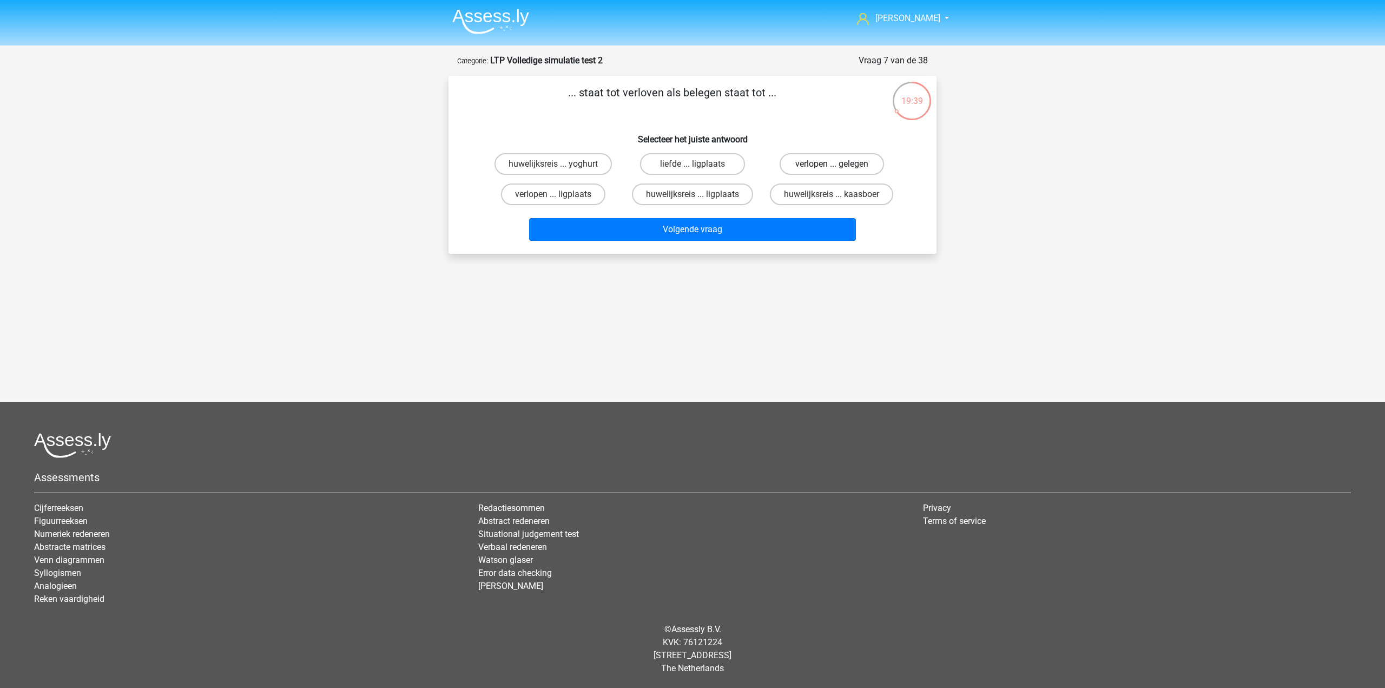
click at [854, 169] on label "verlopen ... gelegen" at bounding box center [832, 164] width 104 height 22
click at [839, 169] on input "verlopen ... gelegen" at bounding box center [835, 167] width 7 height 7
radio input "true"
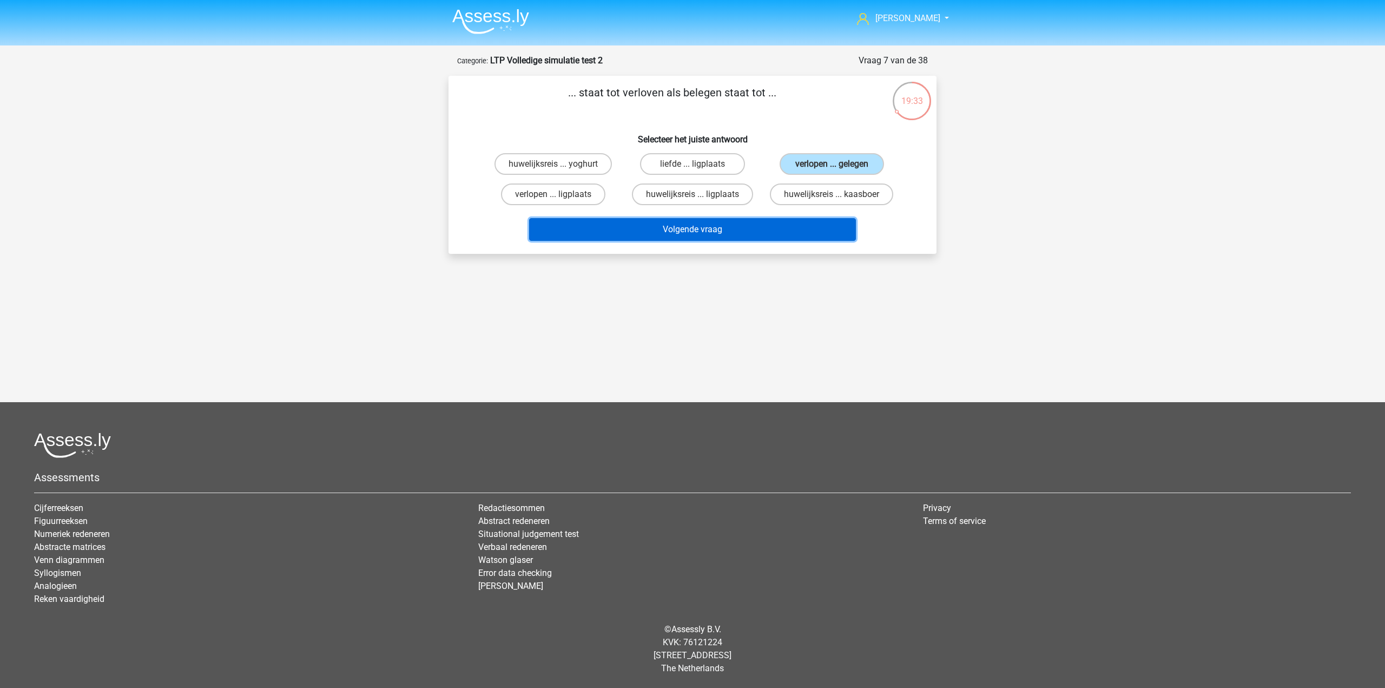
click at [617, 221] on button "Volgende vraag" at bounding box center [692, 229] width 327 height 23
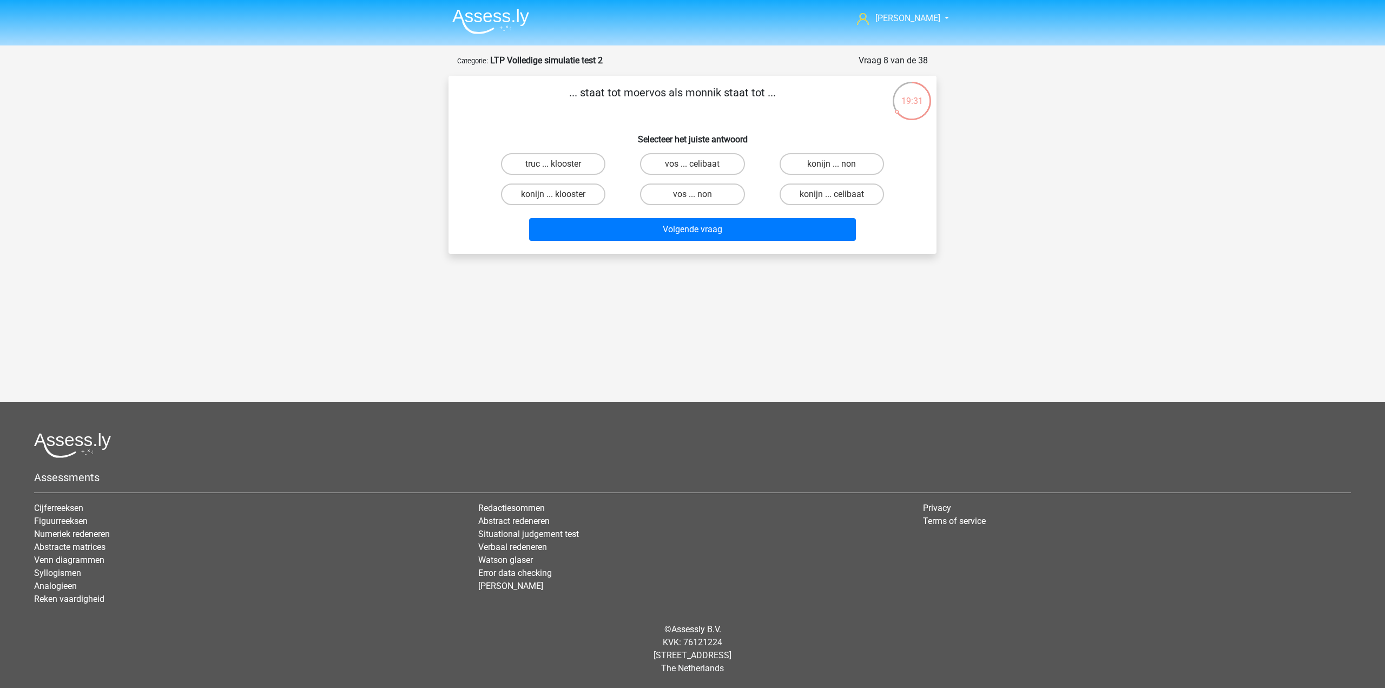
click at [665, 95] on p "... staat tot moervos als monnik staat tot ..." at bounding box center [672, 100] width 413 height 32
click at [654, 126] on h6 "Selecteer het juiste antwoord" at bounding box center [692, 135] width 453 height 19
click at [709, 84] on p "... staat tot moervos als monnik staat tot ..." at bounding box center [672, 100] width 413 height 32
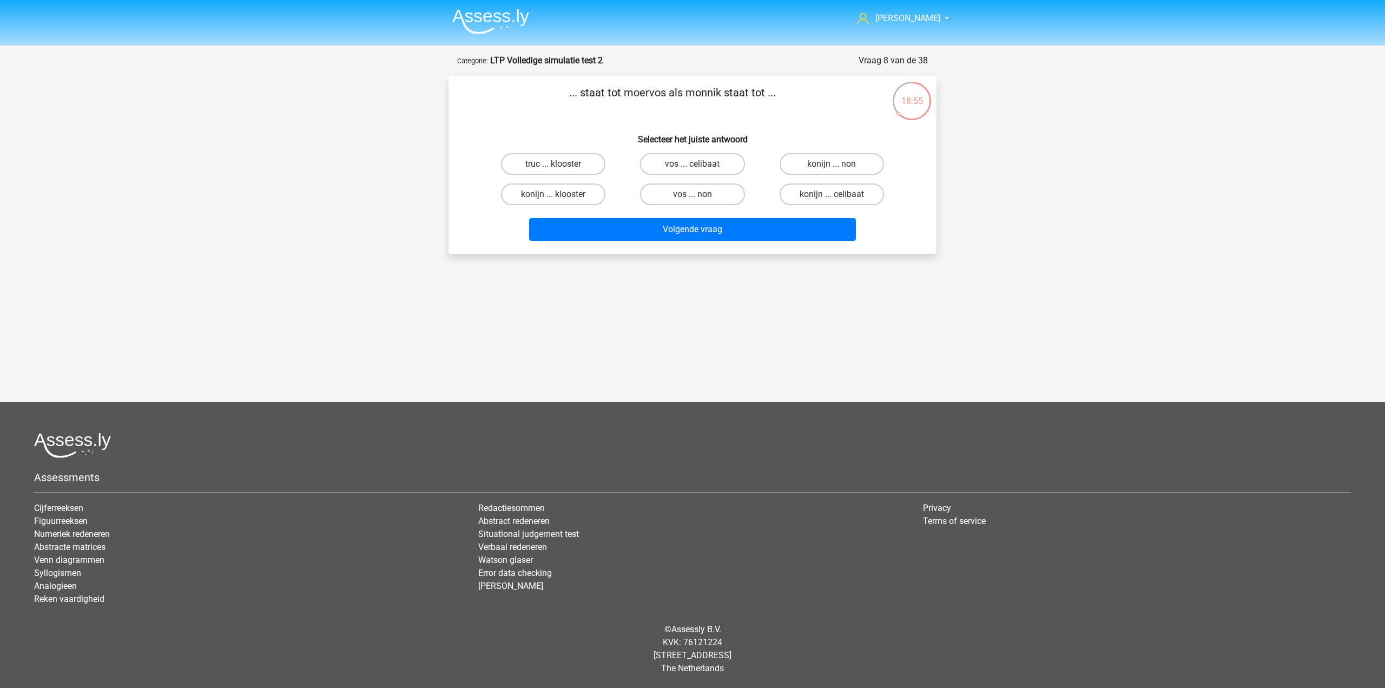
click at [709, 84] on p "... staat tot moervos als monnik staat tot ..." at bounding box center [672, 100] width 413 height 32
click at [725, 109] on p "... staat tot moervos als monnik staat tot ..." at bounding box center [672, 100] width 413 height 32
click at [847, 163] on label "konijn ... non" at bounding box center [832, 164] width 104 height 22
click at [839, 164] on input "konijn ... non" at bounding box center [835, 167] width 7 height 7
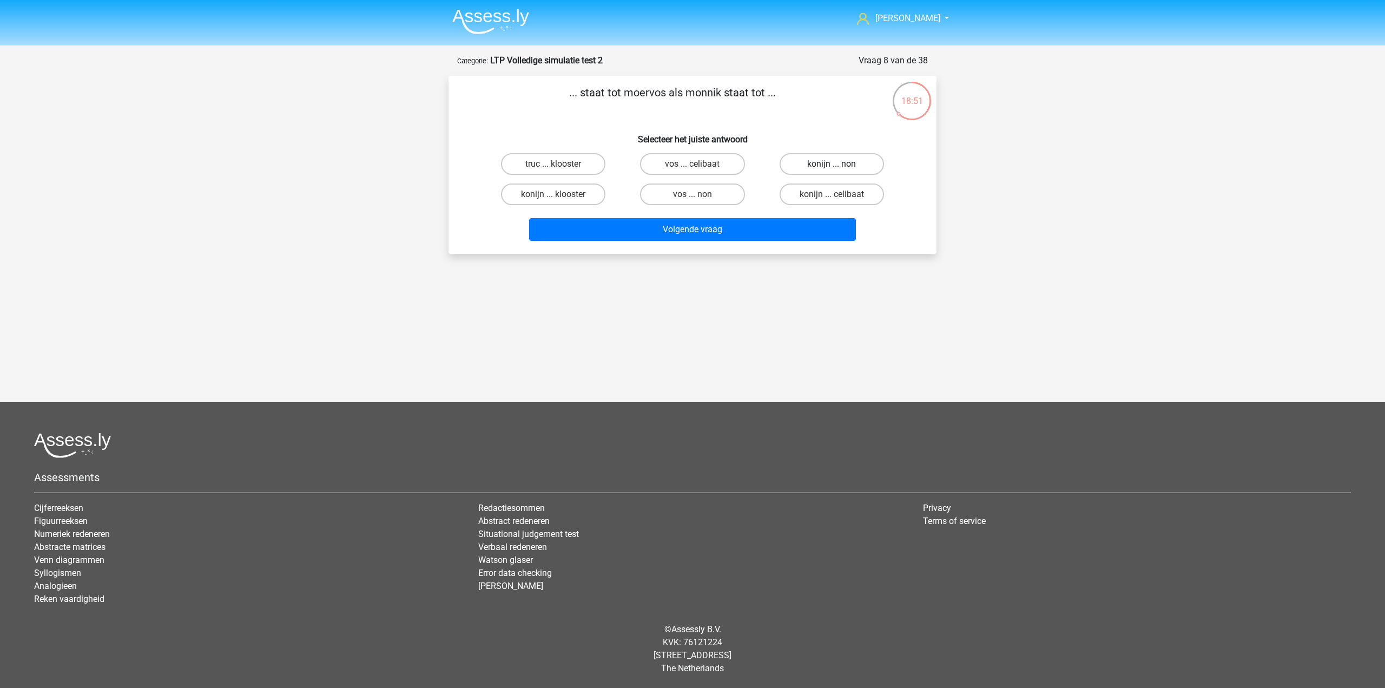
radio input "true"
click at [711, 192] on label "vos ... non" at bounding box center [692, 194] width 104 height 22
click at [700, 194] on input "vos ... non" at bounding box center [696, 197] width 7 height 7
radio input "true"
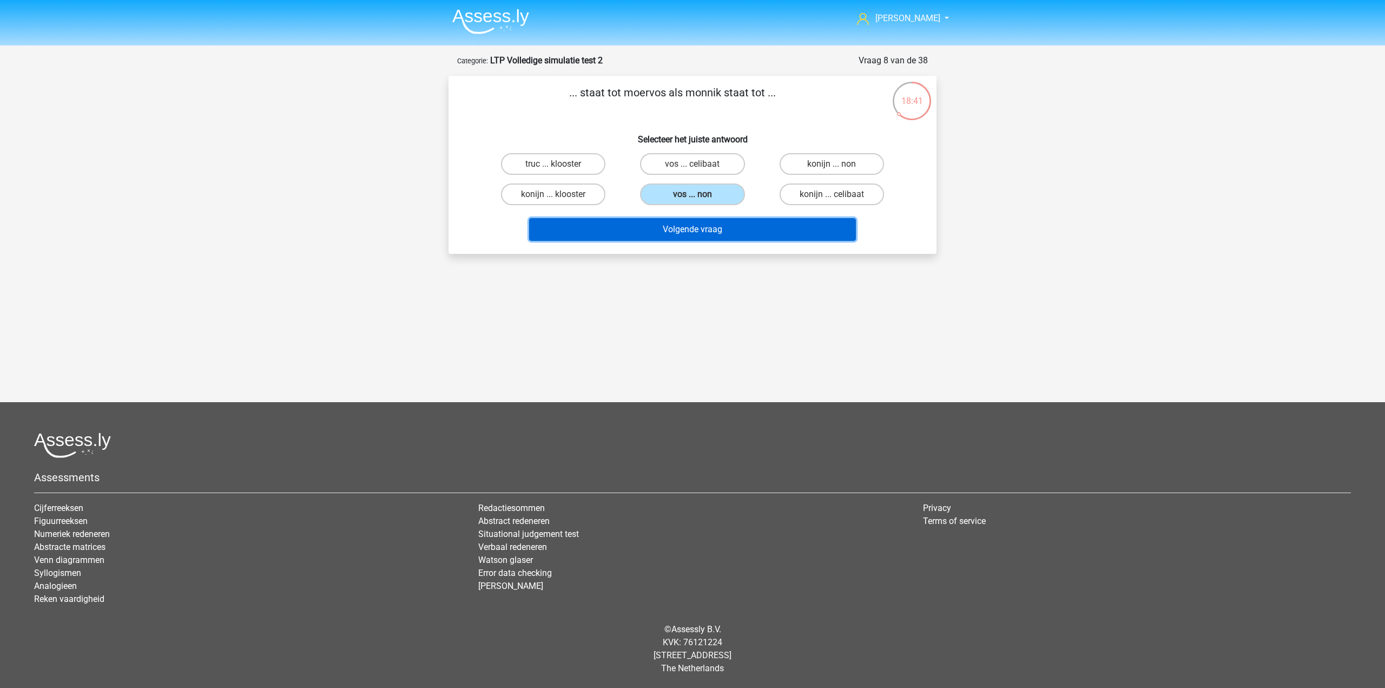
drag, startPoint x: 649, startPoint y: 228, endPoint x: 644, endPoint y: 226, distance: 5.6
click at [649, 228] on button "Volgende vraag" at bounding box center [692, 229] width 327 height 23
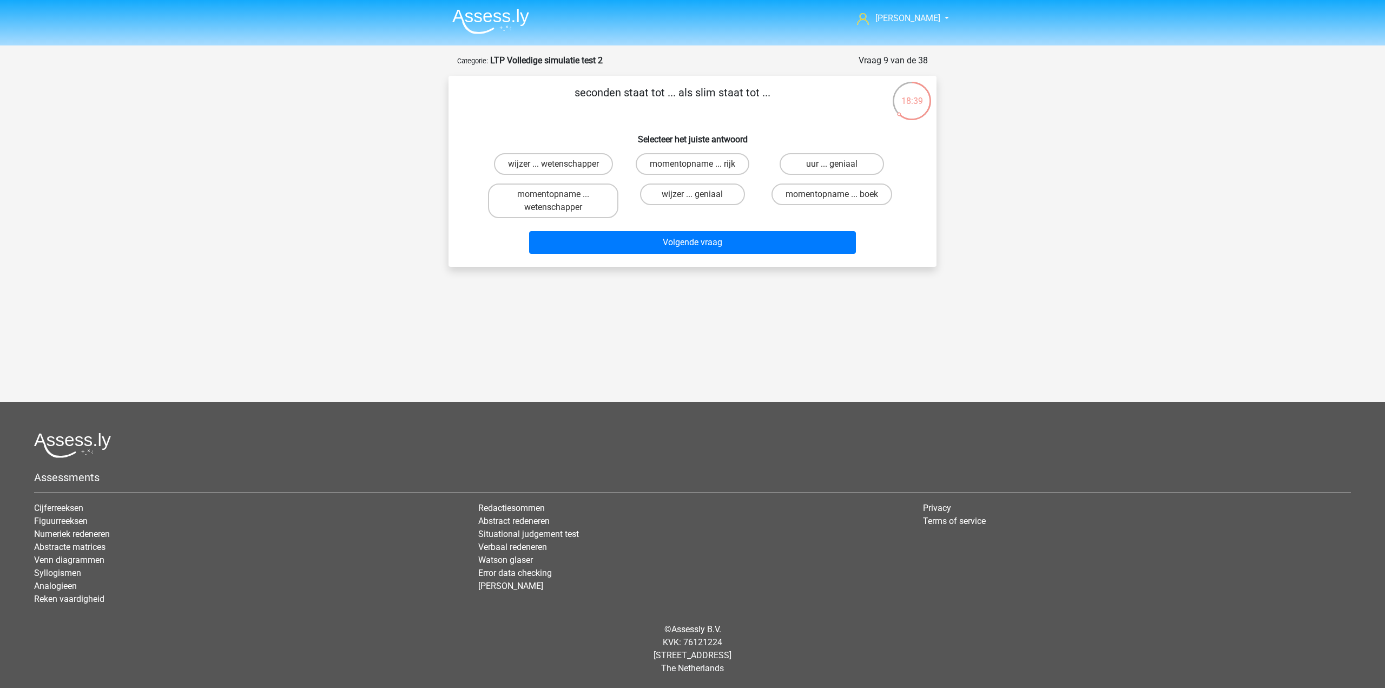
click at [633, 92] on p "seconden staat tot ... als slim staat tot ..." at bounding box center [672, 100] width 413 height 32
click at [635, 107] on p "seconden staat tot ... als slim staat tot ..." at bounding box center [672, 100] width 413 height 32
click at [860, 168] on label "uur ... geniaal" at bounding box center [832, 164] width 104 height 22
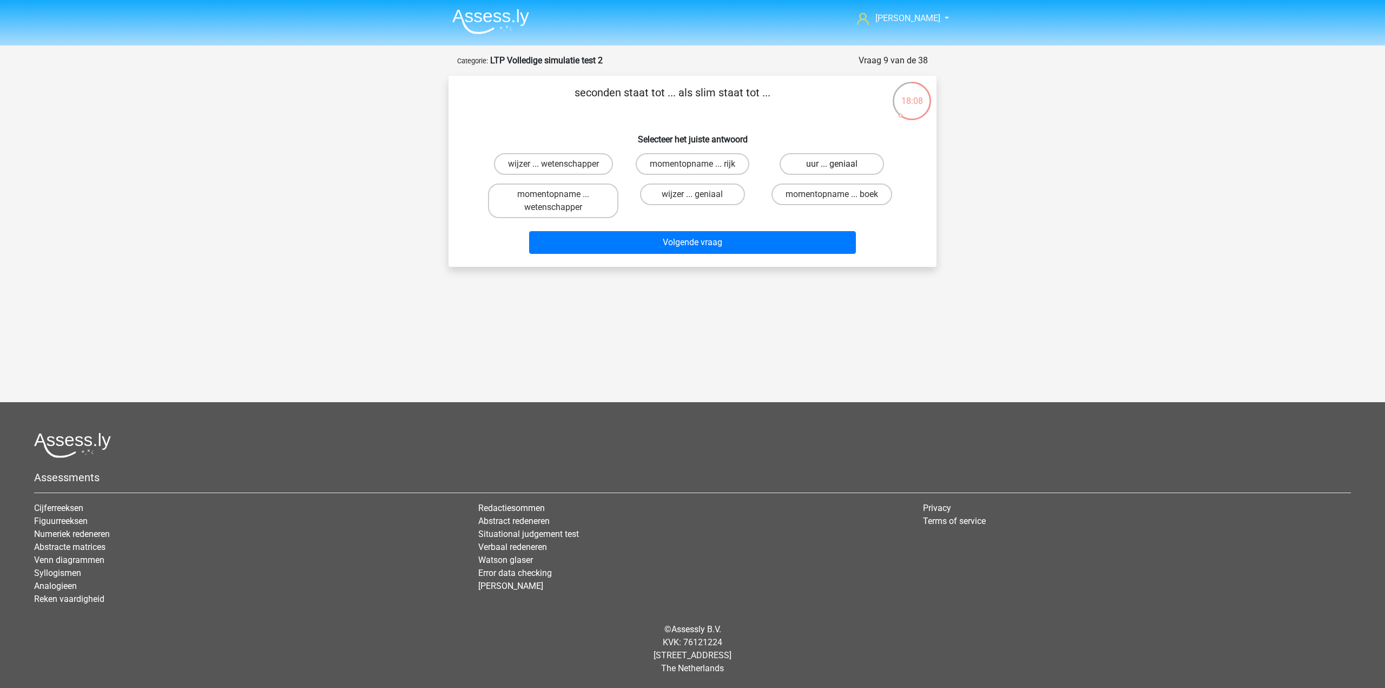
click at [839, 168] on input "uur ... geniaal" at bounding box center [835, 167] width 7 height 7
radio input "true"
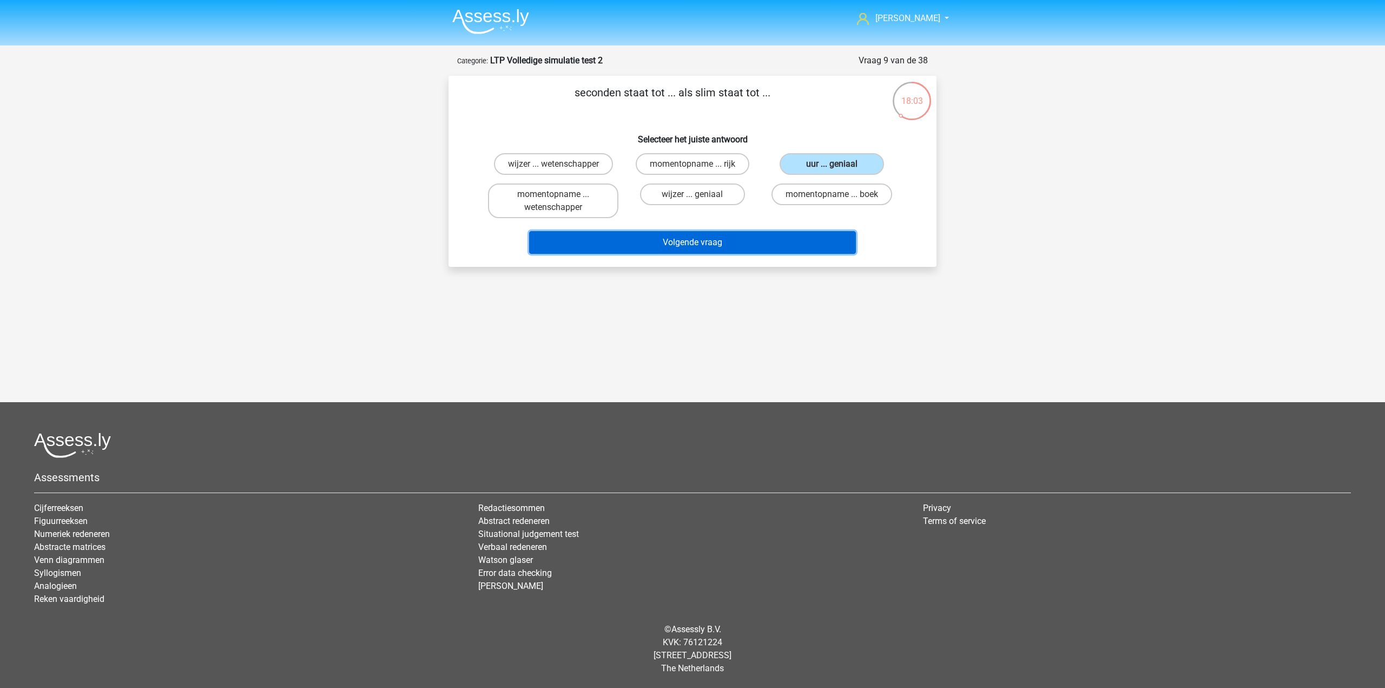
click at [803, 242] on button "Volgende vraag" at bounding box center [692, 242] width 327 height 23
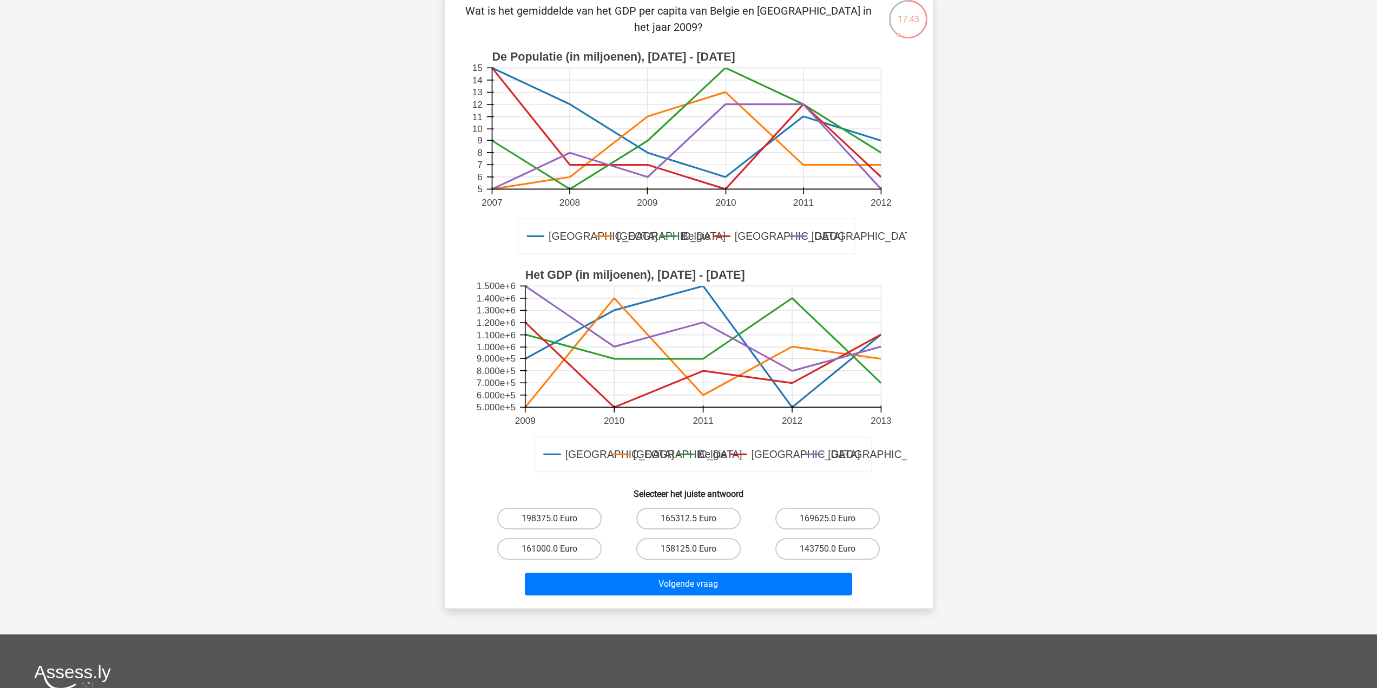
scroll to position [108, 0]
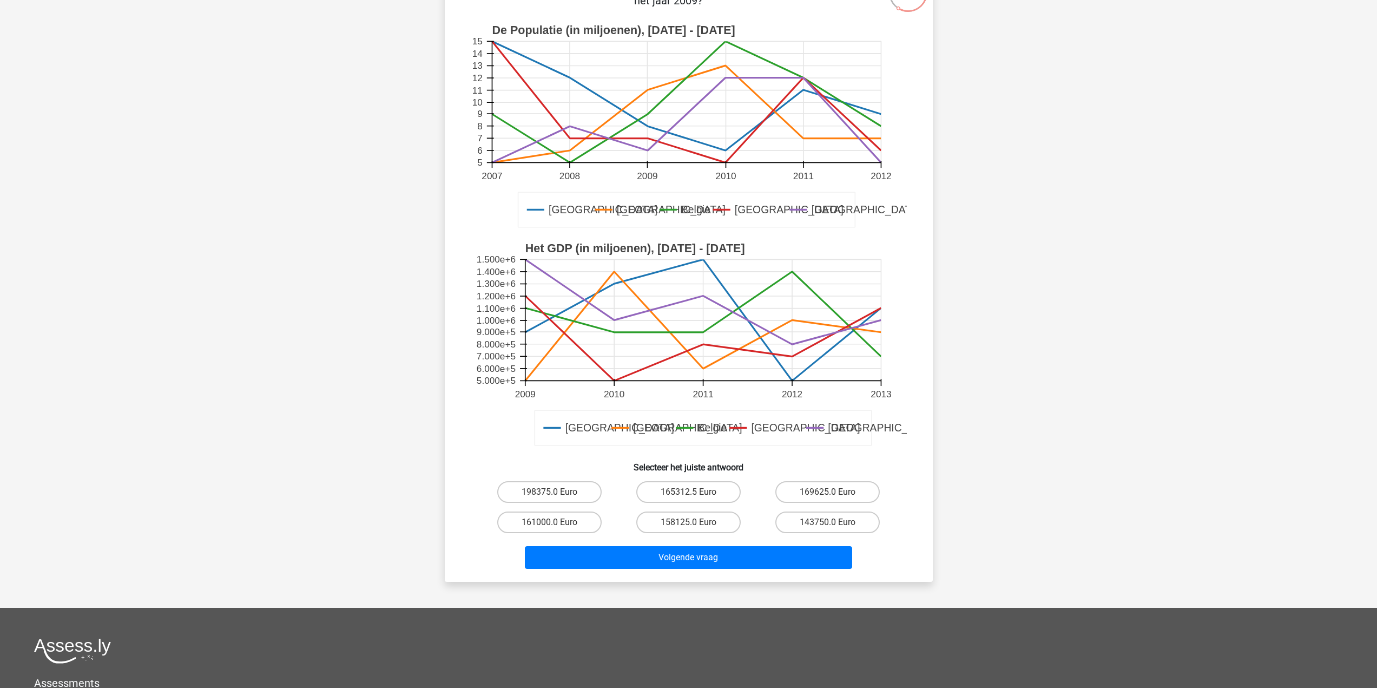
click at [755, 429] on text "[GEOGRAPHIC_DATA]" at bounding box center [805, 428] width 109 height 12
click at [799, 337] on rect at bounding box center [703, 320] width 356 height 121
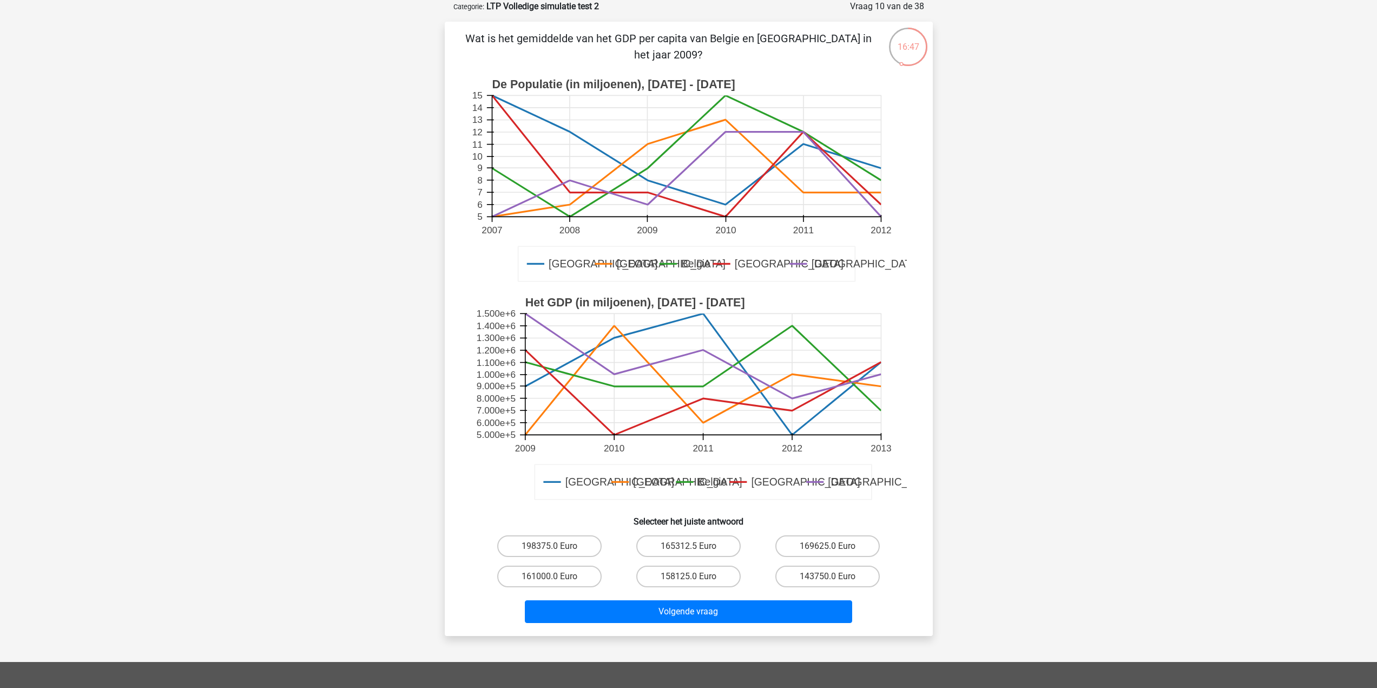
scroll to position [0, 0]
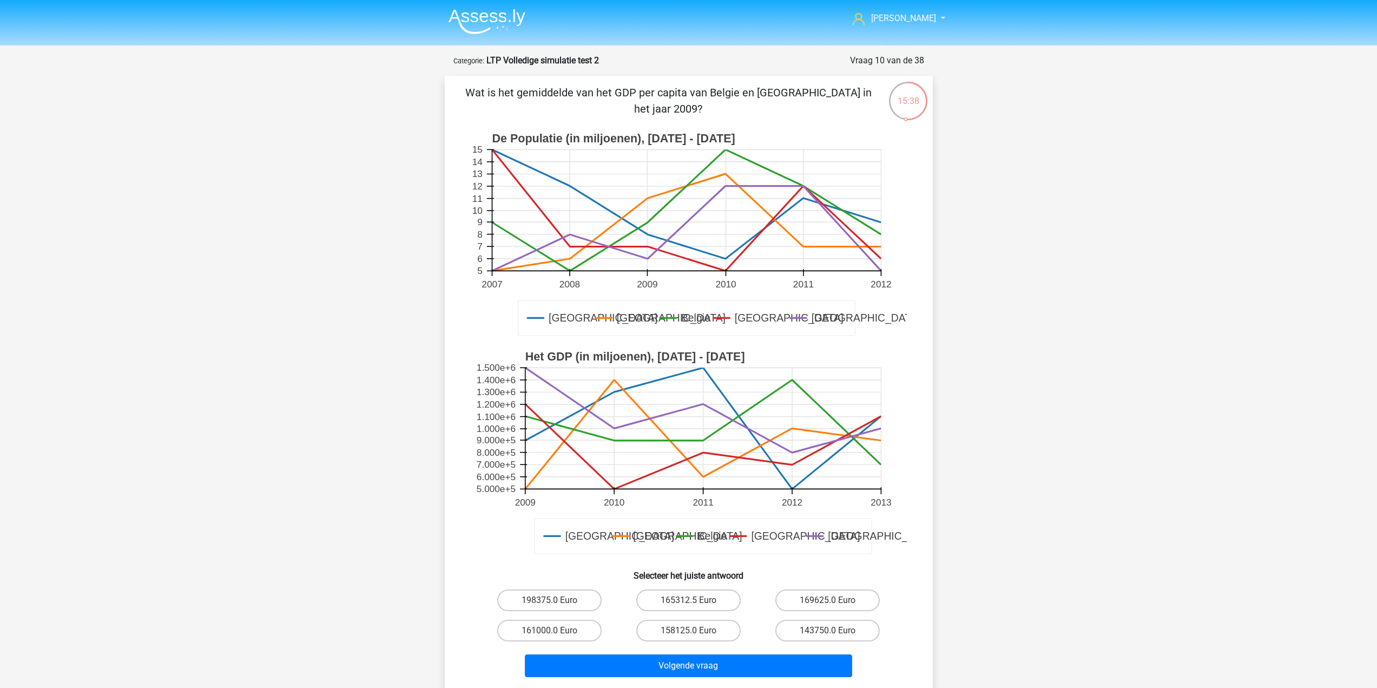
drag, startPoint x: 522, startPoint y: 386, endPoint x: 556, endPoint y: 515, distance: 132.7
click at [557, 515] on rect at bounding box center [689, 453] width 436 height 218
click at [666, 84] on div "Wat is het gemiddelde van het GDP per capita van Belgie en Luxemburg in het jaa…" at bounding box center [689, 383] width 488 height 614
click at [668, 88] on p "Wat is het gemiddelde van het GDP per capita van Belgie en [GEOGRAPHIC_DATA] in…" at bounding box center [668, 100] width 413 height 32
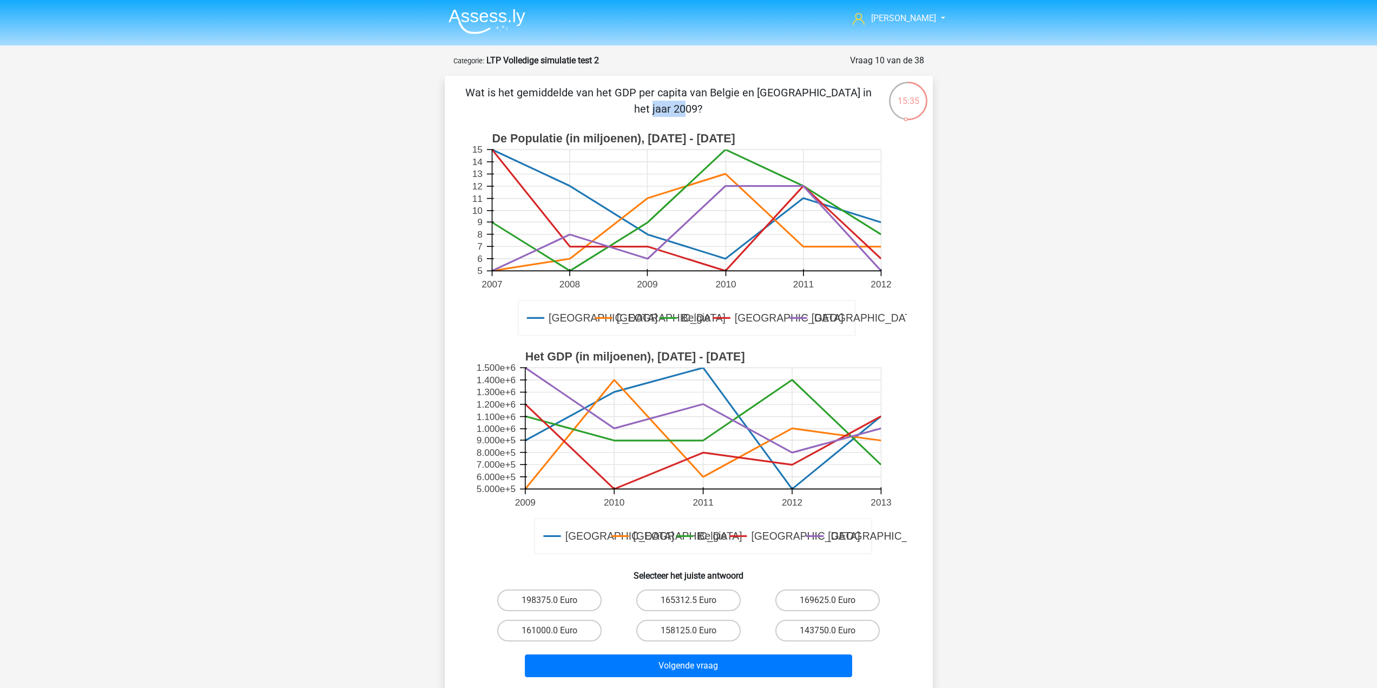
click at [668, 88] on p "Wat is het gemiddelde van het GDP per capita van Belgie en [GEOGRAPHIC_DATA] in…" at bounding box center [668, 100] width 413 height 32
click at [673, 105] on p "Wat is het gemiddelde van het GDP per capita van Belgie en [GEOGRAPHIC_DATA] in…" at bounding box center [668, 100] width 413 height 32
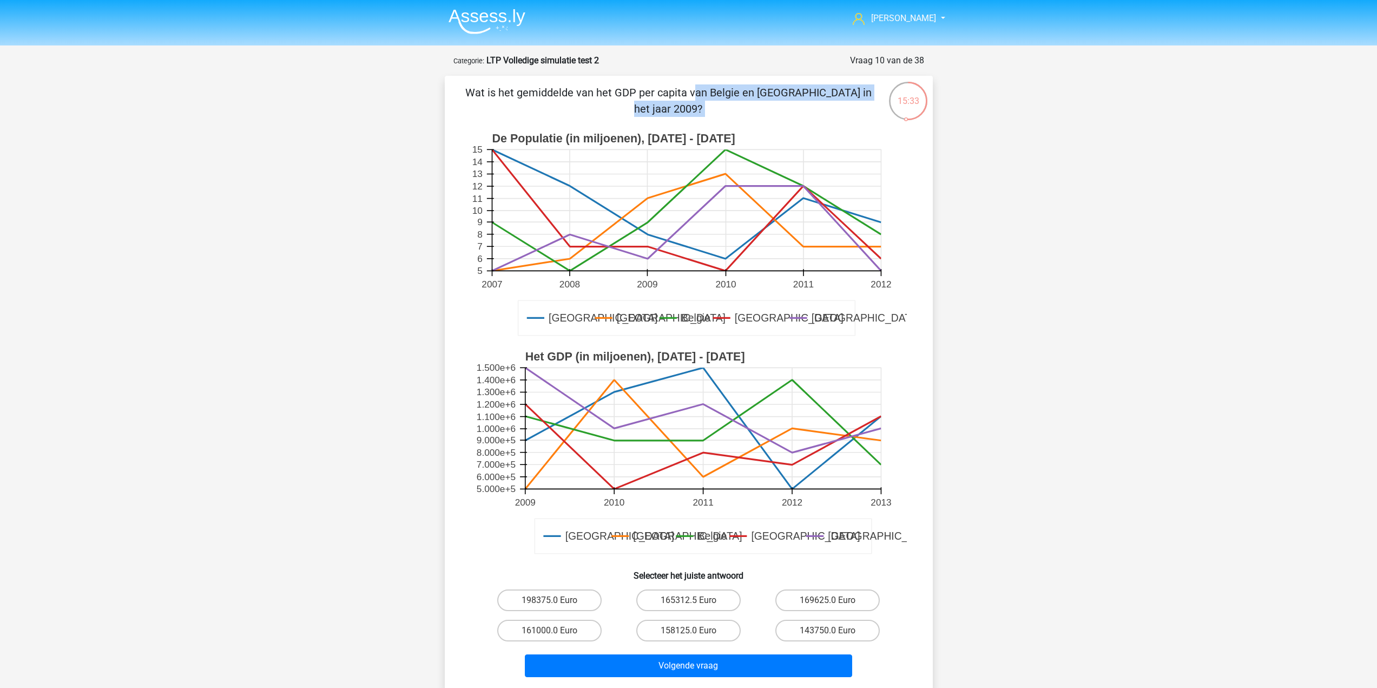
click at [683, 109] on p "Wat is het gemiddelde van het GDP per capita van Belgie en [GEOGRAPHIC_DATA] in…" at bounding box center [668, 100] width 413 height 32
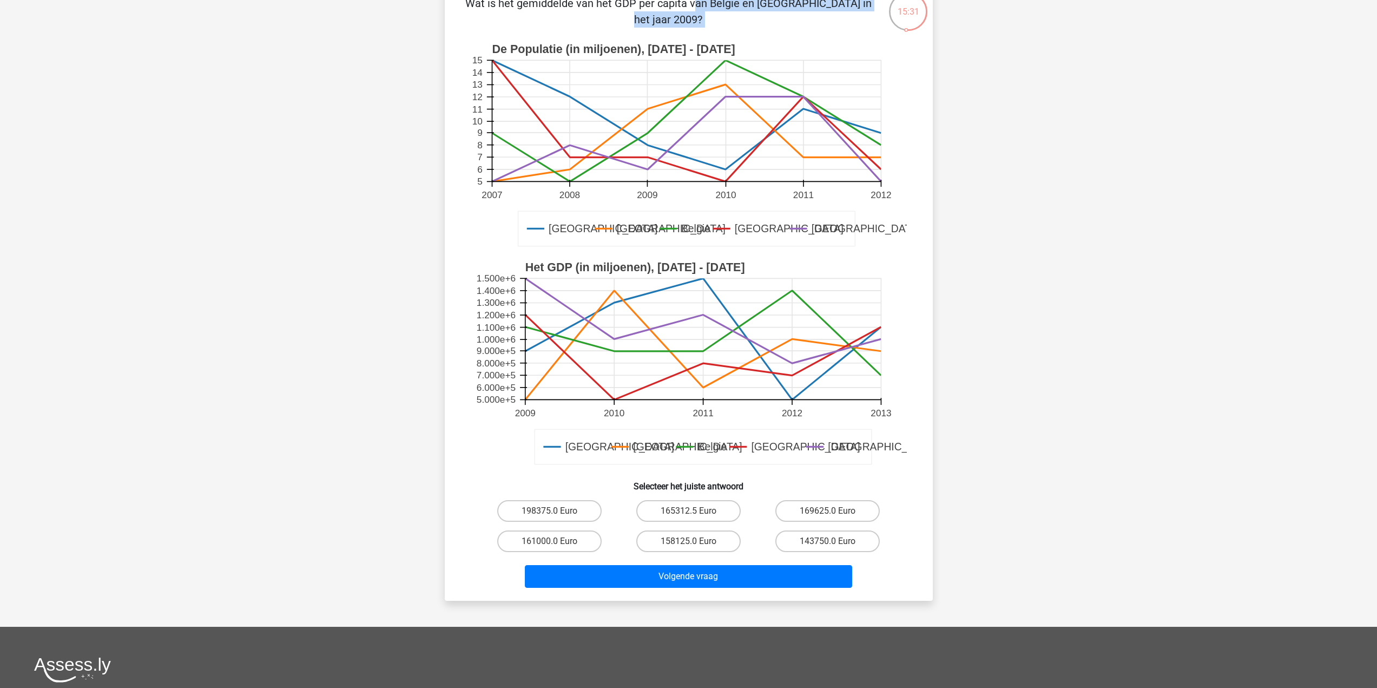
scroll to position [108, 0]
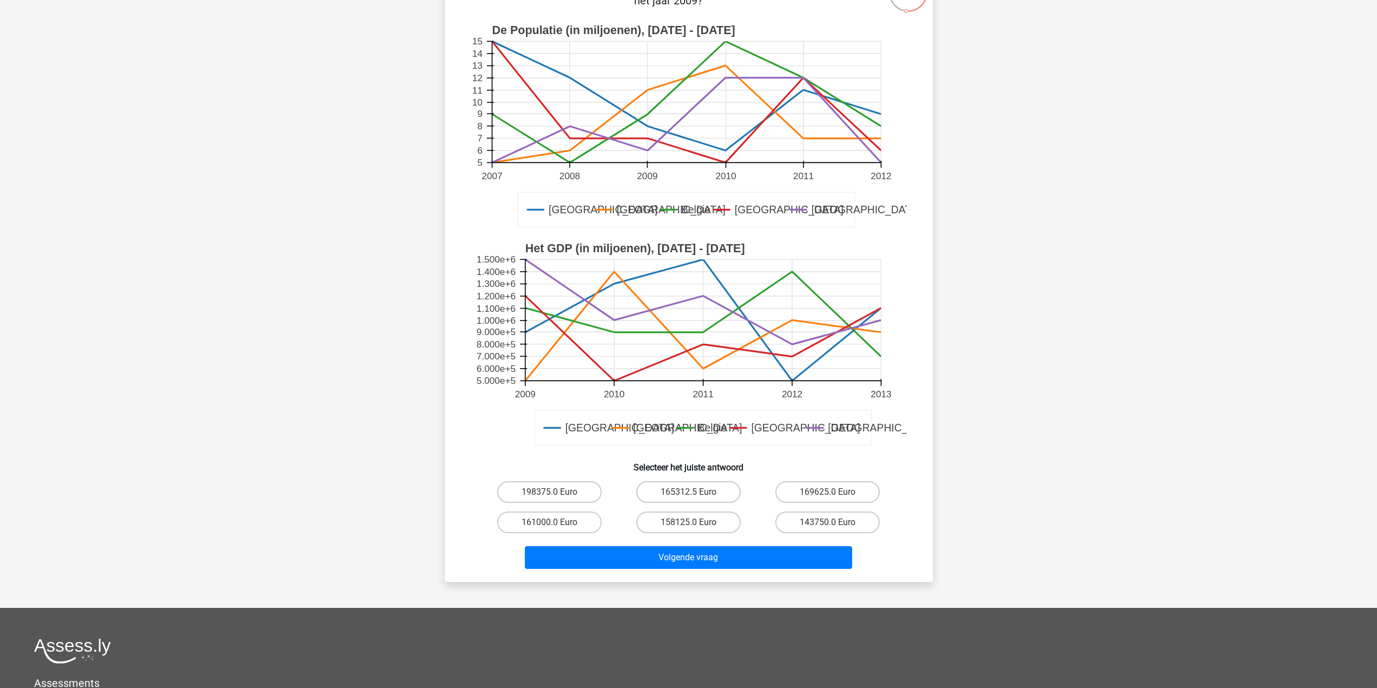
drag, startPoint x: 519, startPoint y: 297, endPoint x: 536, endPoint y: 338, distance: 45.1
click at [536, 338] on g "Duitsland Frankrijk Belgie Luxemburg Londen Het GDP (in miljoenen), 2009 - 2013…" at bounding box center [704, 345] width 466 height 218
click at [536, 339] on rect at bounding box center [703, 320] width 356 height 121
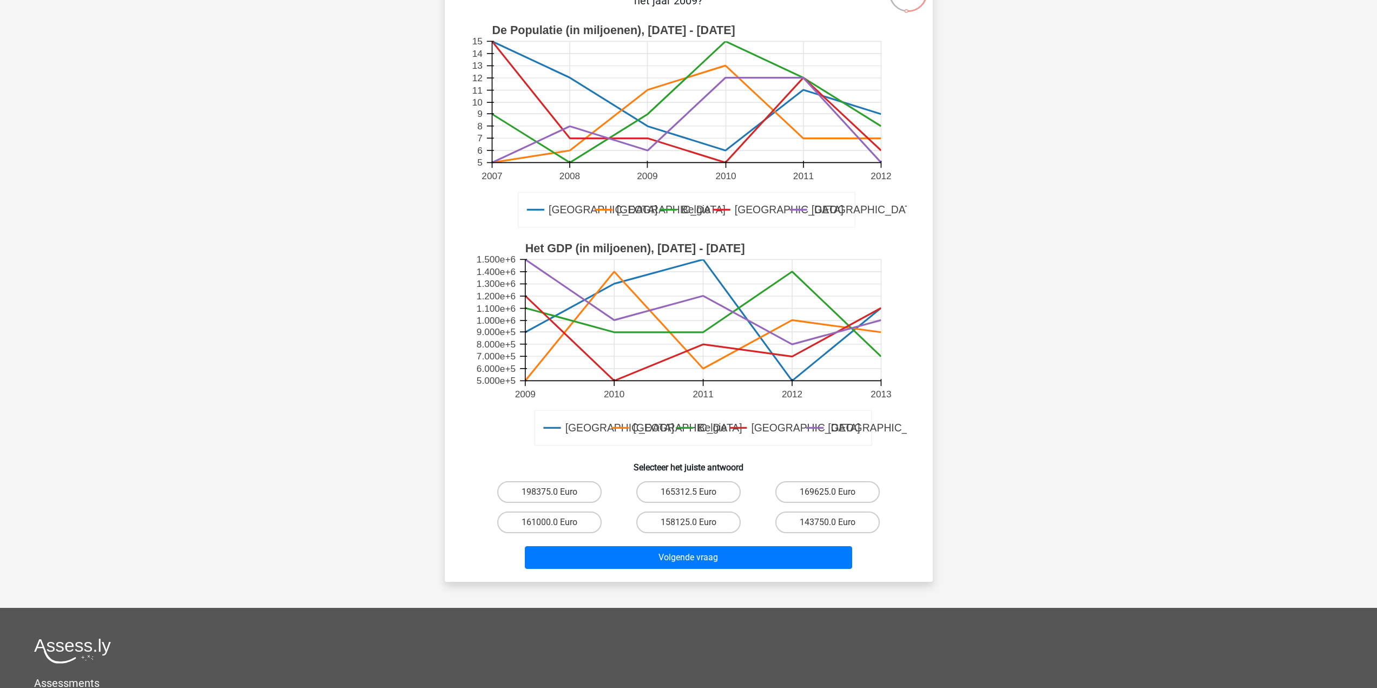
click at [540, 364] on icon at bounding box center [703, 326] width 356 height 109
click at [555, 519] on label "161000.0 Euro" at bounding box center [549, 522] width 104 height 22
click at [555, 522] on input "161000.0 Euro" at bounding box center [552, 525] width 7 height 7
radio input "true"
click at [589, 537] on div "161000.0 Euro" at bounding box center [549, 522] width 139 height 30
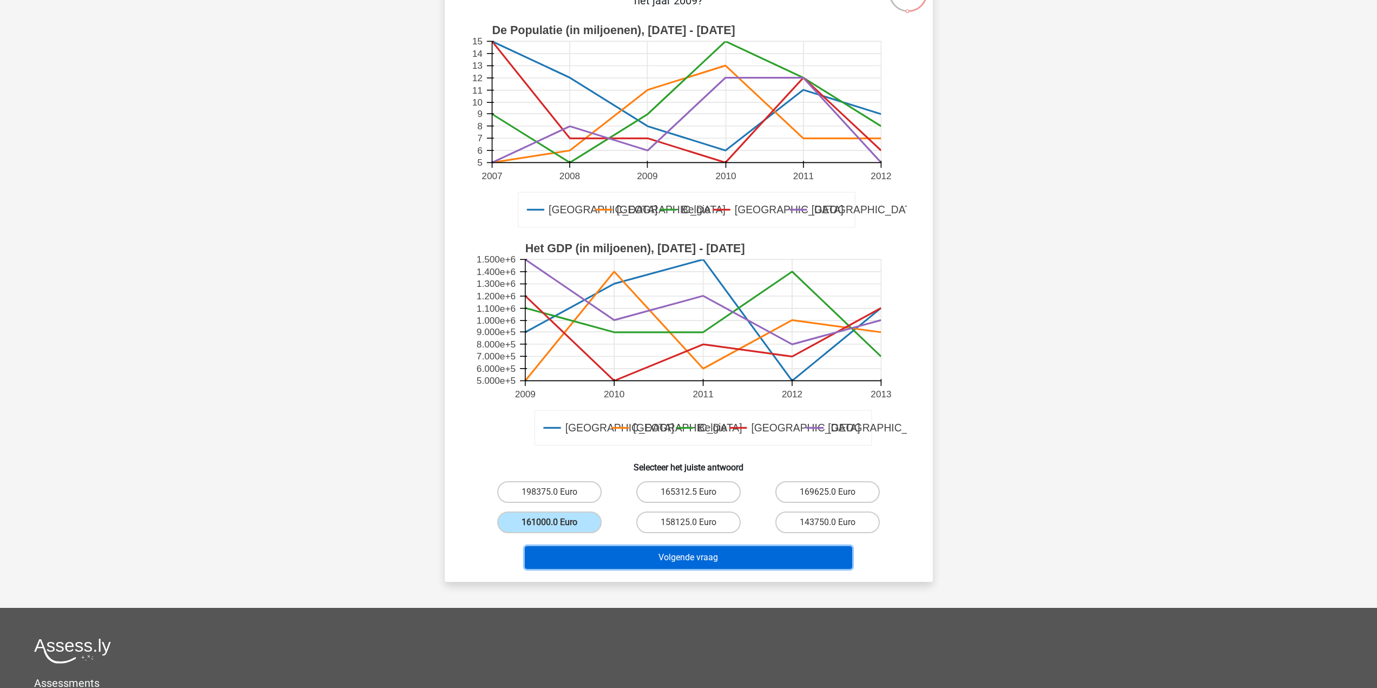
click at [599, 557] on button "Volgende vraag" at bounding box center [688, 557] width 327 height 23
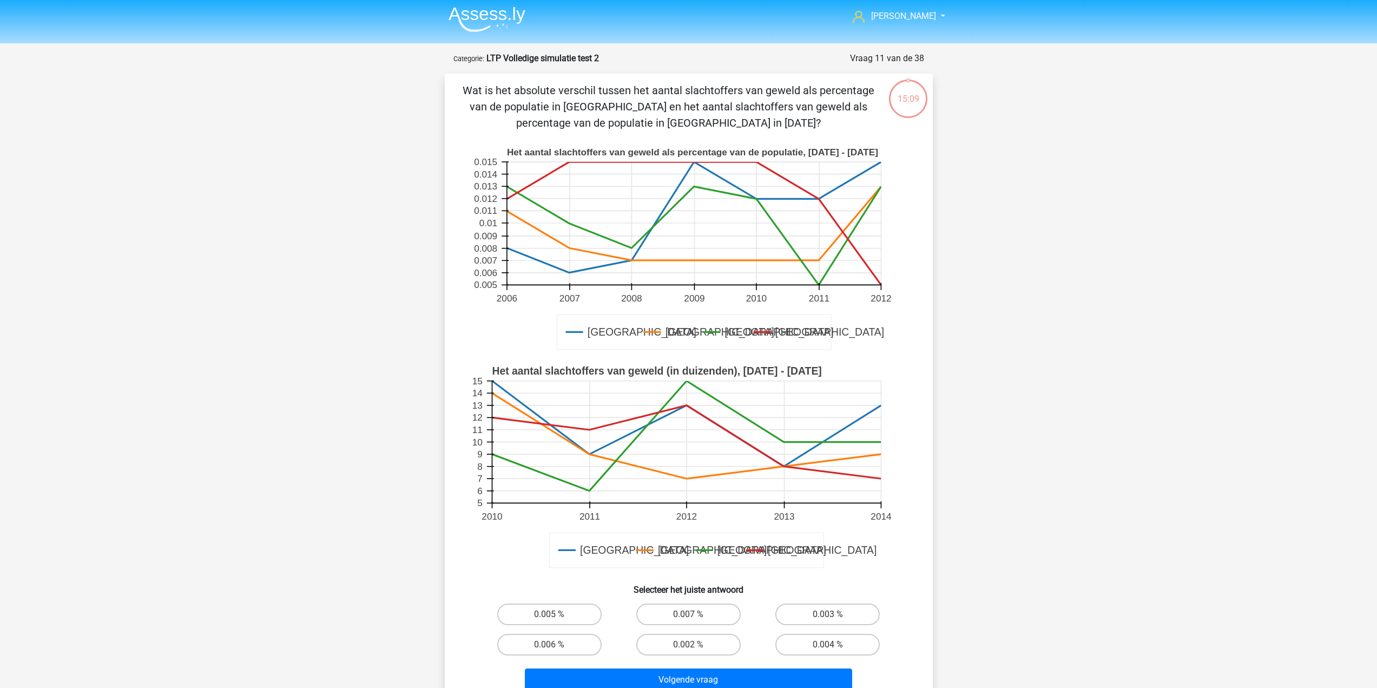
scroll to position [0, 0]
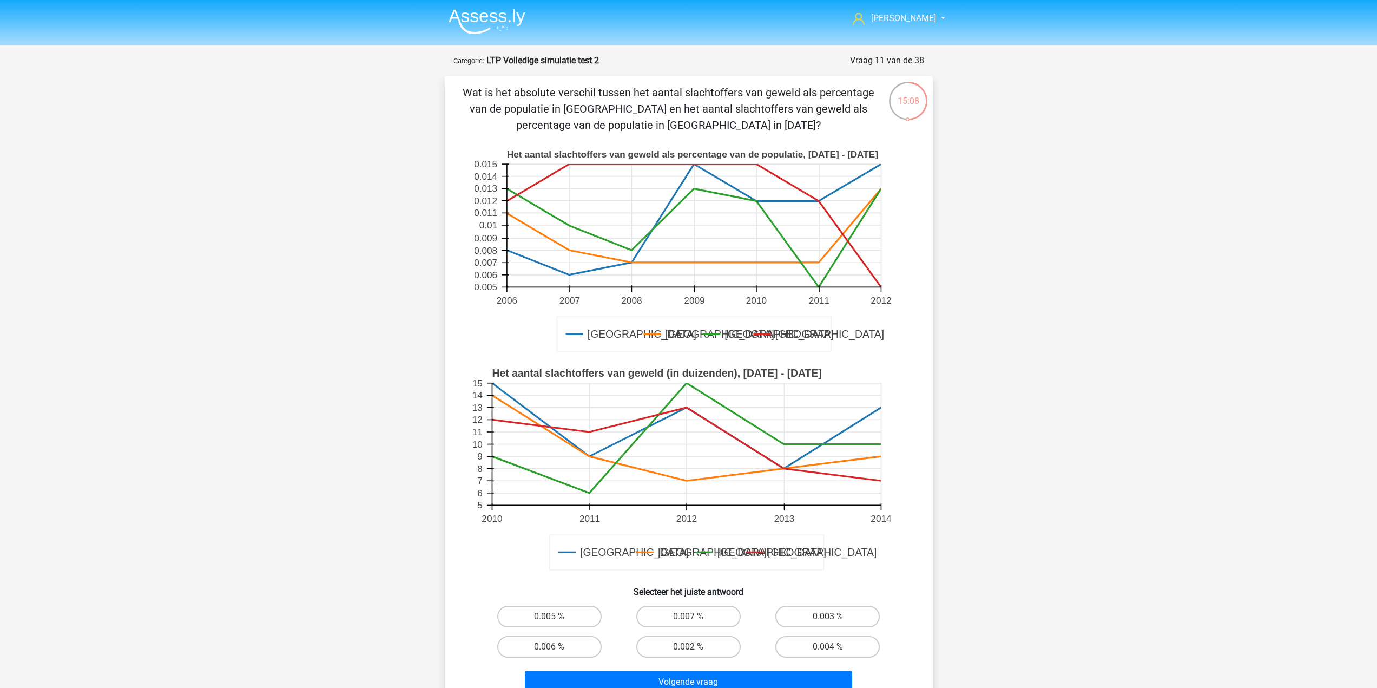
click at [669, 91] on p "Wat is het absolute verschil tussen het aantal slachtoffers van geweld als perc…" at bounding box center [668, 108] width 413 height 49
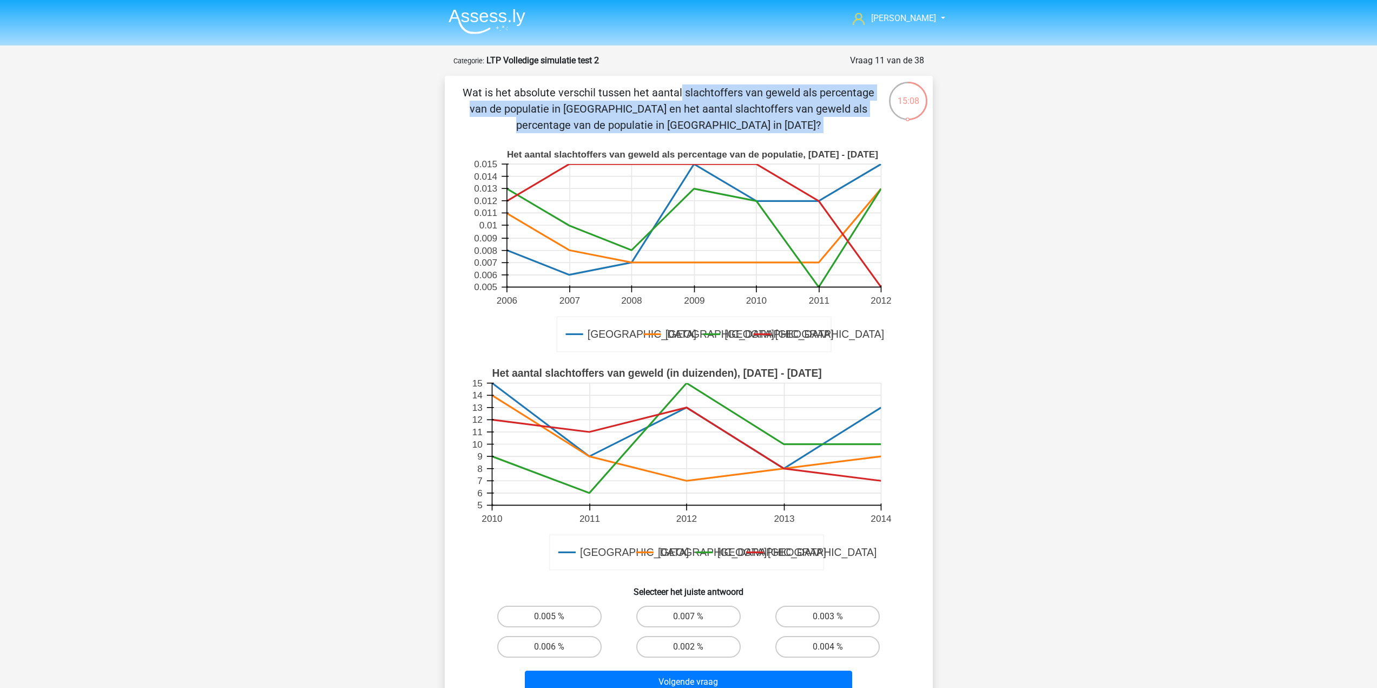
click at [669, 91] on p "Wat is het absolute verschil tussen het aantal slachtoffers van geweld als perc…" at bounding box center [668, 108] width 413 height 49
click at [682, 111] on p "Wat is het absolute verschil tussen het aantal slachtoffers van geweld als perc…" at bounding box center [668, 108] width 413 height 49
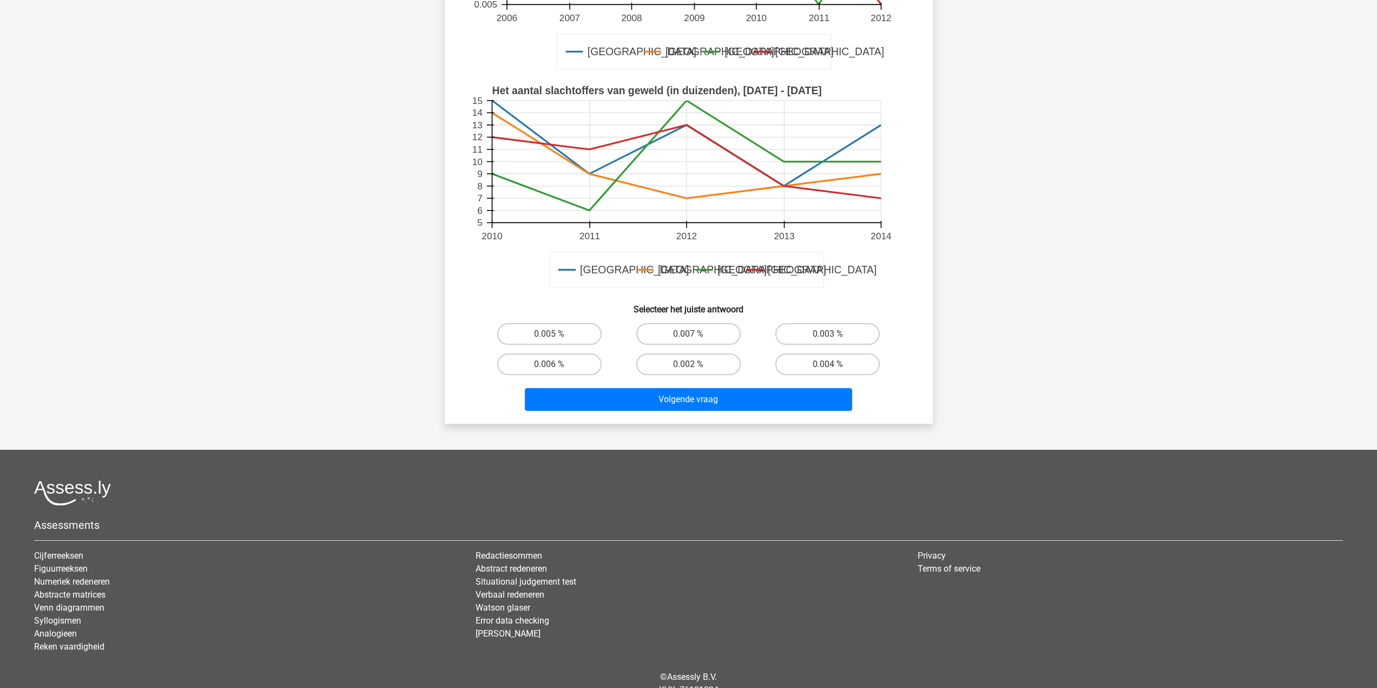
scroll to position [5, 0]
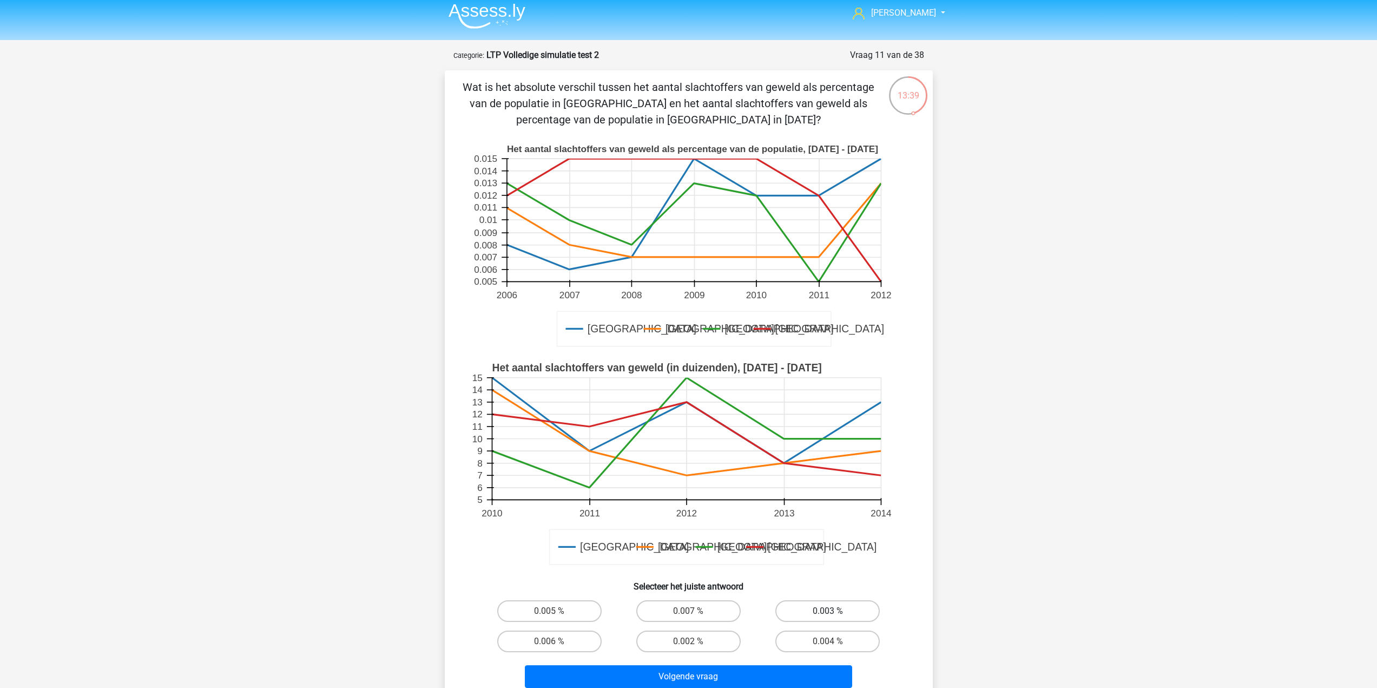
click at [801, 618] on label "0.003 %" at bounding box center [827, 611] width 104 height 22
click at [828, 618] on input "0.003 %" at bounding box center [831, 614] width 7 height 7
radio input "true"
click at [775, 671] on button "Volgende vraag" at bounding box center [688, 676] width 327 height 23
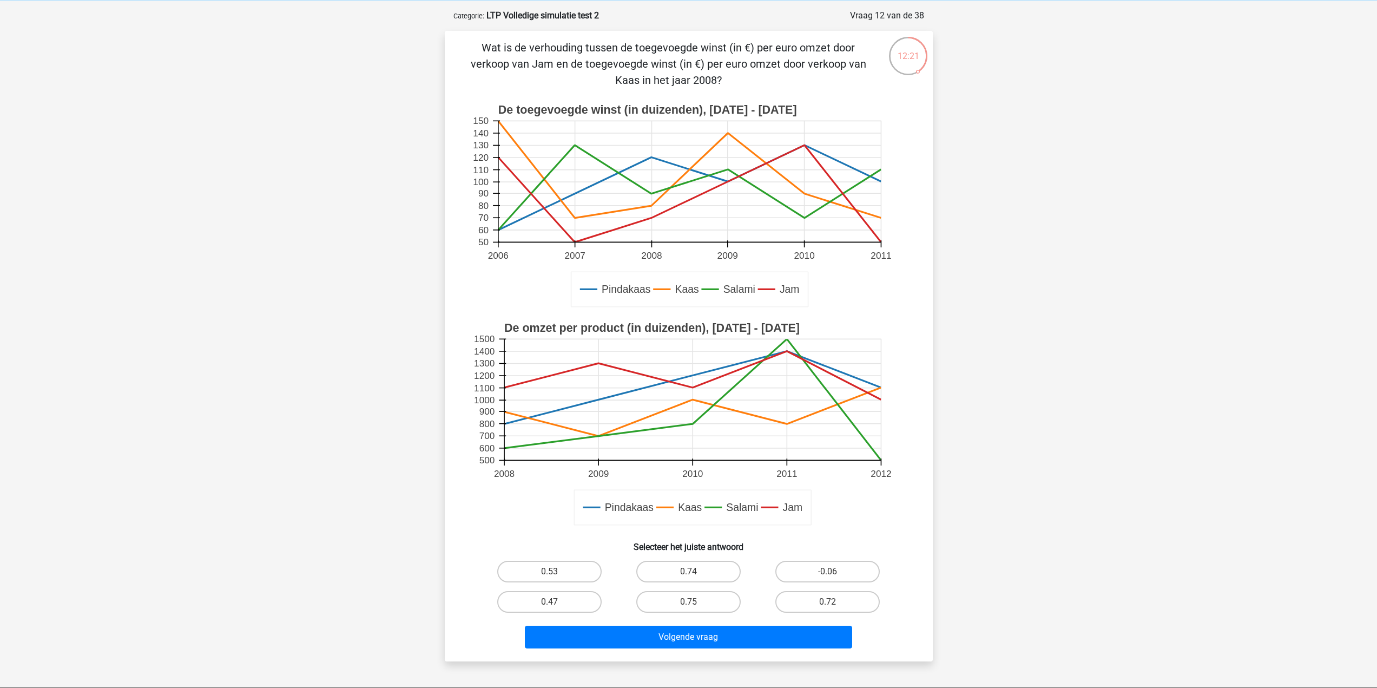
scroll to position [108, 0]
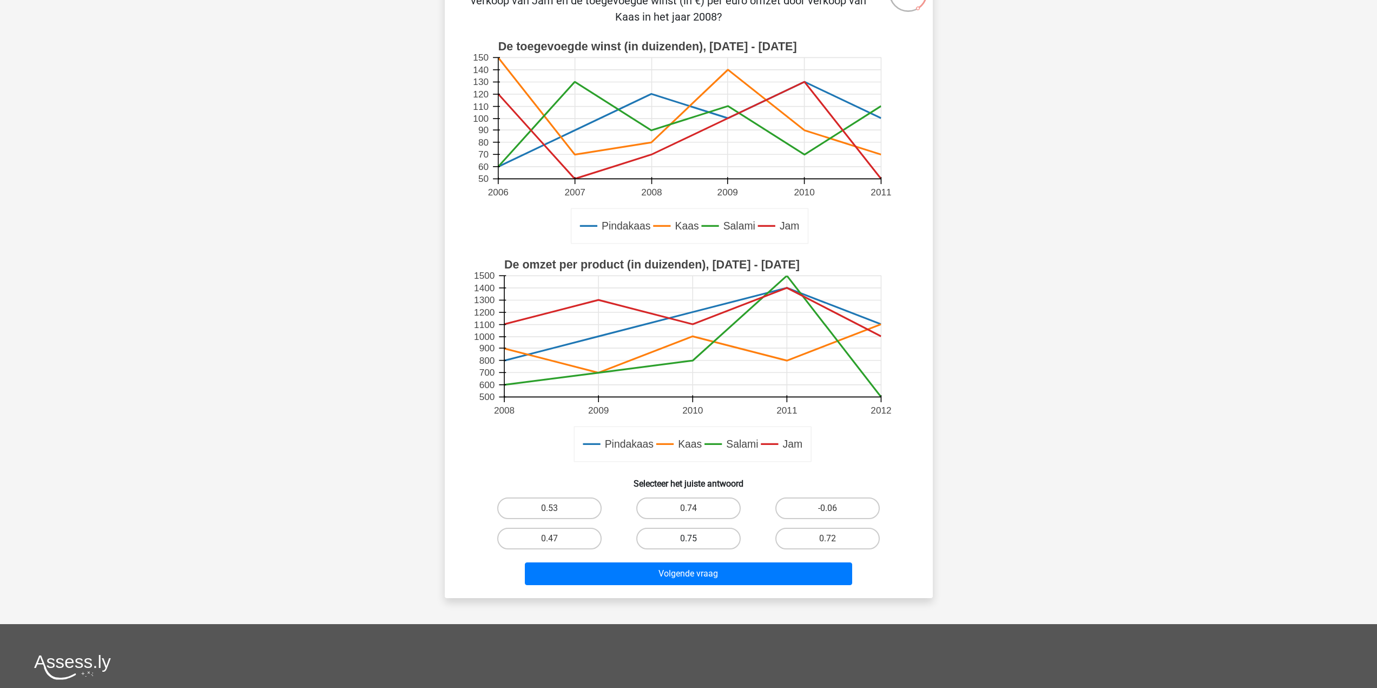
click at [678, 544] on label "0.75" at bounding box center [688, 539] width 104 height 22
click at [688, 544] on input "0.75" at bounding box center [691, 541] width 7 height 7
radio input "true"
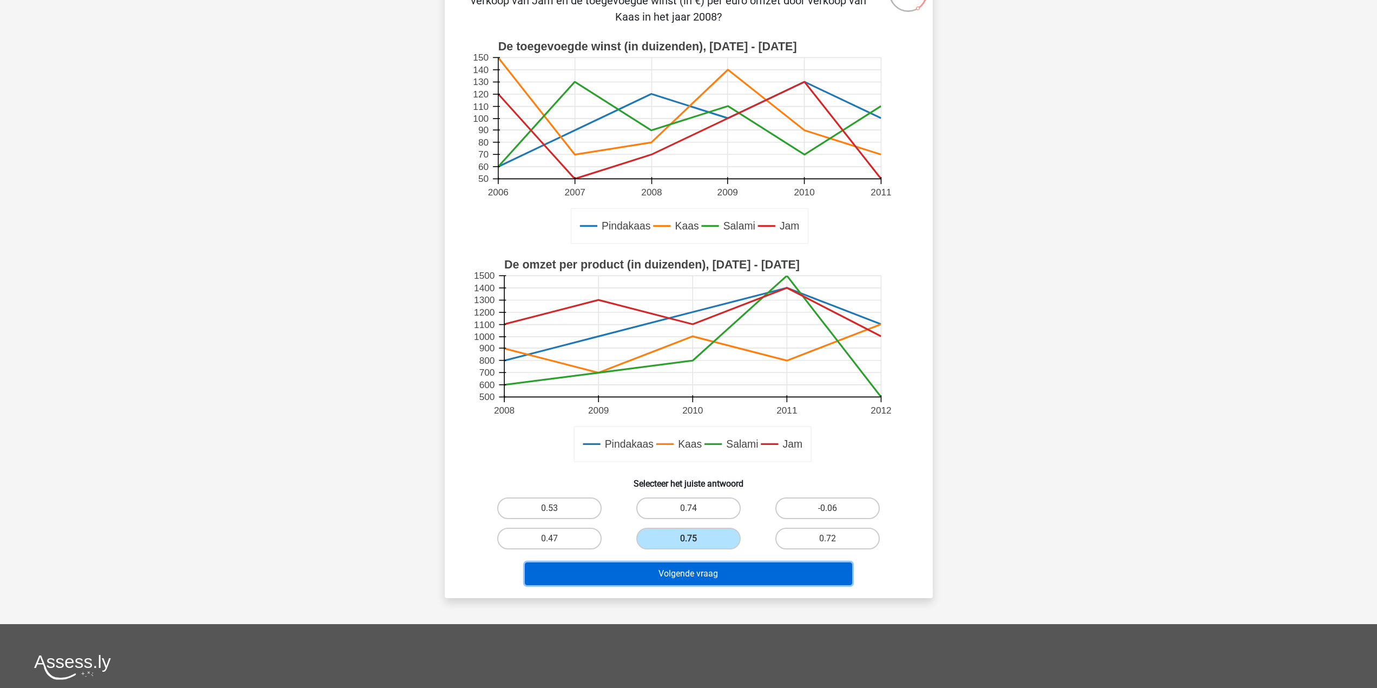
click at [668, 580] on button "Volgende vraag" at bounding box center [688, 573] width 327 height 23
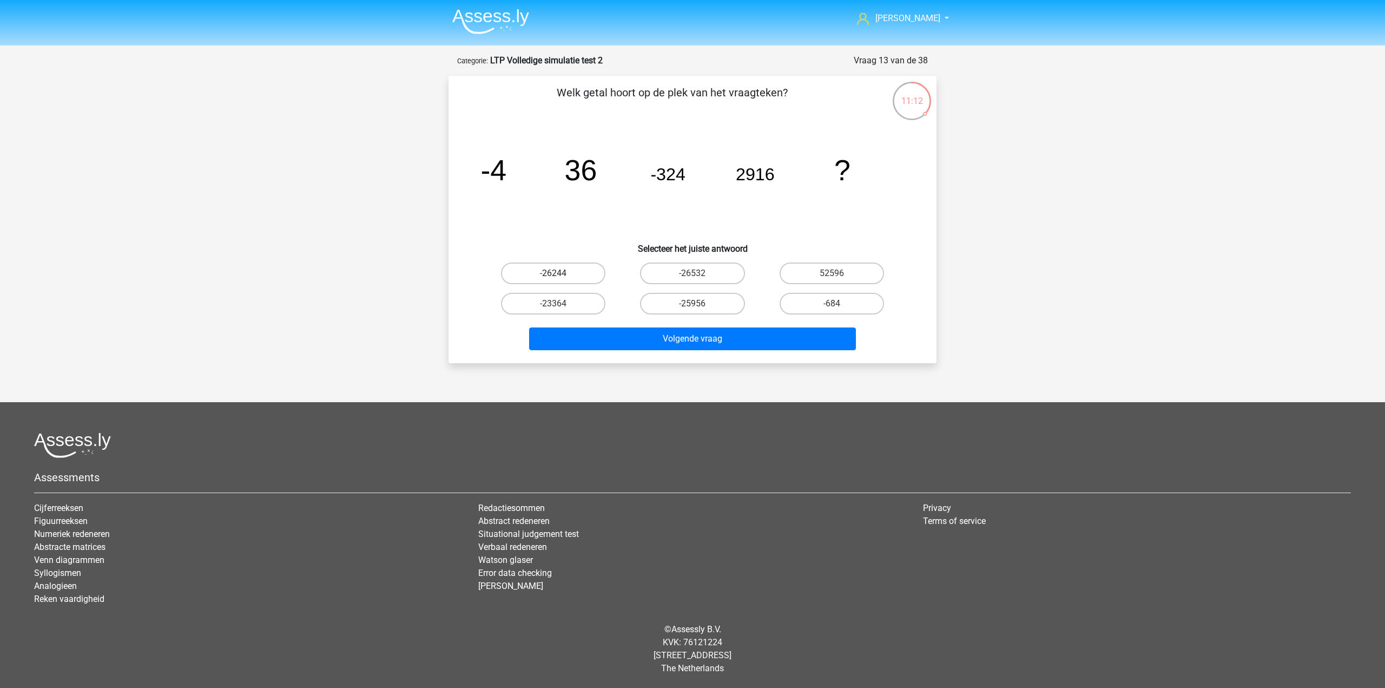
click at [569, 275] on label "-26244" at bounding box center [553, 273] width 104 height 22
click at [561, 275] on input "-26244" at bounding box center [557, 276] width 7 height 7
radio input "true"
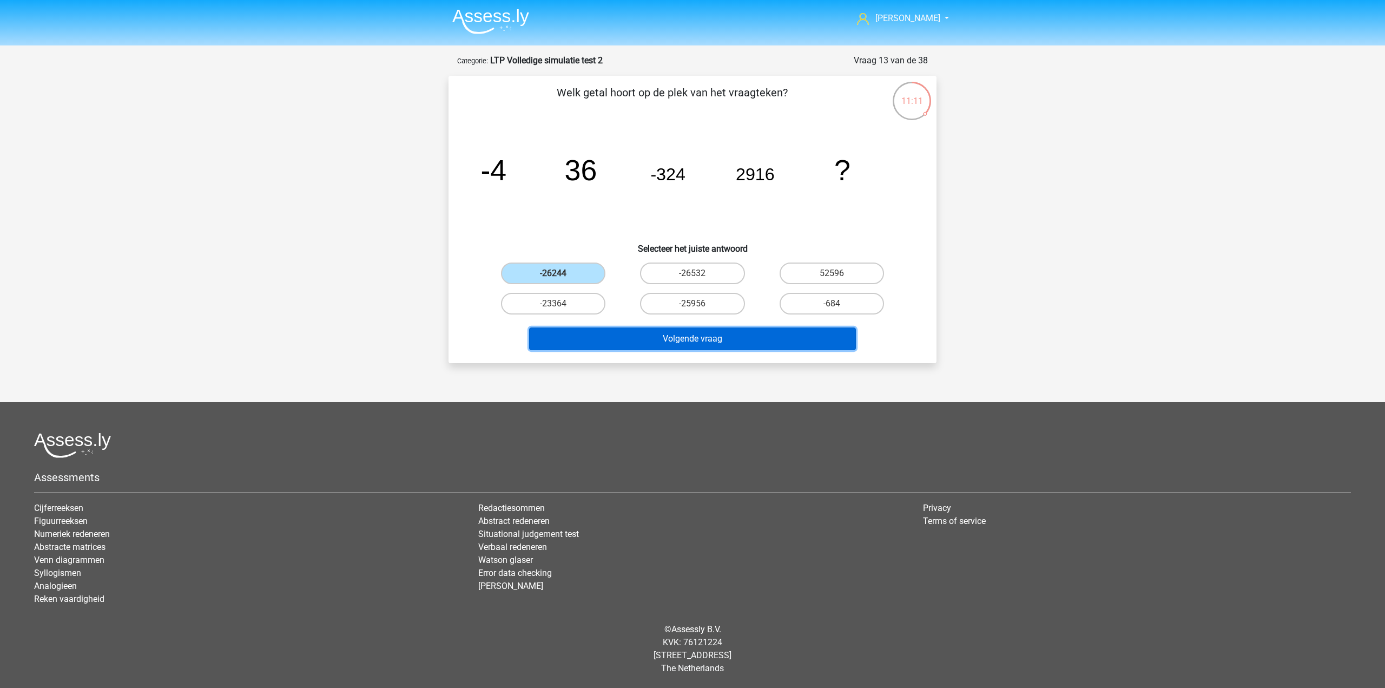
click at [603, 345] on button "Volgende vraag" at bounding box center [692, 338] width 327 height 23
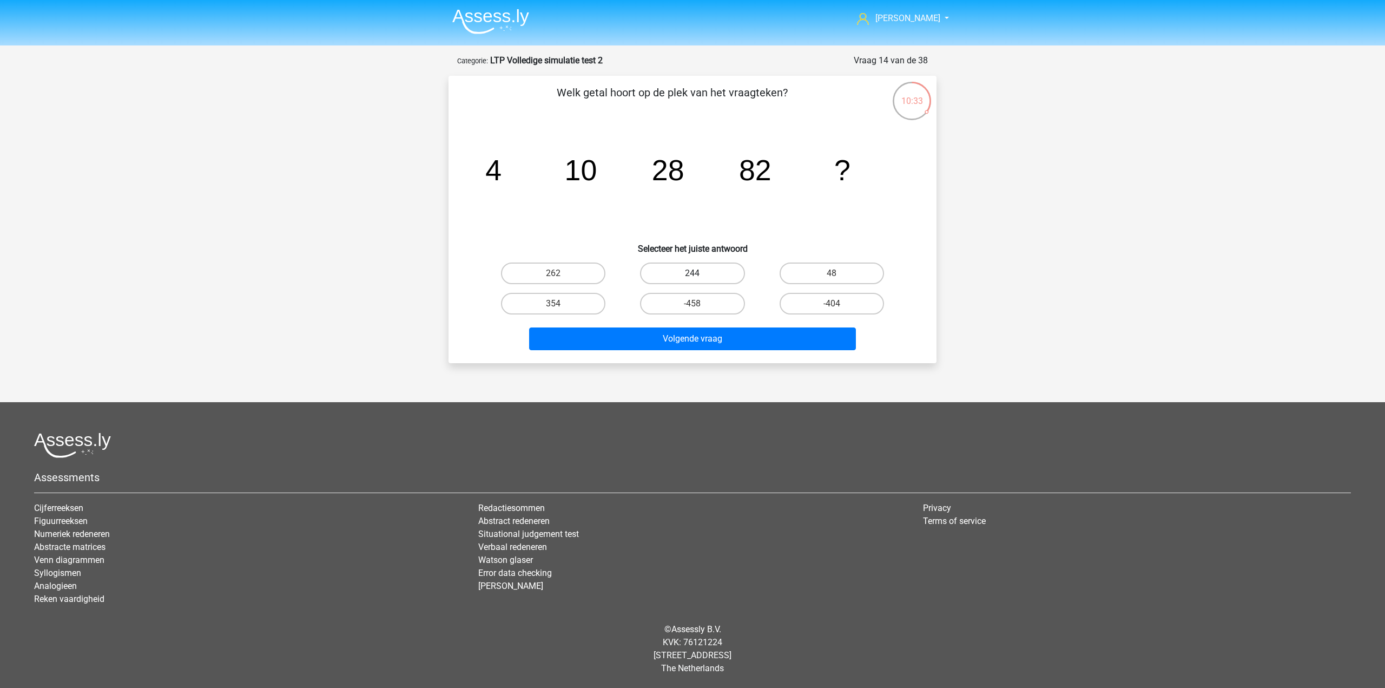
click at [690, 274] on label "244" at bounding box center [692, 273] width 104 height 22
click at [693, 274] on input "244" at bounding box center [696, 276] width 7 height 7
radio input "true"
click at [716, 351] on div "Volgende vraag" at bounding box center [693, 340] width 418 height 27
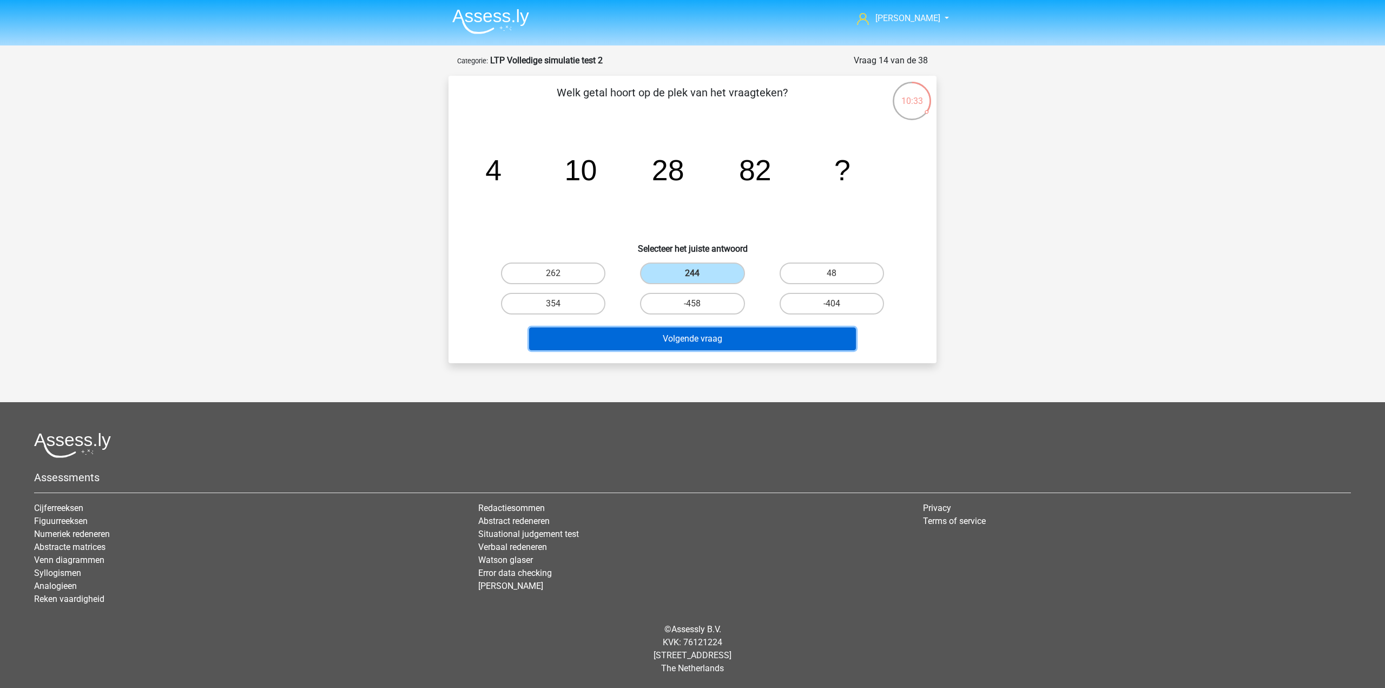
click at [709, 343] on button "Volgende vraag" at bounding box center [692, 338] width 327 height 23
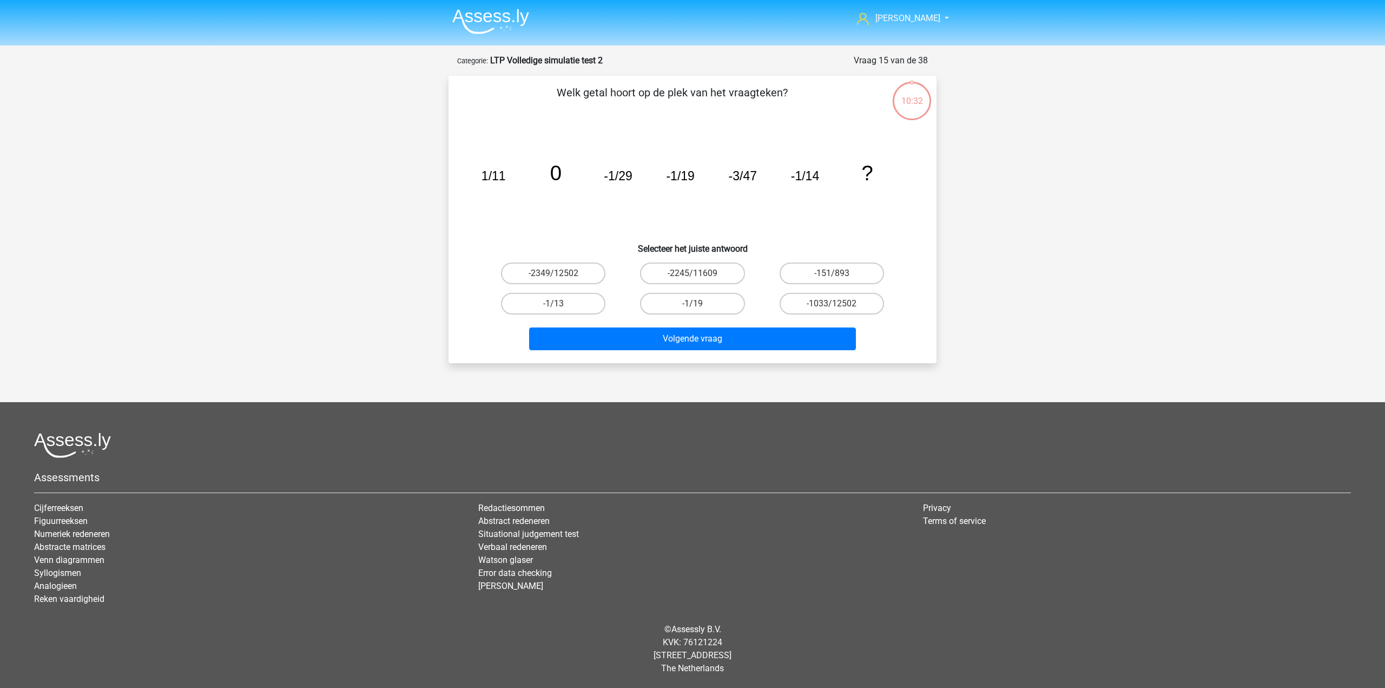
click at [664, 96] on p "Welk getal hoort op de plek van het vraagteken?" at bounding box center [672, 100] width 413 height 32
click at [664, 128] on icon "image/svg+xml 1/11 0 -1/29 -1/19 -3/47 -1/14 ?" at bounding box center [693, 180] width 436 height 109
drag, startPoint x: 471, startPoint y: 189, endPoint x: 585, endPoint y: 177, distance: 114.3
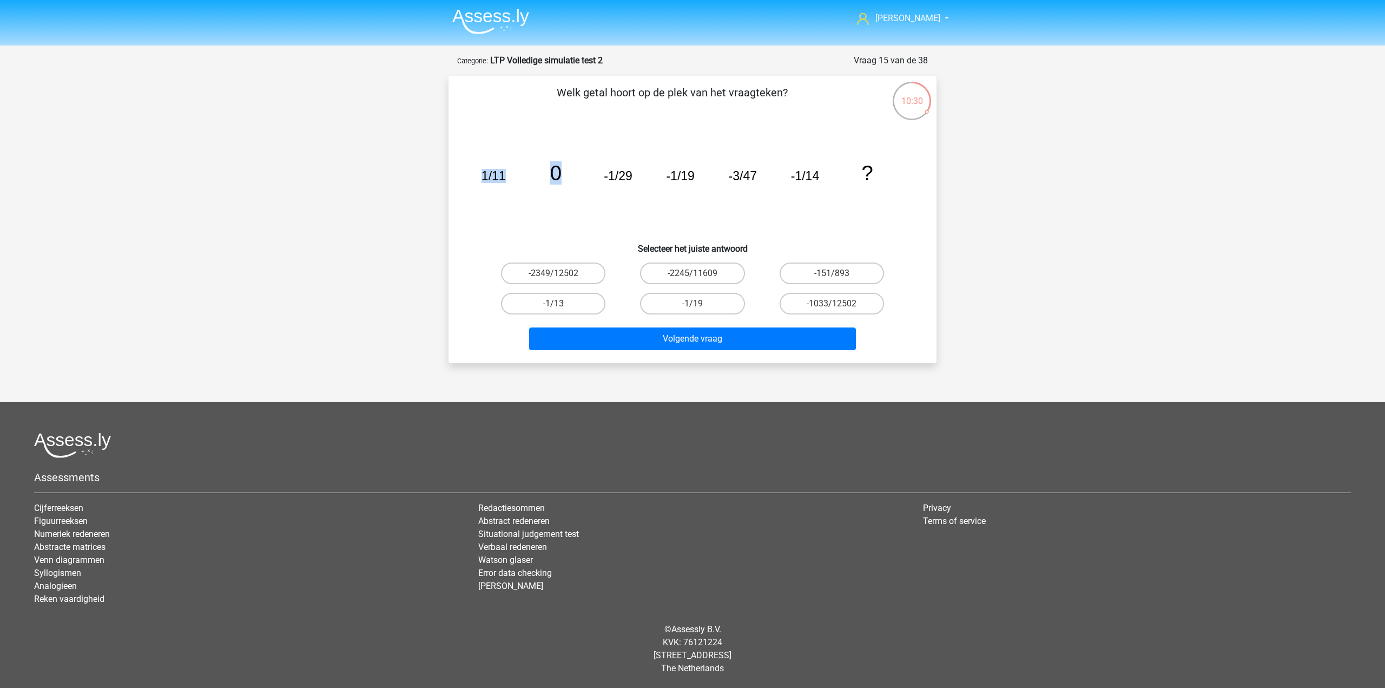
click at [584, 176] on div "image/svg+xml 1/11 0 -1/29 -1/19 -3/47 -1/14 ?" at bounding box center [692, 180] width 453 height 109
click at [585, 177] on icon "image/svg+xml 1/11 0 -1/29 -1/19 -3/47 -1/14 ?" at bounding box center [693, 180] width 436 height 109
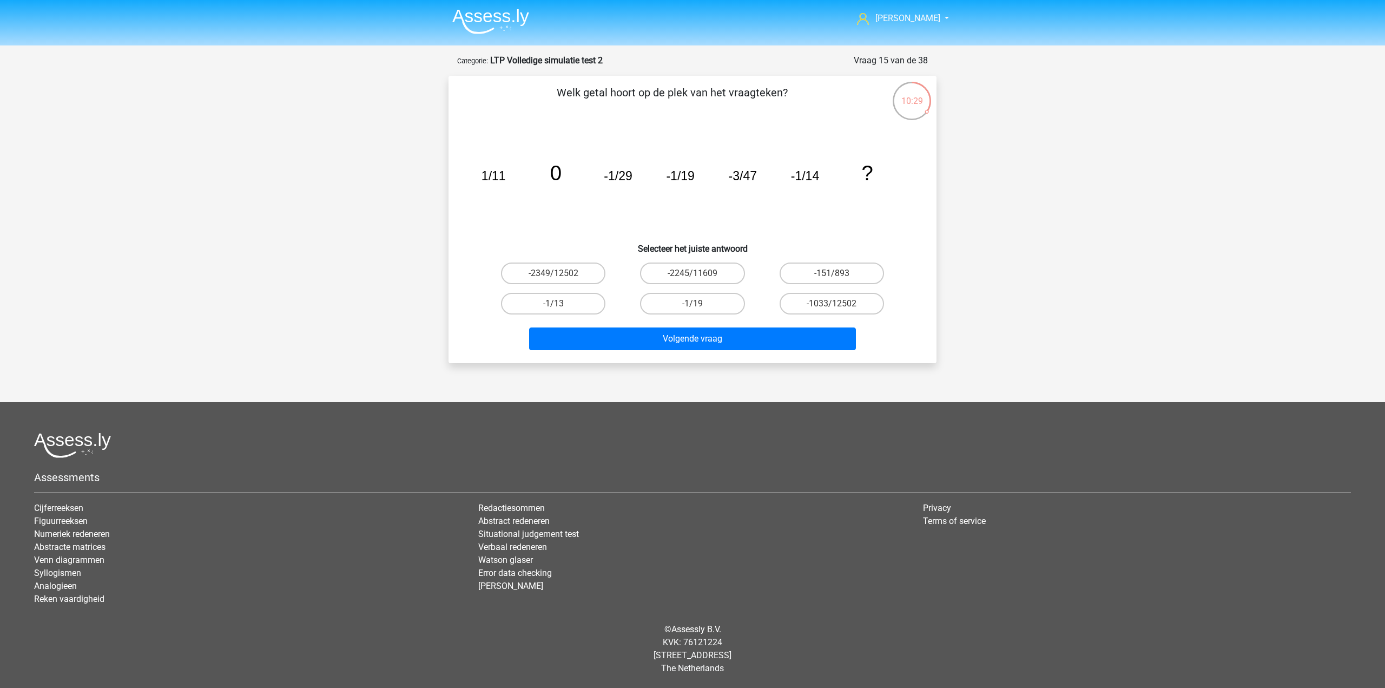
click at [572, 187] on icon "image/svg+xml 1/11 0 -1/29 -1/19 -3/47 -1/14 ?" at bounding box center [693, 180] width 436 height 109
click at [672, 182] on tspan "-1/19" at bounding box center [680, 176] width 28 height 14
drag, startPoint x: 672, startPoint y: 182, endPoint x: 691, endPoint y: 198, distance: 24.9
click at [672, 182] on tspan "-1/19" at bounding box center [680, 176] width 28 height 14
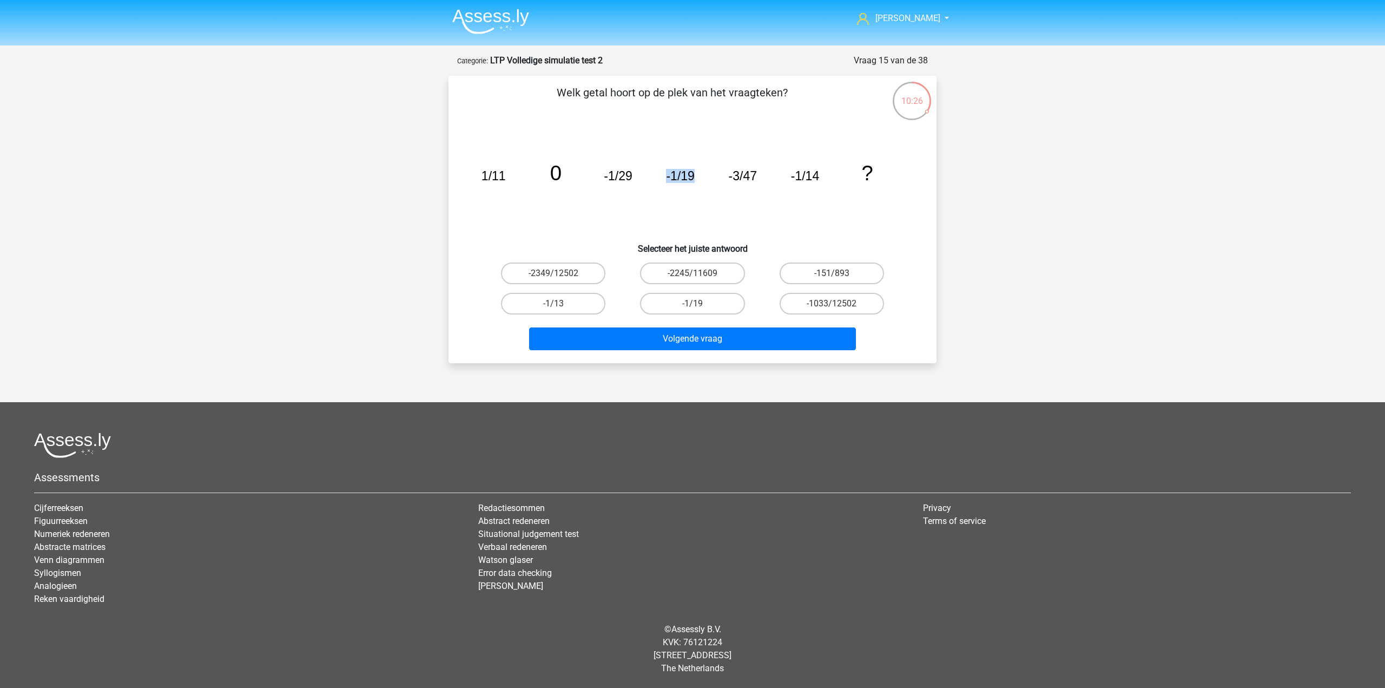
click at [691, 198] on icon "image/svg+xml 1/11 0 -1/29 -1/19 -3/47 -1/14 ?" at bounding box center [693, 180] width 436 height 109
click at [745, 146] on icon "image/svg+xml 1/11 0 -1/29 -1/19 -3/47 -1/14 ?" at bounding box center [693, 180] width 436 height 109
click at [733, 182] on tspan "-3/47" at bounding box center [743, 176] width 28 height 14
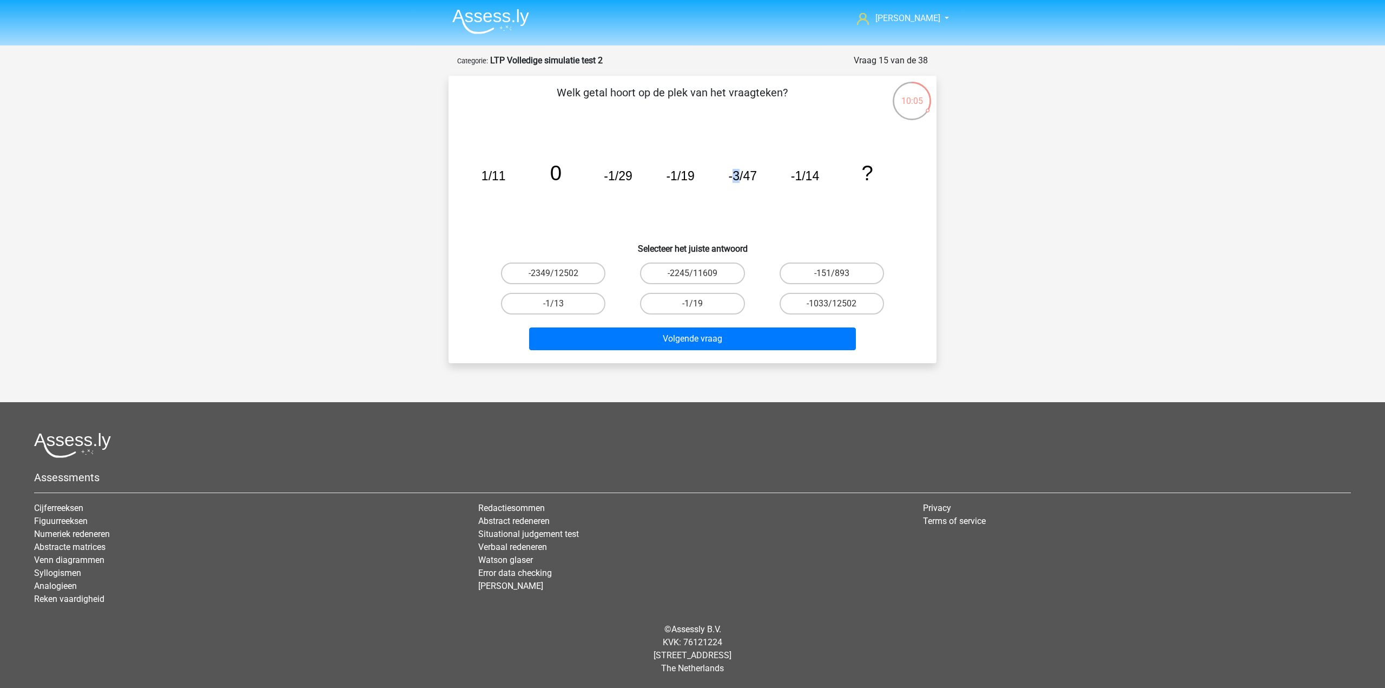
click at [733, 191] on icon "image/svg+xml 1/11 0 -1/29 -1/19 -3/47 -1/14 ?" at bounding box center [693, 180] width 436 height 109
click at [755, 176] on tspan "-3/47" at bounding box center [743, 176] width 28 height 14
click at [776, 214] on icon "image/svg+xml 1/11 0 -1/29 -1/19 -3/47 -1/14 ?" at bounding box center [693, 180] width 436 height 109
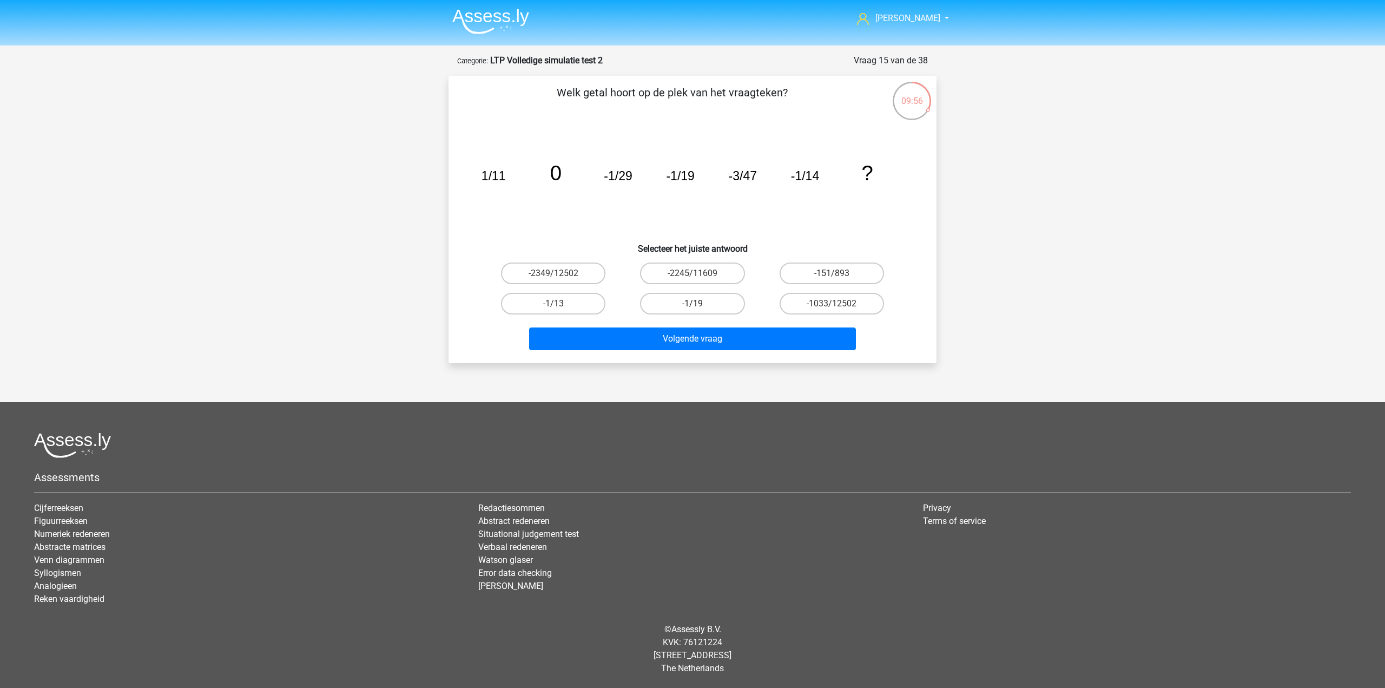
click at [656, 308] on label "-1/19" at bounding box center [692, 304] width 104 height 22
click at [693, 308] on input "-1/19" at bounding box center [696, 307] width 7 height 7
radio input "true"
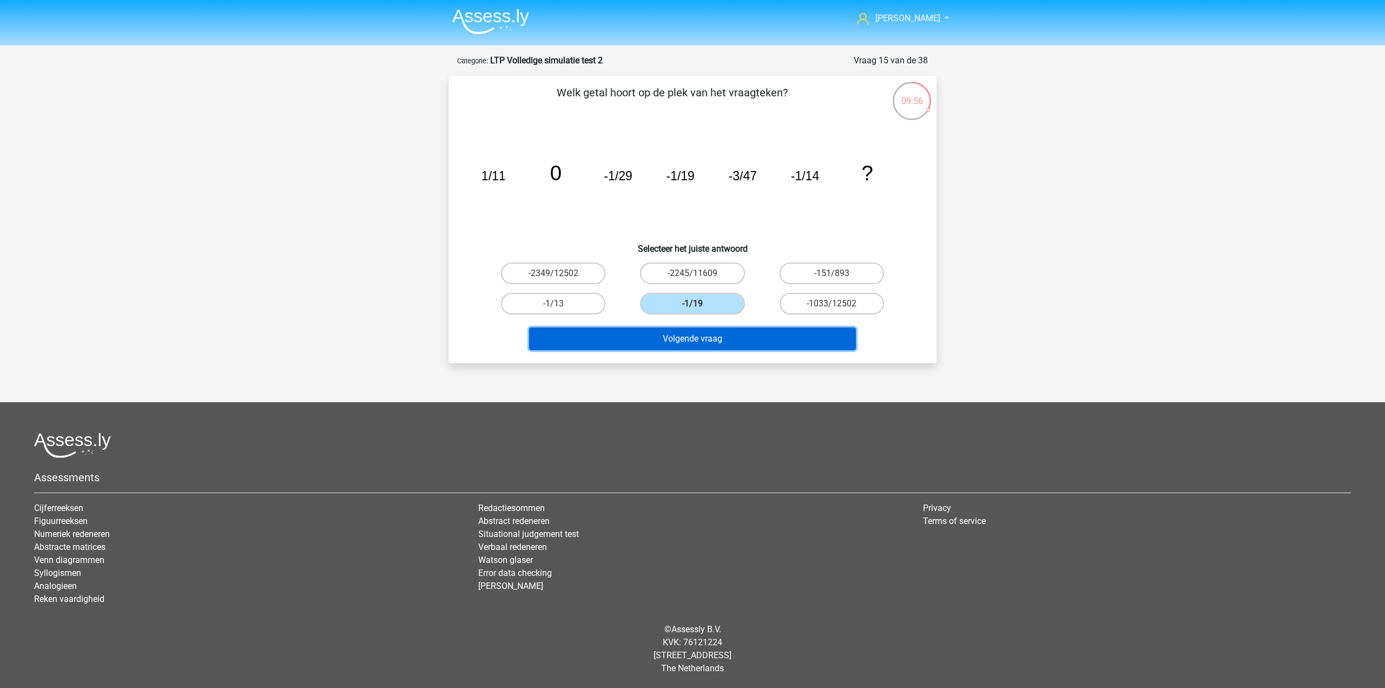
click at [668, 339] on button "Volgende vraag" at bounding box center [692, 338] width 327 height 23
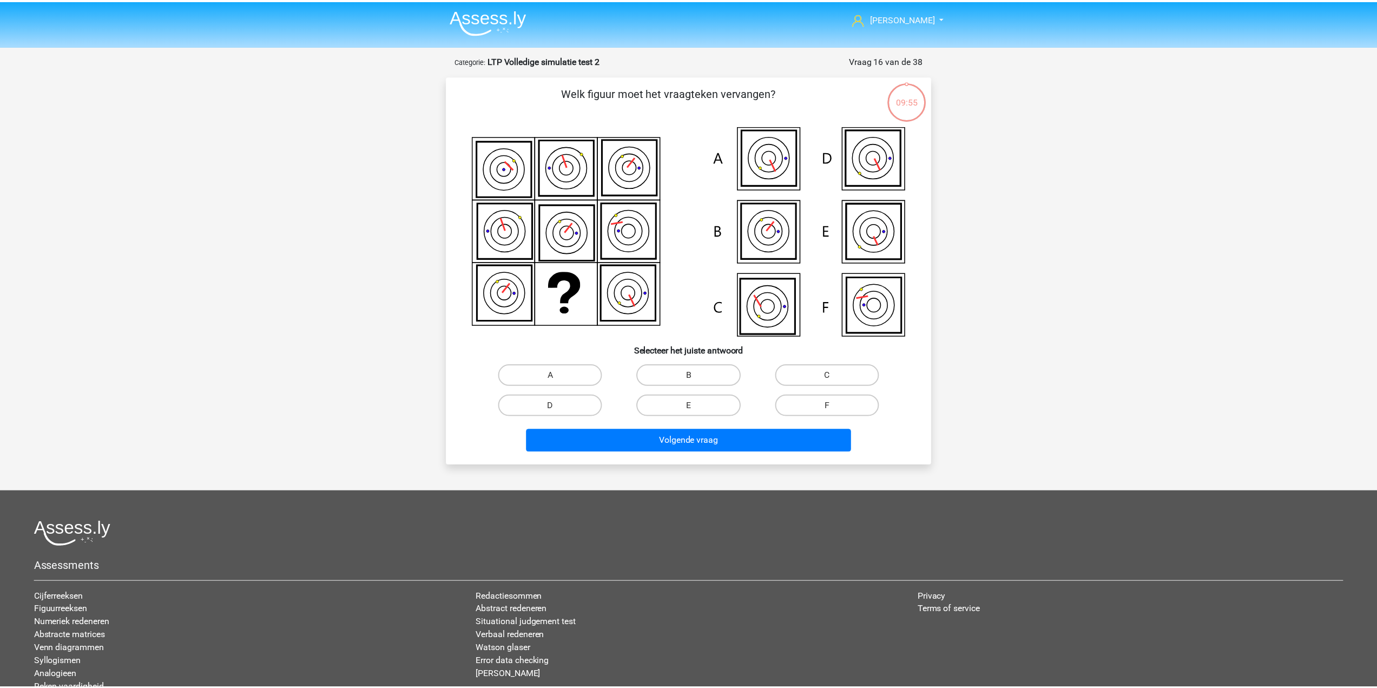
scroll to position [54, 0]
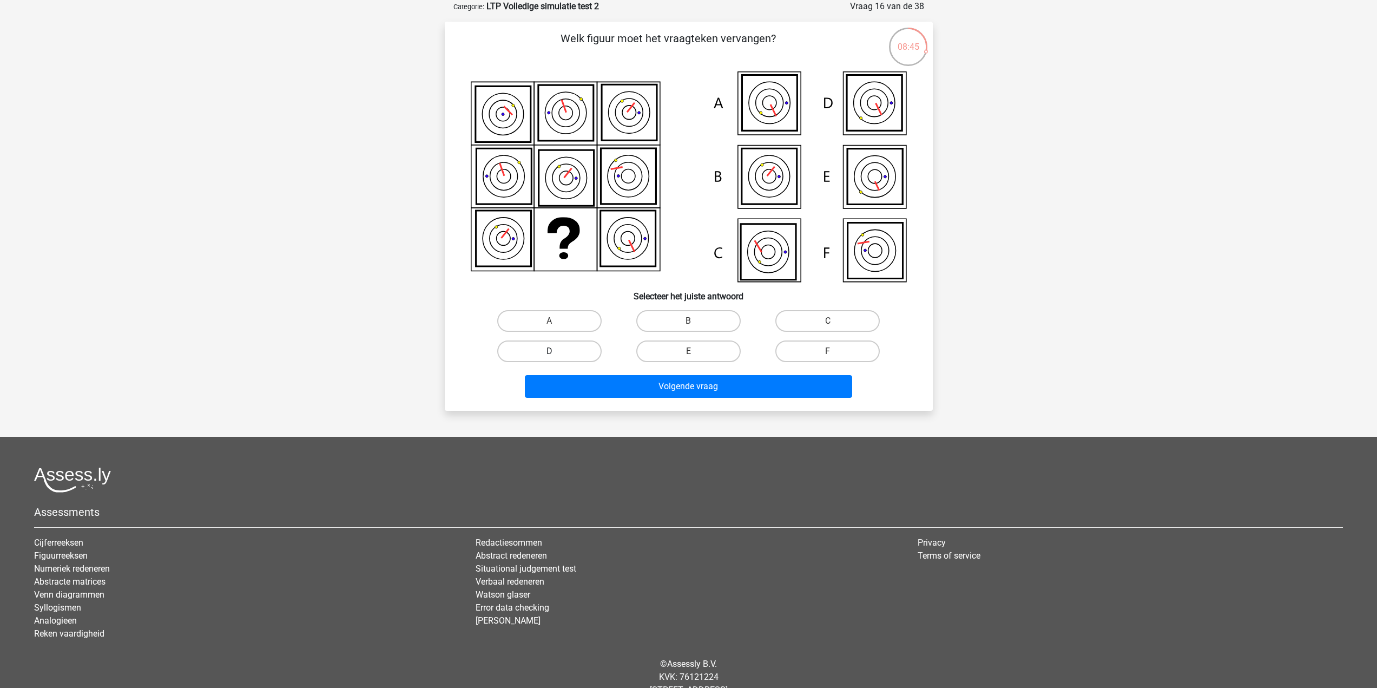
click at [580, 347] on label "D" at bounding box center [549, 351] width 104 height 22
click at [556, 351] on input "D" at bounding box center [552, 354] width 7 height 7
radio input "true"
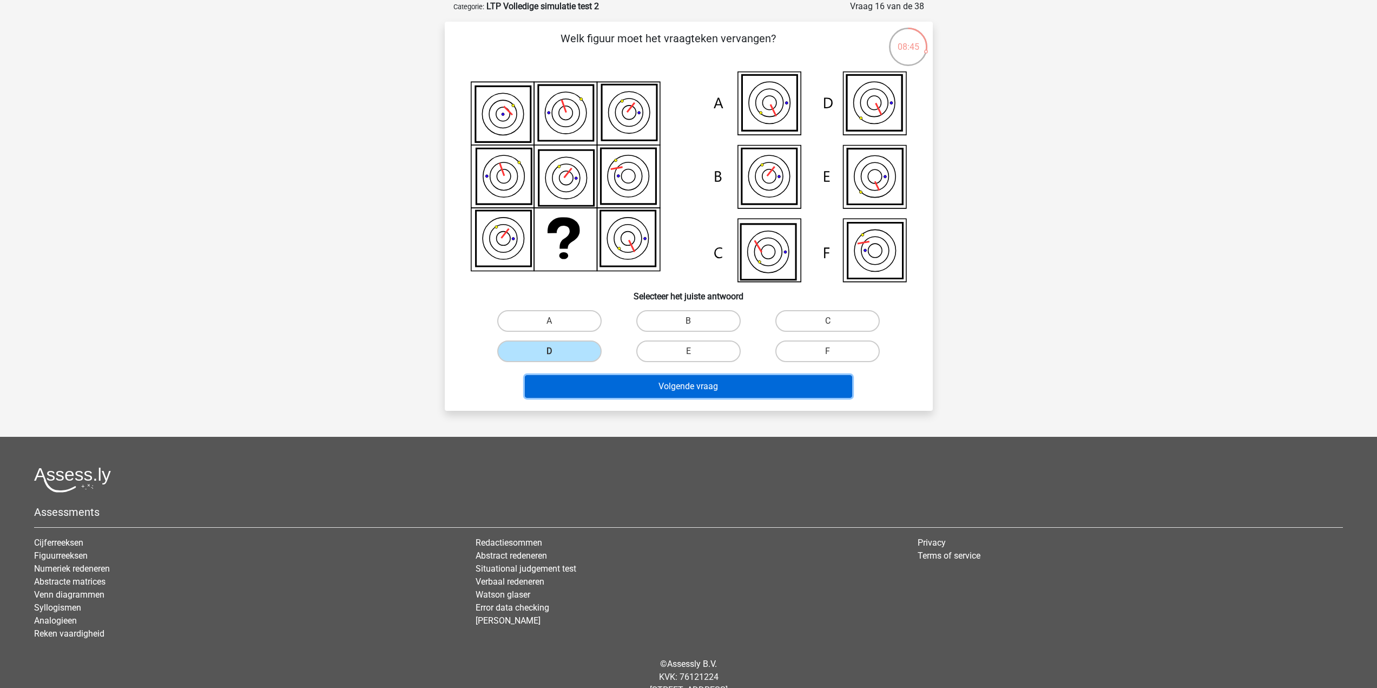
click at [599, 387] on button "Volgende vraag" at bounding box center [688, 386] width 327 height 23
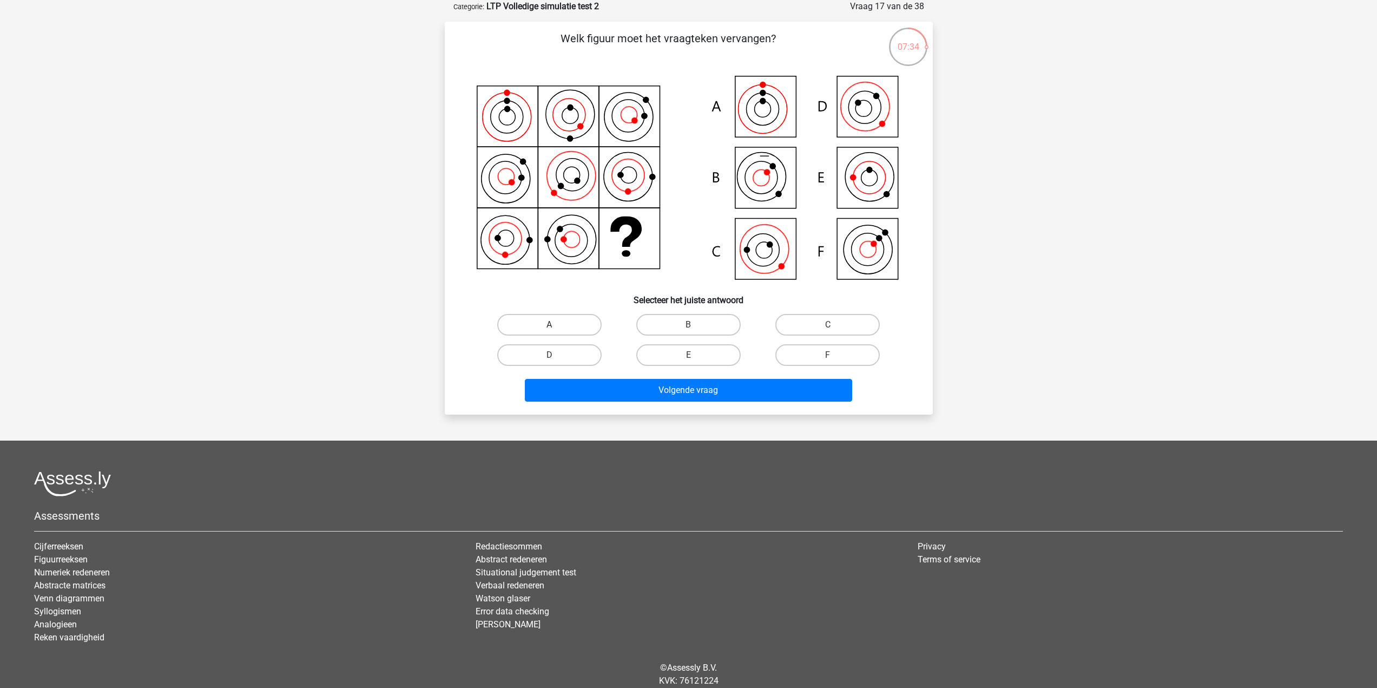
click at [586, 319] on label "A" at bounding box center [549, 325] width 104 height 22
click at [556, 325] on input "A" at bounding box center [552, 328] width 7 height 7
radio input "true"
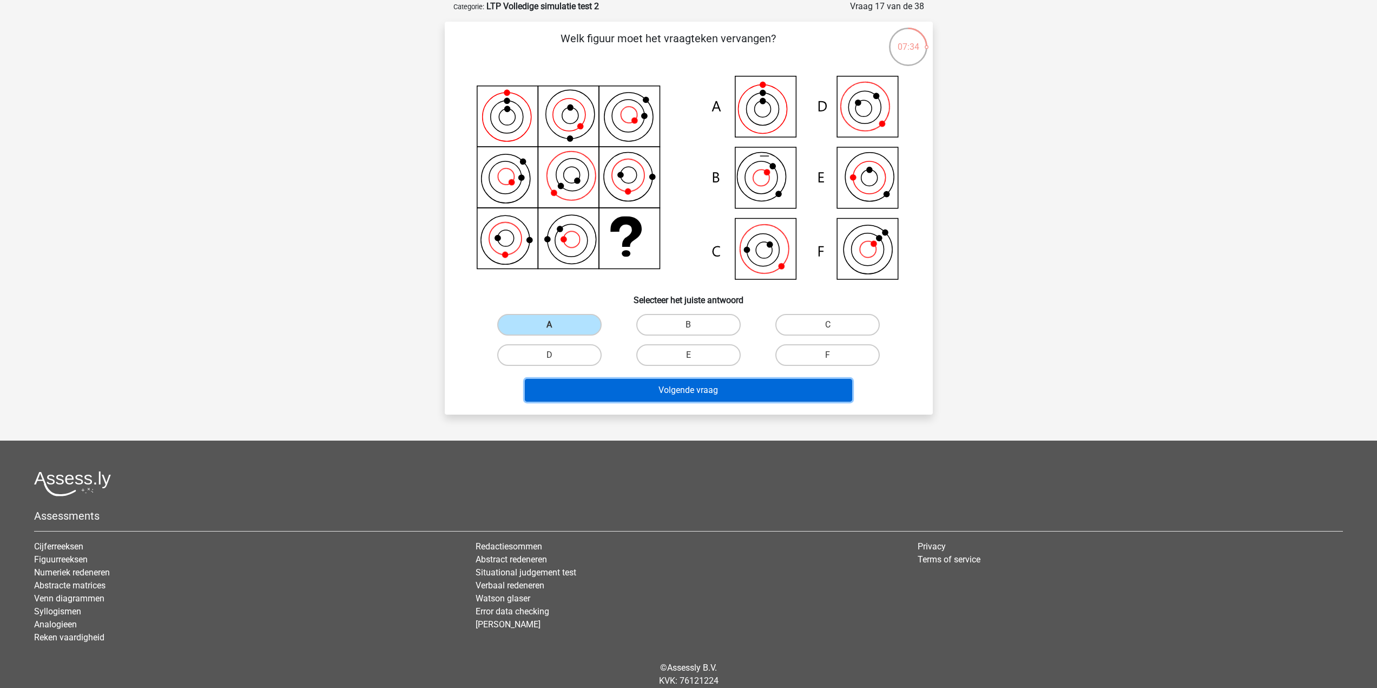
click at [635, 396] on button "Volgende vraag" at bounding box center [688, 390] width 327 height 23
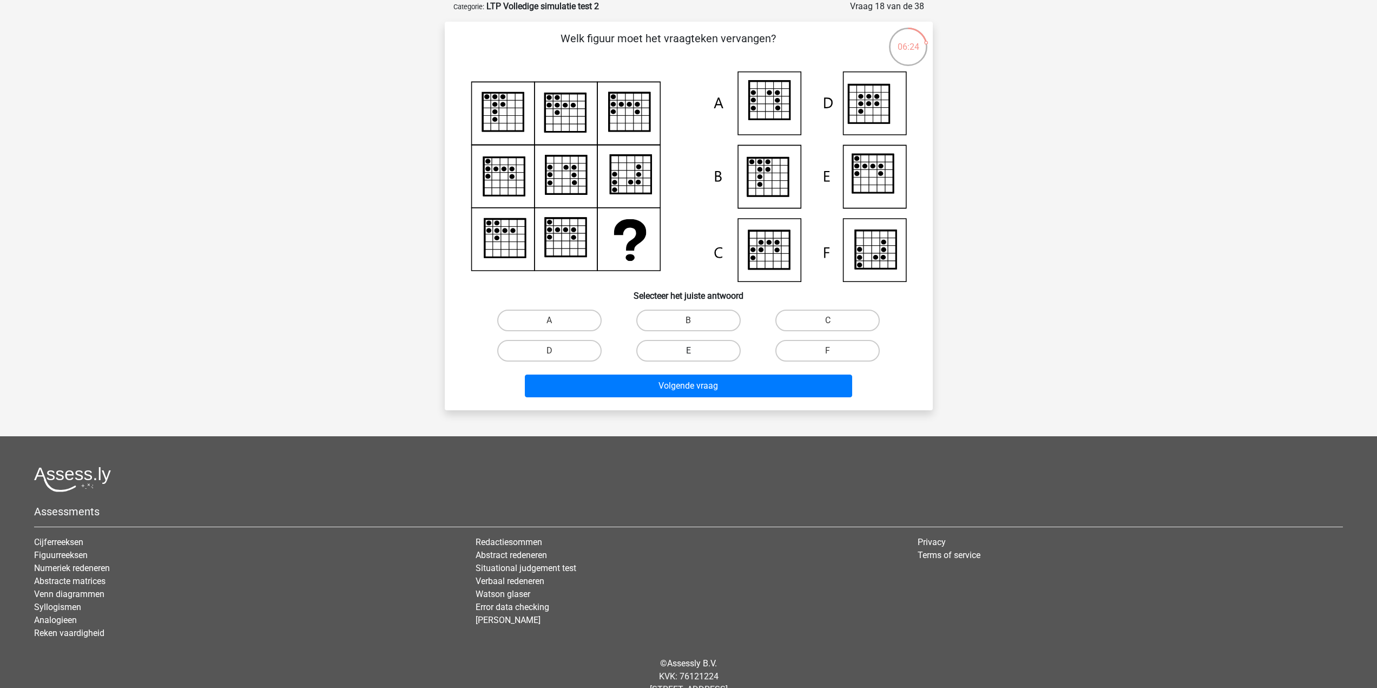
click at [713, 345] on label "E" at bounding box center [688, 351] width 104 height 22
click at [695, 351] on input "E" at bounding box center [691, 354] width 7 height 7
radio input "true"
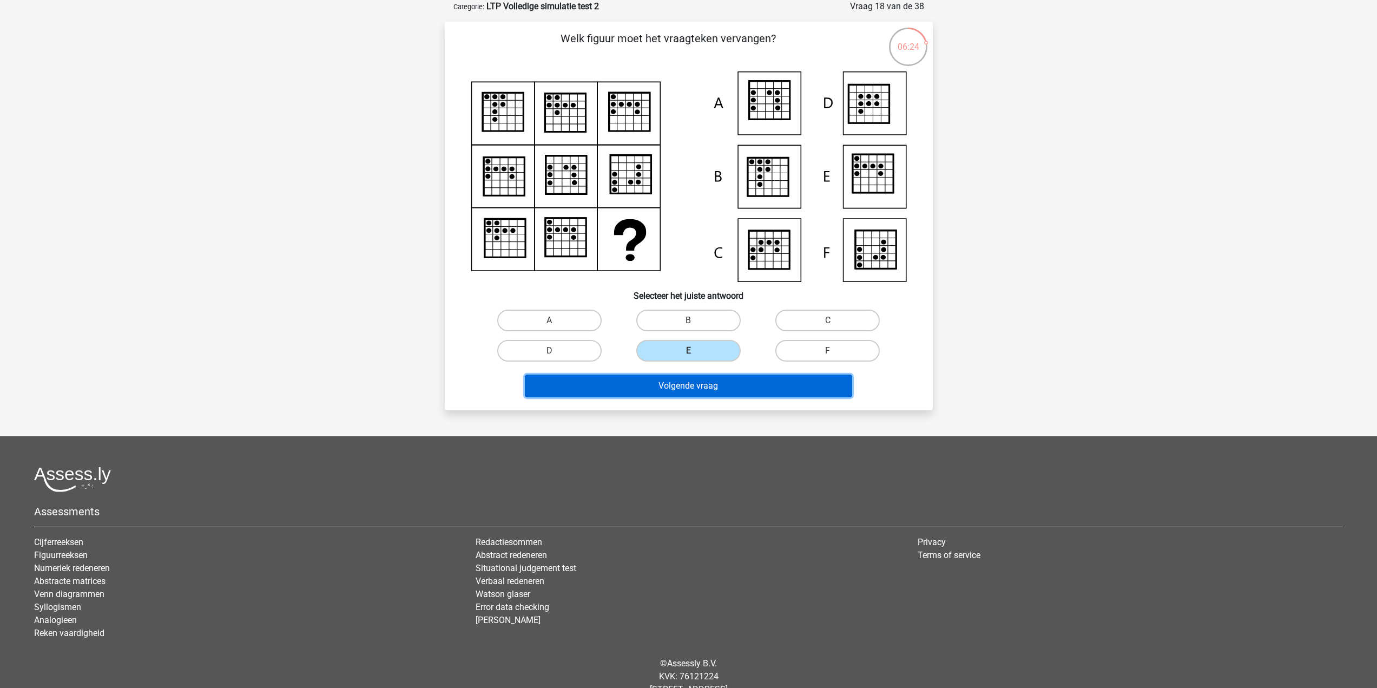
drag, startPoint x: 693, startPoint y: 389, endPoint x: 677, endPoint y: 387, distance: 16.3
click at [691, 389] on button "Volgende vraag" at bounding box center [688, 385] width 327 height 23
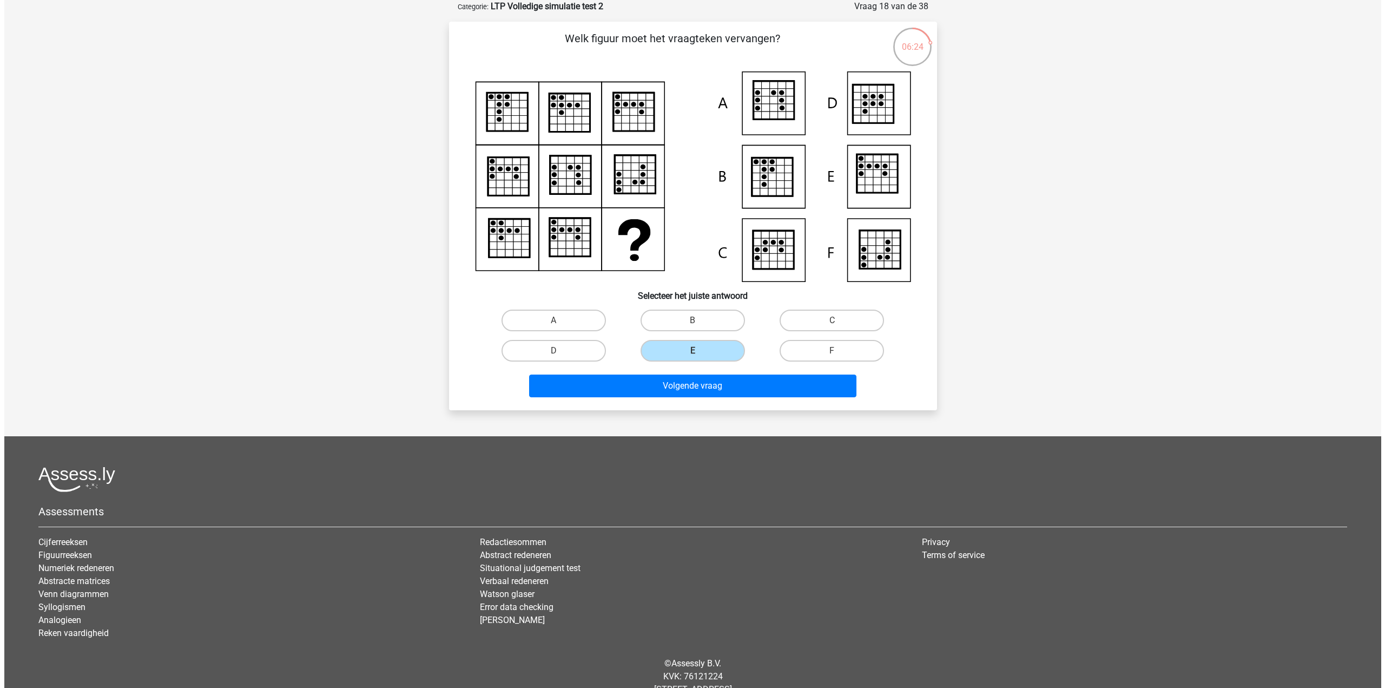
scroll to position [0, 0]
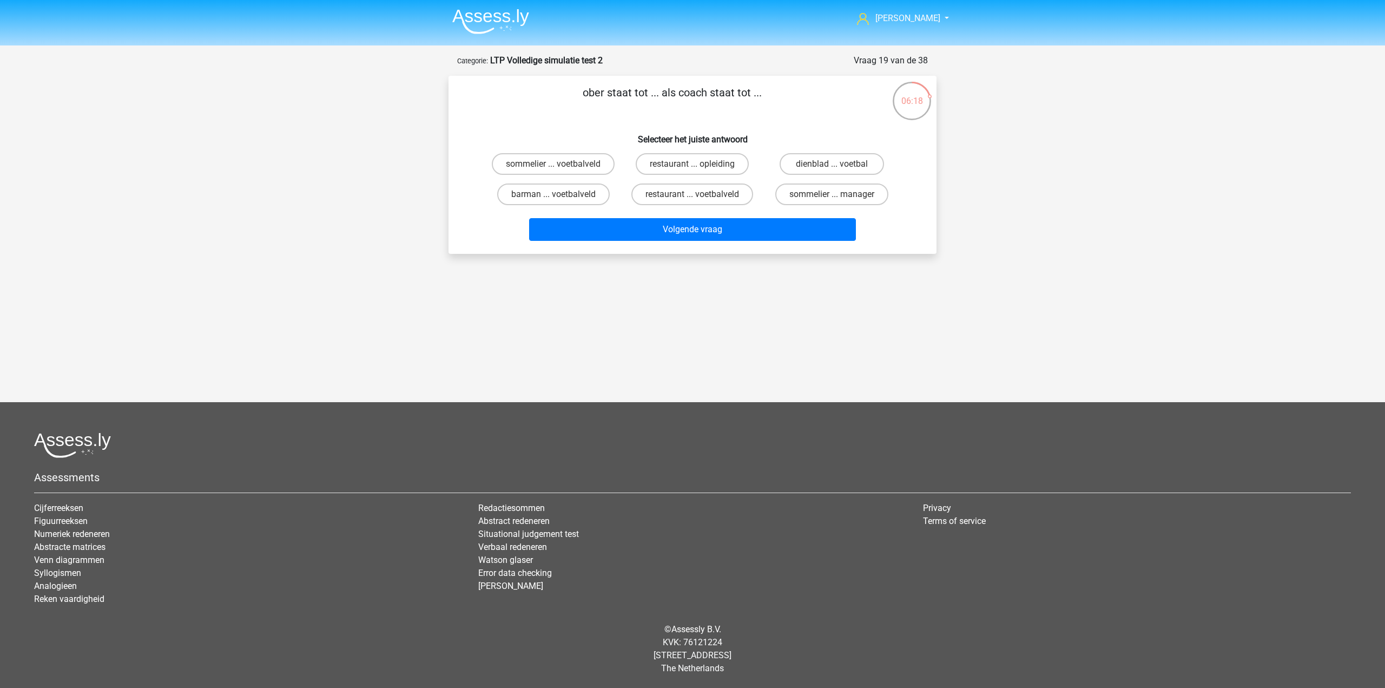
click at [714, 90] on p "ober staat tot ... als coach staat tot ..." at bounding box center [672, 100] width 413 height 32
click at [724, 99] on p "ober staat tot ... als coach staat tot ..." at bounding box center [672, 100] width 413 height 32
click at [724, 102] on p "ober staat tot ... als coach staat tot ..." at bounding box center [672, 100] width 413 height 32
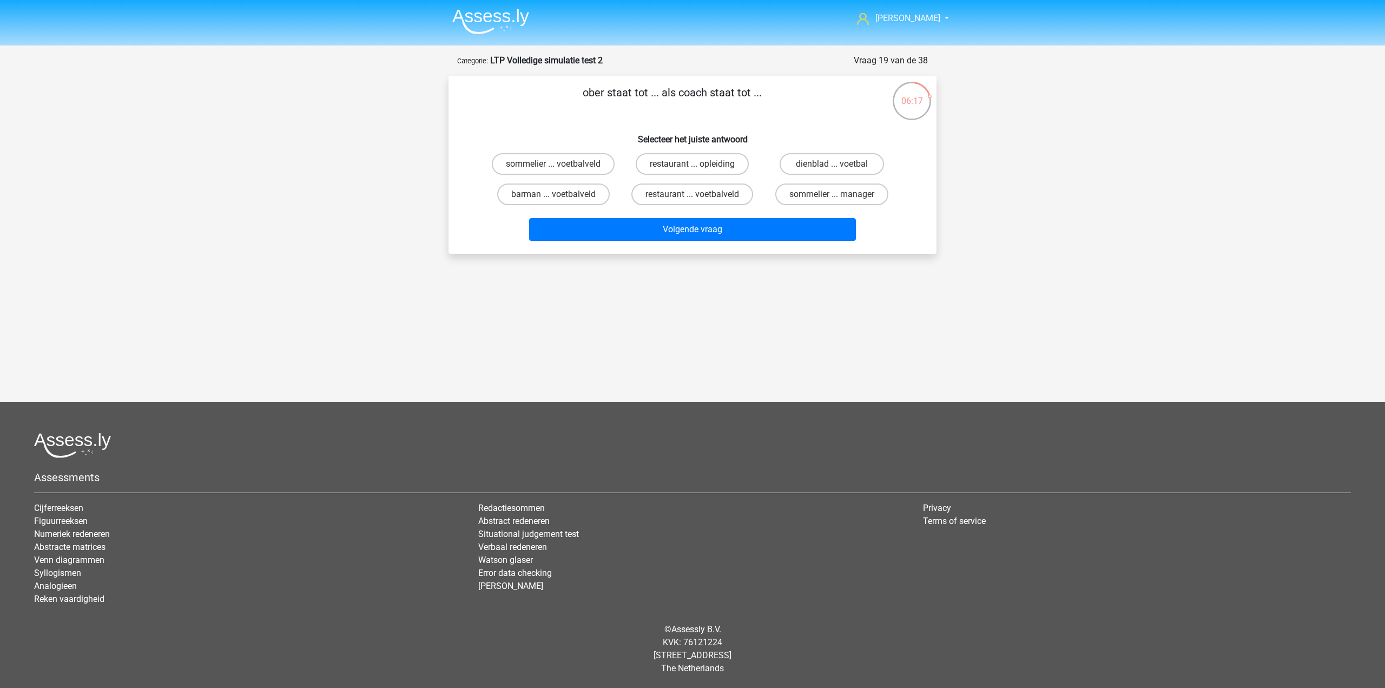
click at [724, 102] on p "ober staat tot ... als coach staat tot ..." at bounding box center [672, 100] width 413 height 32
click at [733, 121] on div "ober staat tot ... als coach staat tot ... Selecteer het juiste antwoord sommel…" at bounding box center [692, 164] width 479 height 161
click at [754, 101] on p "ober staat tot ... als coach staat tot ..." at bounding box center [672, 100] width 413 height 32
click at [723, 194] on label "restaurant ... voetbalveld" at bounding box center [693, 194] width 122 height 22
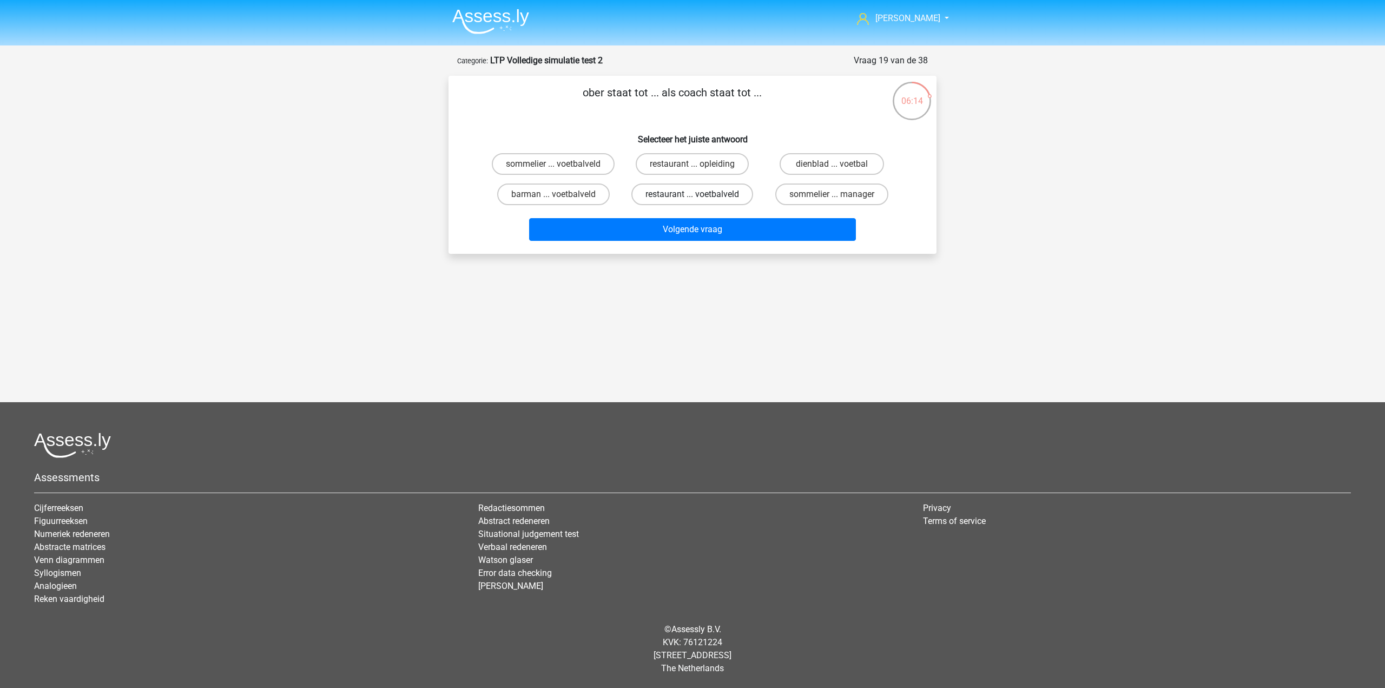
click at [700, 194] on input "restaurant ... voetbalveld" at bounding box center [696, 197] width 7 height 7
radio input "true"
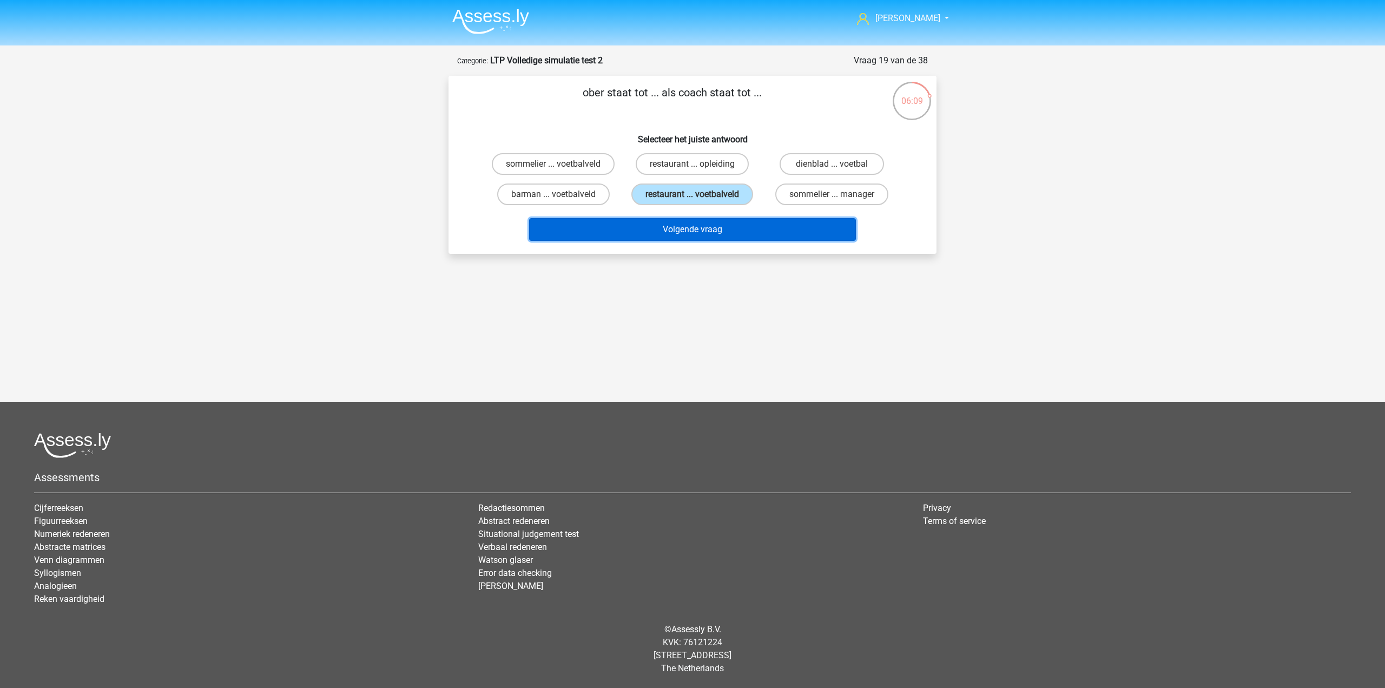
click at [727, 231] on button "Volgende vraag" at bounding box center [692, 229] width 327 height 23
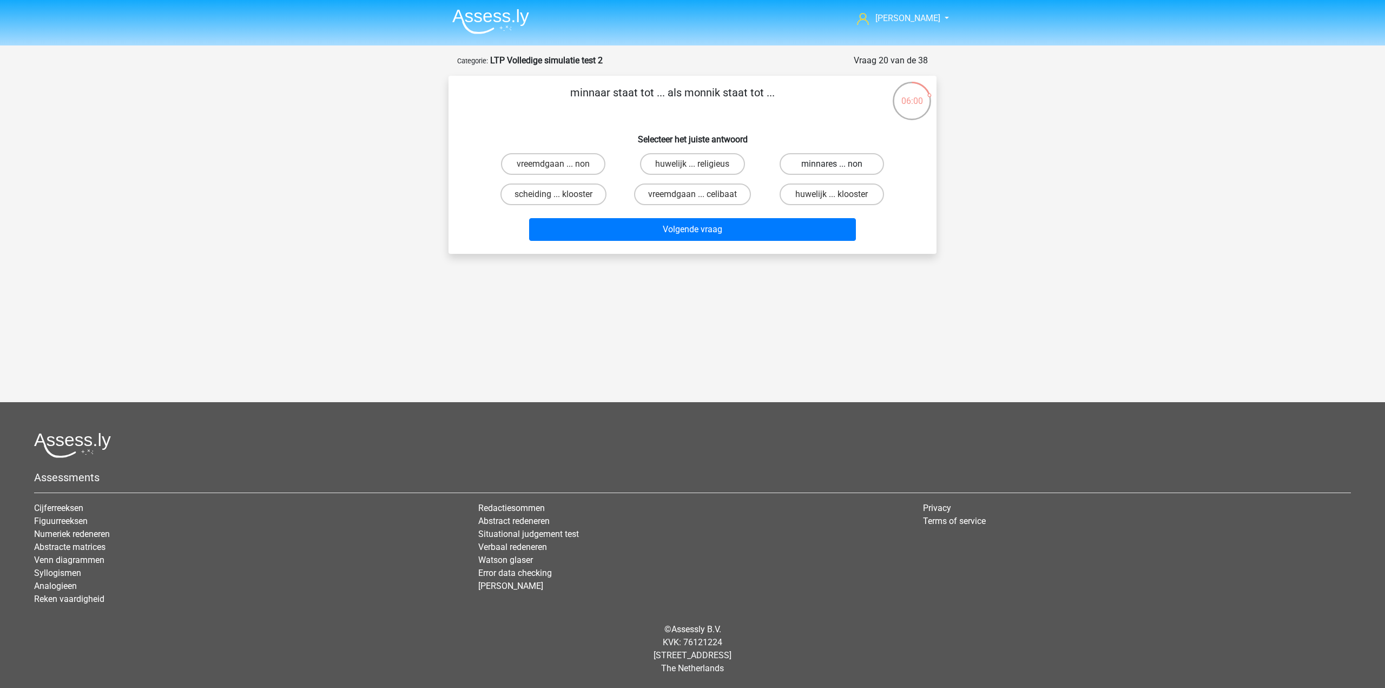
click at [799, 155] on label "minnares ... non" at bounding box center [832, 164] width 104 height 22
click at [832, 164] on input "minnares ... non" at bounding box center [835, 167] width 7 height 7
radio input "true"
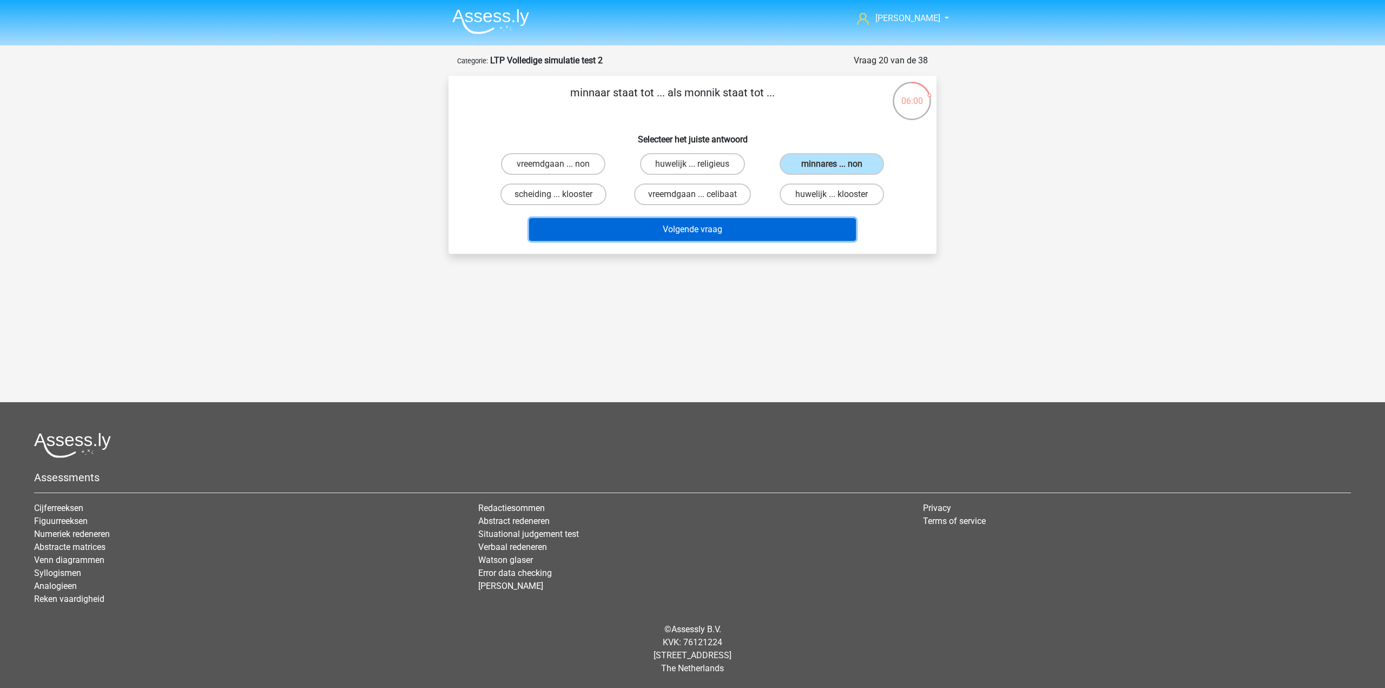
click at [747, 232] on button "Volgende vraag" at bounding box center [692, 229] width 327 height 23
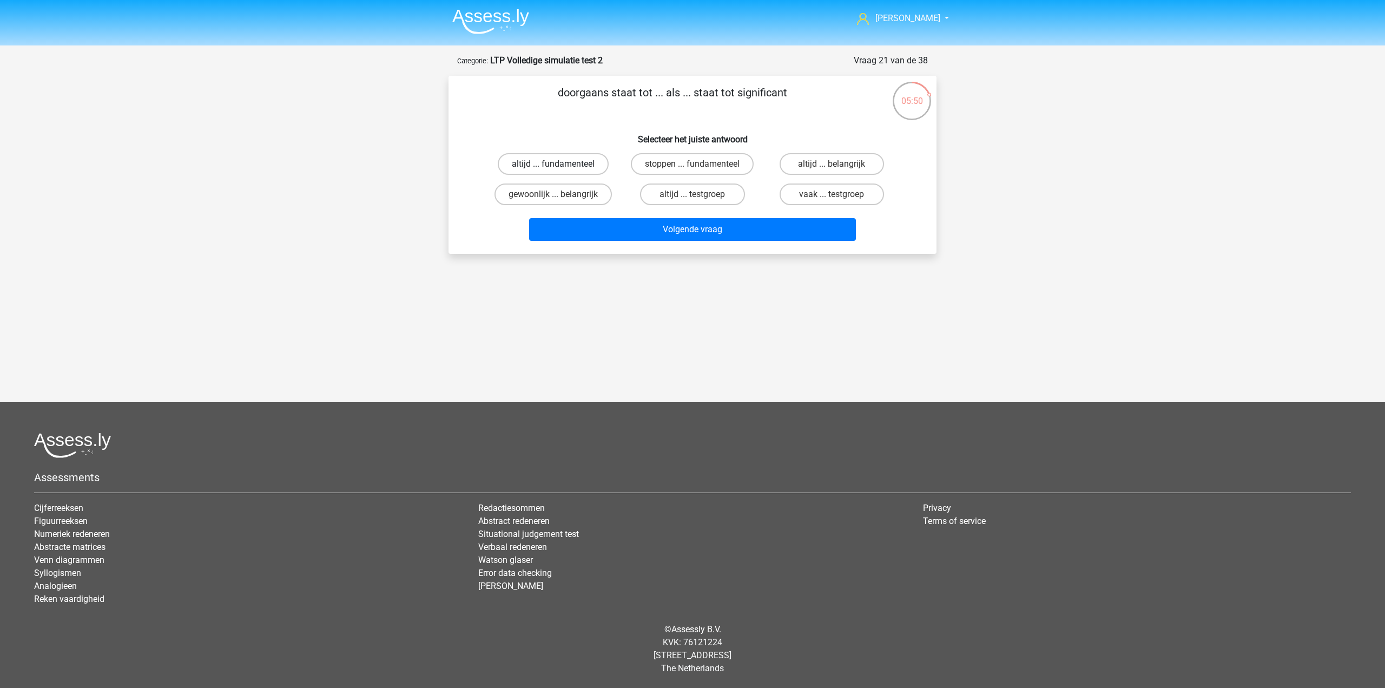
click at [581, 166] on label "altijd ... fundamenteel" at bounding box center [553, 164] width 111 height 22
click at [561, 166] on input "altijd ... fundamenteel" at bounding box center [557, 167] width 7 height 7
radio input "true"
click at [838, 158] on label "altijd ... belangrijk" at bounding box center [832, 164] width 104 height 22
click at [838, 164] on input "altijd ... belangrijk" at bounding box center [835, 167] width 7 height 7
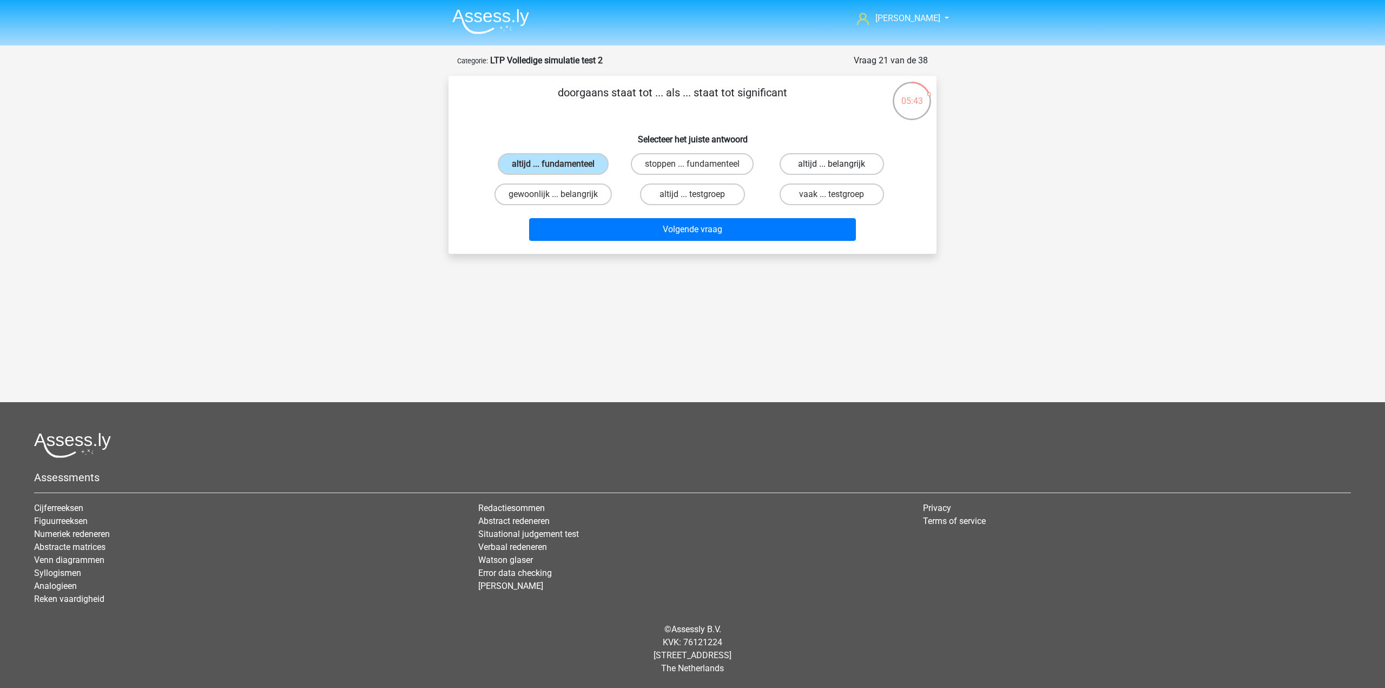
radio input "true"
click at [564, 189] on label "gewoonlijk ... belangrijk" at bounding box center [553, 194] width 117 height 22
click at [561, 194] on input "gewoonlijk ... belangrijk" at bounding box center [557, 197] width 7 height 7
radio input "true"
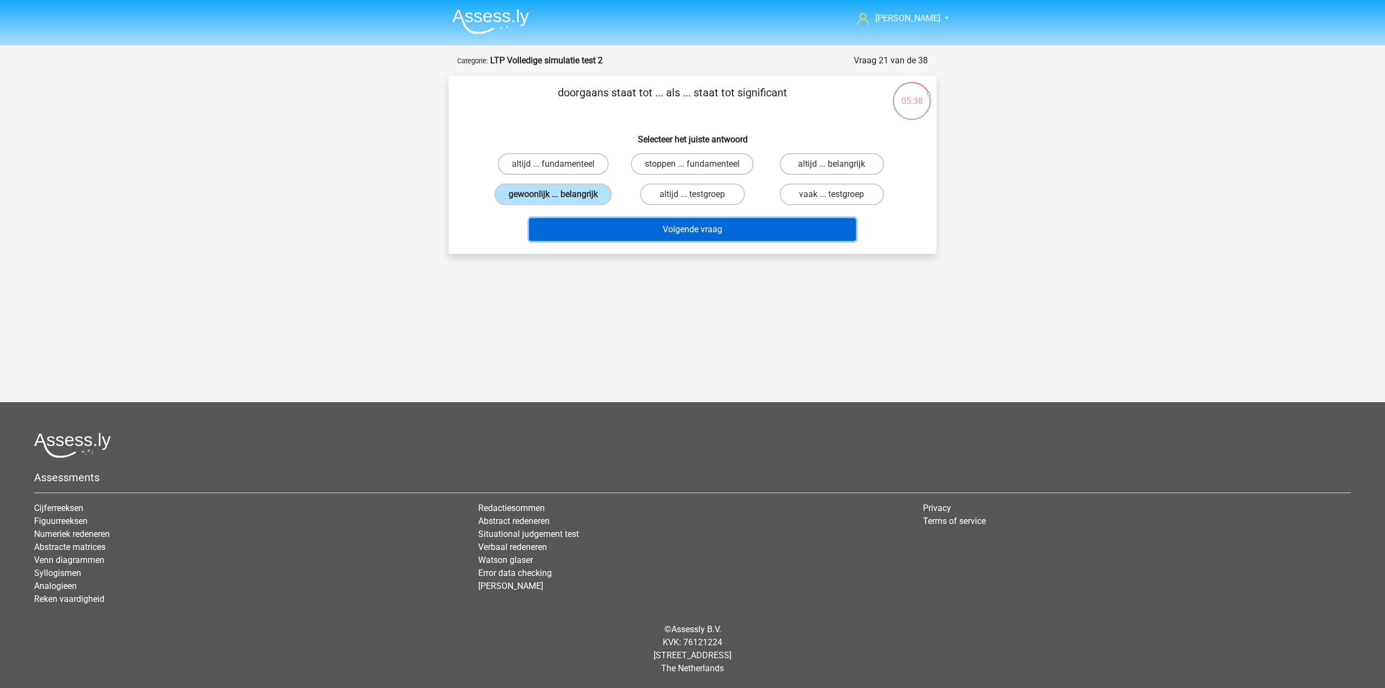
click at [673, 225] on button "Volgende vraag" at bounding box center [692, 229] width 327 height 23
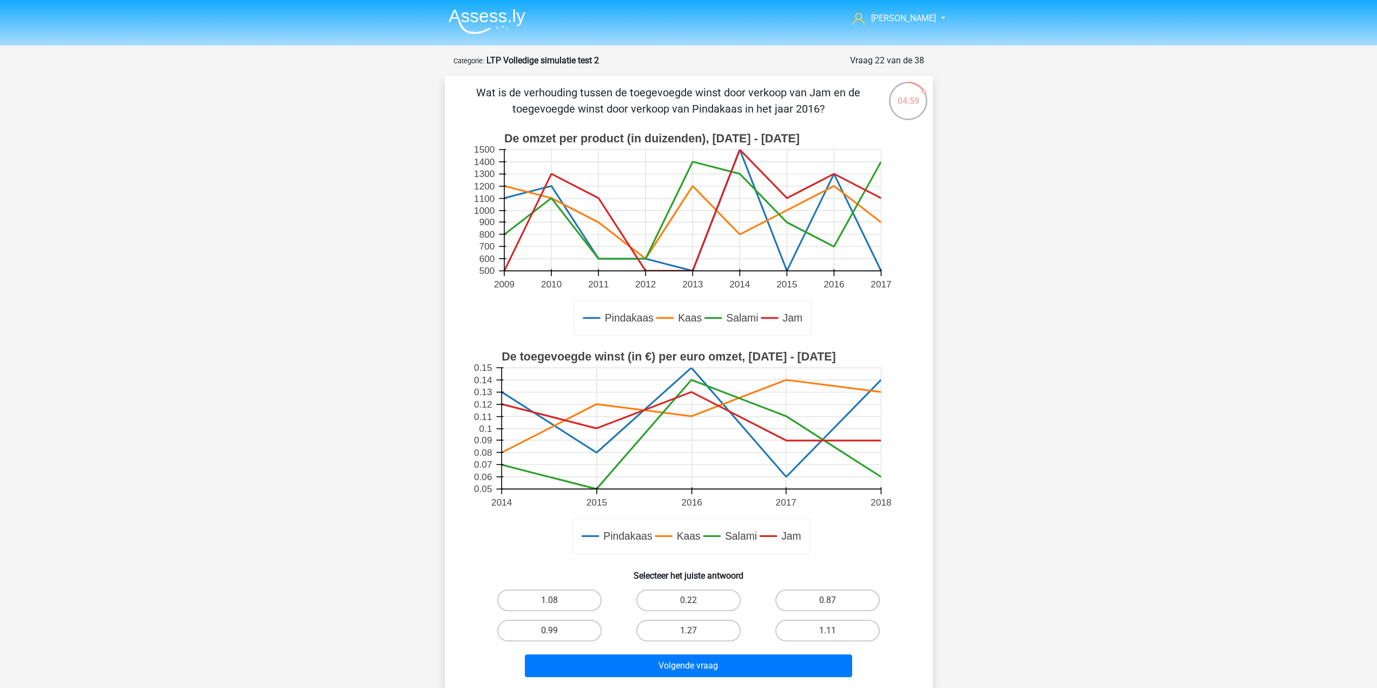
click at [795, 100] on p "Wat is de verhouding tussen de toegevoegde winst door verkoop van Jam en de toe…" at bounding box center [668, 100] width 413 height 32
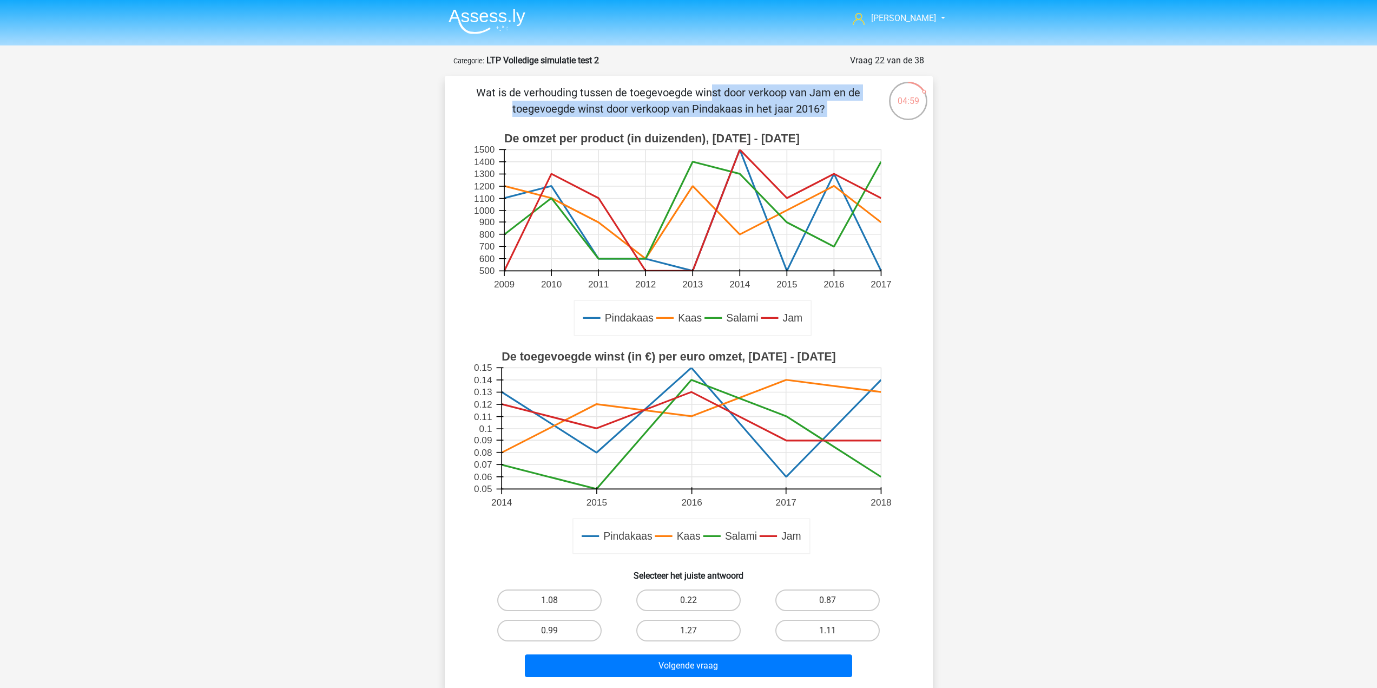
click at [795, 100] on p "Wat is de verhouding tussen de toegevoegde winst door verkoop van Jam en de toe…" at bounding box center [668, 100] width 413 height 32
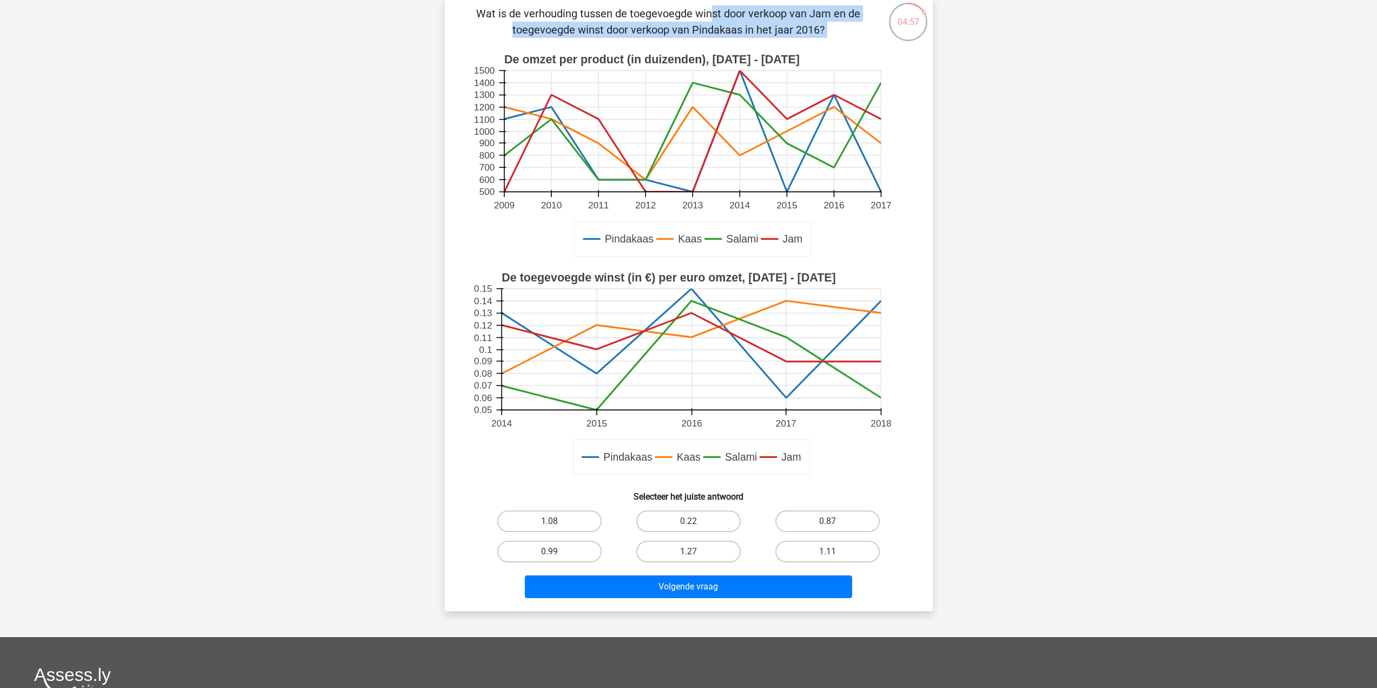
scroll to position [162, 0]
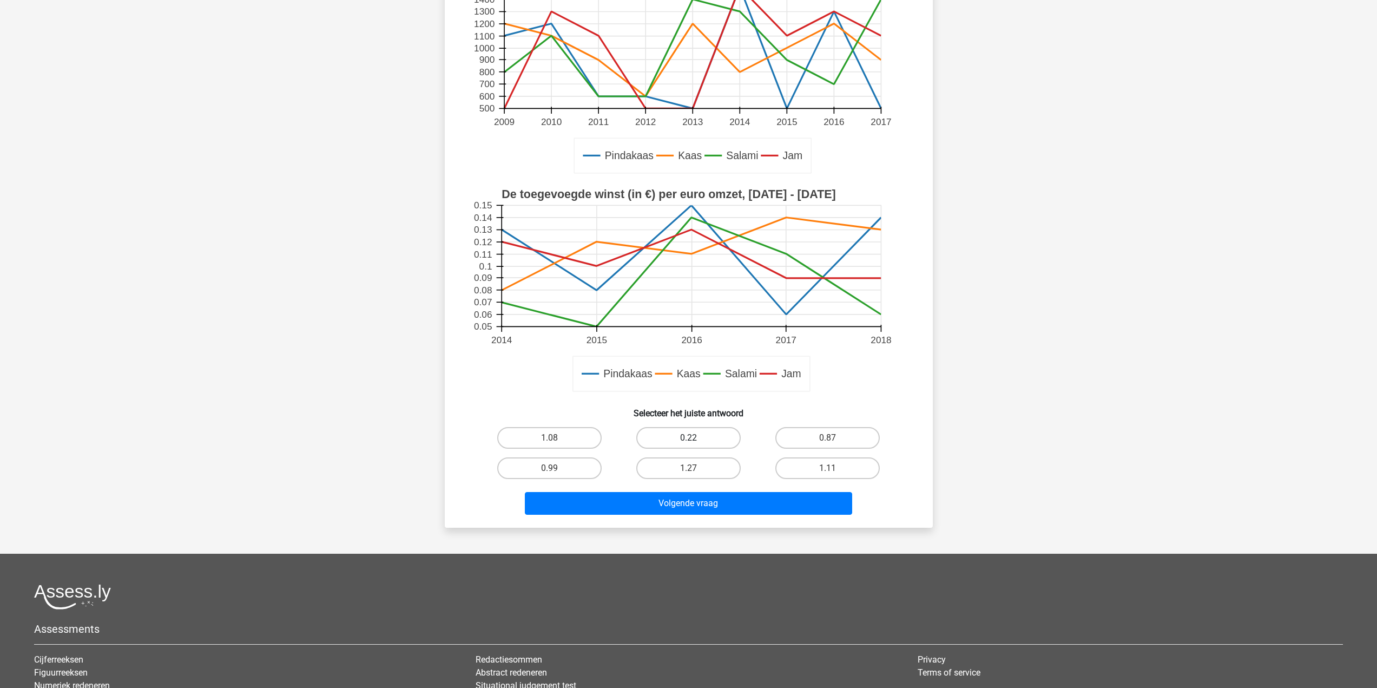
click at [719, 445] on label "0.22" at bounding box center [688, 438] width 104 height 22
click at [695, 445] on input "0.22" at bounding box center [691, 441] width 7 height 7
radio input "true"
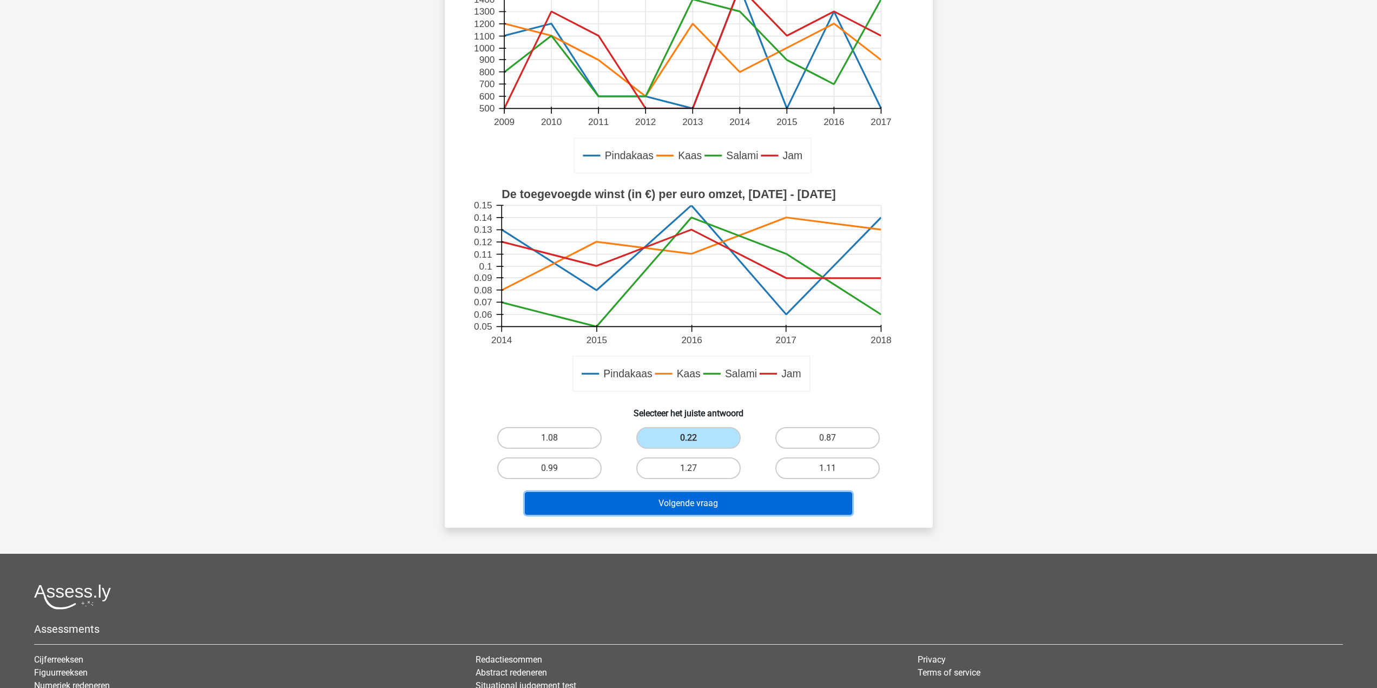
click at [701, 500] on button "Volgende vraag" at bounding box center [688, 503] width 327 height 23
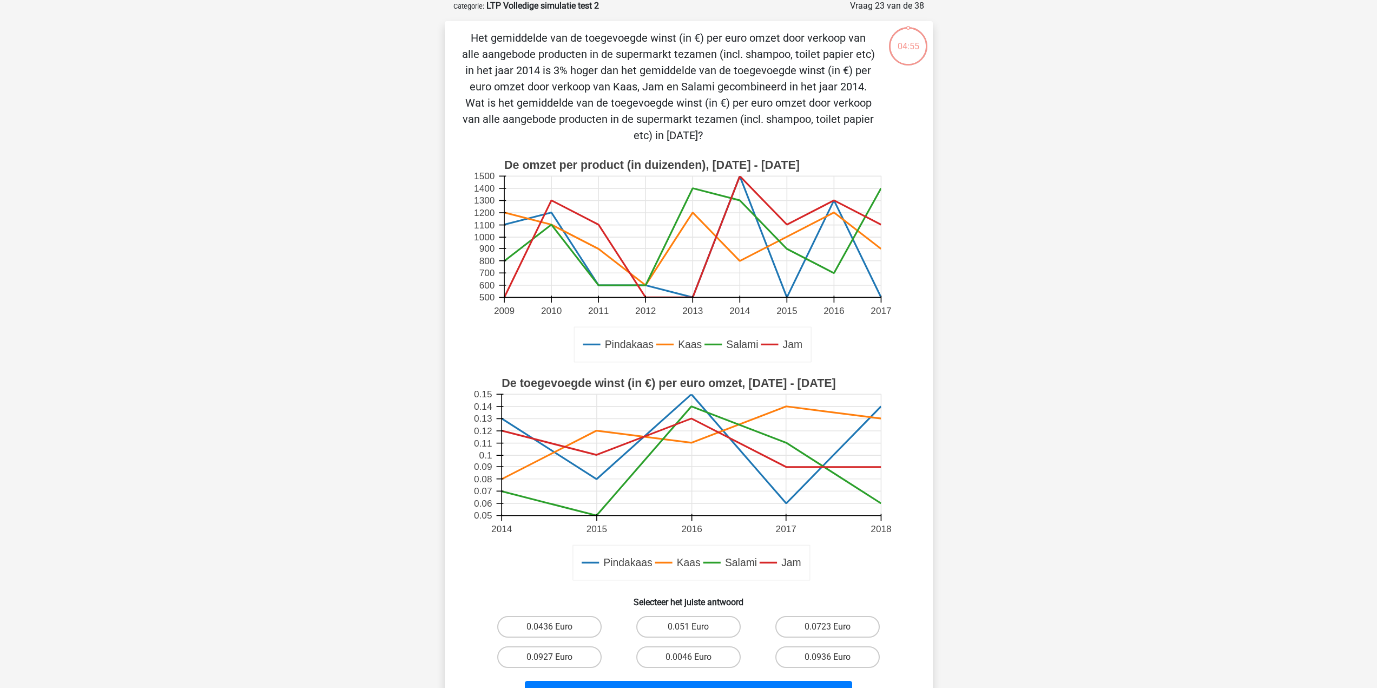
scroll to position [54, 0]
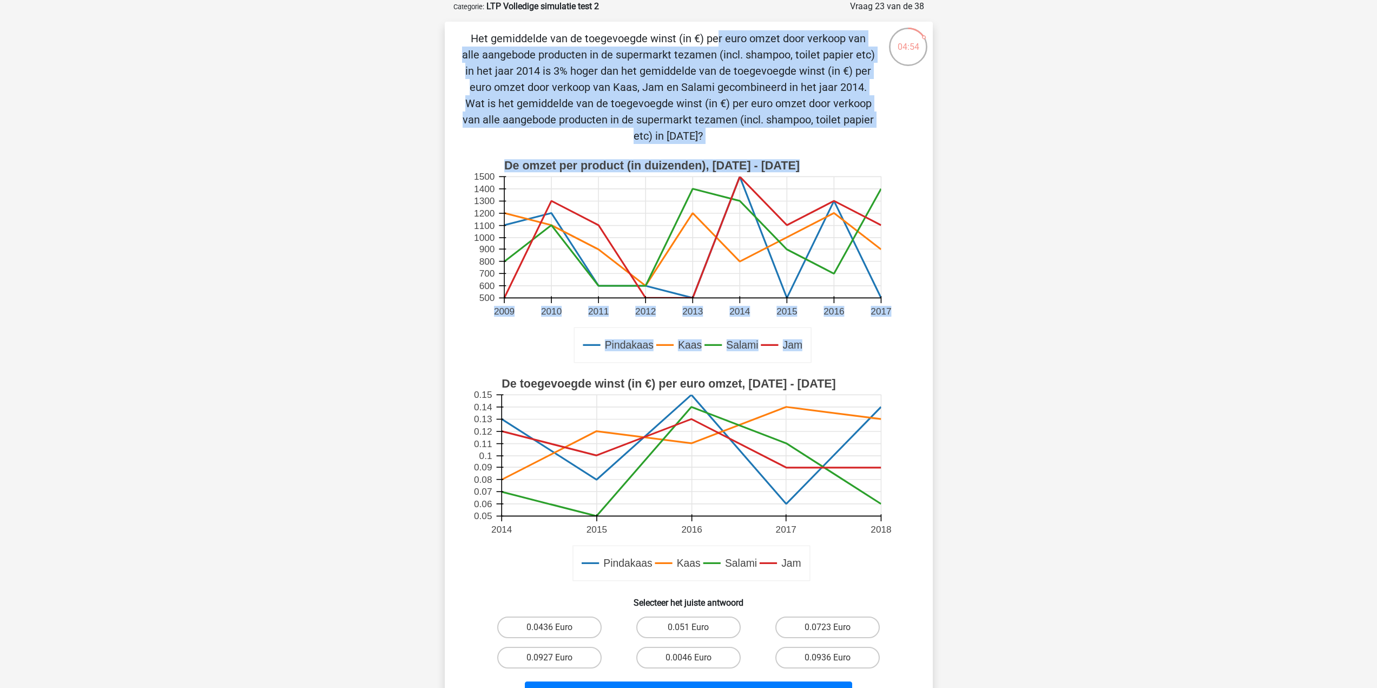
click at [938, 210] on div "04:54 Vraag 23 van de 38 Categorie: LTP Volledige simulatie test 2 Pindakaas Ka…" at bounding box center [688, 358] width 505 height 717
click at [858, 129] on p "Het gemiddelde van de toegevoegde winst (in €) per euro omzet door verkoop van …" at bounding box center [668, 87] width 413 height 114
click at [832, 130] on p "Het gemiddelde van de toegevoegde winst (in €) per euro omzet door verkoop van …" at bounding box center [668, 87] width 413 height 114
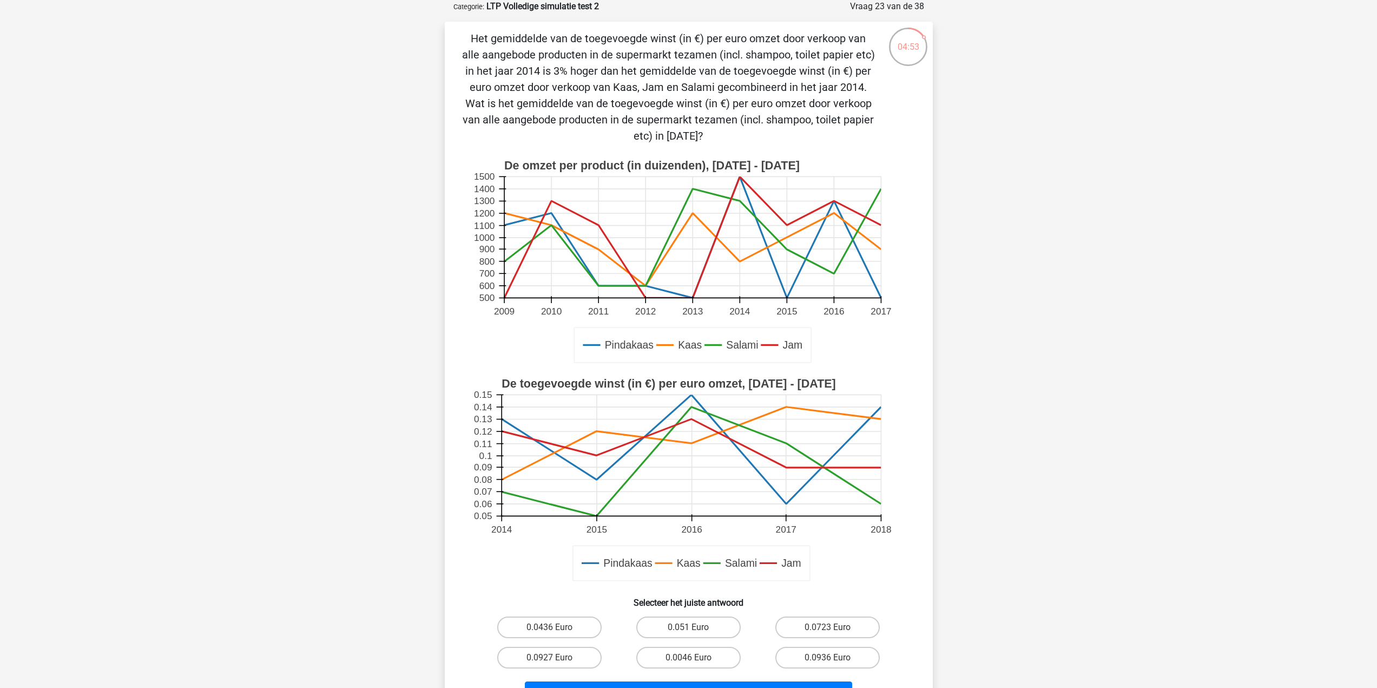
click at [830, 130] on p "Het gemiddelde van de toegevoegde winst (in €) per euro omzet door verkoop van …" at bounding box center [668, 87] width 413 height 114
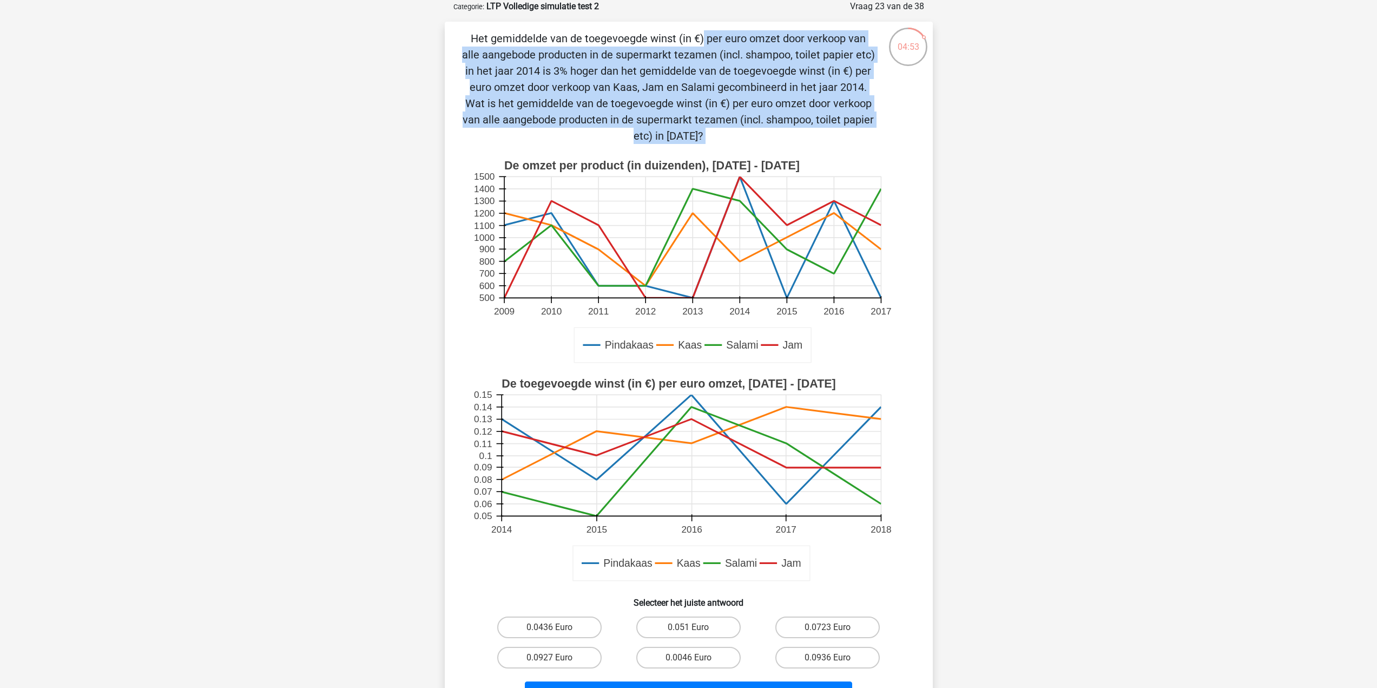
click at [830, 130] on p "Het gemiddelde van de toegevoegde winst (in €) per euro omzet door verkoop van …" at bounding box center [668, 87] width 413 height 114
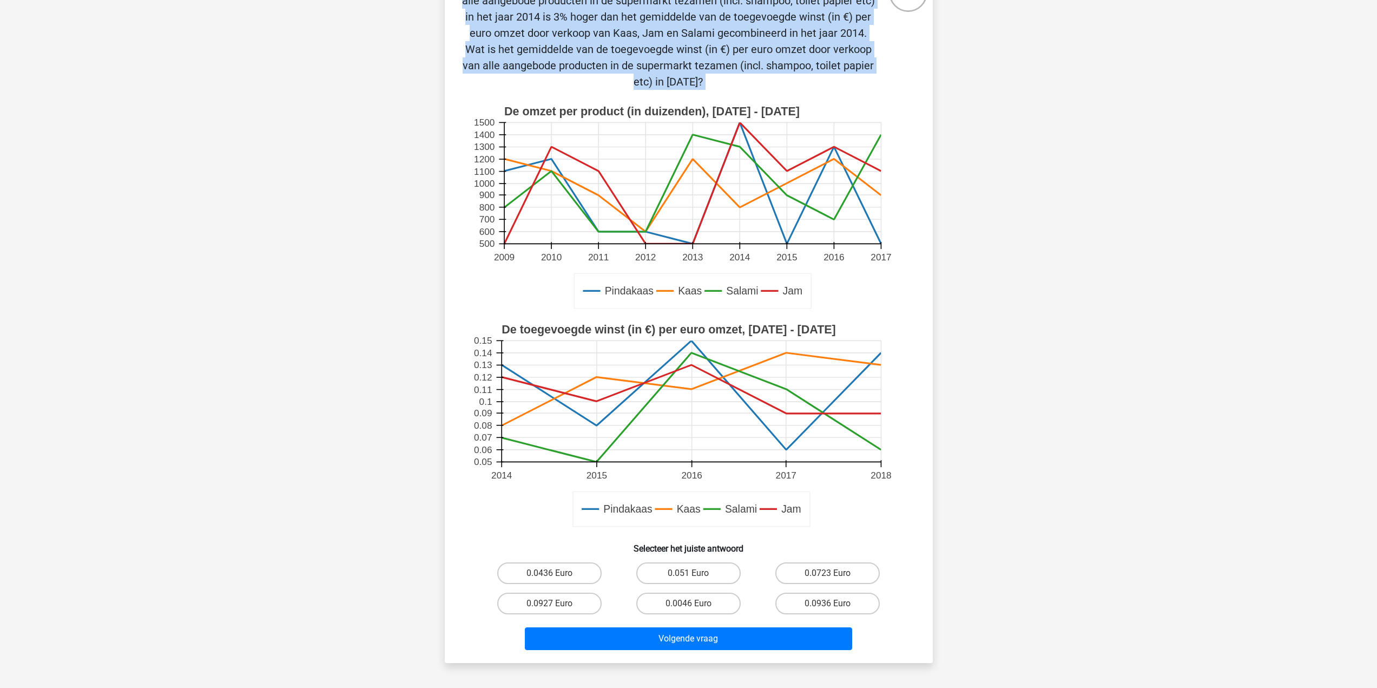
click at [812, 76] on p "Het gemiddelde van de toegevoegde winst (in €) per euro omzet door verkoop van …" at bounding box center [668, 33] width 413 height 114
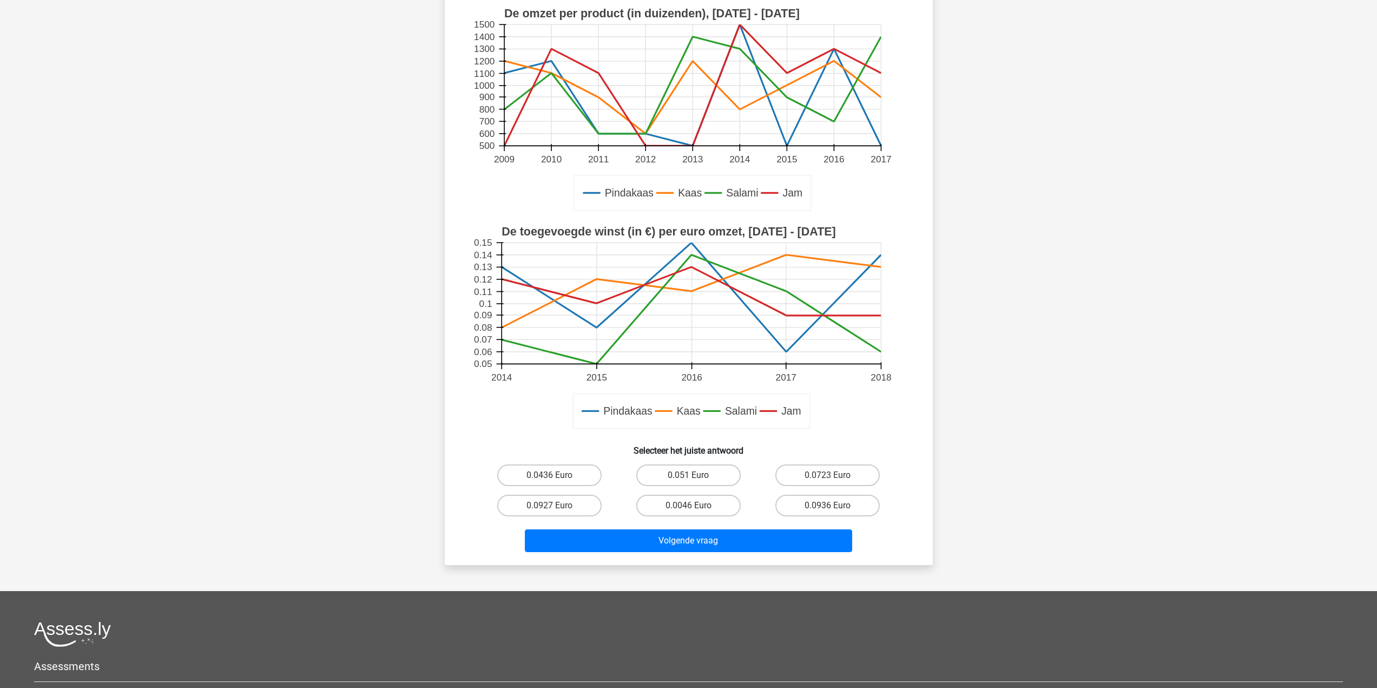
scroll to position [216, 0]
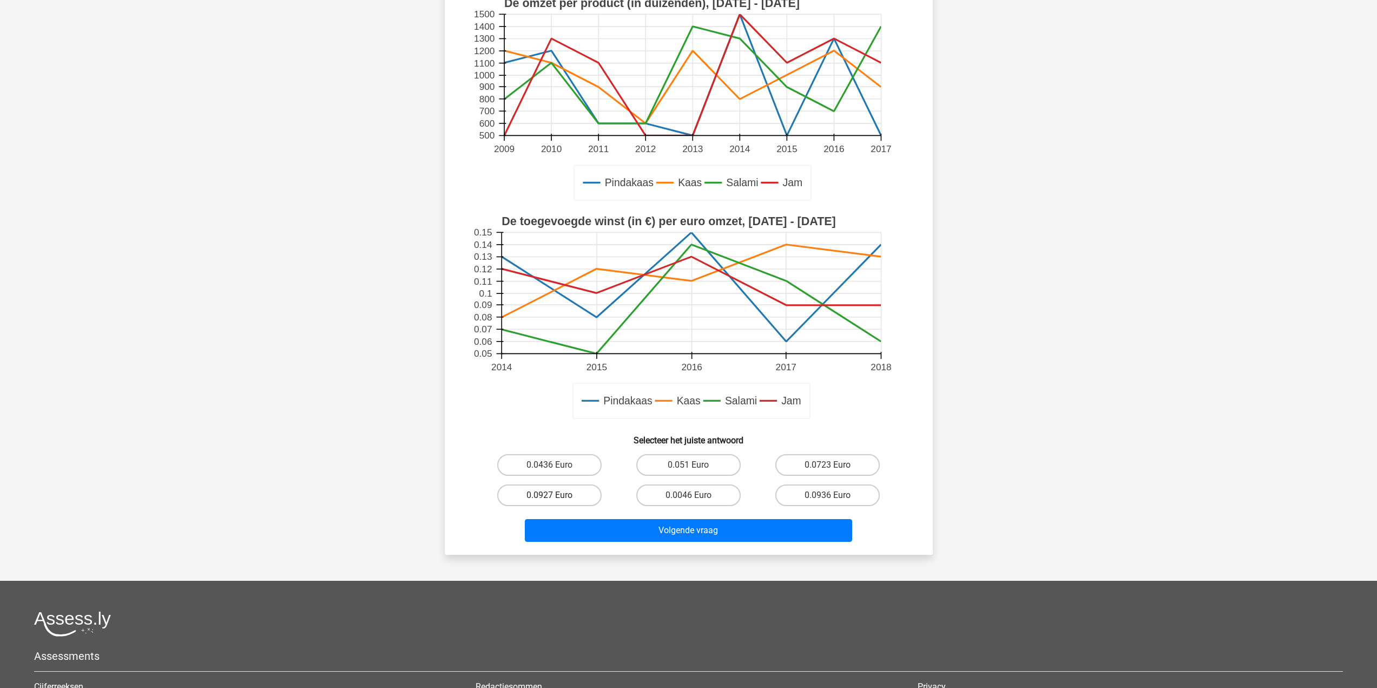
click at [567, 489] on label "0.0927 Euro" at bounding box center [549, 495] width 104 height 22
click at [556, 495] on input "0.0927 Euro" at bounding box center [552, 498] width 7 height 7
radio input "true"
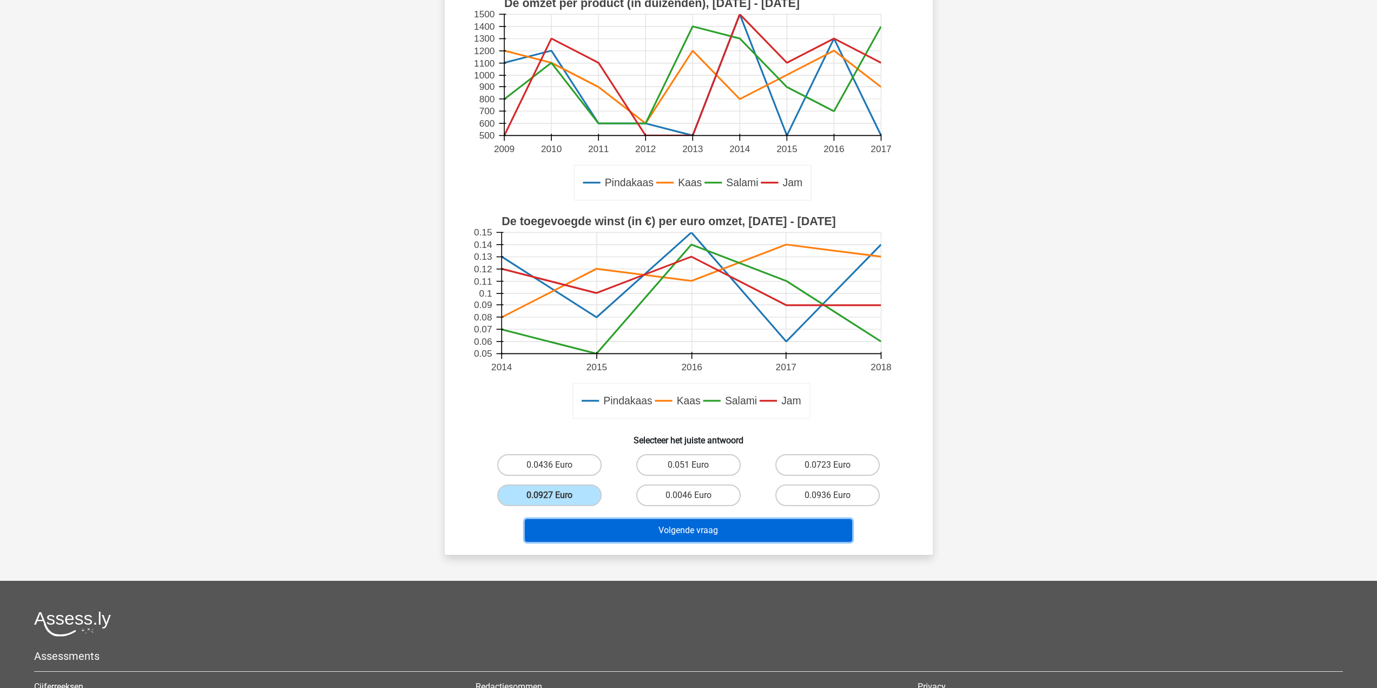
click at [586, 536] on button "Volgende vraag" at bounding box center [688, 530] width 327 height 23
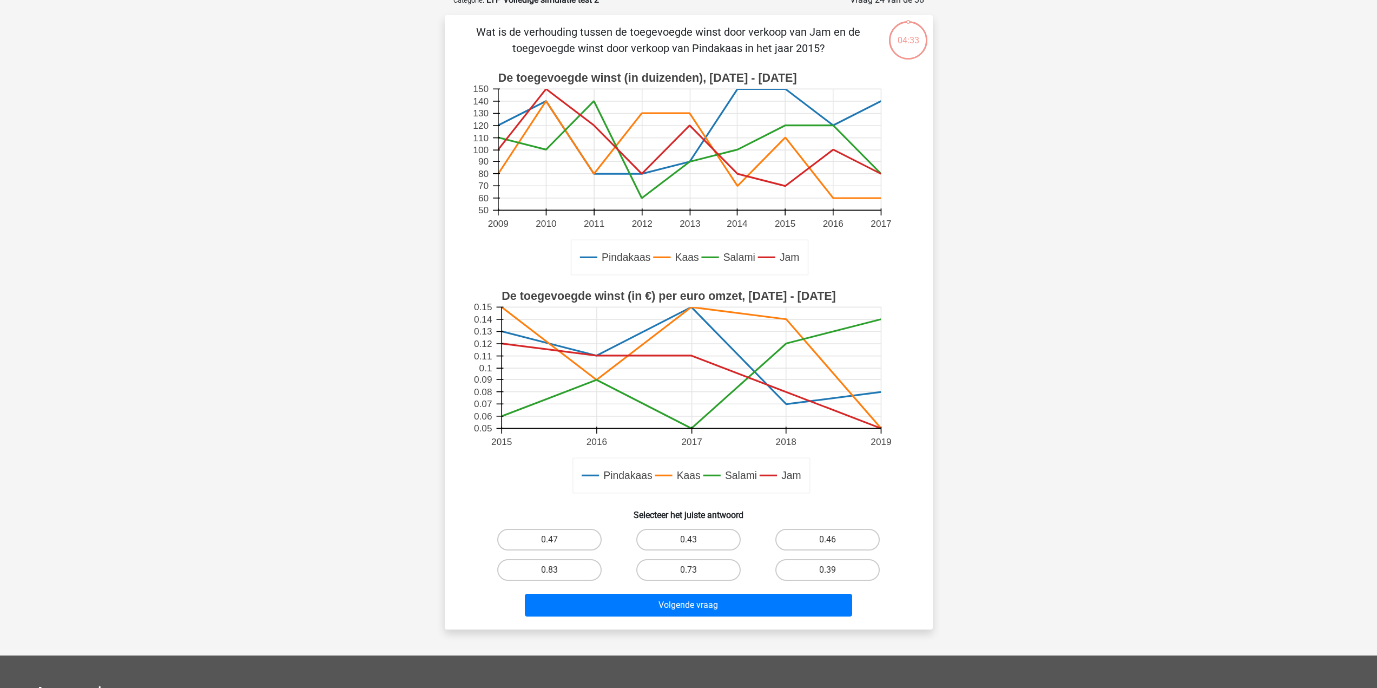
scroll to position [54, 0]
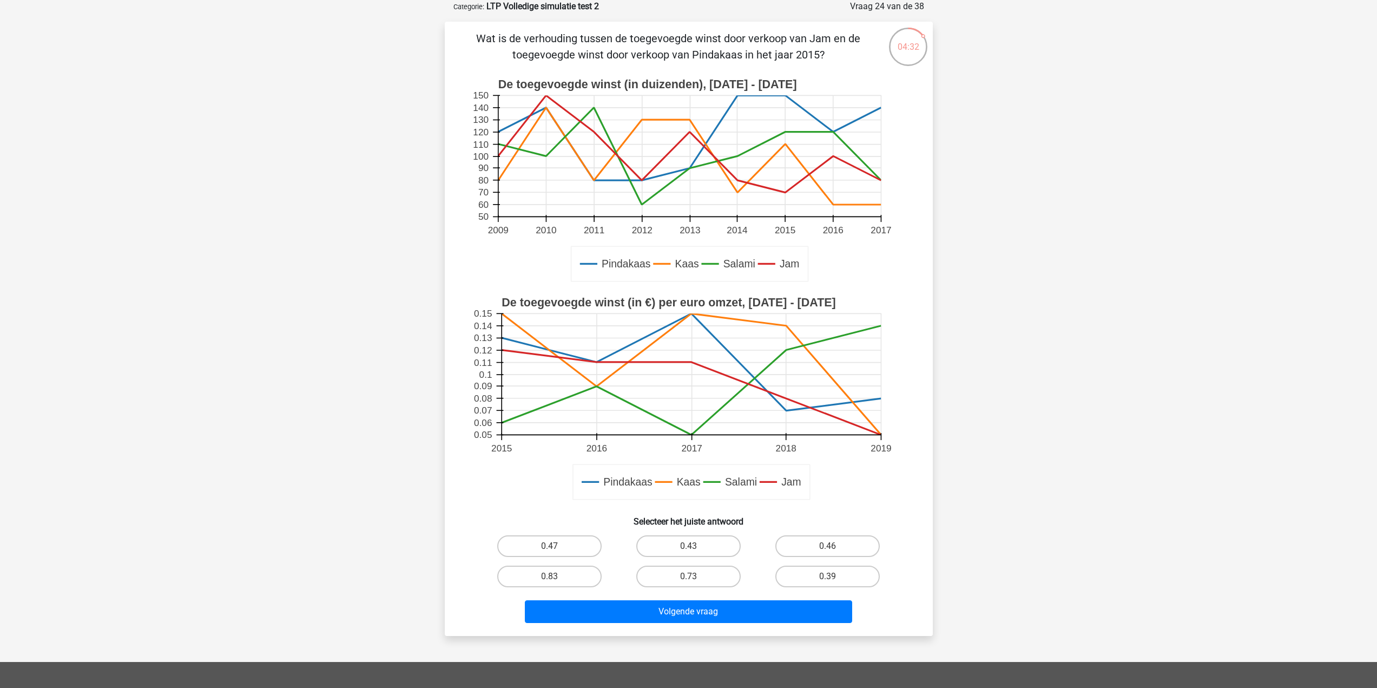
drag, startPoint x: 574, startPoint y: 44, endPoint x: 713, endPoint y: 57, distance: 139.7
click at [713, 57] on p "Wat is de verhouding tussen de toegevoegde winst door verkoop van Jam en de toe…" at bounding box center [668, 46] width 413 height 32
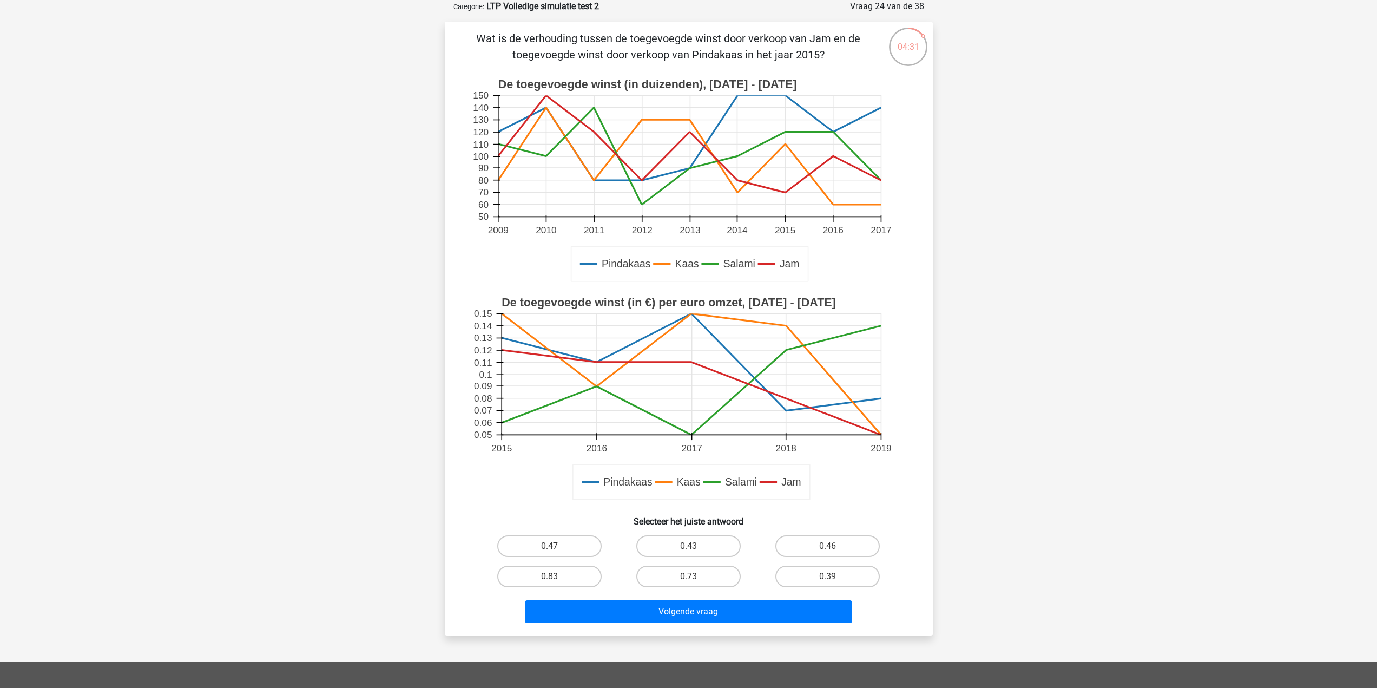
click at [713, 82] on text "De toegevoegde winst (in duizenden), [DATE] - [DATE]" at bounding box center [647, 84] width 299 height 13
click at [858, 550] on label "0.46" at bounding box center [827, 546] width 104 height 22
click at [835, 550] on input "0.46" at bounding box center [831, 549] width 7 height 7
radio input "true"
click at [758, 606] on button "Volgende vraag" at bounding box center [688, 611] width 327 height 23
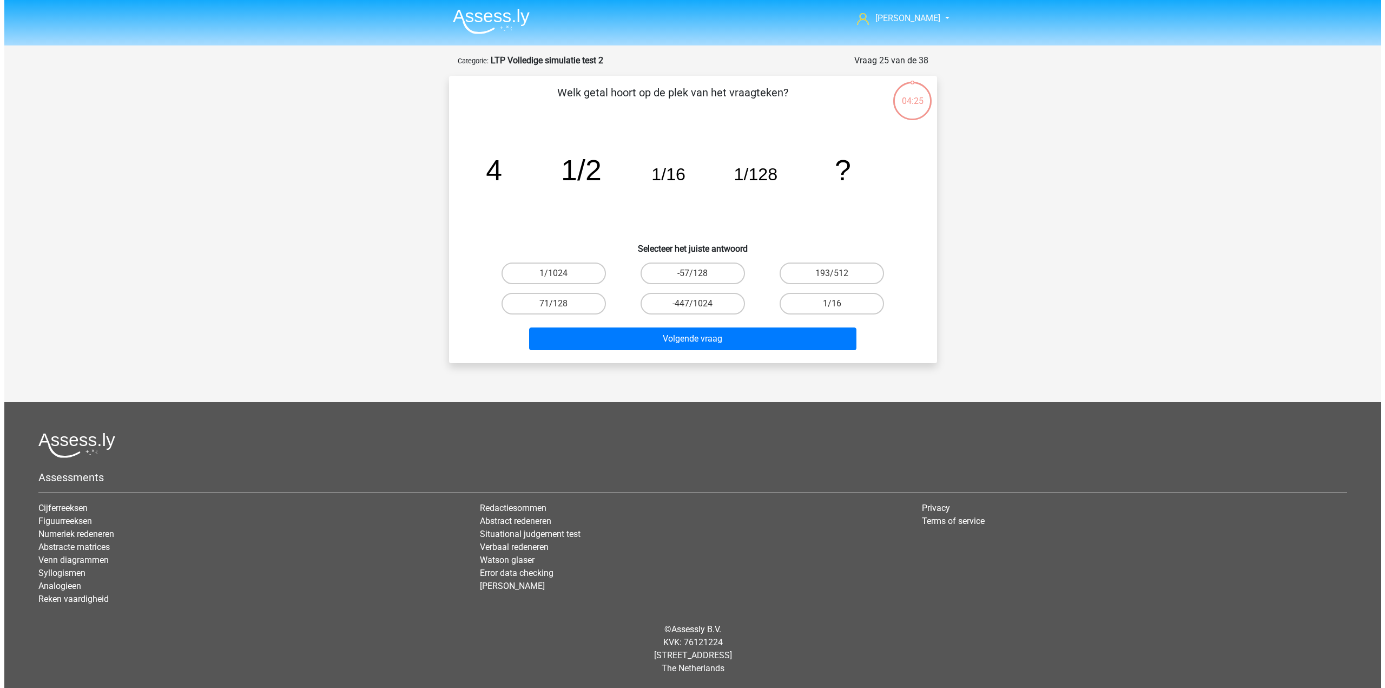
scroll to position [0, 0]
click at [569, 273] on label "1/1024" at bounding box center [553, 273] width 104 height 22
click at [561, 273] on input "1/1024" at bounding box center [557, 276] width 7 height 7
radio input "true"
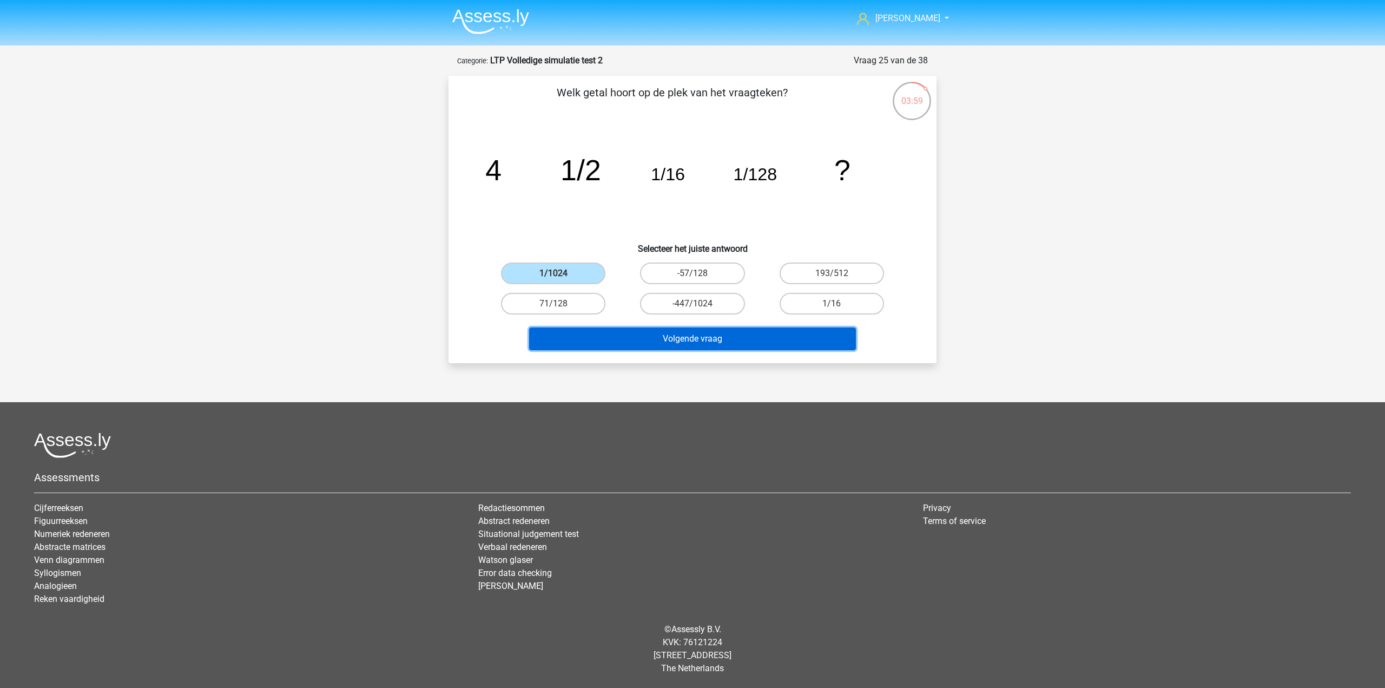
click at [621, 341] on button "Volgende vraag" at bounding box center [692, 338] width 327 height 23
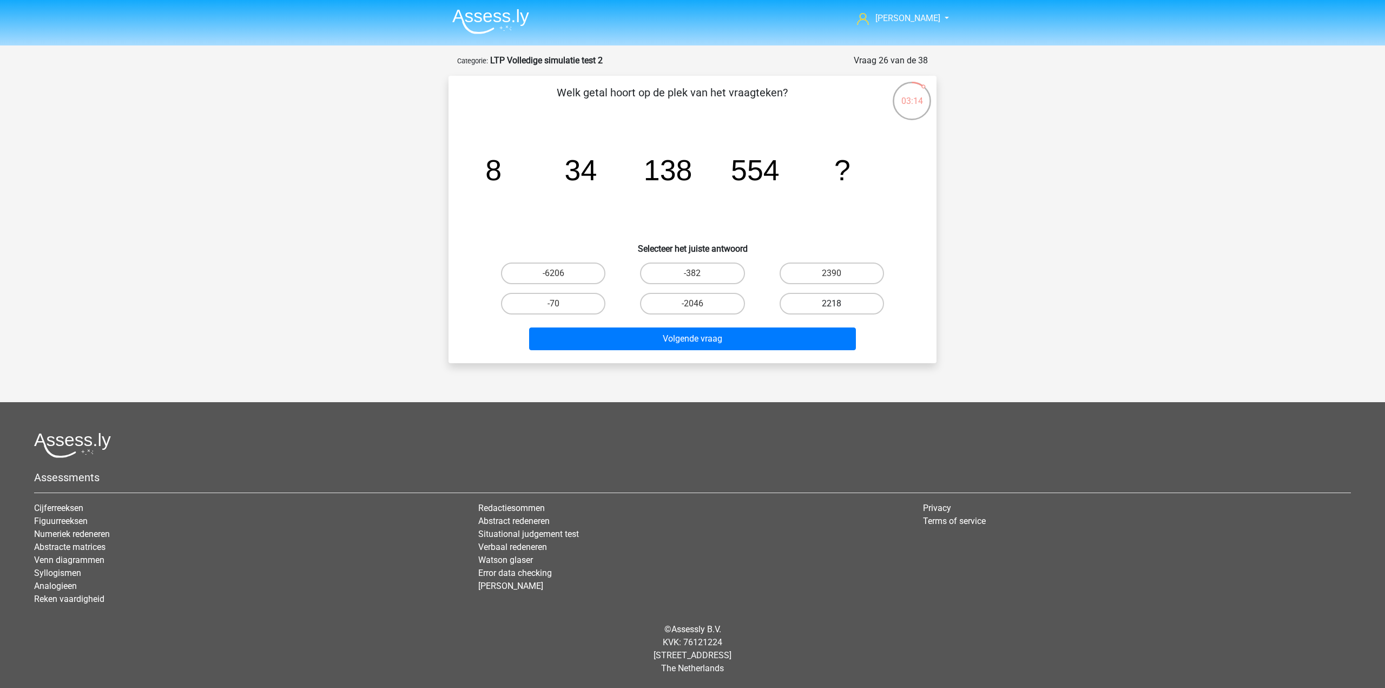
click at [818, 301] on label "2218" at bounding box center [832, 304] width 104 height 22
click at [832, 304] on input "2218" at bounding box center [835, 307] width 7 height 7
radio input "true"
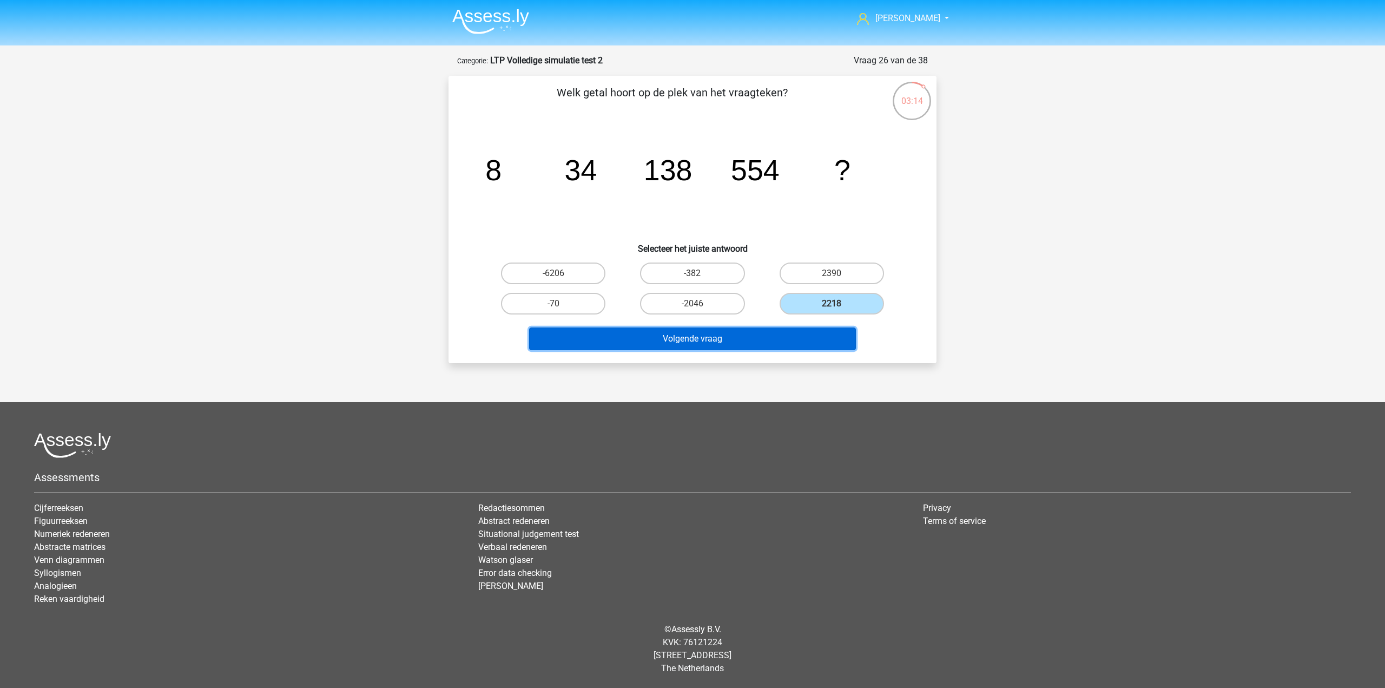
click at [803, 336] on button "Volgende vraag" at bounding box center [692, 338] width 327 height 23
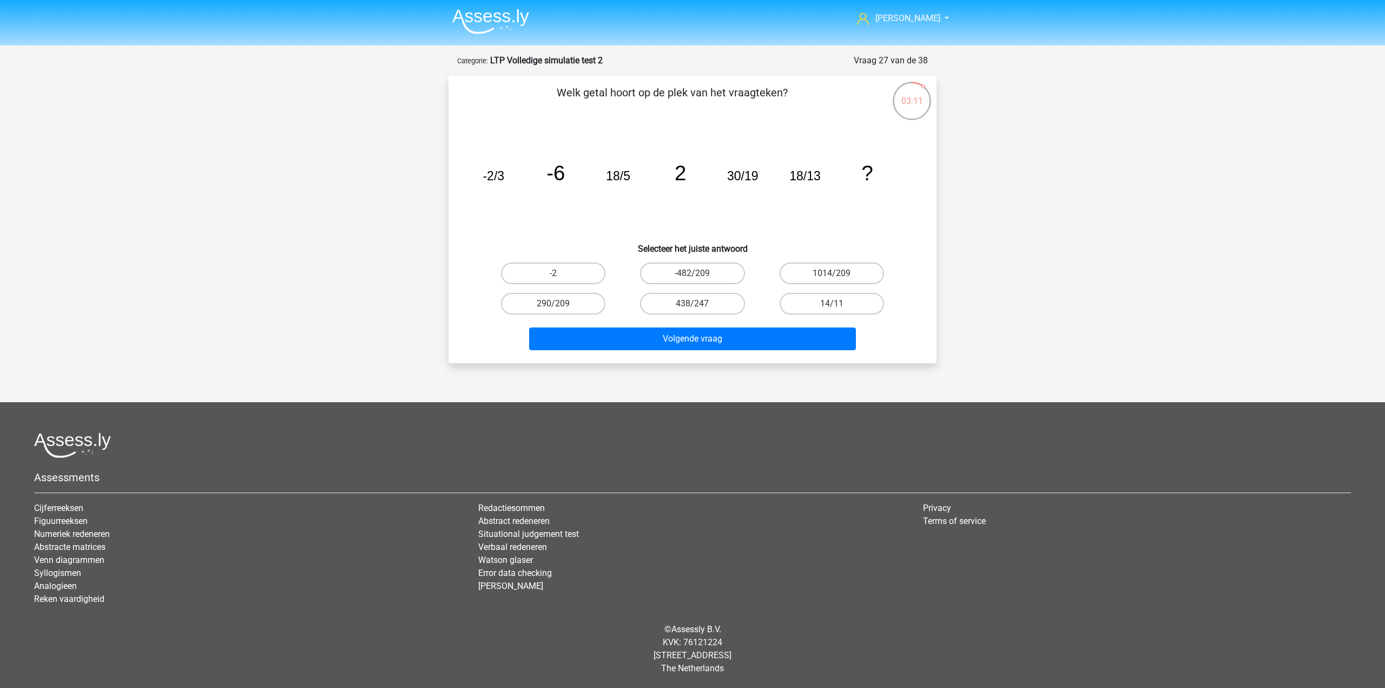
click at [675, 85] on p "Welk getal hoort op de plek van het vraagteken?" at bounding box center [672, 100] width 413 height 32
click at [673, 86] on p "Welk getal hoort op de plek van het vraagteken?" at bounding box center [672, 100] width 413 height 32
click at [678, 110] on p "Welk getal hoort op de plek van het vraagteken?" at bounding box center [672, 100] width 413 height 32
click at [817, 179] on tspan "18/13" at bounding box center [805, 176] width 31 height 14
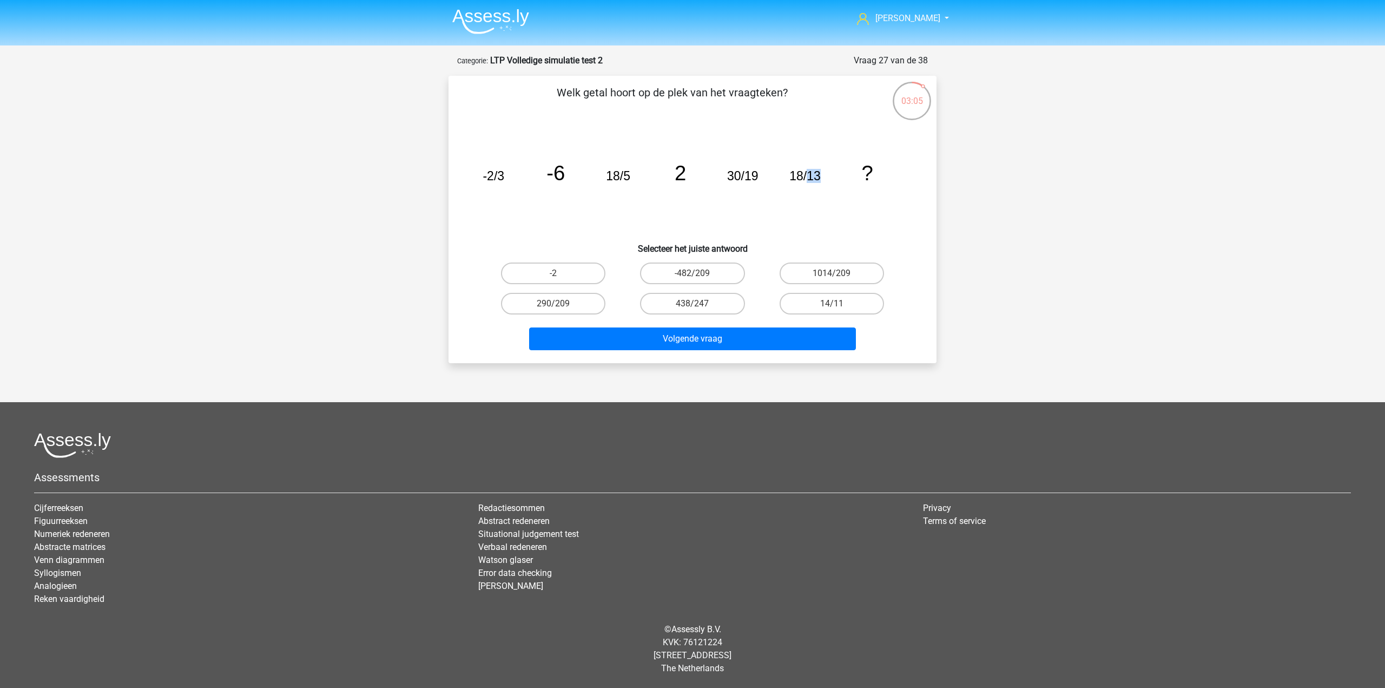
click at [817, 179] on tspan "18/13" at bounding box center [805, 176] width 31 height 14
click at [840, 219] on icon "image/svg+xml -2/3 -6 18/5 2 30/19 18/13 ?" at bounding box center [693, 180] width 436 height 109
click at [577, 303] on label "290/209" at bounding box center [553, 304] width 104 height 22
click at [561, 304] on input "290/209" at bounding box center [557, 307] width 7 height 7
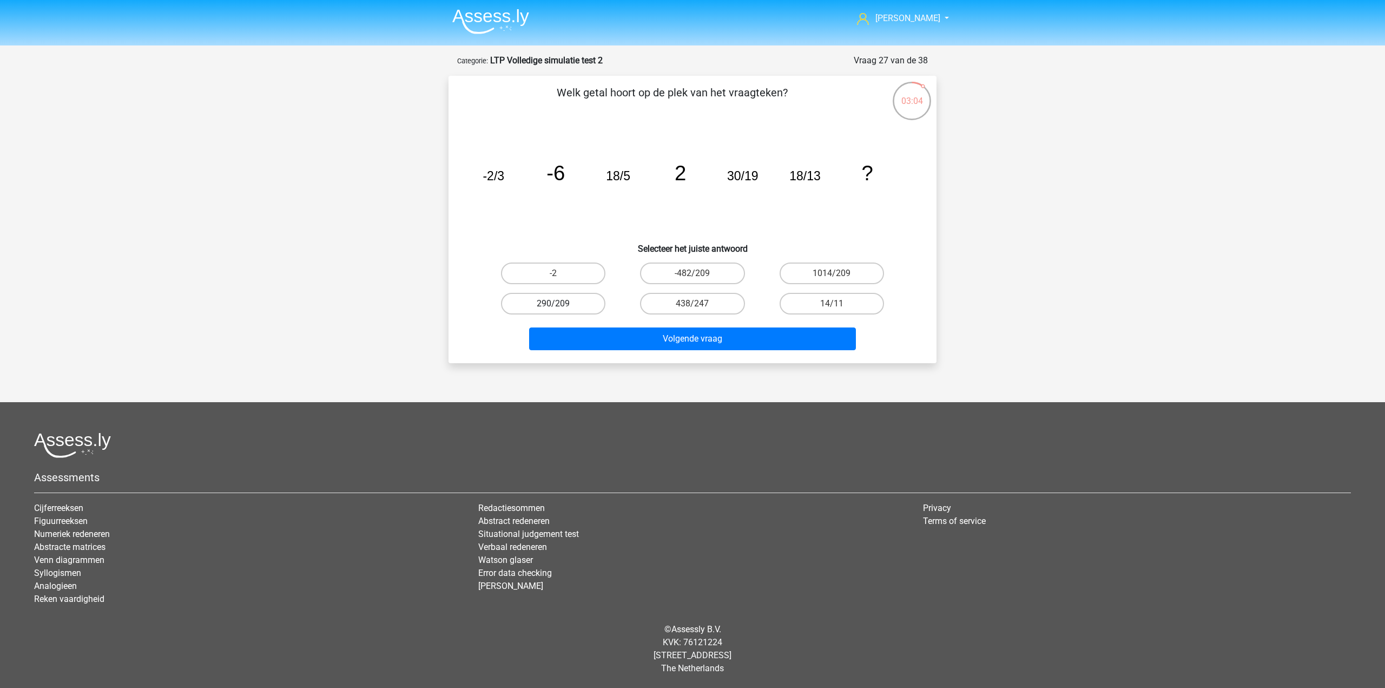
radio input "true"
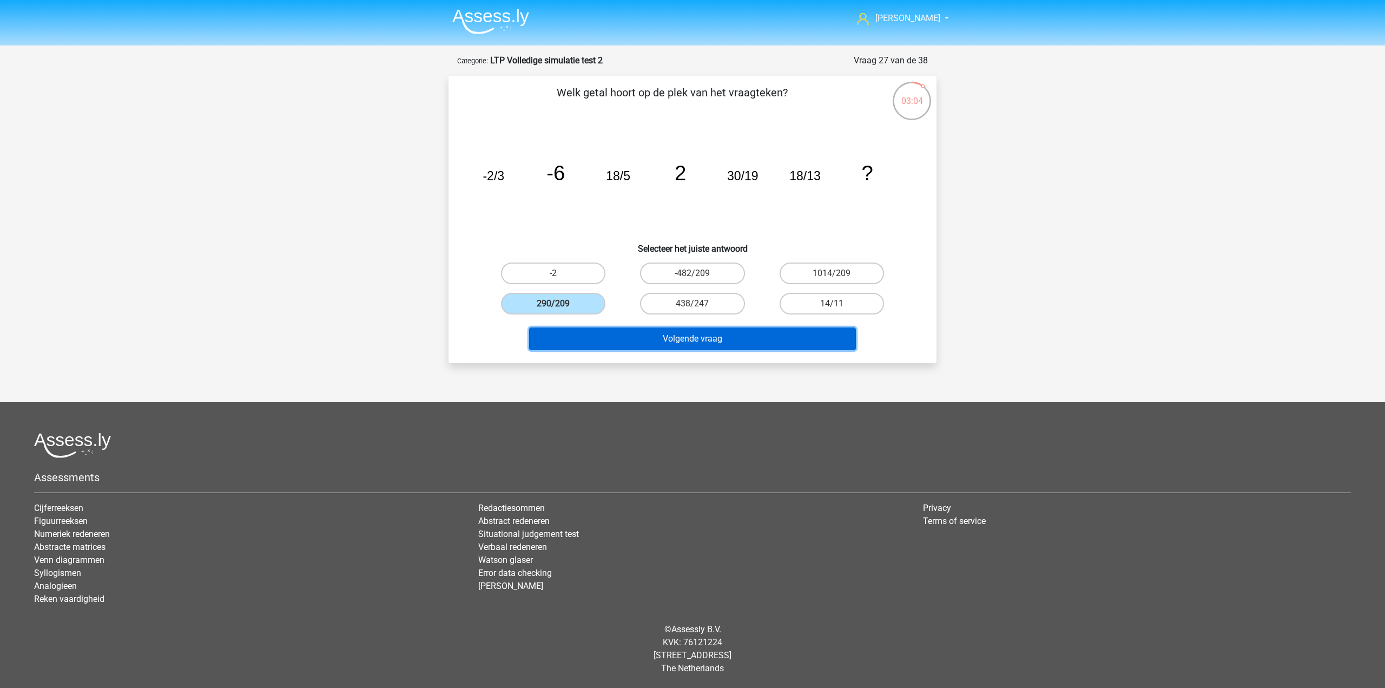
click at [632, 332] on button "Volgende vraag" at bounding box center [692, 338] width 327 height 23
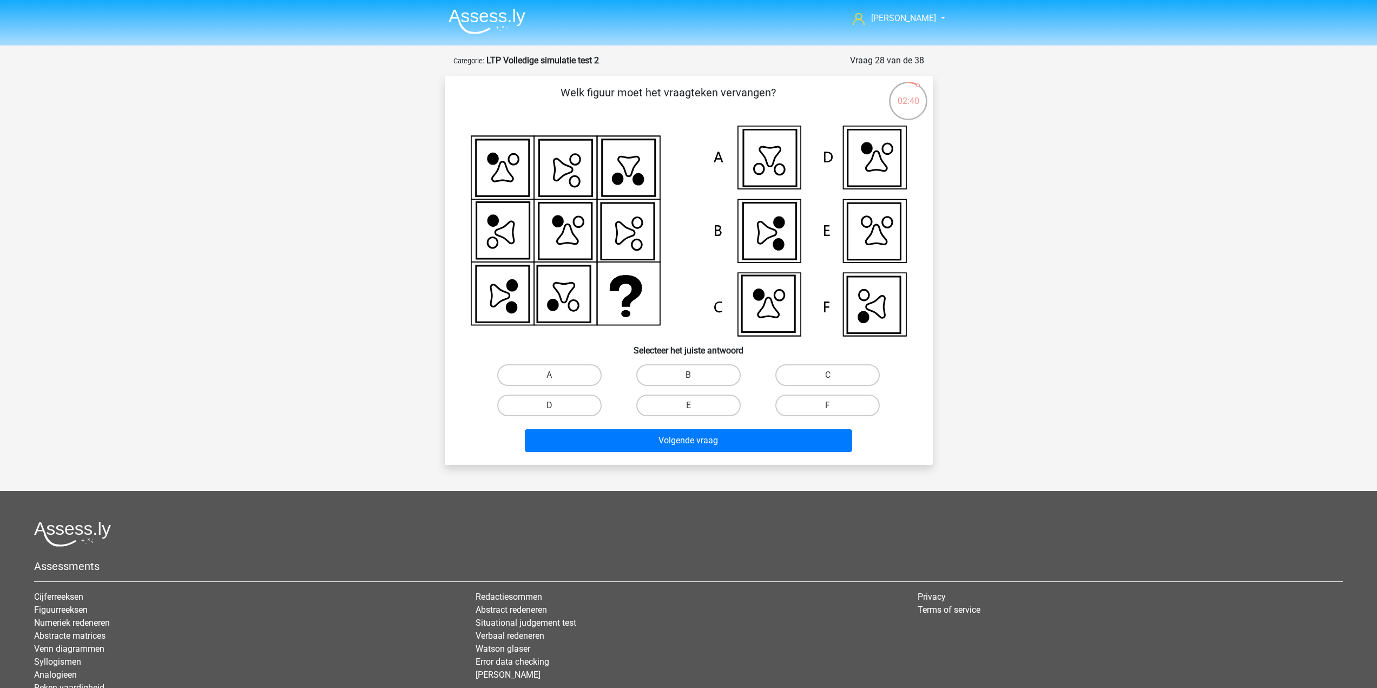
click at [607, 298] on icon at bounding box center [689, 231] width 436 height 211
click at [621, 286] on icon at bounding box center [689, 231] width 436 height 211
click at [814, 378] on label "C" at bounding box center [827, 375] width 104 height 22
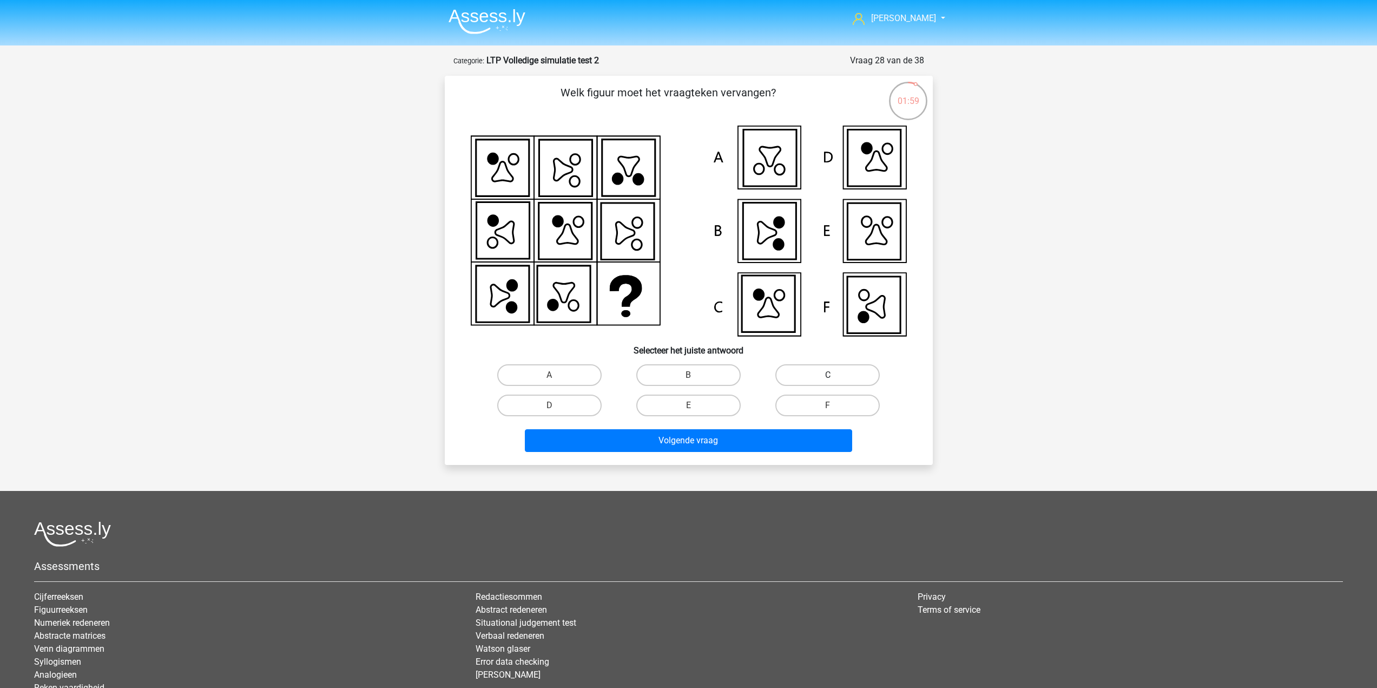
click at [828, 378] on input "C" at bounding box center [831, 378] width 7 height 7
radio input "true"
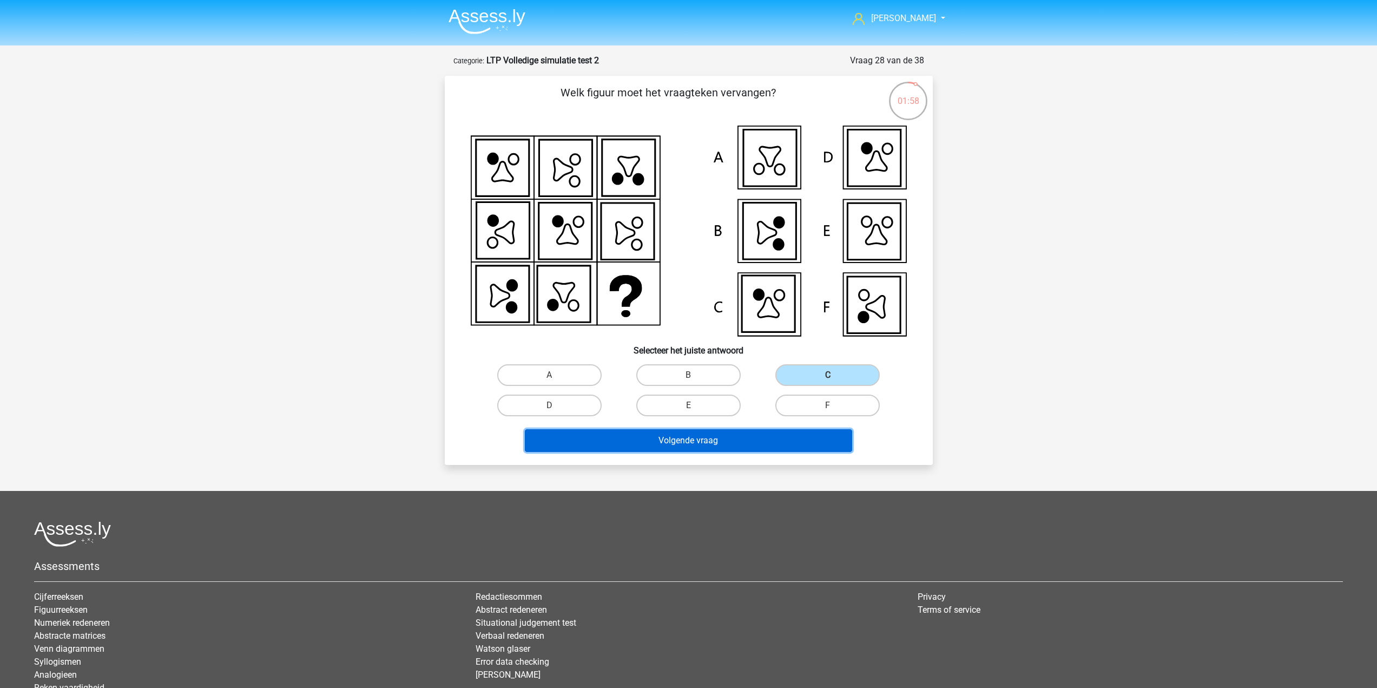
click at [791, 446] on button "Volgende vraag" at bounding box center [688, 440] width 327 height 23
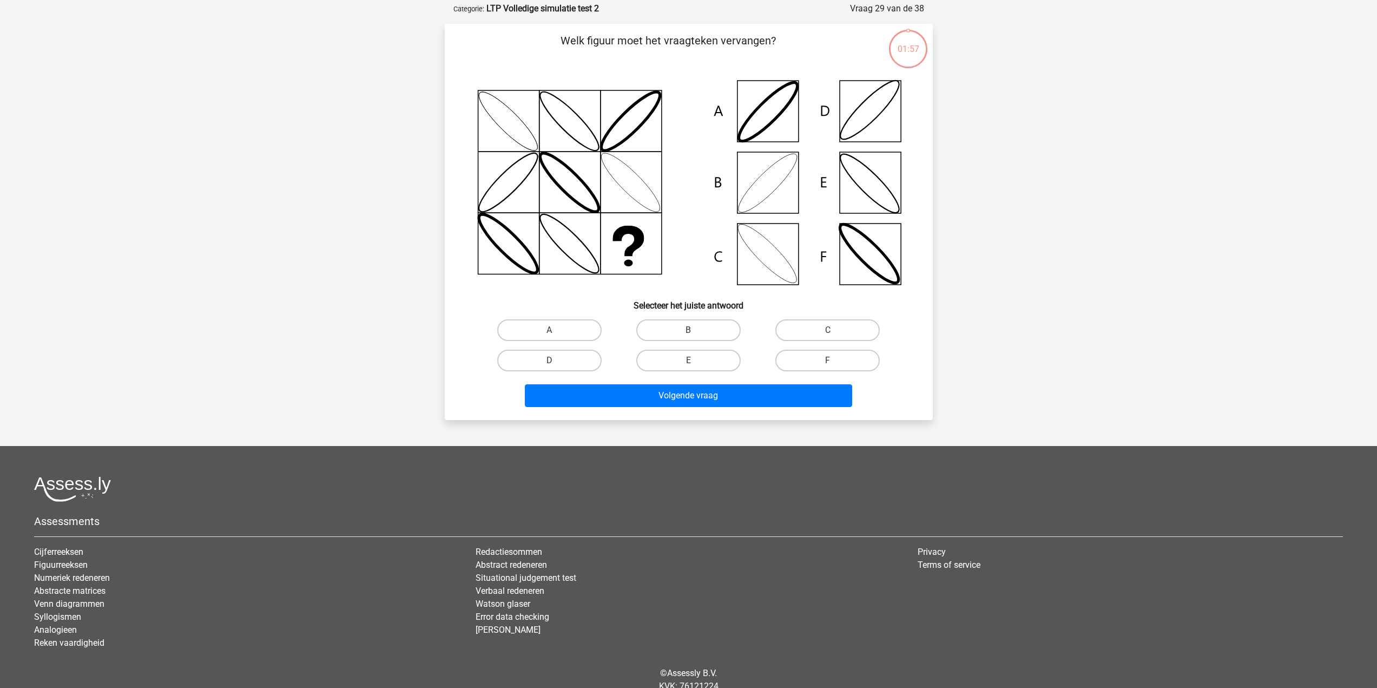
scroll to position [54, 0]
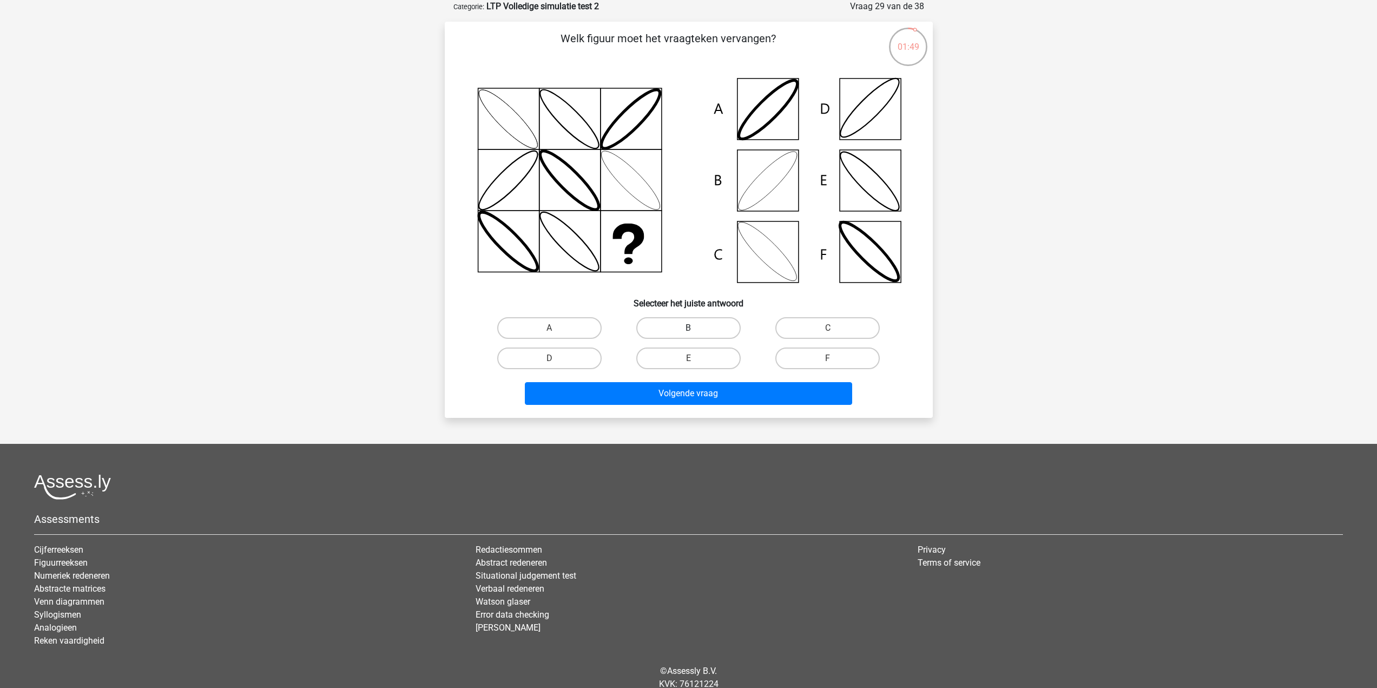
click at [694, 324] on label "B" at bounding box center [688, 328] width 104 height 22
click at [694, 328] on input "B" at bounding box center [691, 331] width 7 height 7
radio input "true"
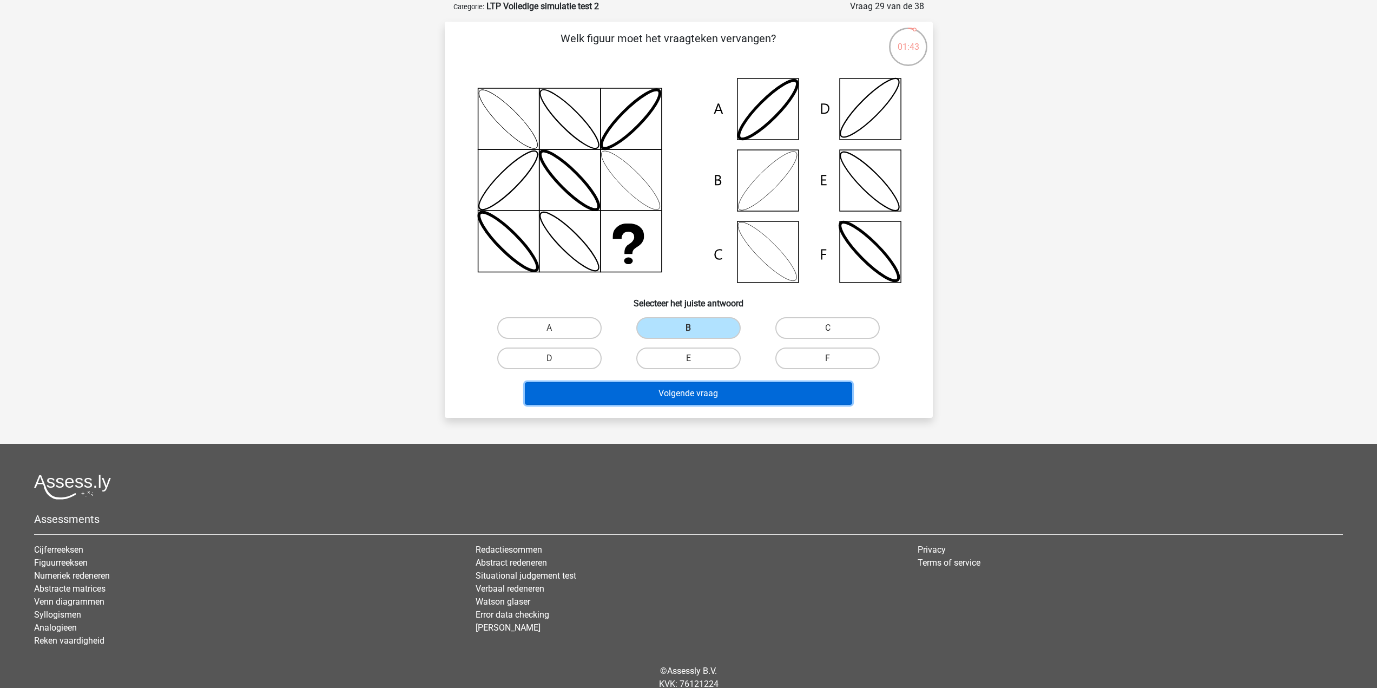
click at [694, 396] on button "Volgende vraag" at bounding box center [688, 393] width 327 height 23
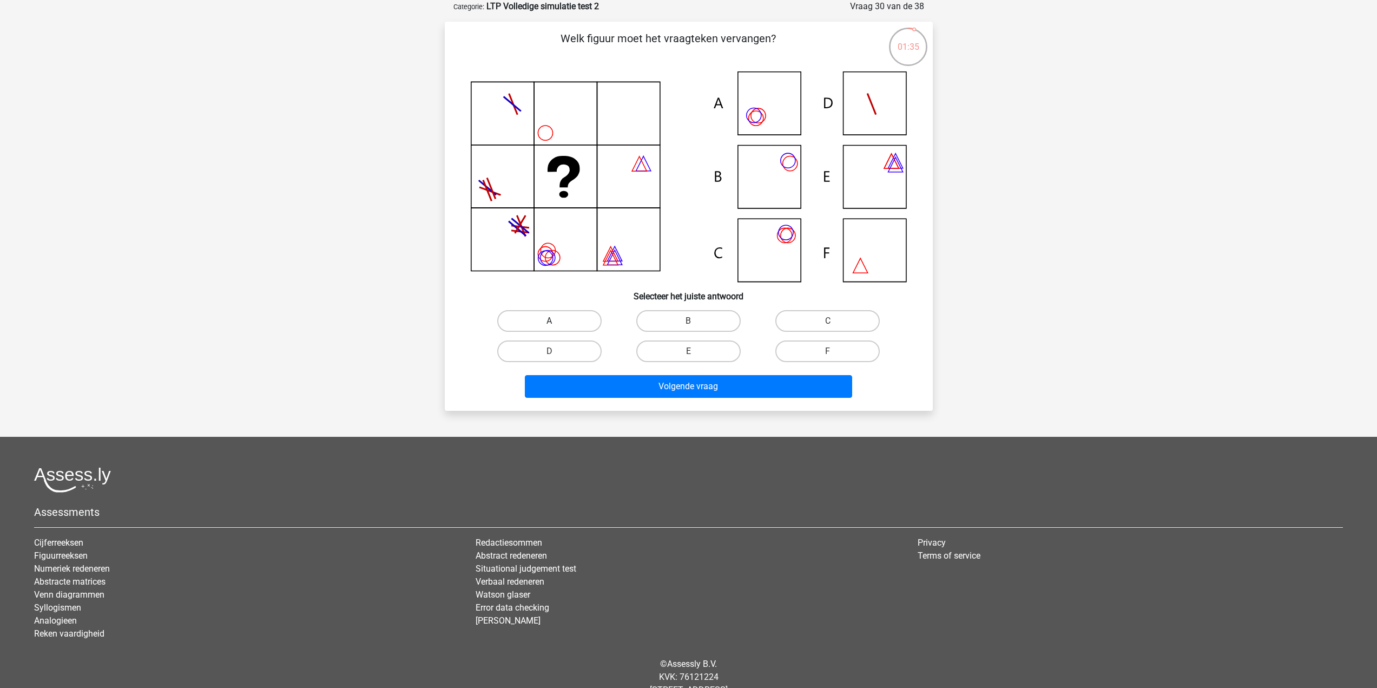
click at [578, 321] on label "A" at bounding box center [549, 321] width 104 height 22
click at [556, 321] on input "A" at bounding box center [552, 324] width 7 height 7
radio input "true"
click at [633, 387] on button "Volgende vraag" at bounding box center [688, 386] width 327 height 23
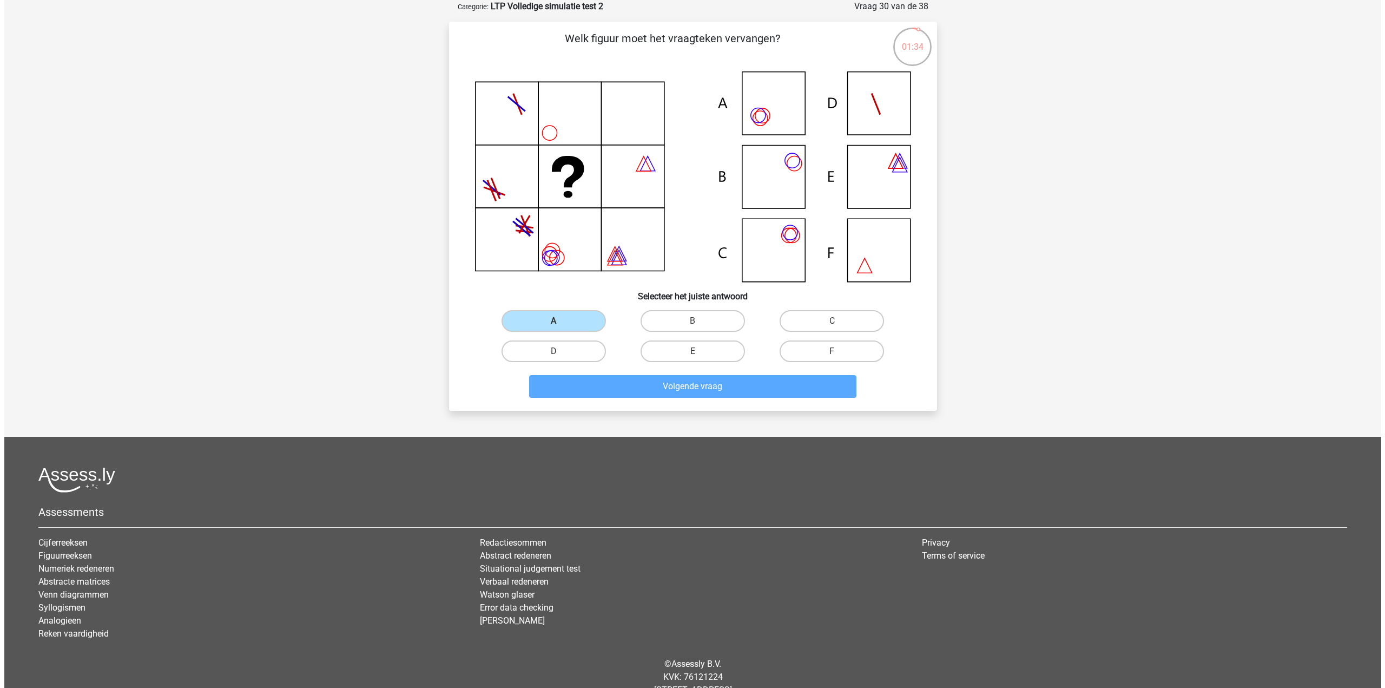
scroll to position [0, 0]
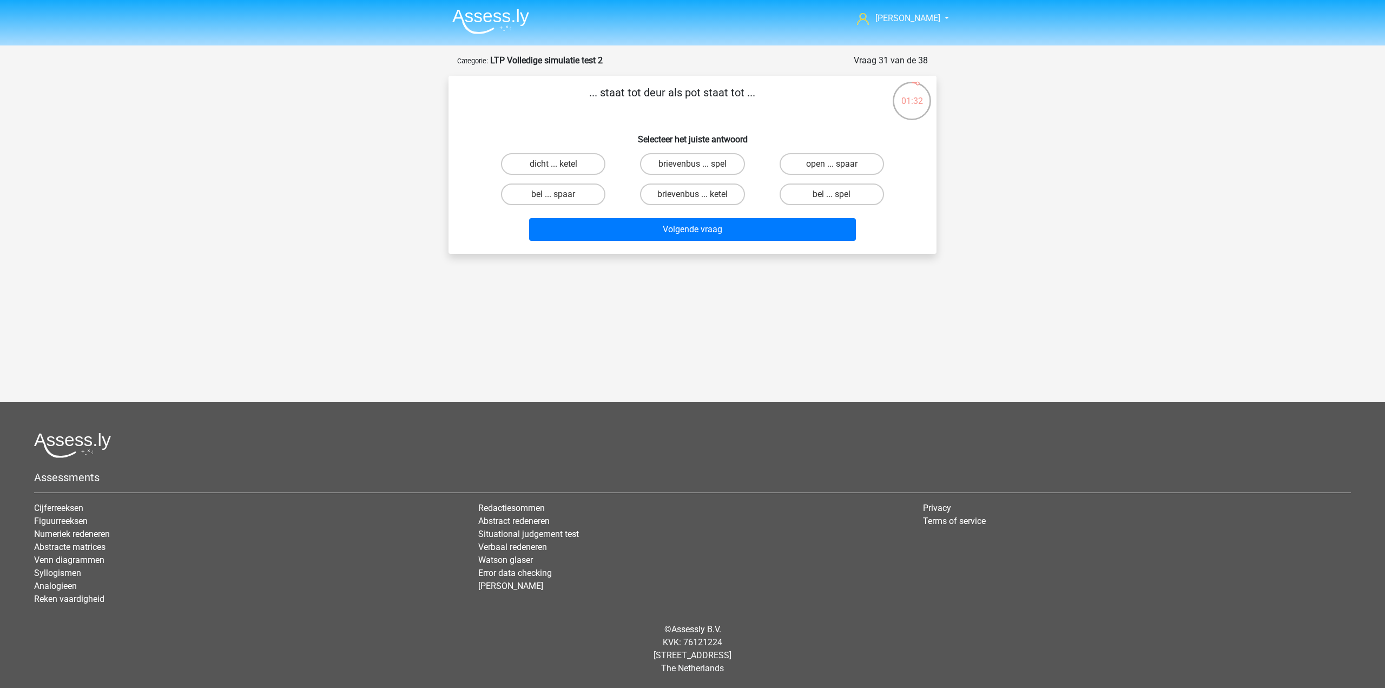
click at [615, 96] on p "... staat tot deur als pot staat tot ..." at bounding box center [672, 100] width 413 height 32
click at [619, 131] on h6 "Selecteer het juiste antwoord" at bounding box center [692, 135] width 453 height 19
click at [589, 199] on label "bel ... spaar" at bounding box center [553, 194] width 104 height 22
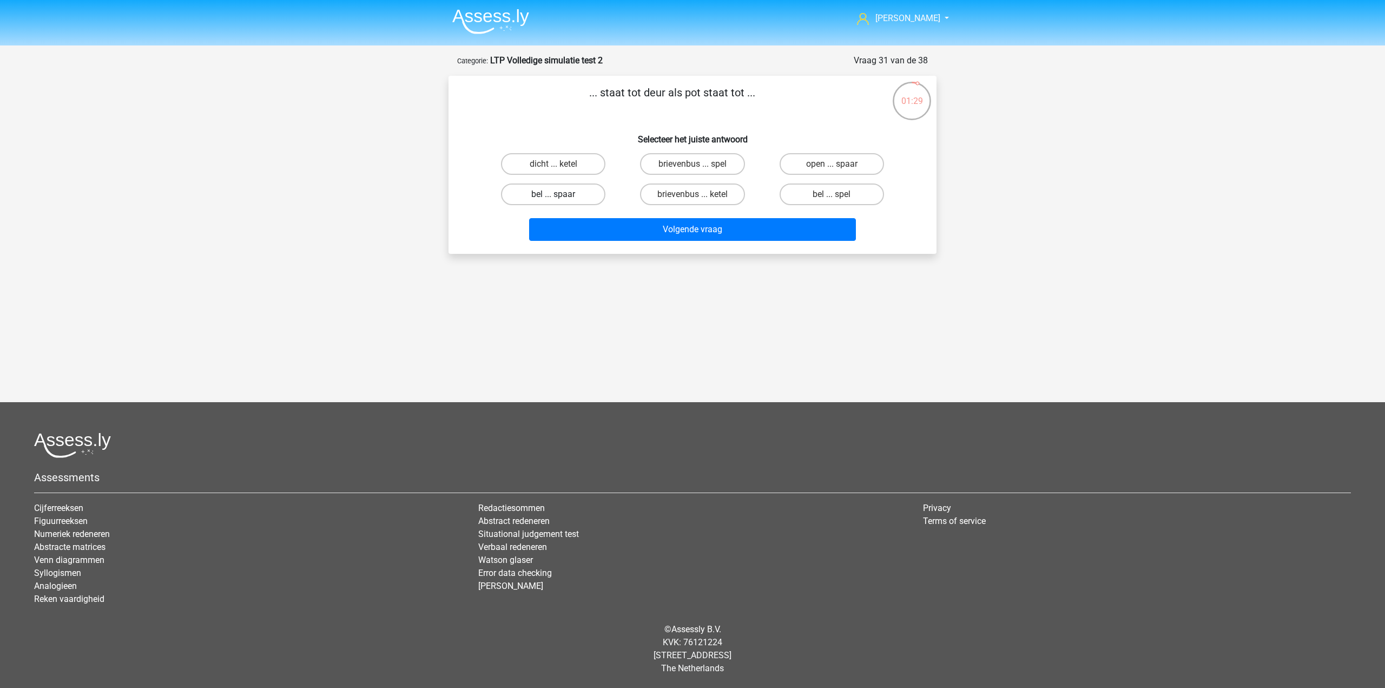
click at [561, 199] on input "bel ... spaar" at bounding box center [557, 197] width 7 height 7
radio input "true"
click at [630, 232] on button "Volgende vraag" at bounding box center [692, 229] width 327 height 23
click at [565, 171] on label "luxe ... uitnodigen" at bounding box center [553, 164] width 104 height 22
click at [561, 171] on input "luxe ... uitnodigen" at bounding box center [557, 167] width 7 height 7
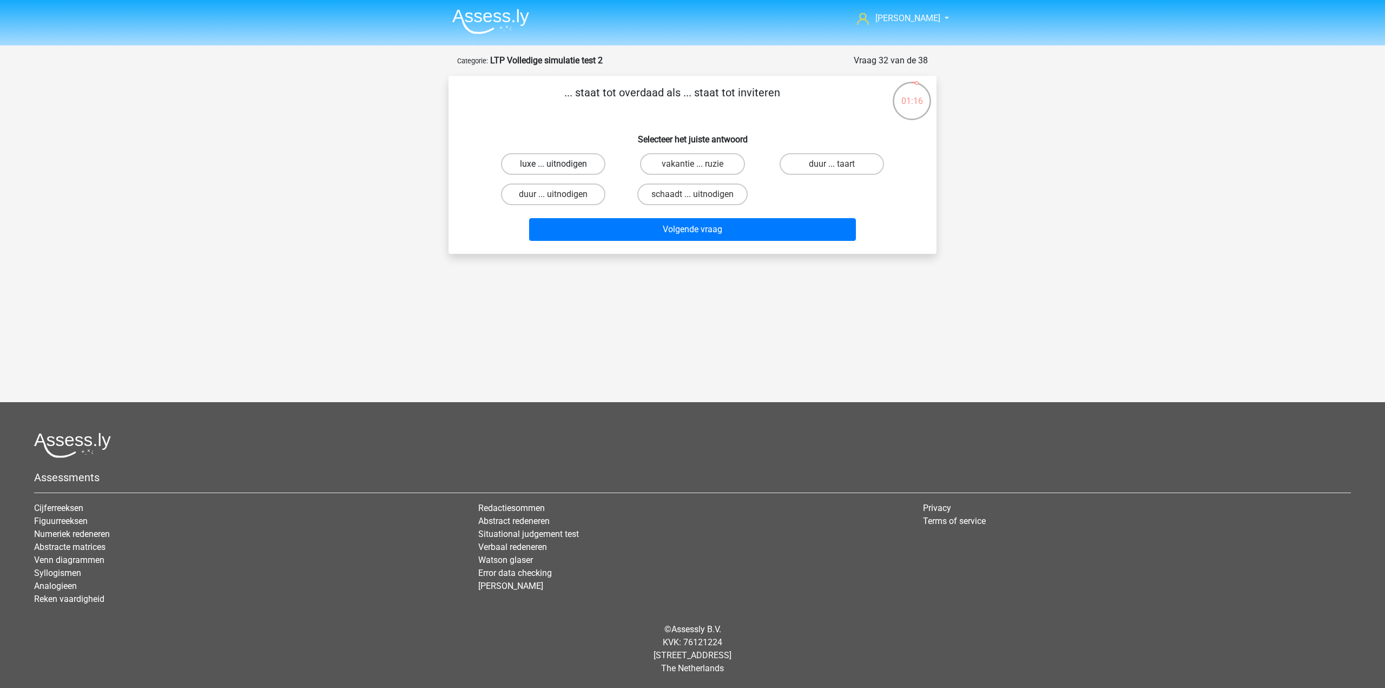
radio input "true"
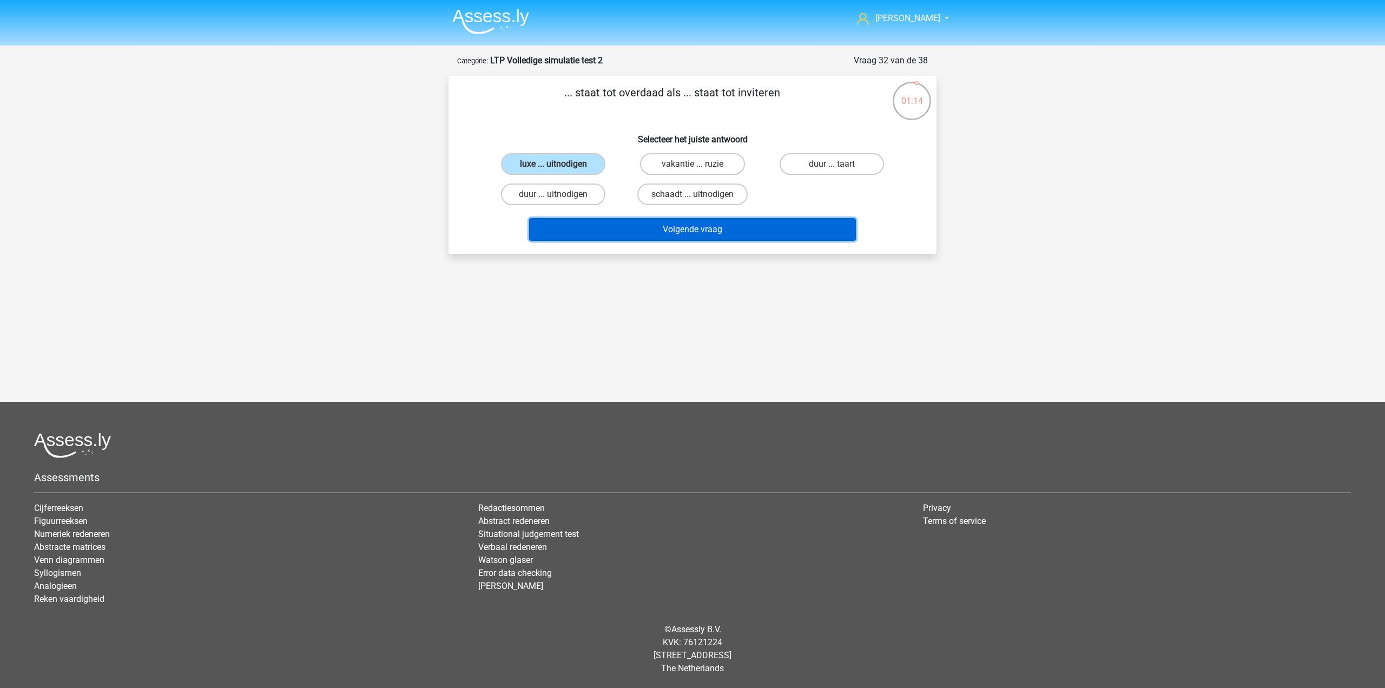
click at [656, 239] on button "Volgende vraag" at bounding box center [692, 229] width 327 height 23
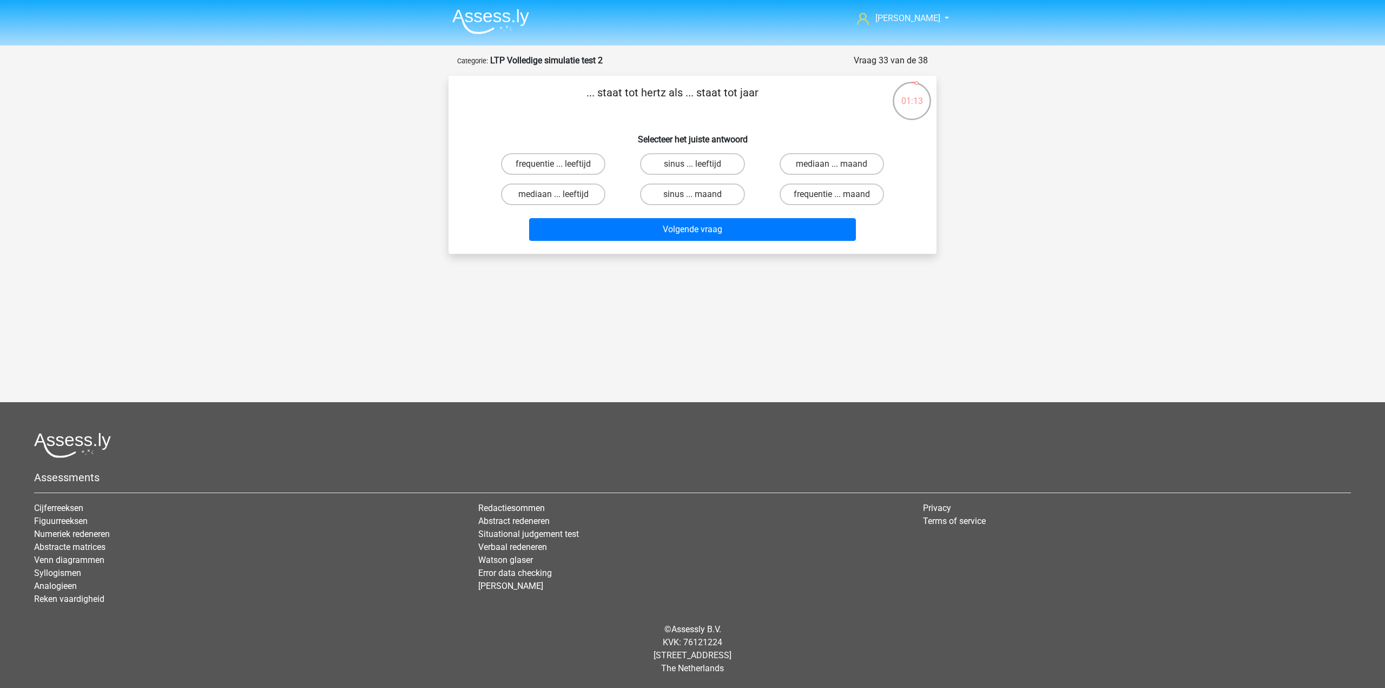
click at [700, 98] on p "... staat tot hertz als ... staat tot jaar" at bounding box center [672, 100] width 413 height 32
click at [702, 103] on p "... staat tot hertz als ... staat tot jaar" at bounding box center [672, 100] width 413 height 32
click at [587, 166] on label "frequentie ... leeftijd" at bounding box center [553, 164] width 104 height 22
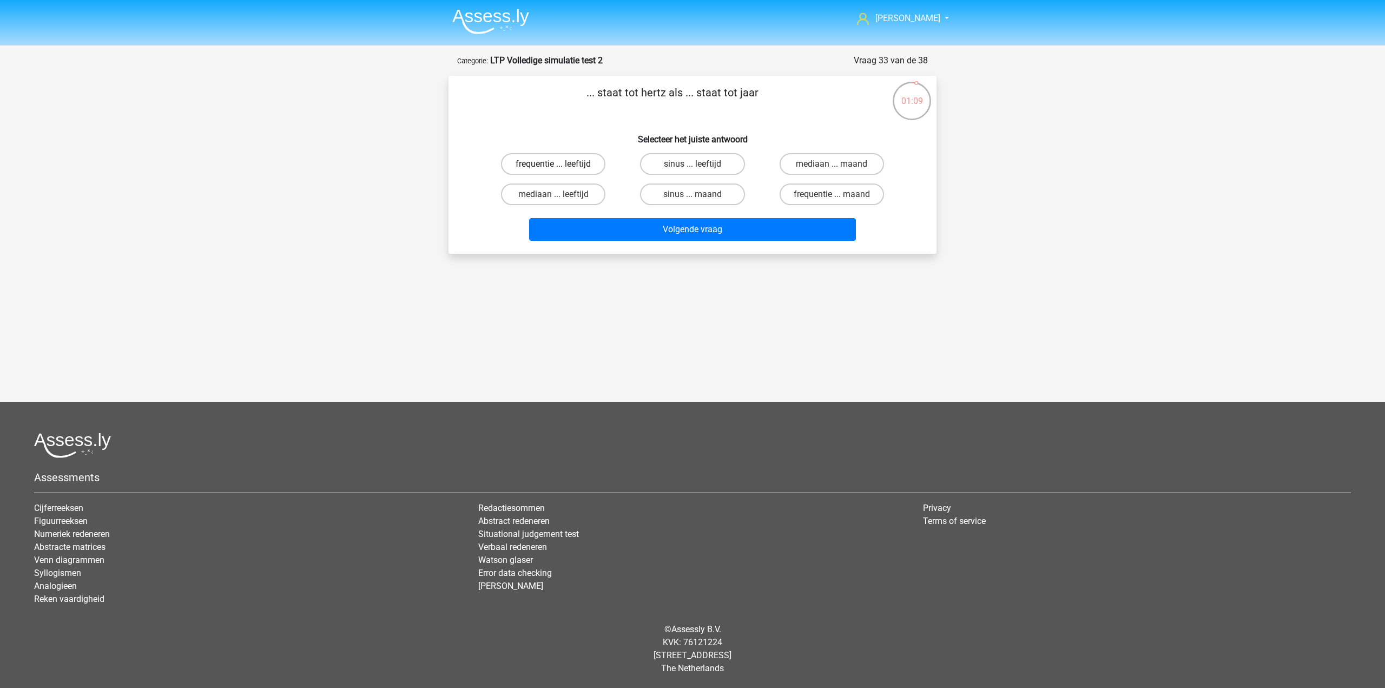
click at [561, 166] on input "frequentie ... leeftijd" at bounding box center [557, 167] width 7 height 7
radio input "true"
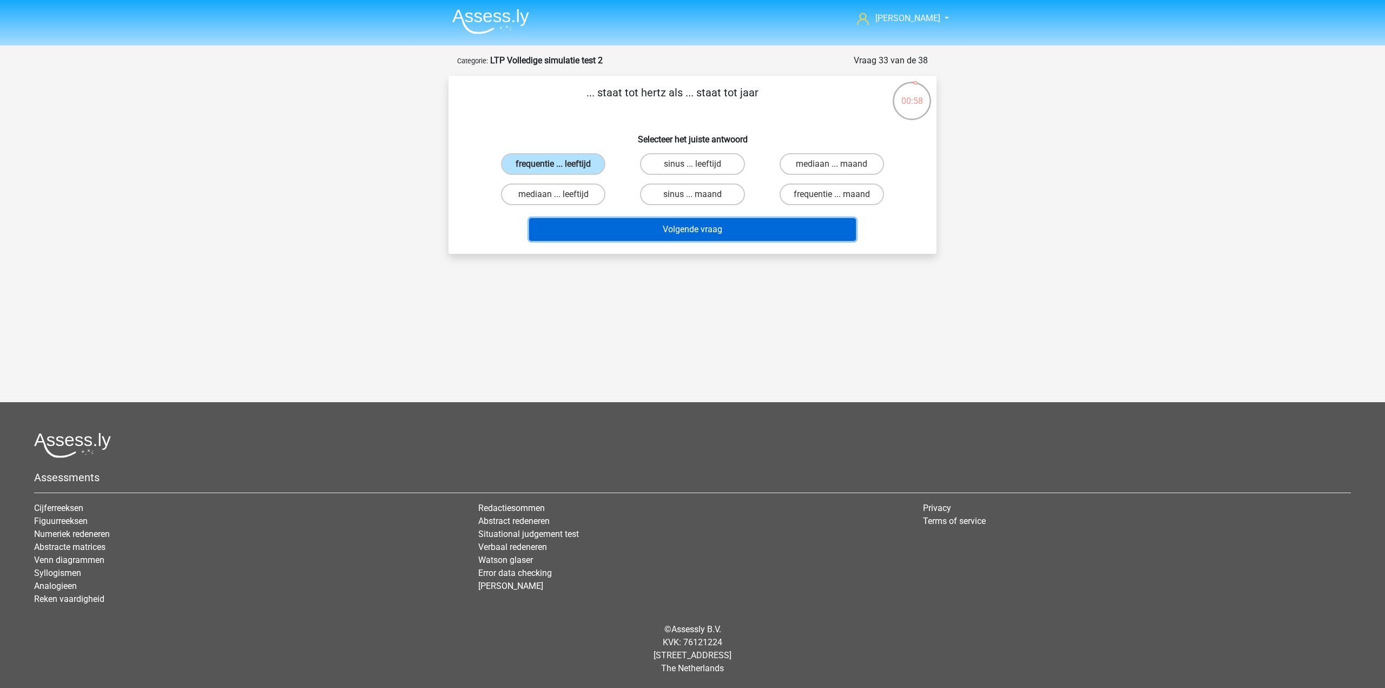
click at [700, 225] on button "Volgende vraag" at bounding box center [692, 229] width 327 height 23
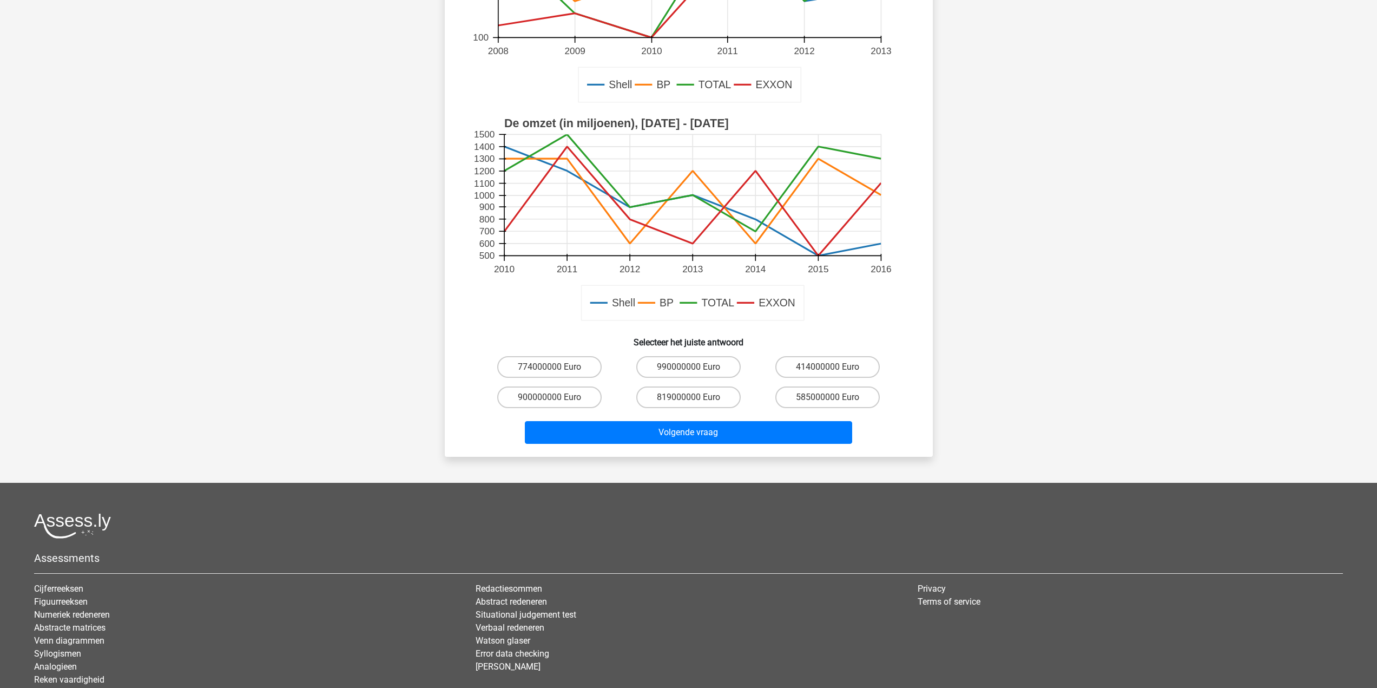
scroll to position [271, 0]
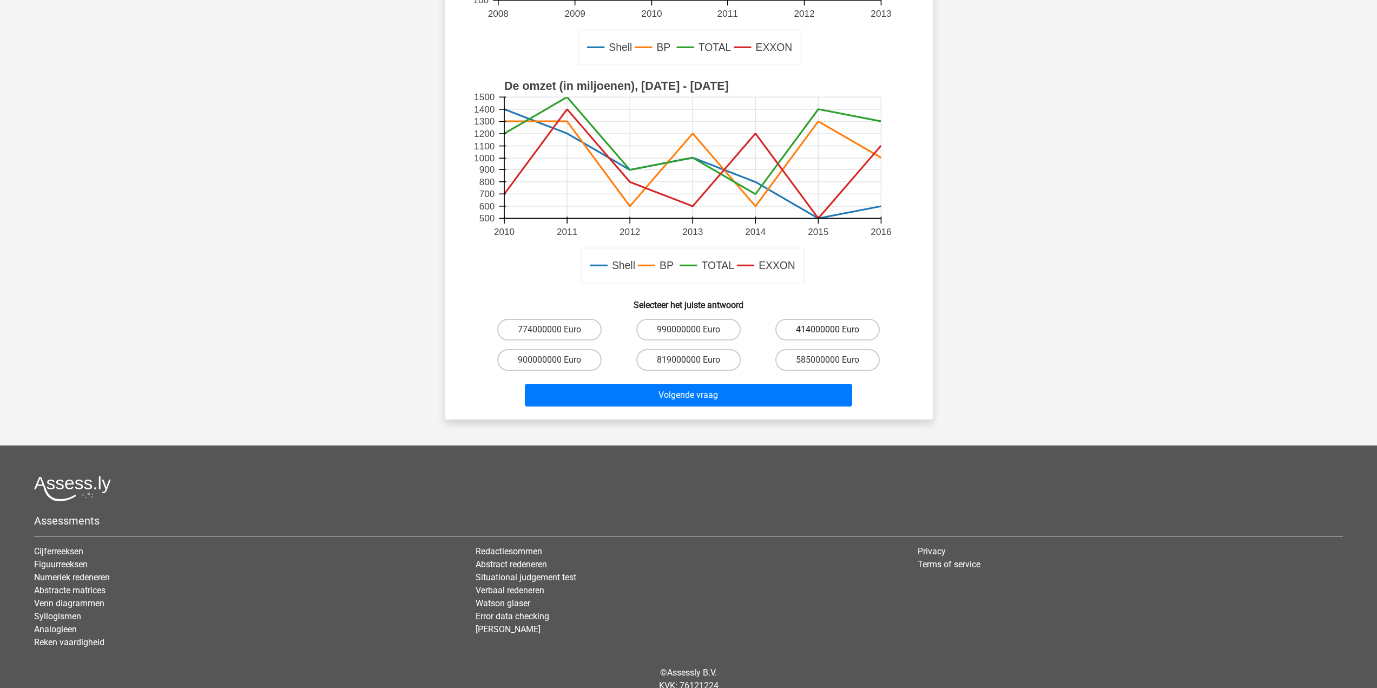
click at [819, 323] on label "414000000 Euro" at bounding box center [827, 330] width 104 height 22
click at [828, 330] on input "414000000 Euro" at bounding box center [831, 333] width 7 height 7
radio input "true"
click at [731, 383] on div "Volgende vraag" at bounding box center [688, 393] width 453 height 36
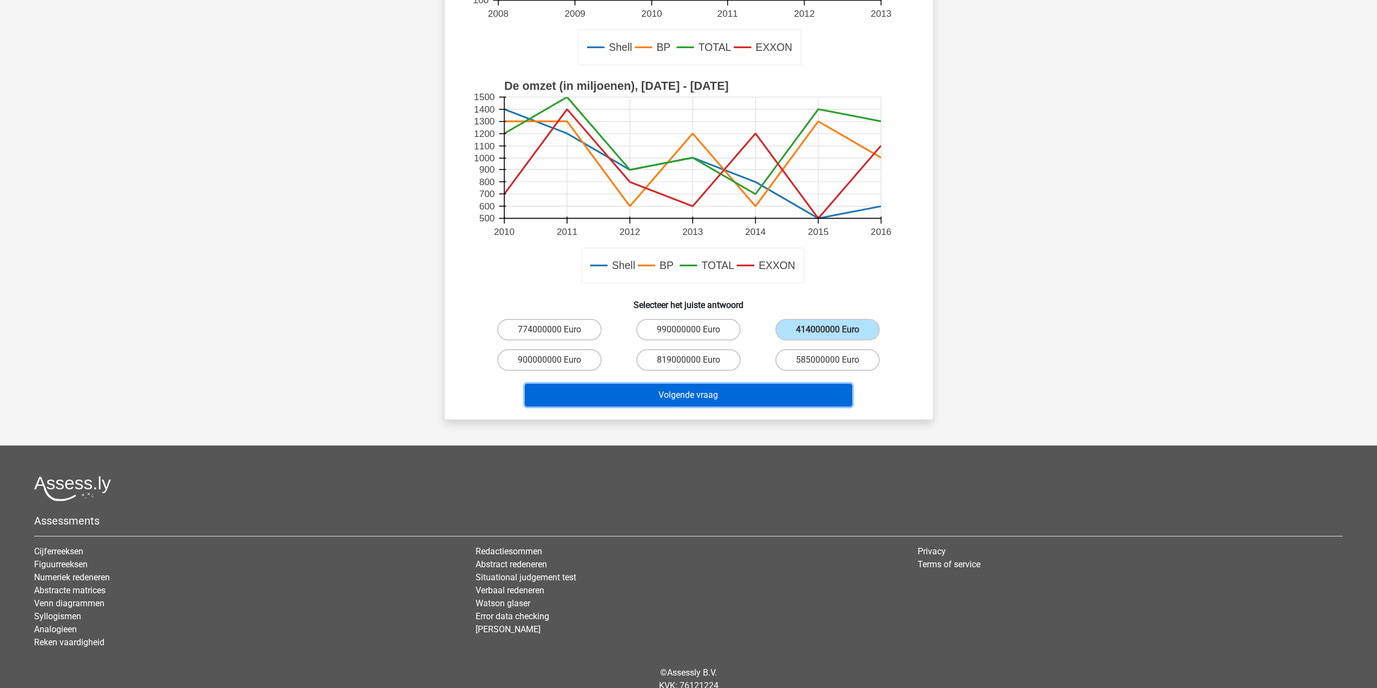
click at [706, 405] on button "Volgende vraag" at bounding box center [688, 395] width 327 height 23
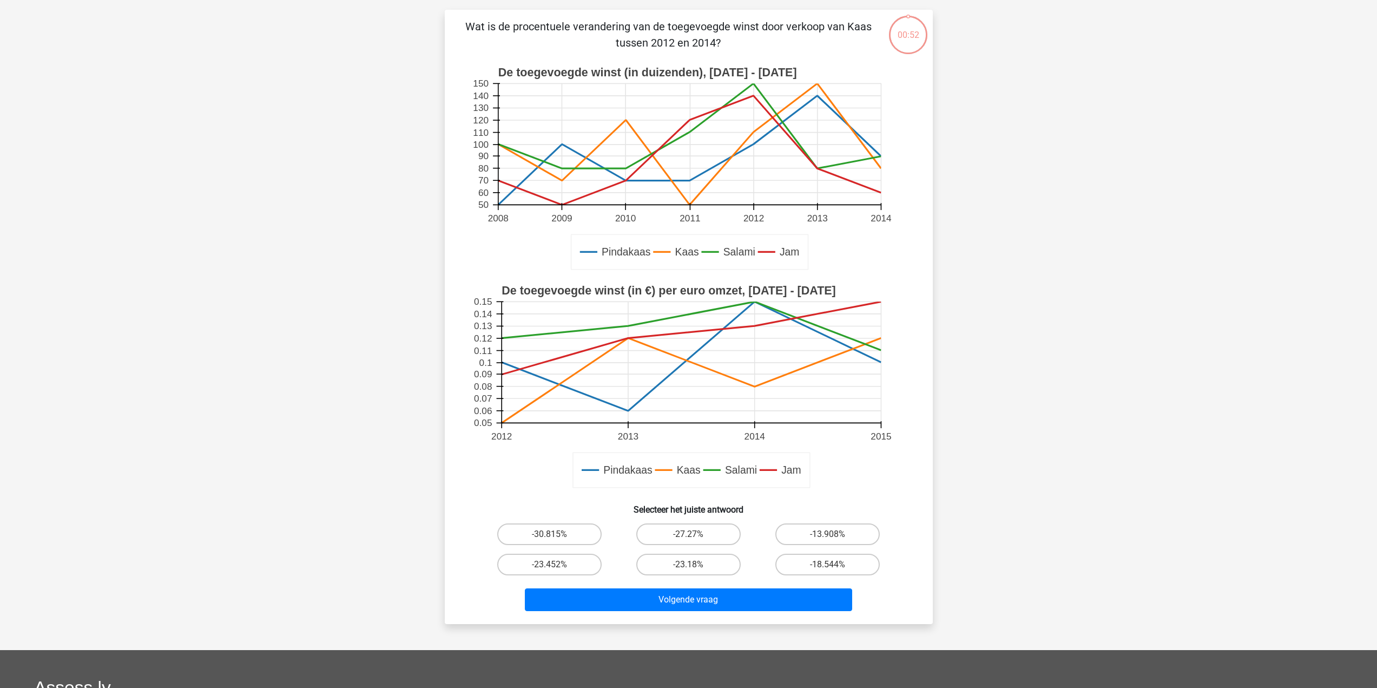
scroll to position [54, 0]
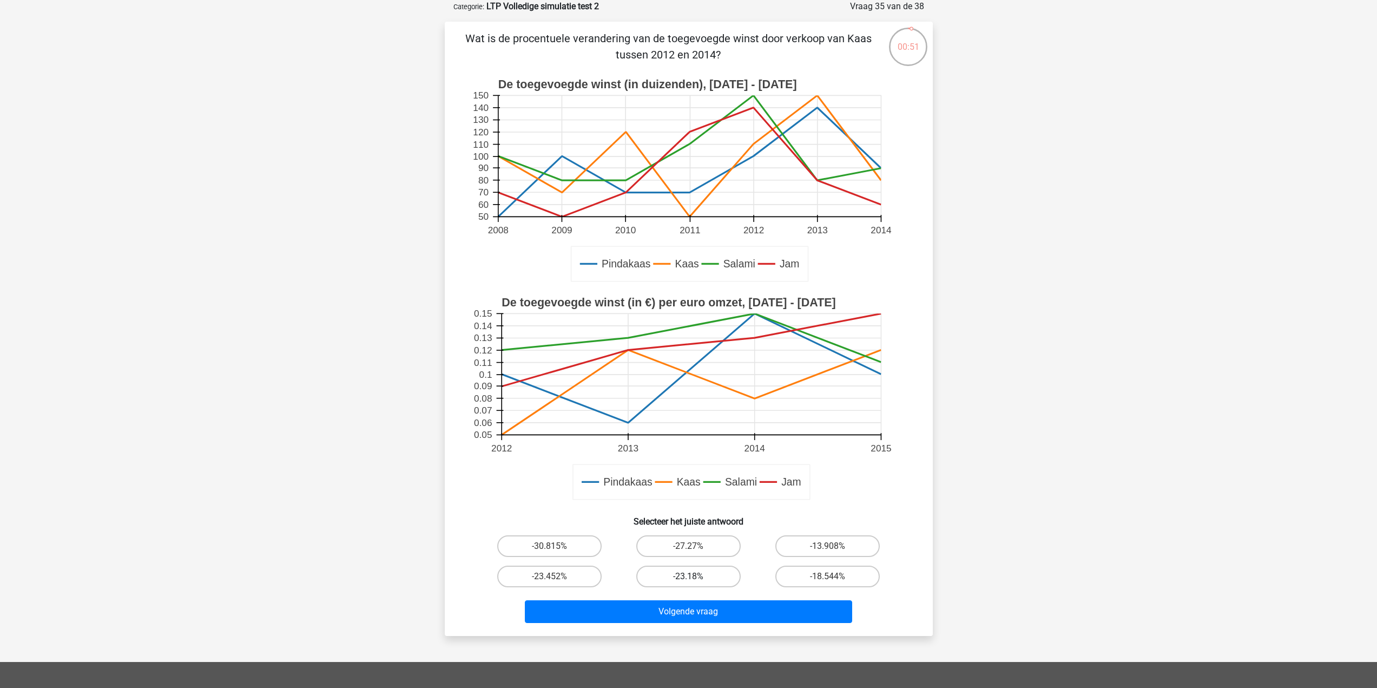
click at [679, 575] on label "-23.18%" at bounding box center [688, 577] width 104 height 22
click at [688, 576] on input "-23.18%" at bounding box center [691, 579] width 7 height 7
radio input "true"
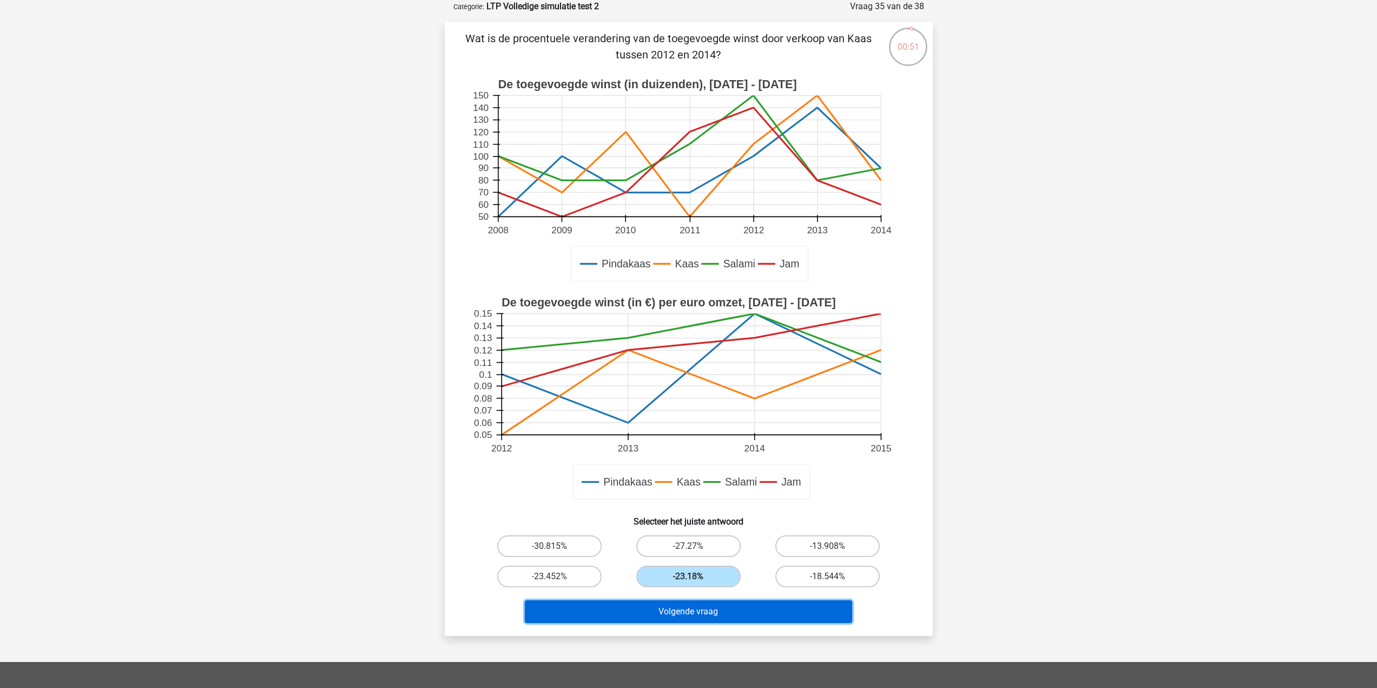
click at [675, 608] on button "Volgende vraag" at bounding box center [688, 611] width 327 height 23
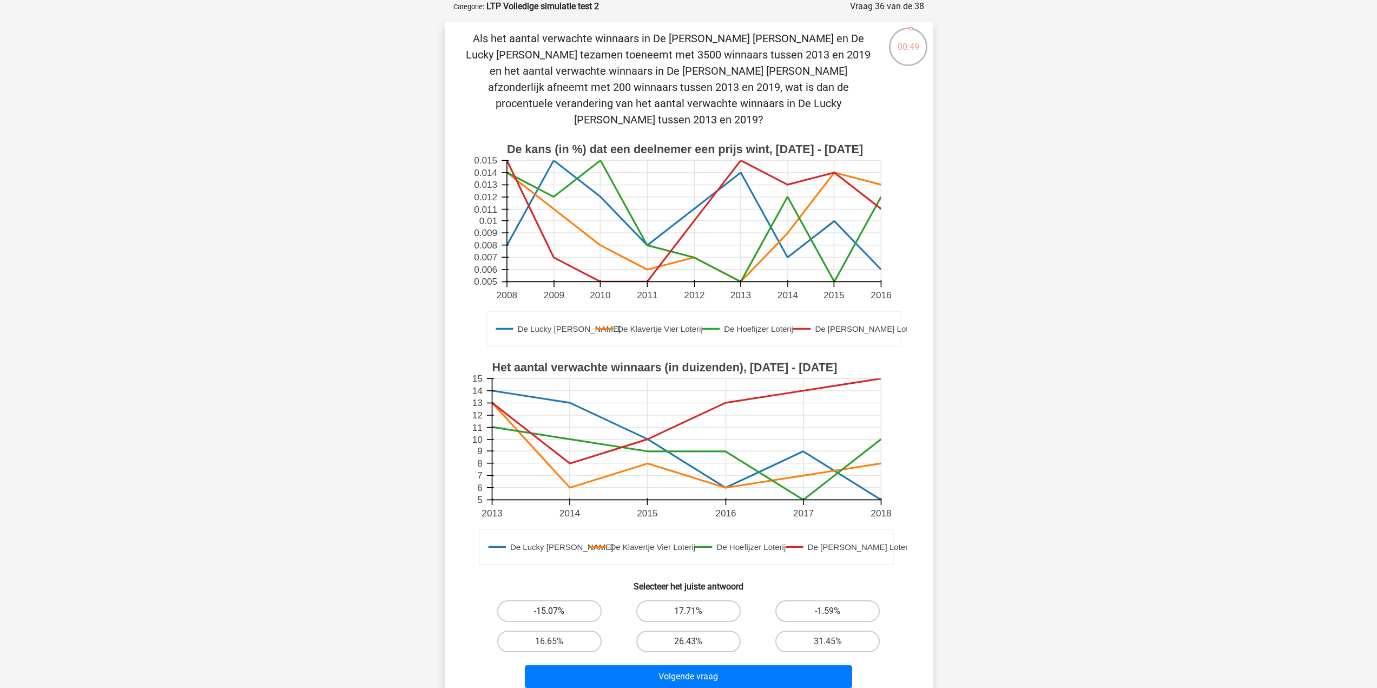
click at [554, 600] on label "-15.07%" at bounding box center [549, 611] width 104 height 22
click at [554, 611] on input "-15.07%" at bounding box center [552, 614] width 7 height 7
radio input "true"
click at [701, 665] on button "Volgende vraag" at bounding box center [688, 676] width 327 height 23
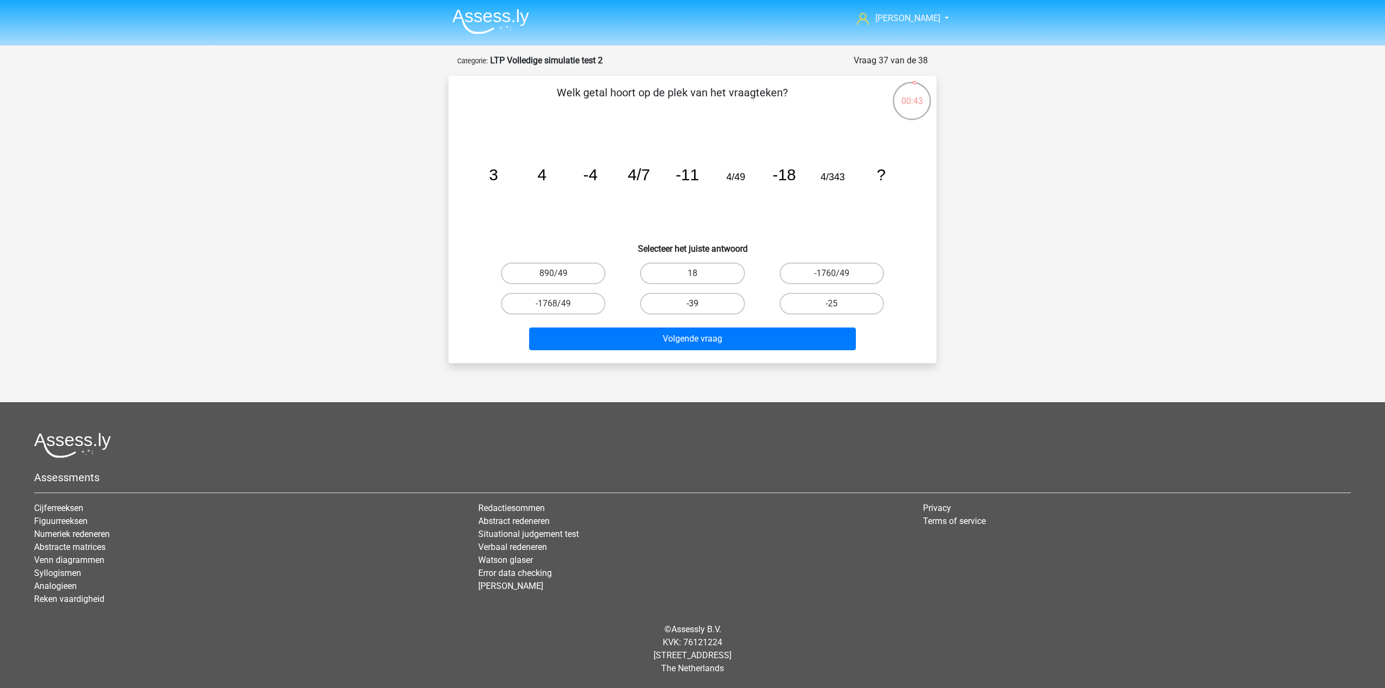
click at [706, 308] on label "-39" at bounding box center [692, 304] width 104 height 22
click at [700, 308] on input "-39" at bounding box center [696, 307] width 7 height 7
radio input "true"
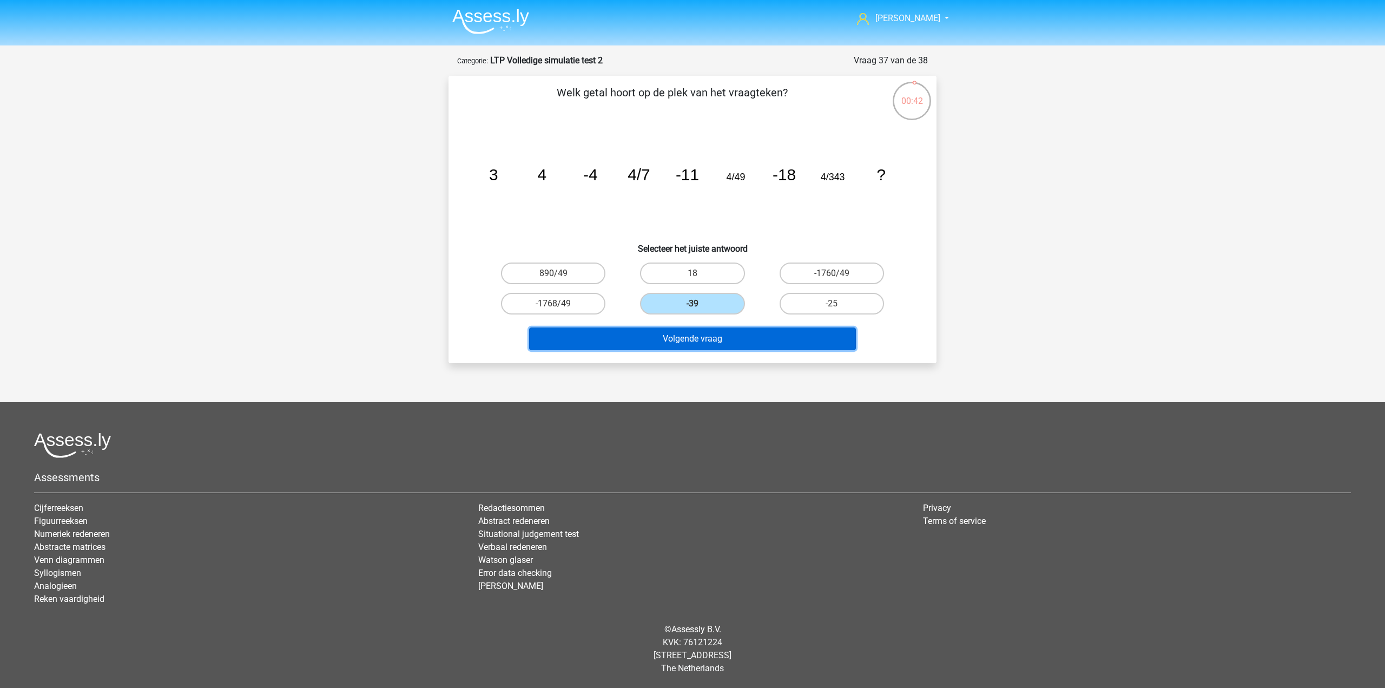
click at [726, 337] on button "Volgende vraag" at bounding box center [692, 338] width 327 height 23
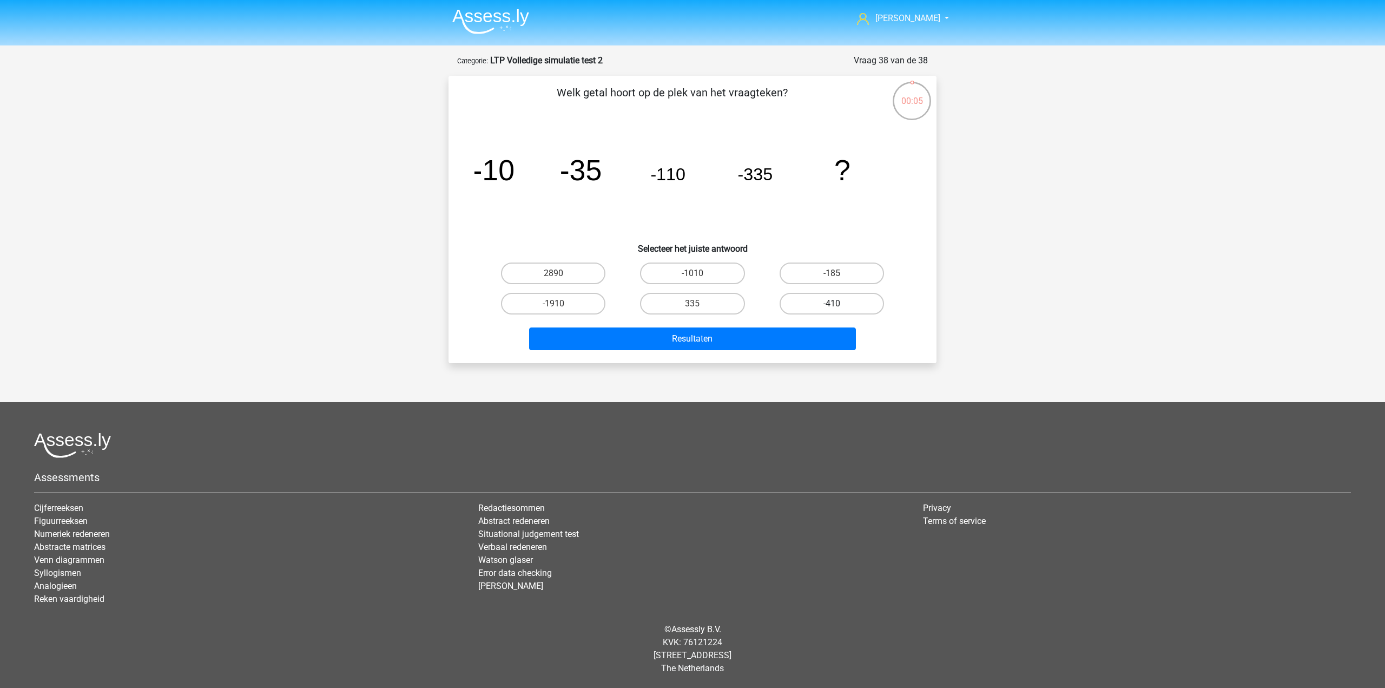
click at [803, 304] on label "-410" at bounding box center [832, 304] width 104 height 22
click at [832, 304] on input "-410" at bounding box center [835, 307] width 7 height 7
radio input "true"
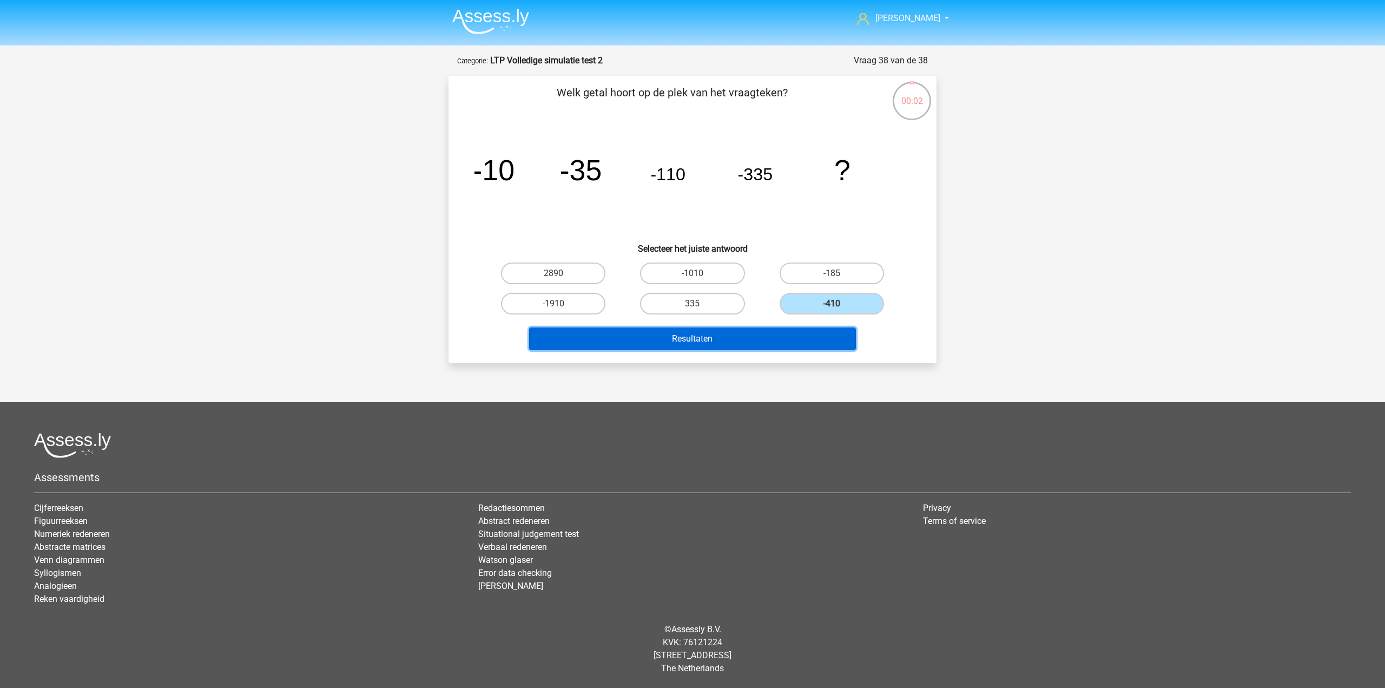
click at [770, 331] on button "Resultaten" at bounding box center [692, 338] width 327 height 23
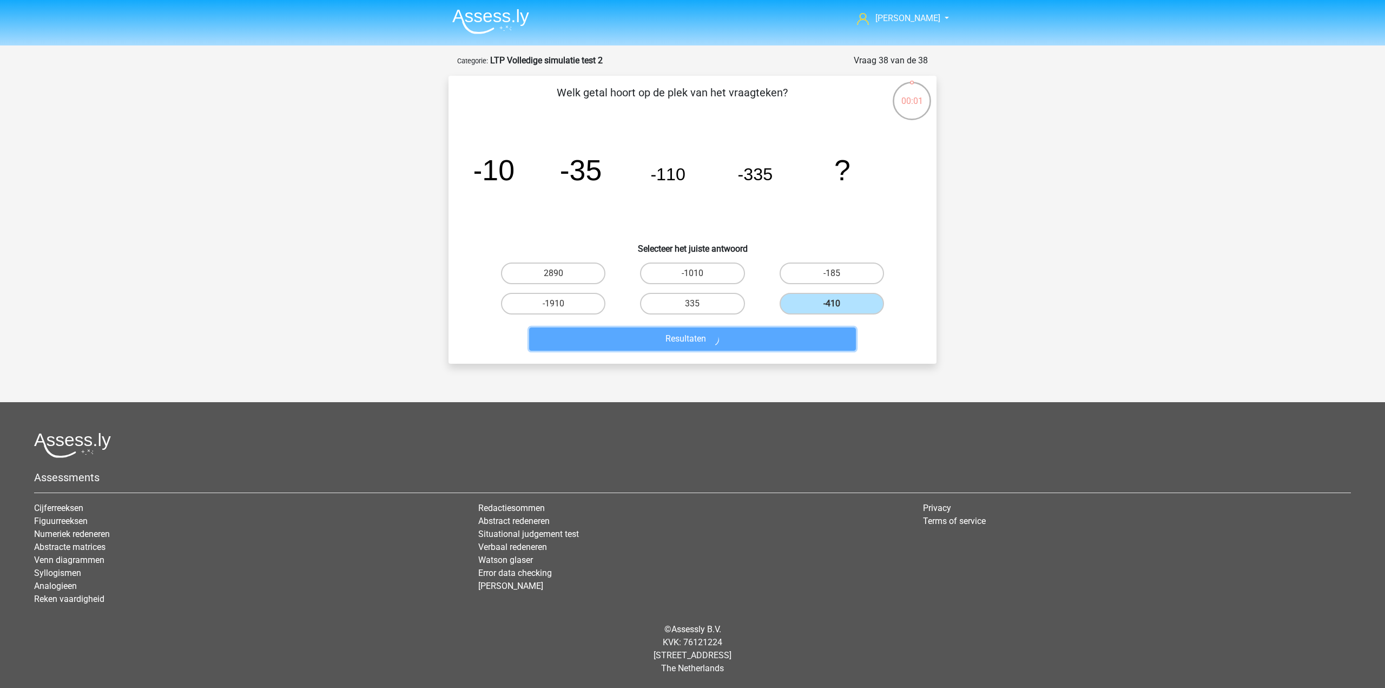
click at [762, 341] on button "Resultaten" at bounding box center [692, 338] width 327 height 23
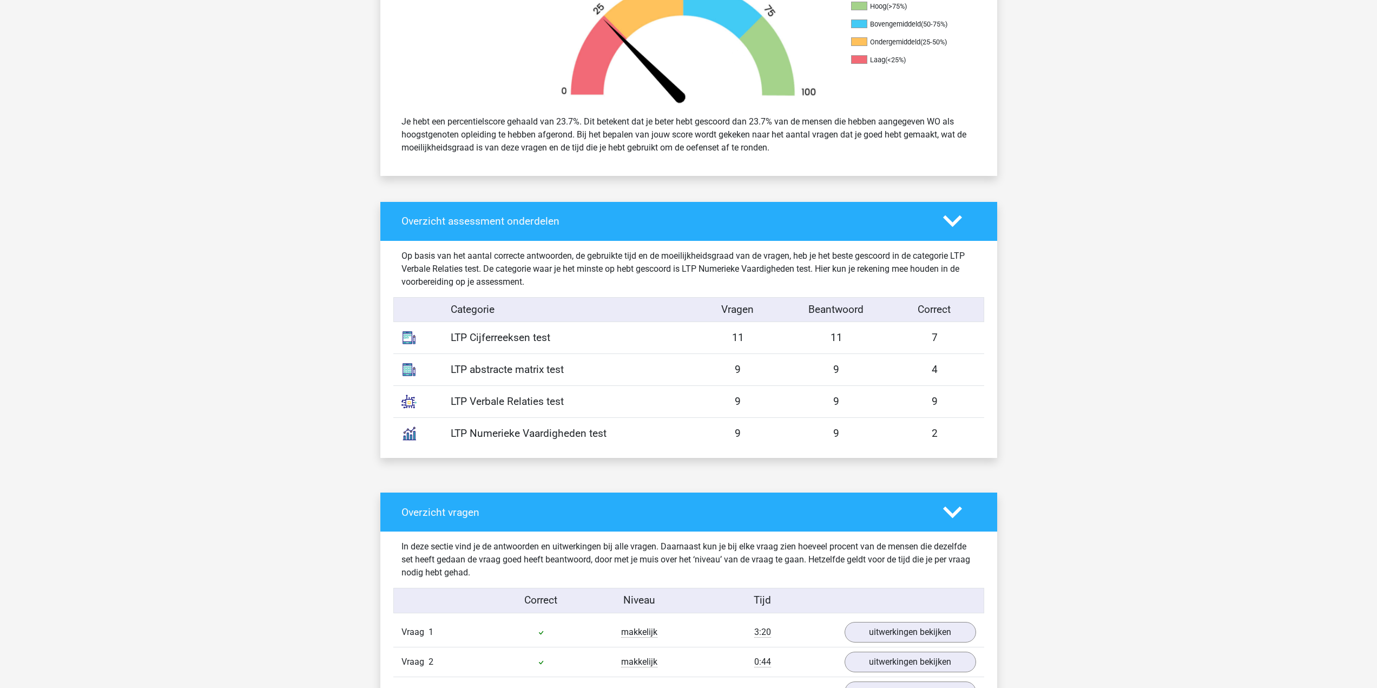
scroll to position [433, 0]
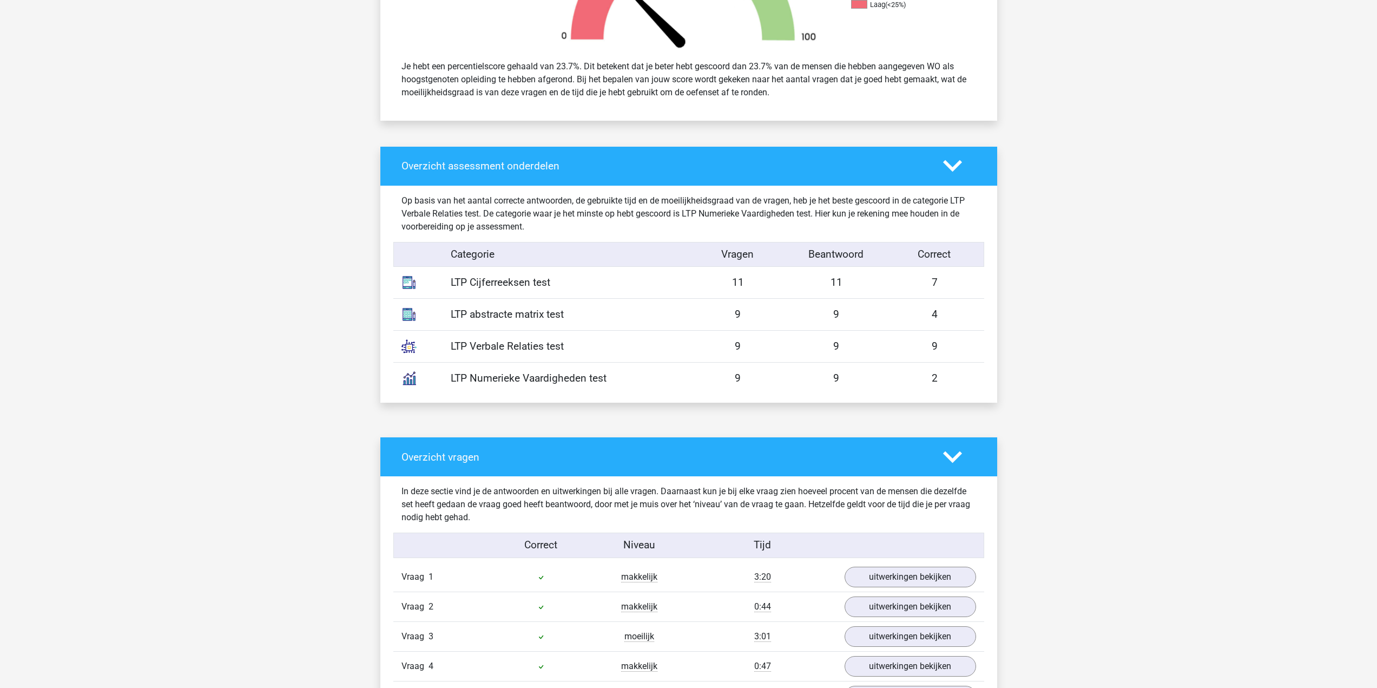
click at [954, 274] on div "LTP Cijferreeksen test 11 11 7" at bounding box center [688, 282] width 591 height 31
click at [951, 278] on div "7" at bounding box center [935, 283] width 98 height 16
click at [969, 368] on div "LTP Numerieke Vaardigheden test 9 9 2" at bounding box center [688, 378] width 591 height 32
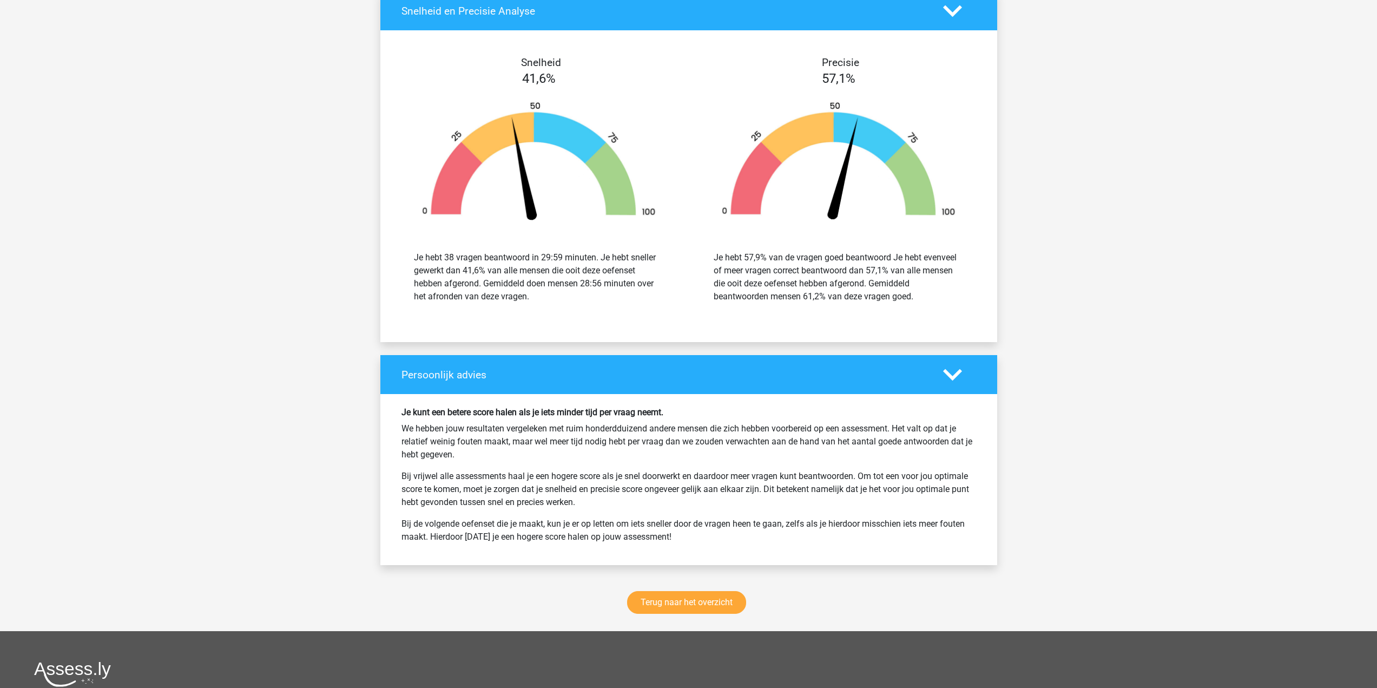
scroll to position [2056, 0]
